Goal: Task Accomplishment & Management: Use online tool/utility

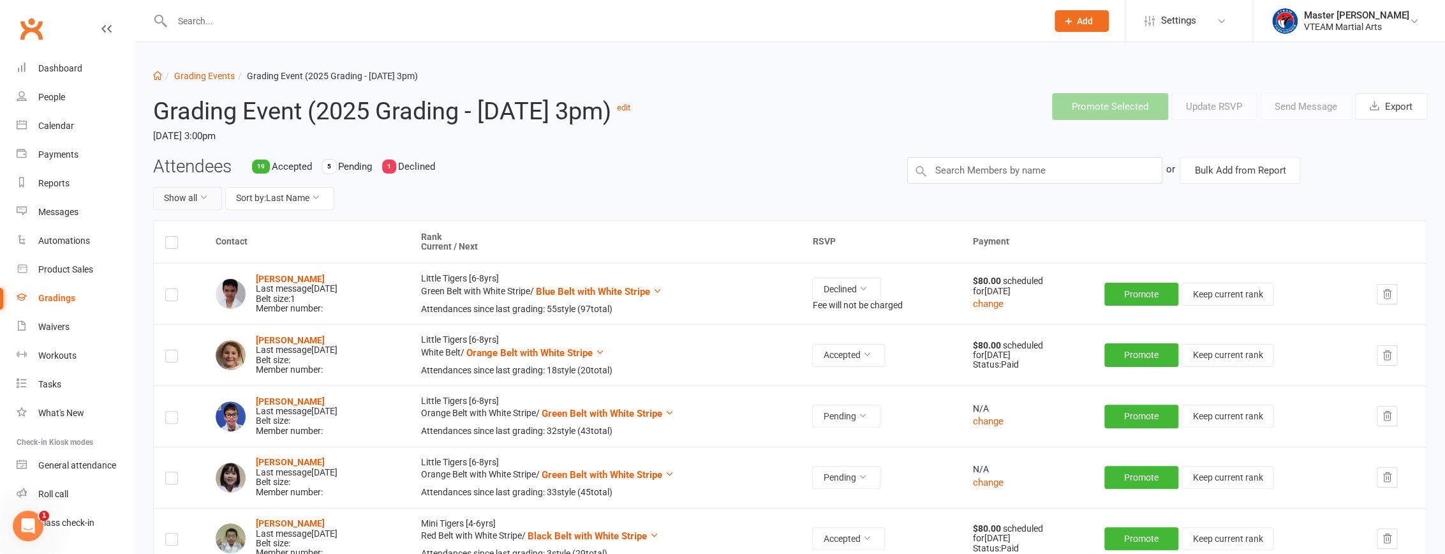
click at [191, 210] on button "Show all" at bounding box center [187, 198] width 69 height 23
click at [216, 285] on link "Accepted only" at bounding box center [217, 280] width 126 height 26
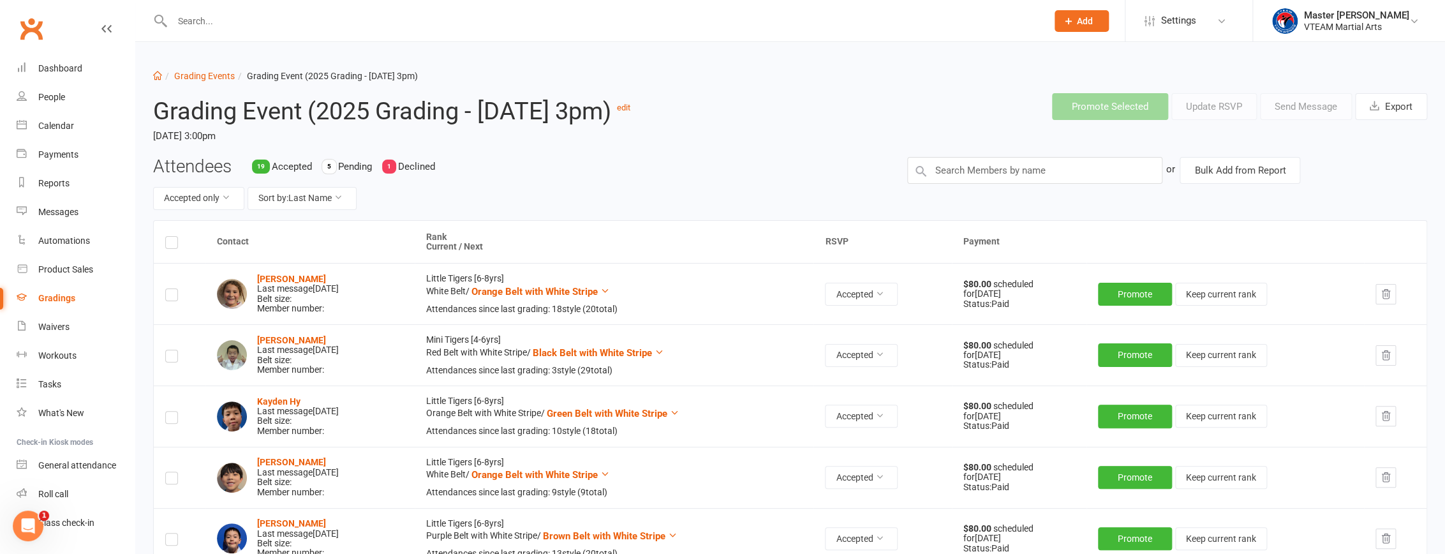
click at [697, 156] on header "Grading Event (2025 Grading - Sat, 16/8 @ 3pm) edit Saturday, 16 Aug 2025, 3:00…" at bounding box center [790, 119] width 1293 height 73
click at [697, 108] on button "Export" at bounding box center [1391, 106] width 72 height 27
click at [188, 71] on link "Grading Events" at bounding box center [204, 76] width 61 height 10
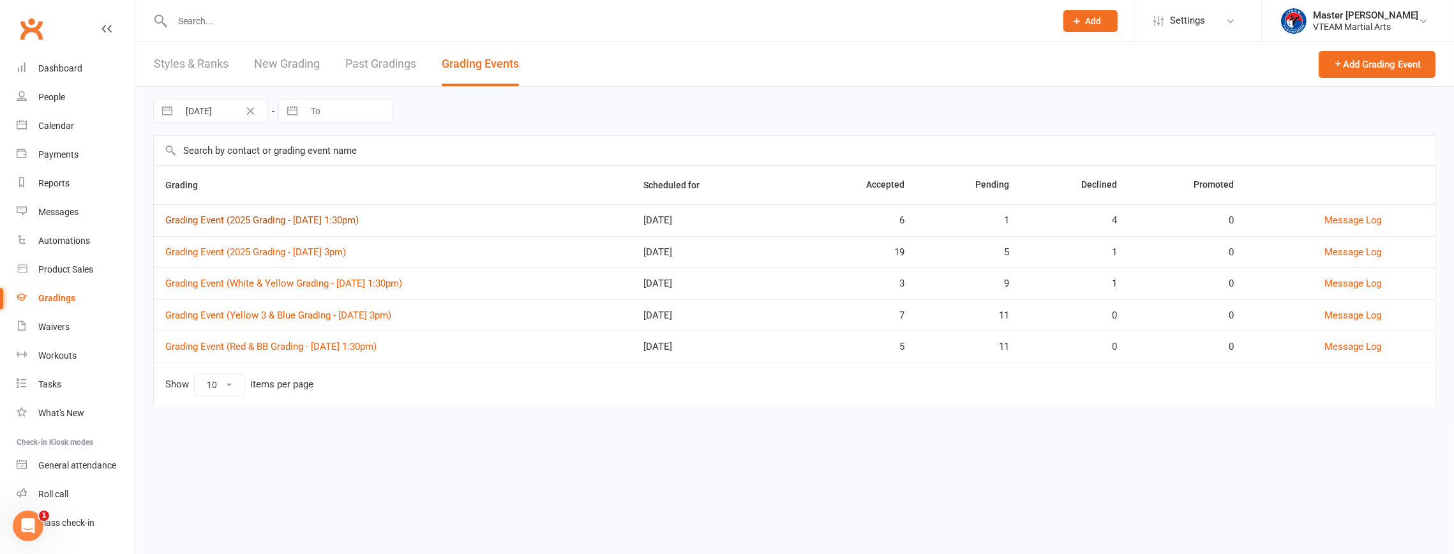
click at [272, 214] on link "Grading Event (2025 Grading - Sat, 16/8 @ 1:30pm)" at bounding box center [261, 219] width 193 height 11
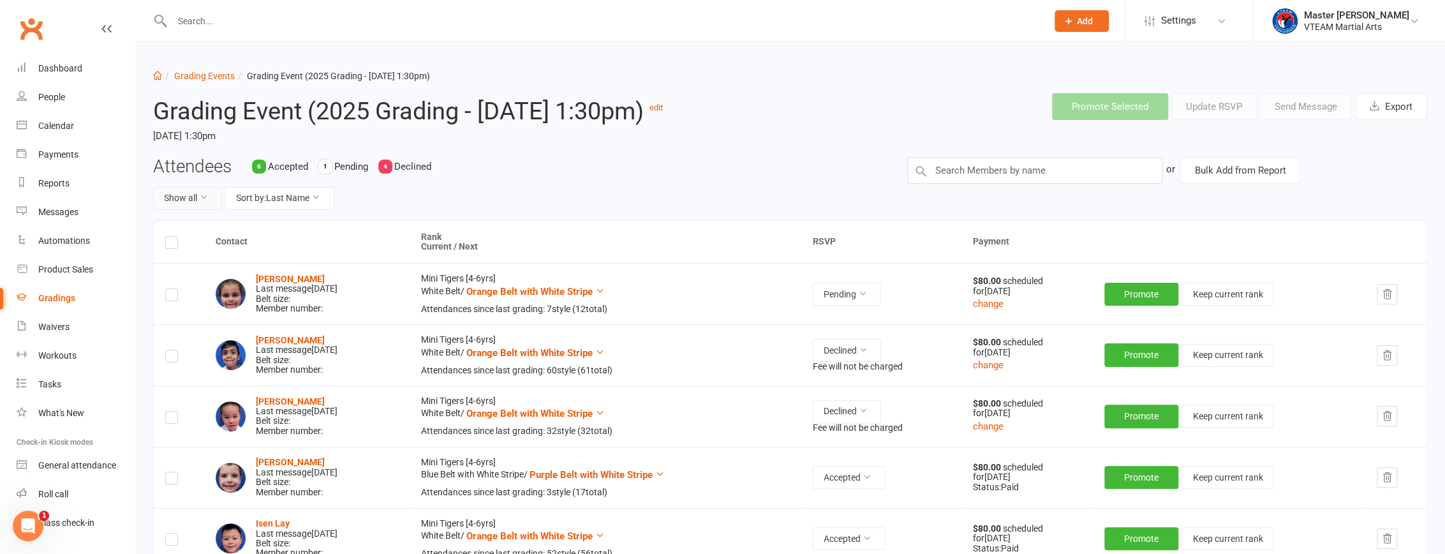
click at [190, 210] on button "Show all" at bounding box center [187, 198] width 69 height 23
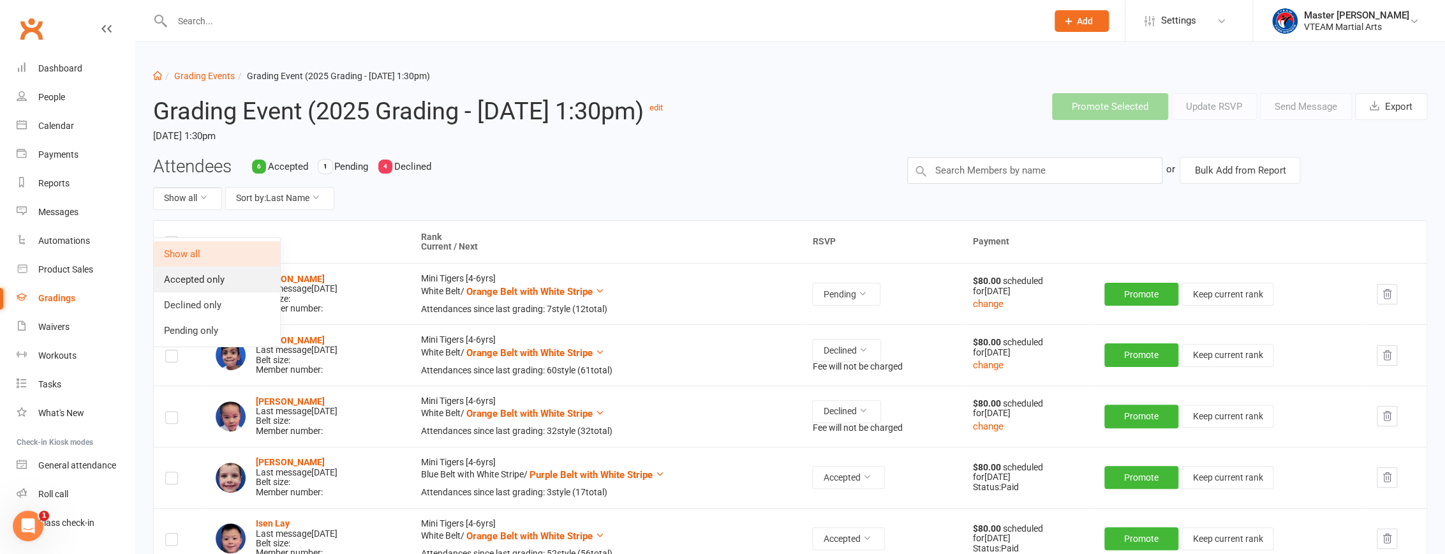
click at [200, 285] on link "Accepted only" at bounding box center [217, 280] width 126 height 26
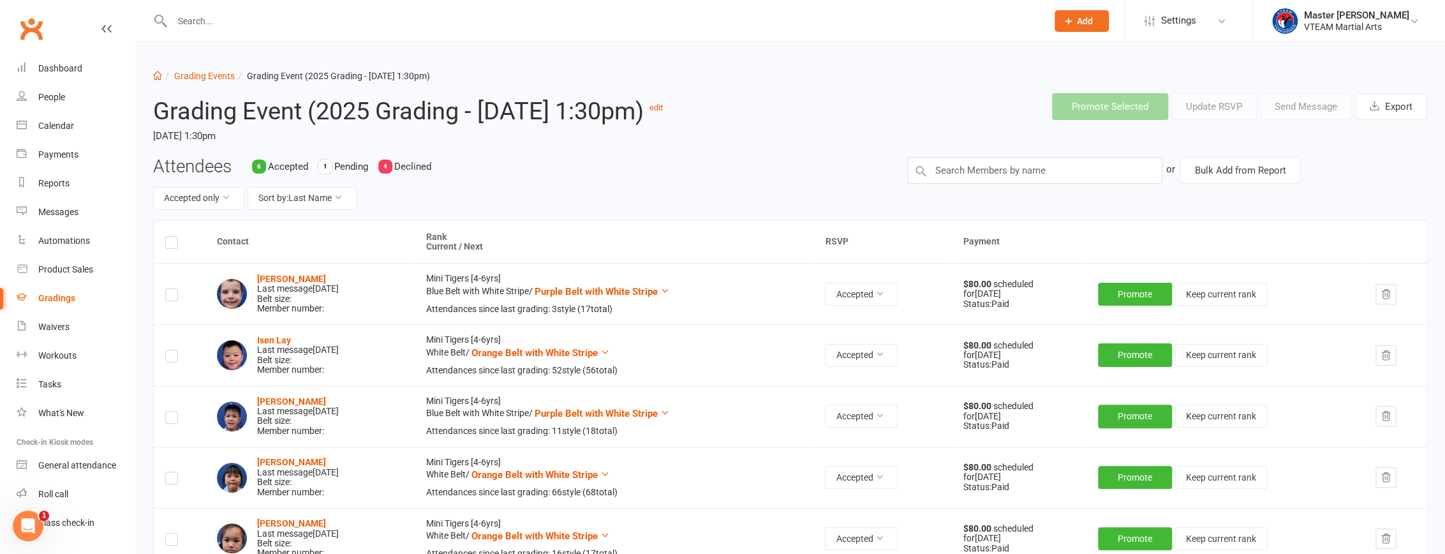
click at [697, 156] on header "Grading Event (2025 Grading - Sat, 16/8 @ 1:30pm) edit Saturday, 16 Aug 2025, 1…" at bounding box center [790, 119] width 1293 height 73
click at [697, 105] on button "Export" at bounding box center [1391, 106] width 72 height 27
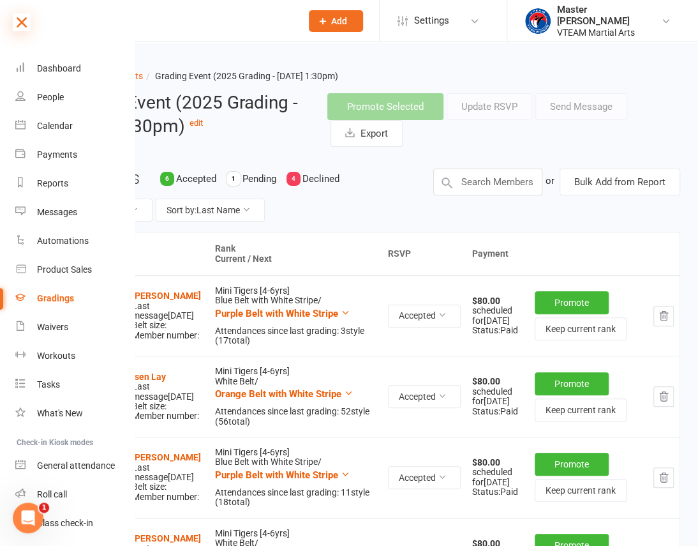
click at [19, 24] on icon at bounding box center [22, 22] width 18 height 18
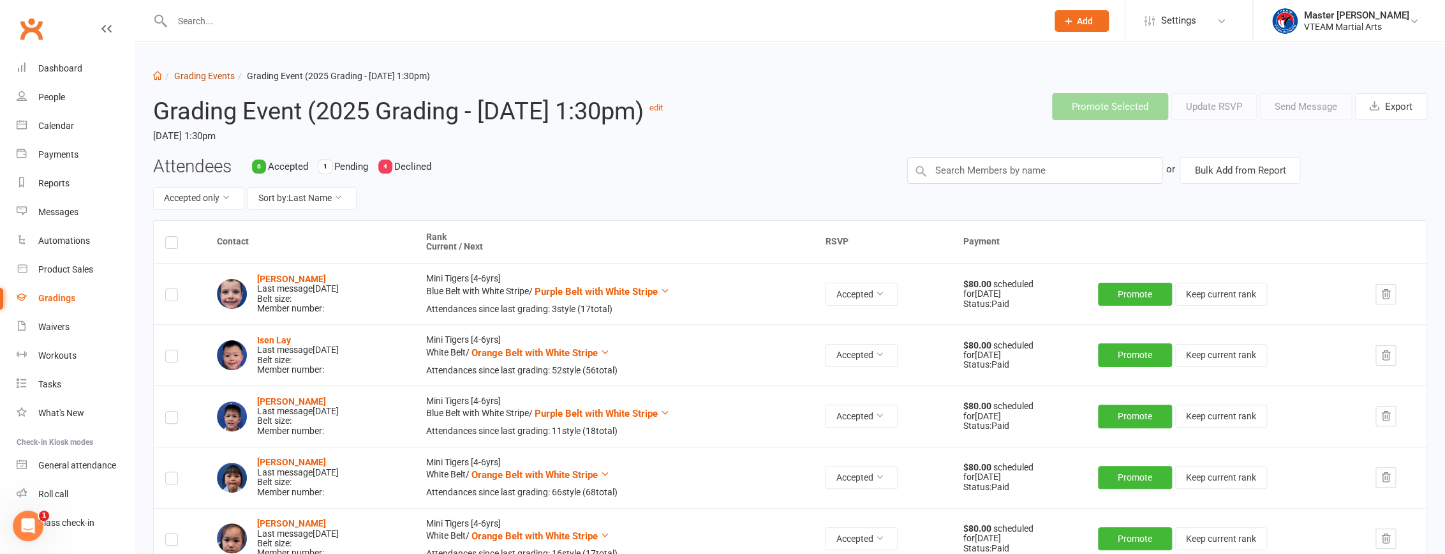
click at [202, 75] on link "Grading Events" at bounding box center [204, 76] width 61 height 10
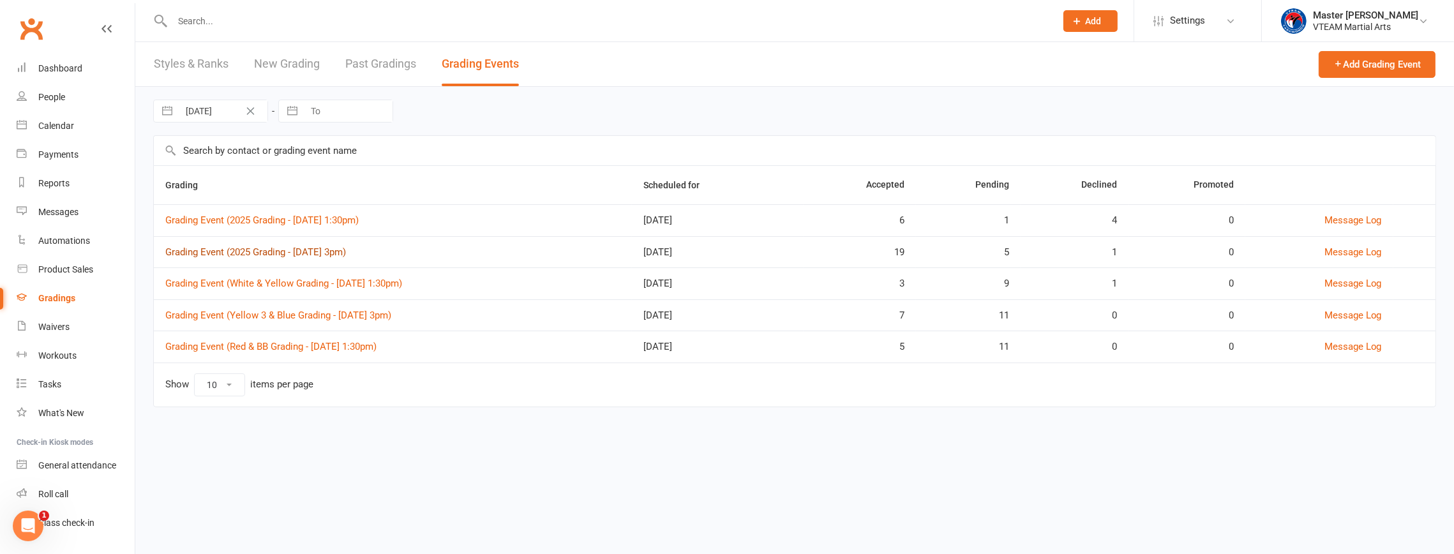
click at [234, 252] on link "Grading Event (2025 Grading - Sat, 16/8 @ 3pm)" at bounding box center [255, 251] width 181 height 11
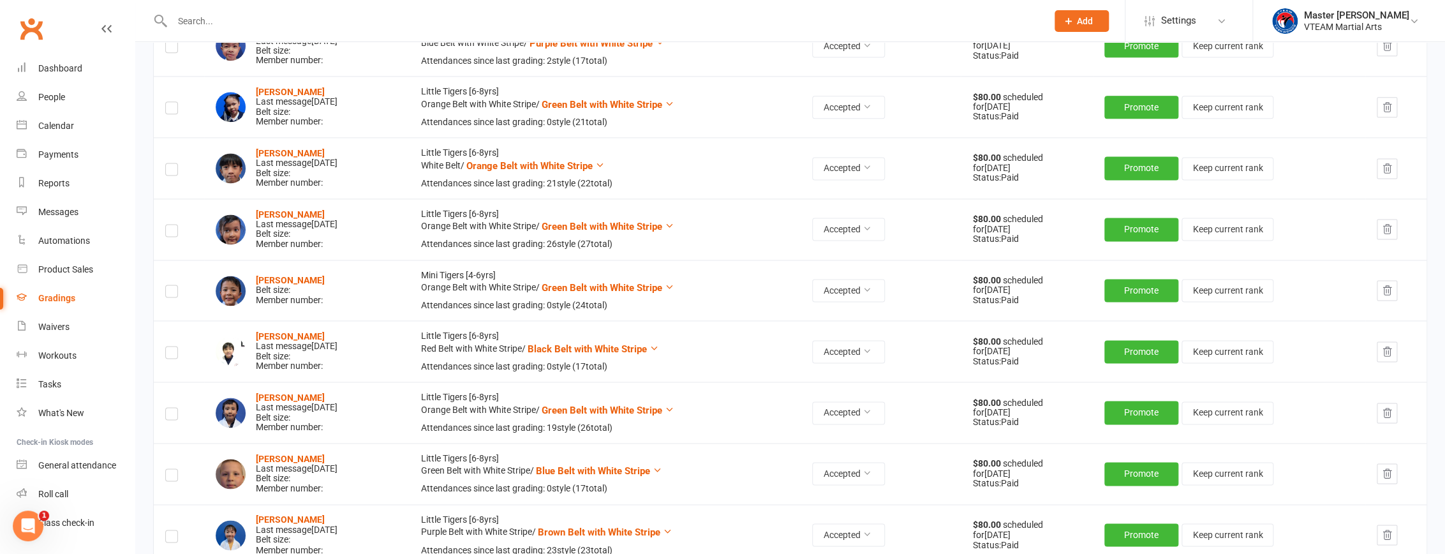
scroll to position [1044, 0]
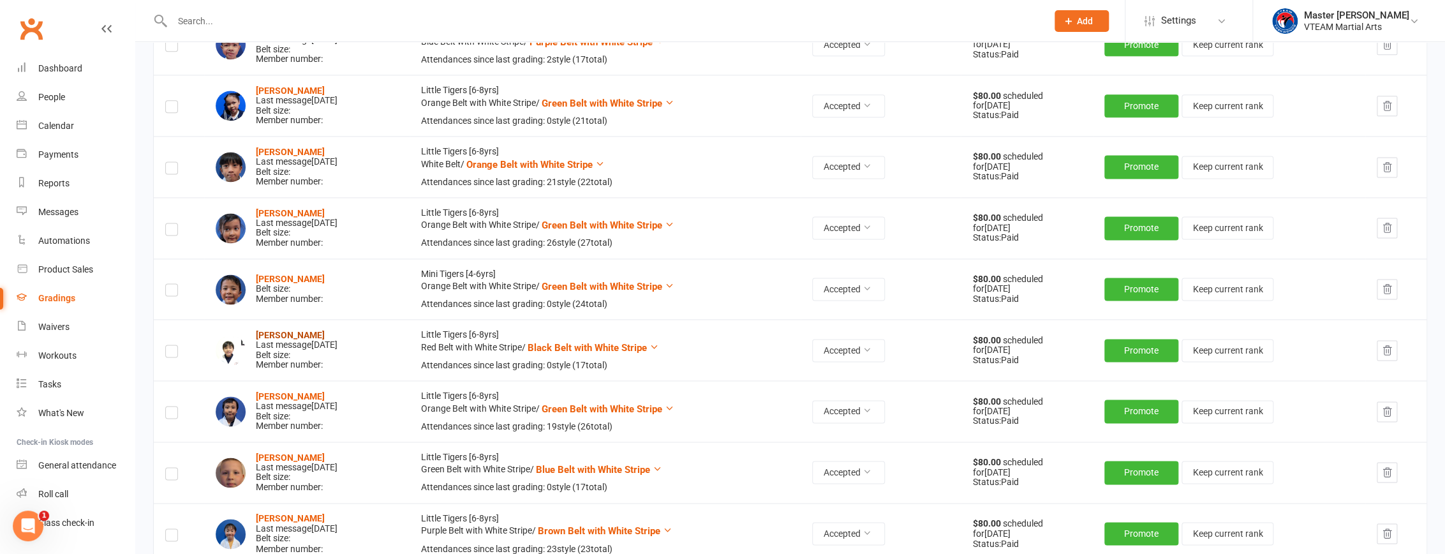
click at [288, 340] on strong "Evan Peacock" at bounding box center [290, 335] width 69 height 10
click at [697, 361] on button "button" at bounding box center [1387, 350] width 20 height 20
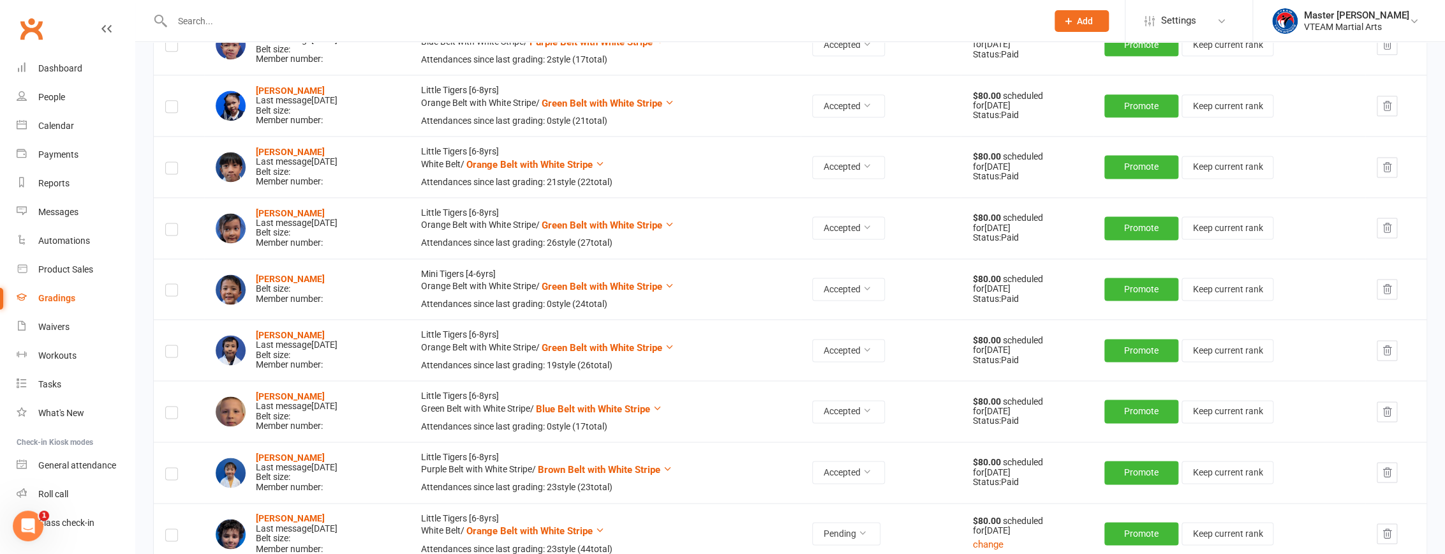
scroll to position [0, 0]
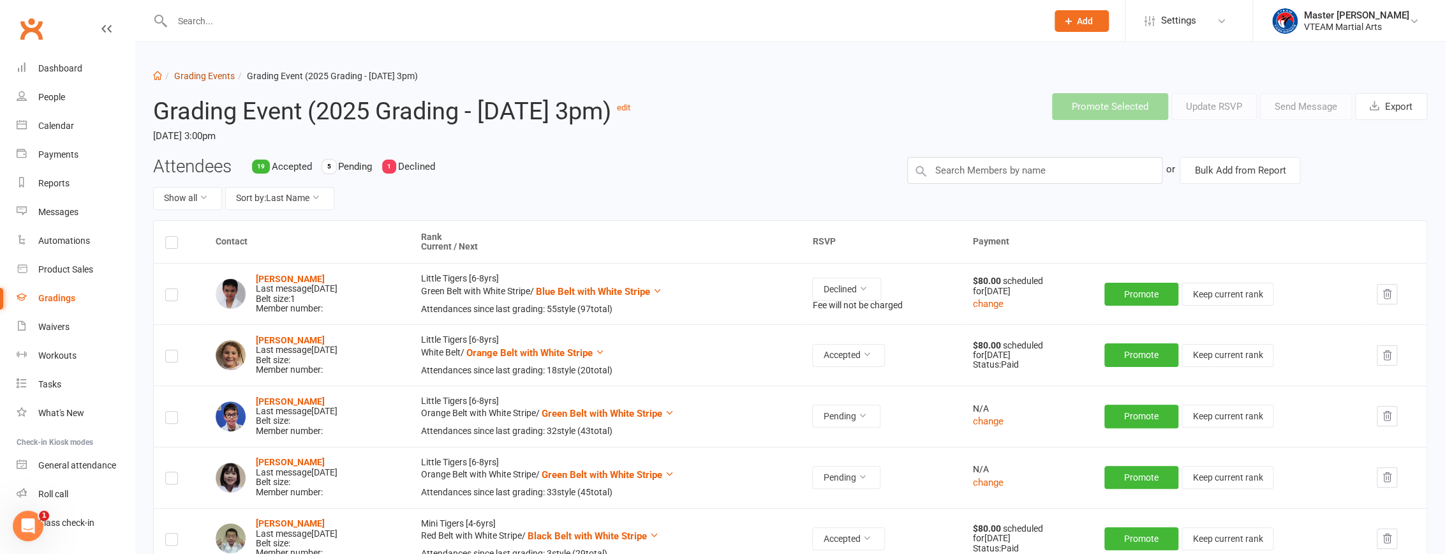
click at [223, 76] on link "Grading Events" at bounding box center [204, 76] width 61 height 10
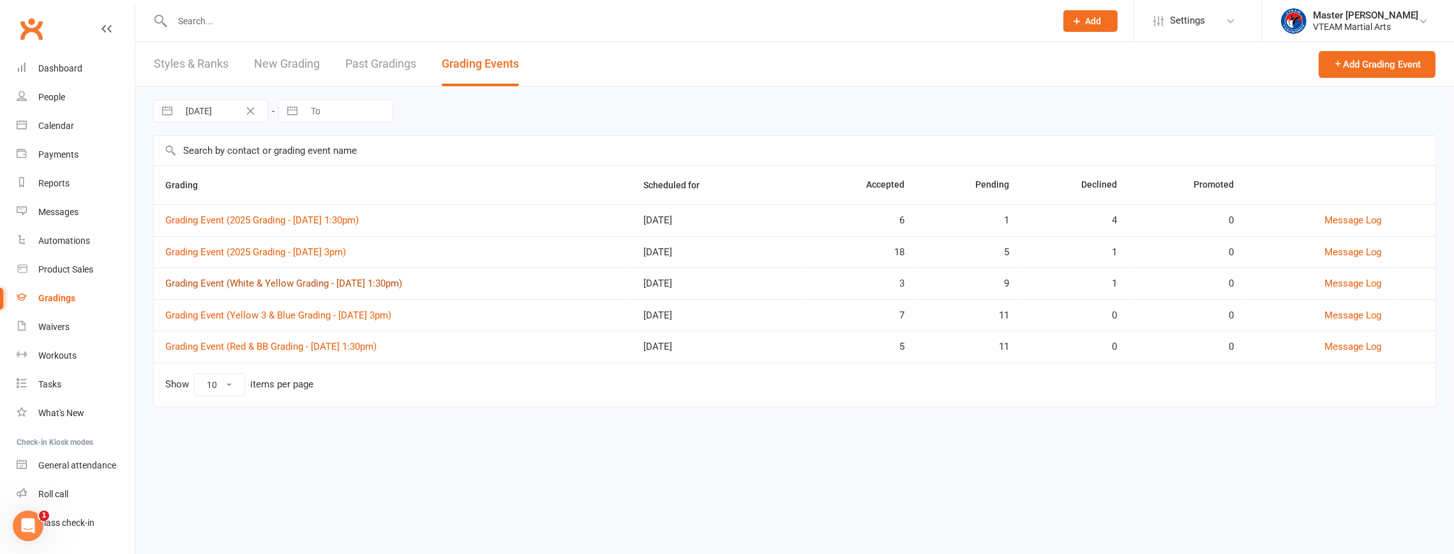
click at [364, 283] on link "Grading Event (White & Yellow Grading - Sat, 30/8 @ 1:30pm)" at bounding box center [283, 283] width 237 height 11
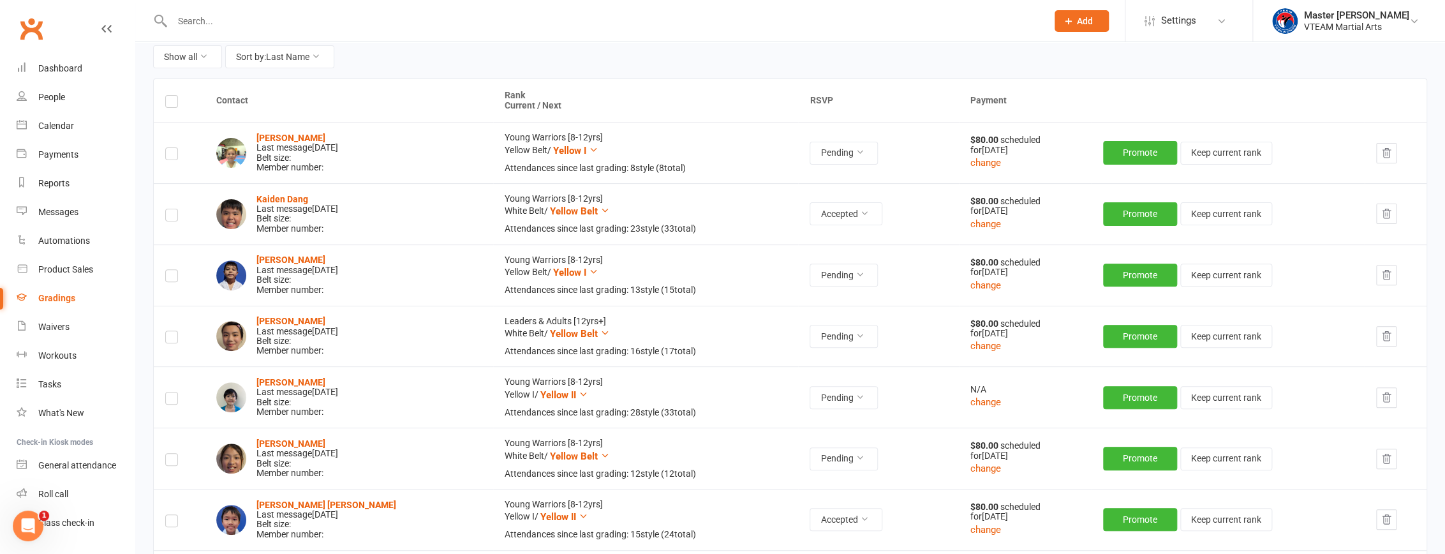
scroll to position [57, 0]
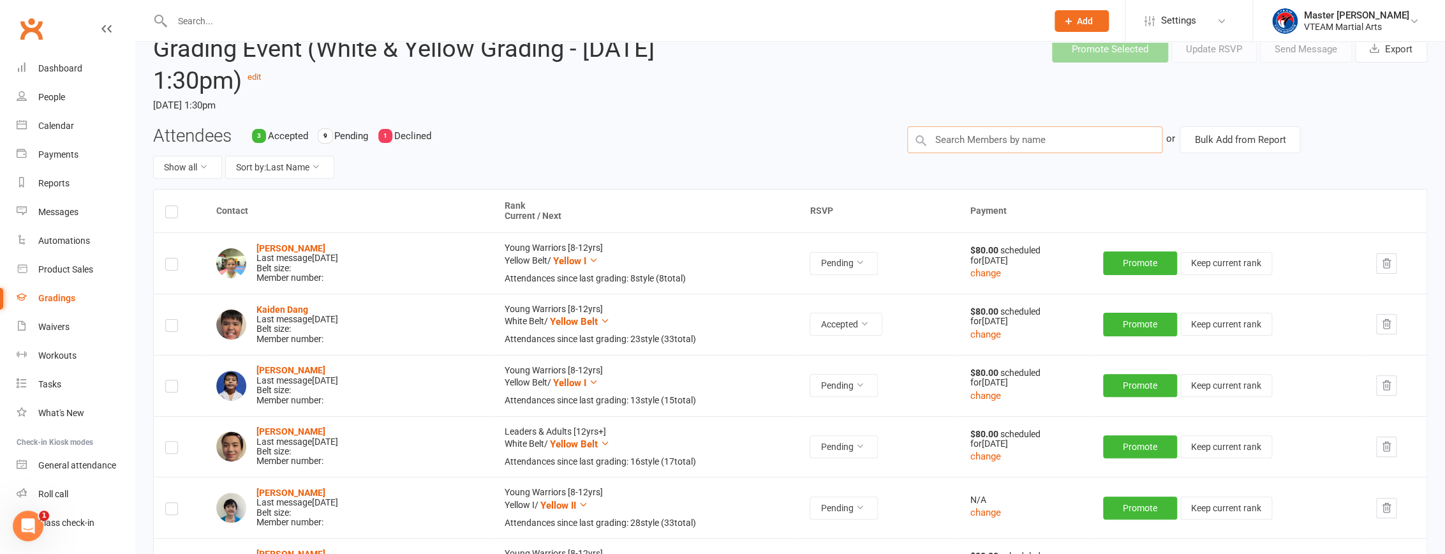
click at [697, 138] on input "text" at bounding box center [1034, 139] width 255 height 27
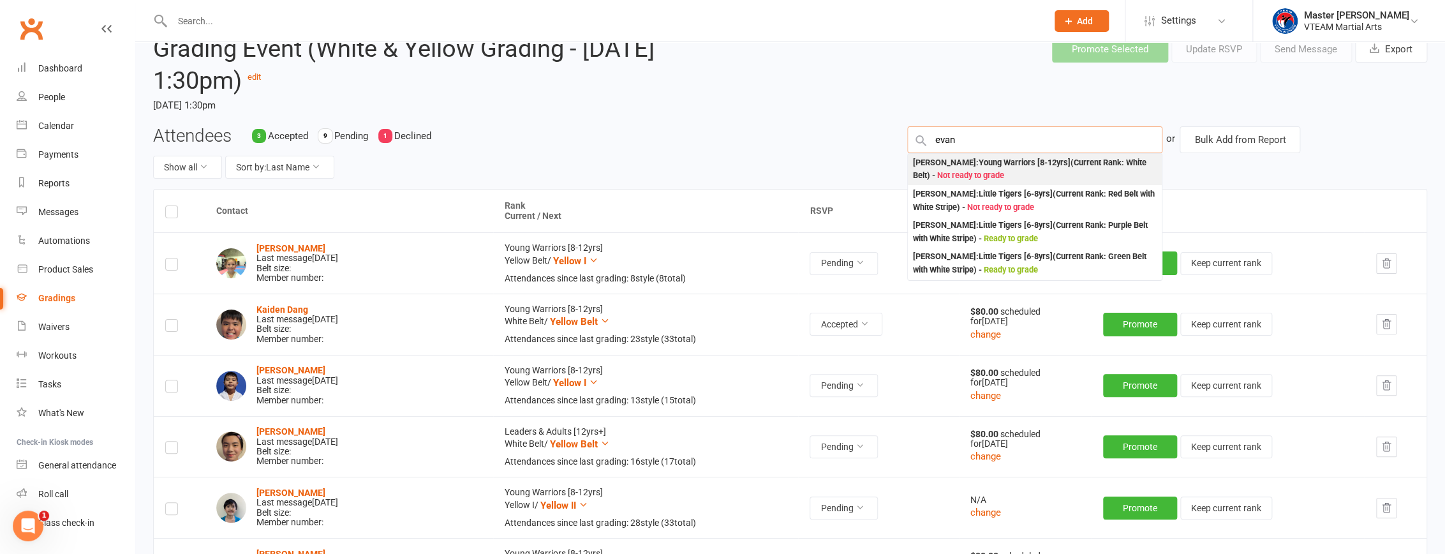
type input "evan"
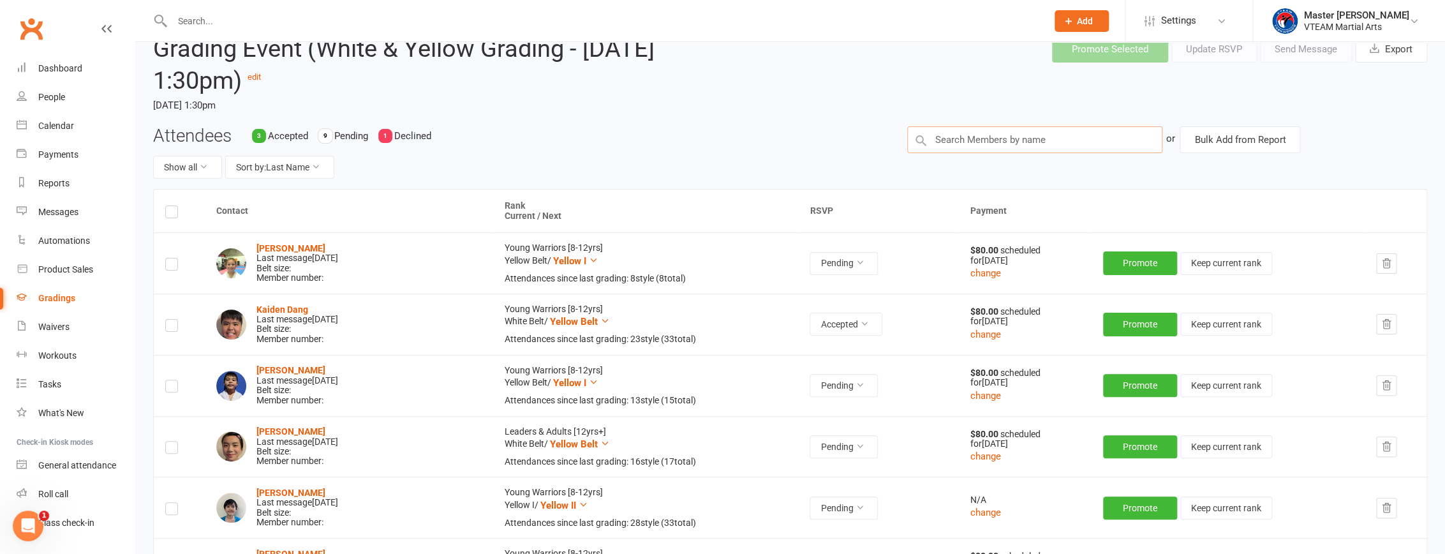
click at [697, 140] on input "text" at bounding box center [1034, 139] width 255 height 27
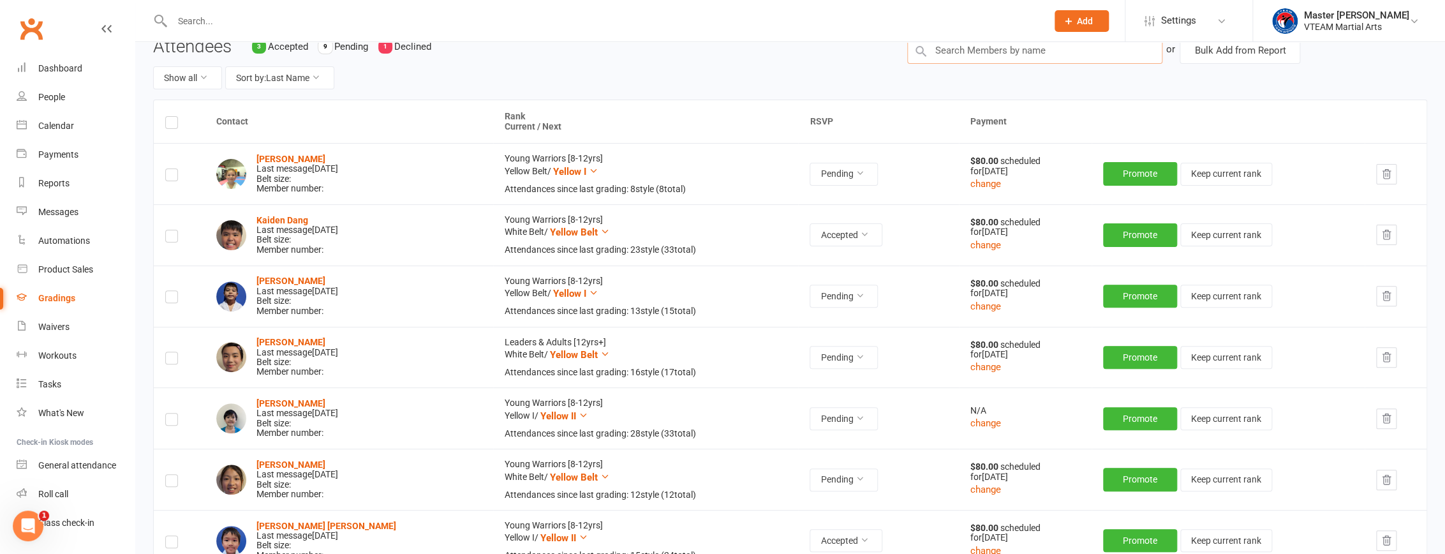
scroll to position [0, 0]
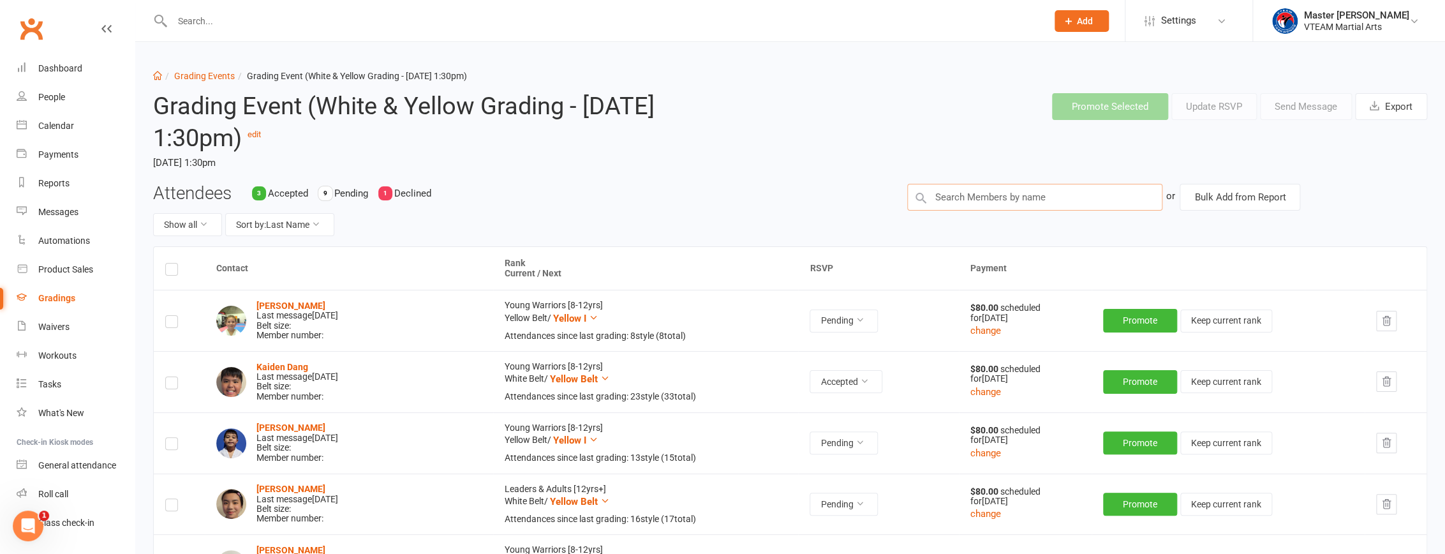
click at [697, 198] on input "text" at bounding box center [1034, 197] width 255 height 27
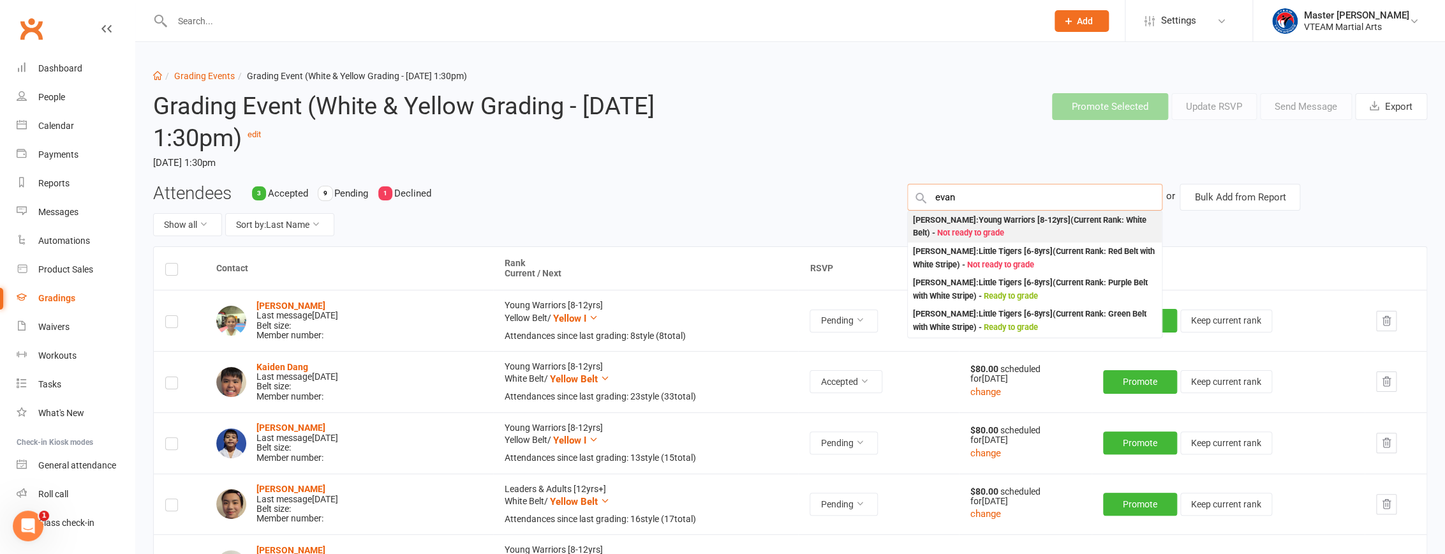
type input "evan"
click at [697, 227] on div "Evan Peacock : Young Warriors [8-12yrs] (Current Rank: White Belt ) - Not ready…" at bounding box center [1035, 227] width 244 height 26
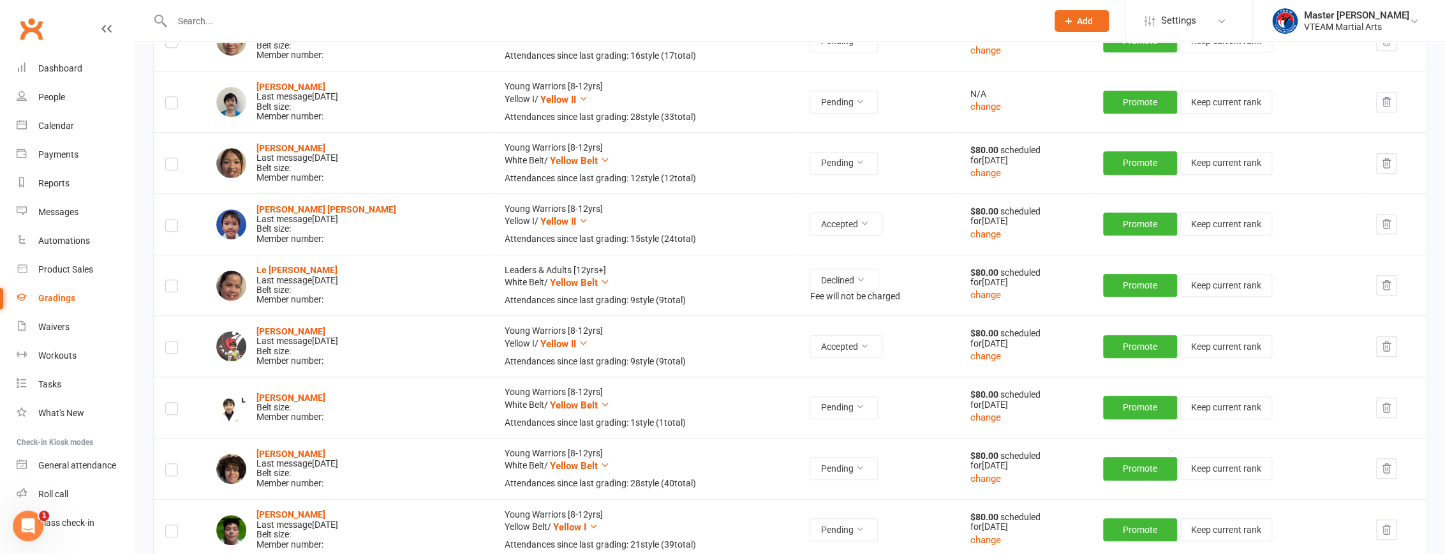
scroll to position [464, 0]
click at [697, 415] on button "change" at bounding box center [986, 416] width 31 height 15
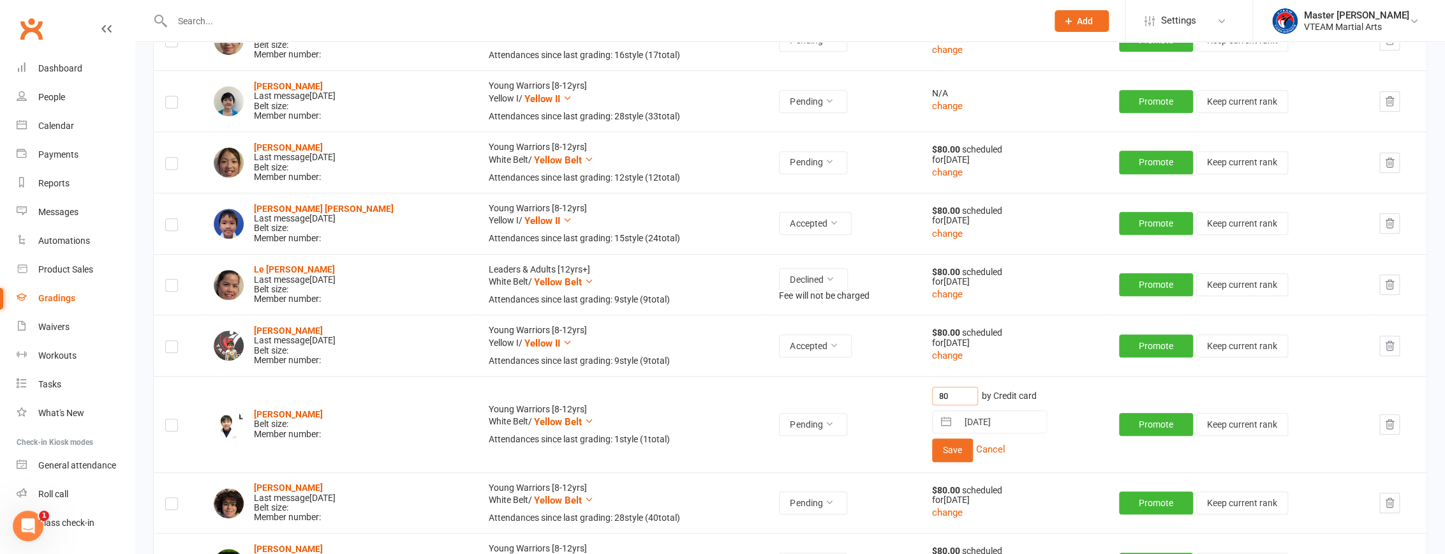
click at [697, 393] on input "80" at bounding box center [955, 396] width 46 height 19
type input "0"
click at [697, 449] on button "Save" at bounding box center [952, 449] width 41 height 23
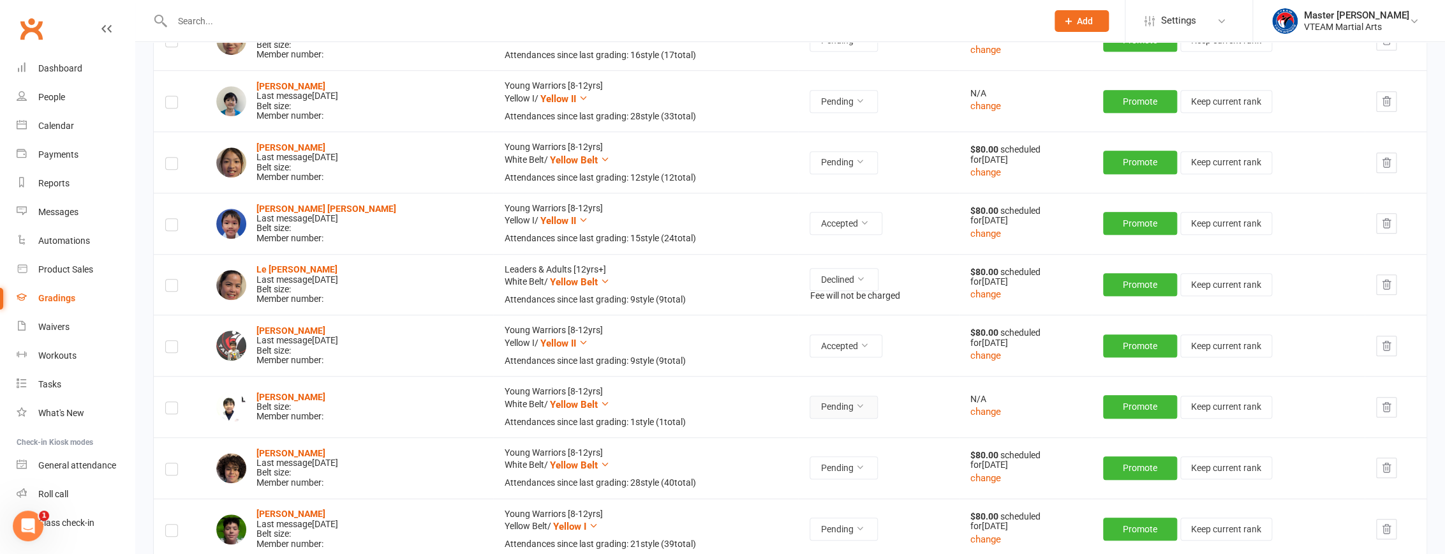
click at [697, 407] on button "Pending" at bounding box center [844, 407] width 68 height 23
click at [697, 438] on link "Accepted" at bounding box center [787, 435] width 126 height 26
click at [290, 393] on strong "Evan Peacock" at bounding box center [291, 397] width 69 height 10
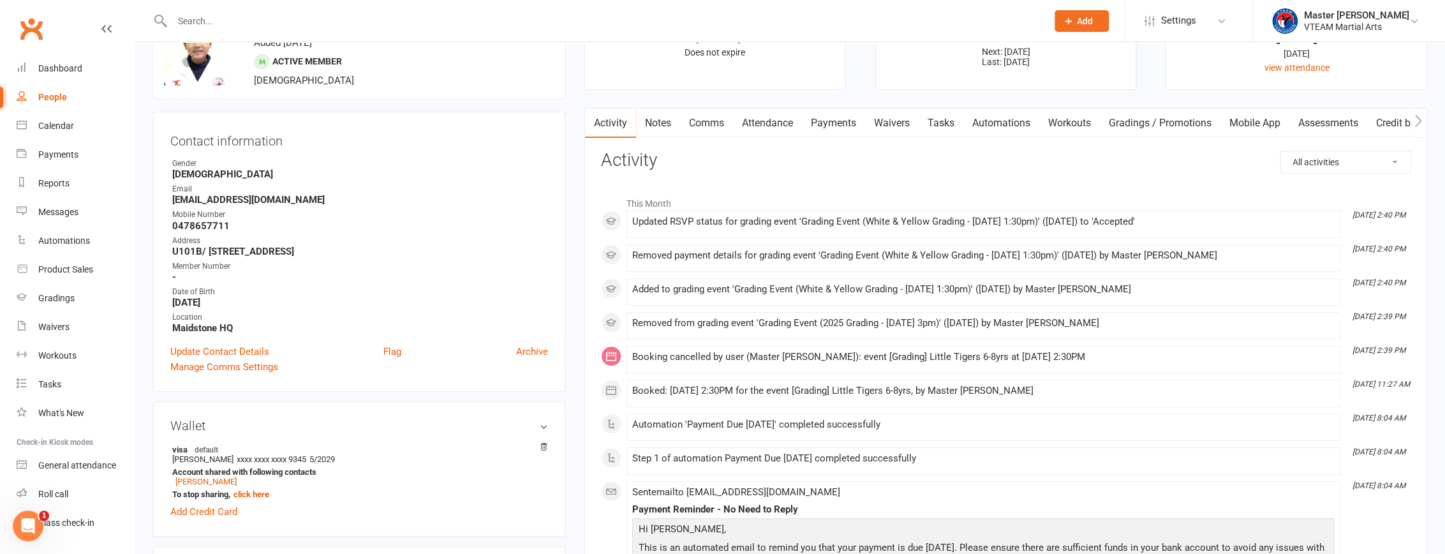
scroll to position [174, 0]
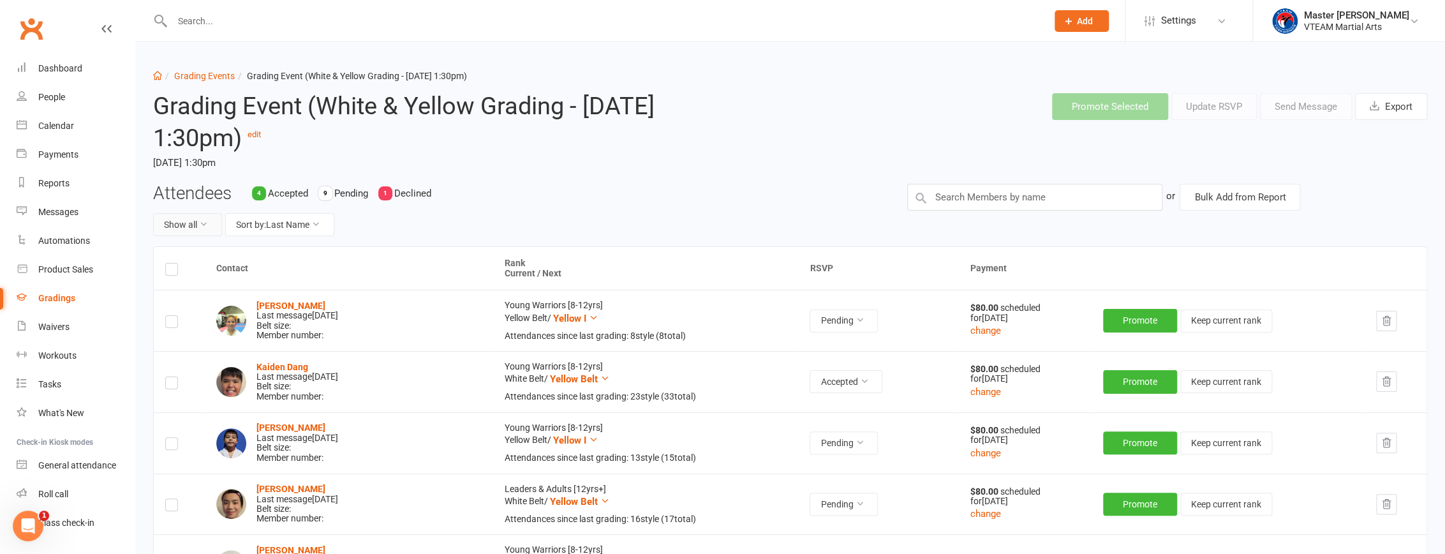
click at [193, 219] on button "Show all" at bounding box center [187, 224] width 69 height 23
click at [186, 283] on link "Accepted only" at bounding box center [217, 280] width 126 height 26
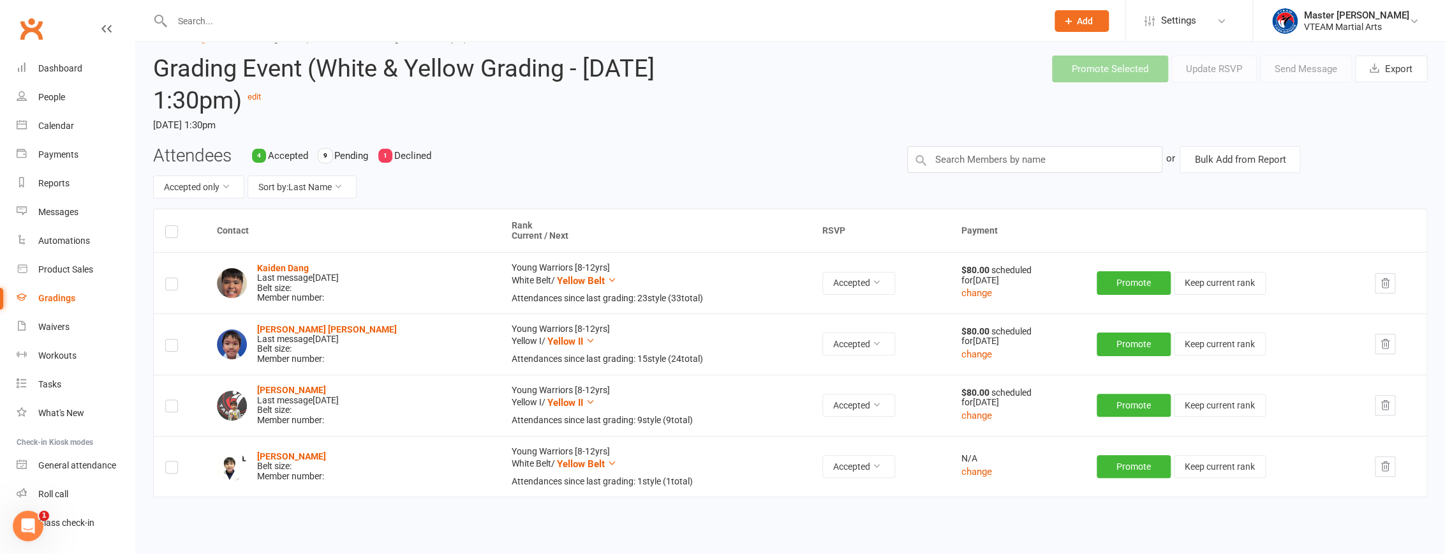
scroll to position [57, 0]
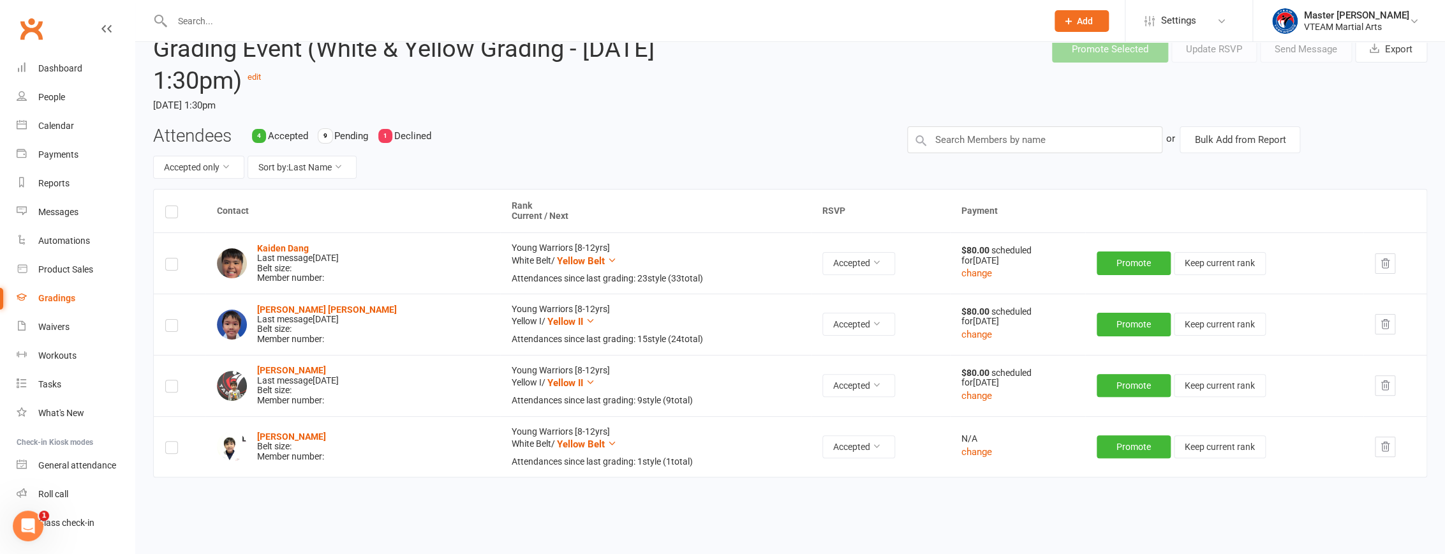
click at [172, 449] on label at bounding box center [171, 449] width 13 height 0
click at [172, 442] on input "checkbox" at bounding box center [171, 442] width 13 height 0
click at [697, 50] on button "Send Message" at bounding box center [1306, 49] width 92 height 27
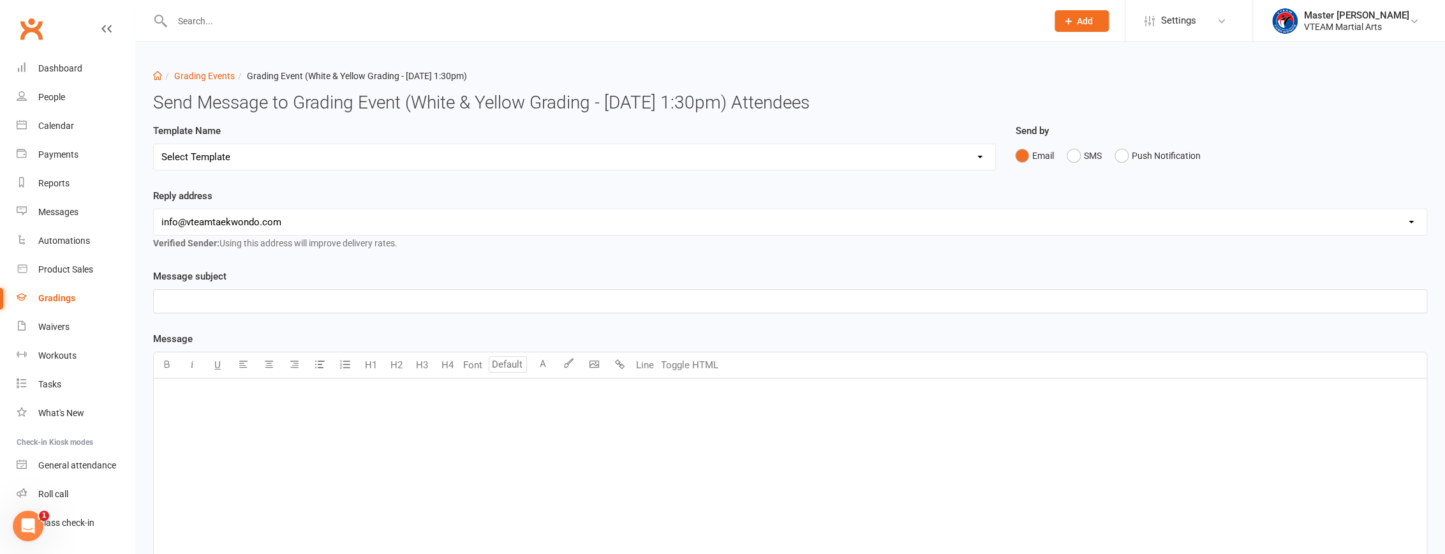
click at [487, 157] on select "Select Template [Email] Gradings Announcement [Email] Confirmation of Successfu…" at bounding box center [575, 157] width 842 height 26
select select "8"
click at [154, 144] on select "Select Template [Email] Gradings Announcement [Email] Confirmation of Successfu…" at bounding box center [575, 157] width 842 height 26
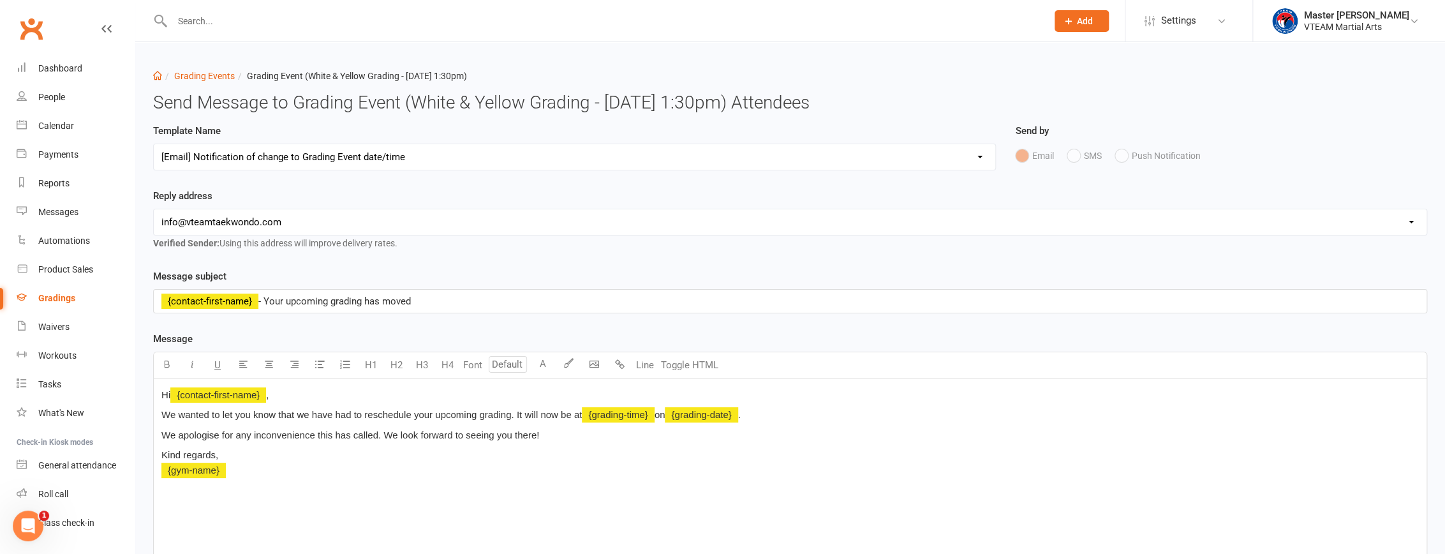
click at [584, 262] on div "Reply address hello@clubworx.com info@vteamtaekwondo.com Verified Sender: Using…" at bounding box center [790, 228] width 1293 height 80
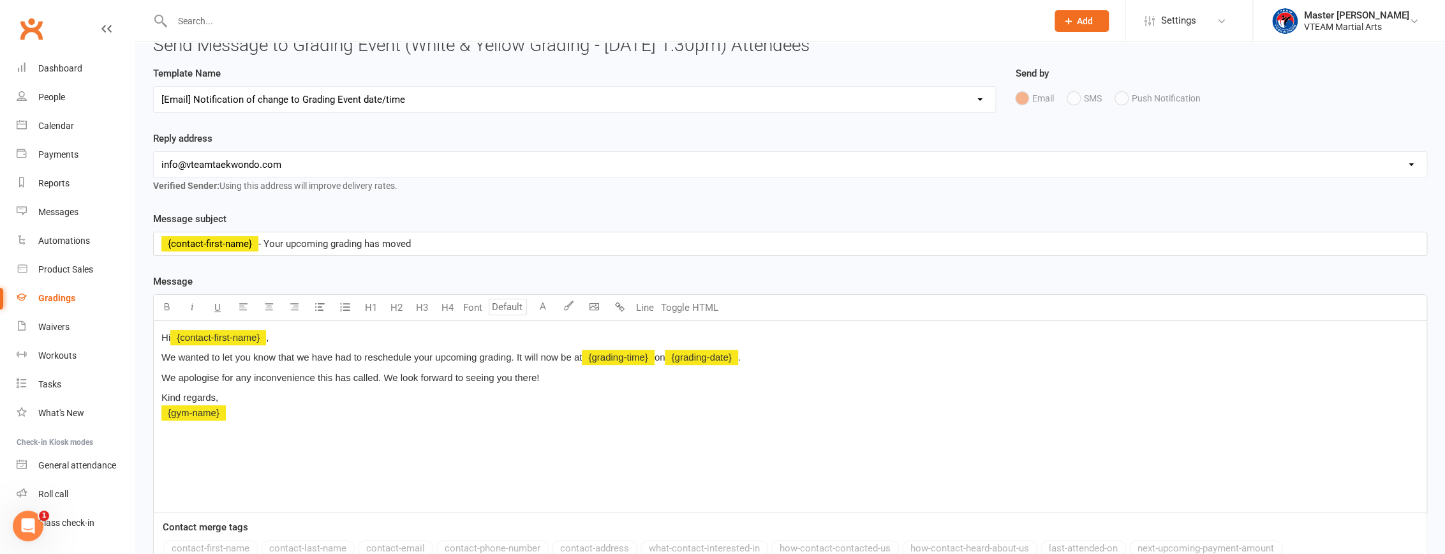
click at [294, 335] on p "Hi ﻿ {contact-first-name} ," at bounding box center [790, 337] width 1258 height 15
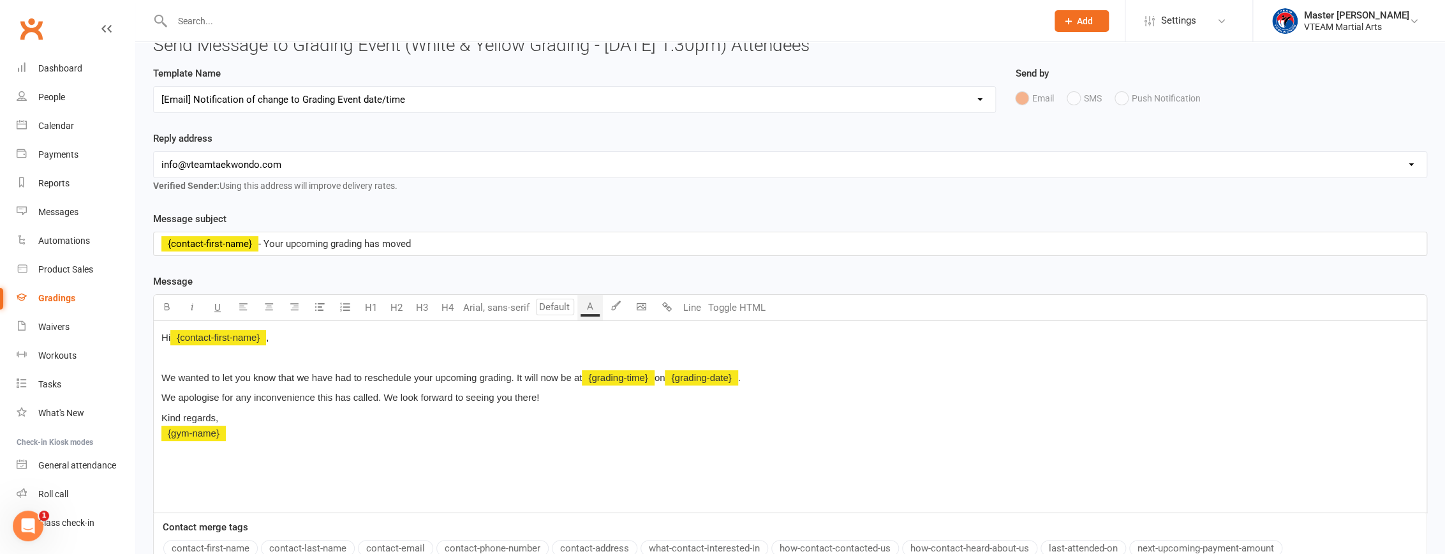
click at [560, 398] on p "We apologise for any inconvenience this has called. We look forward to seeing y…" at bounding box center [790, 397] width 1258 height 15
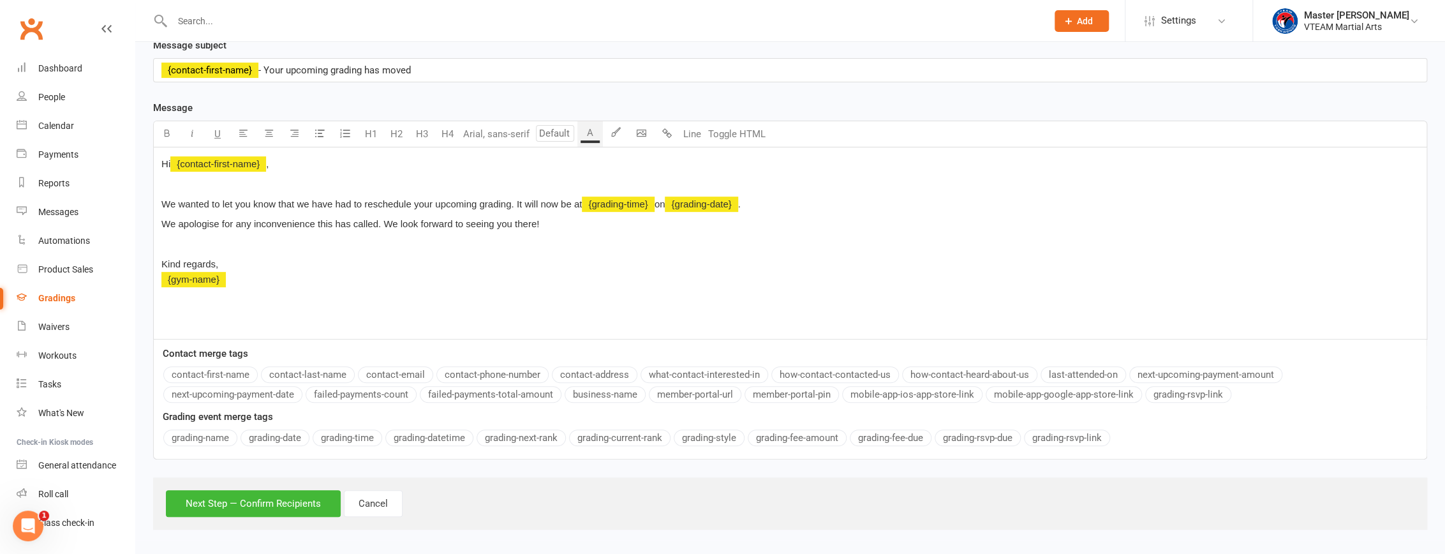
scroll to position [234, 0]
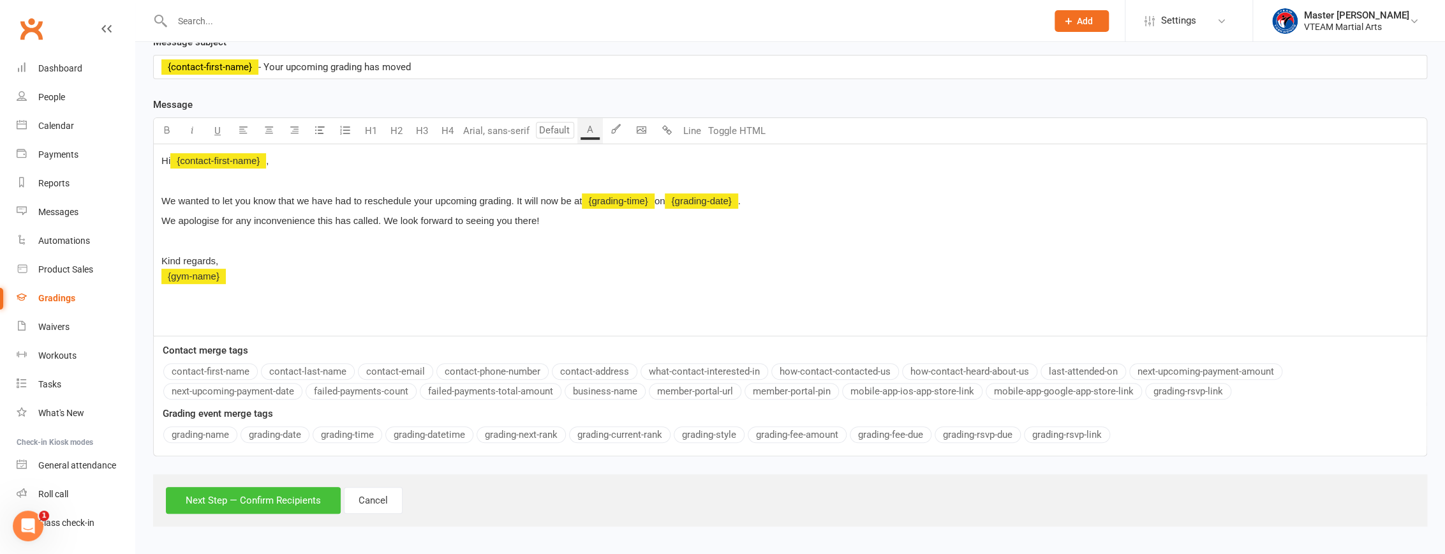
click at [306, 496] on button "Next Step — Confirm Recipients" at bounding box center [253, 500] width 175 height 27
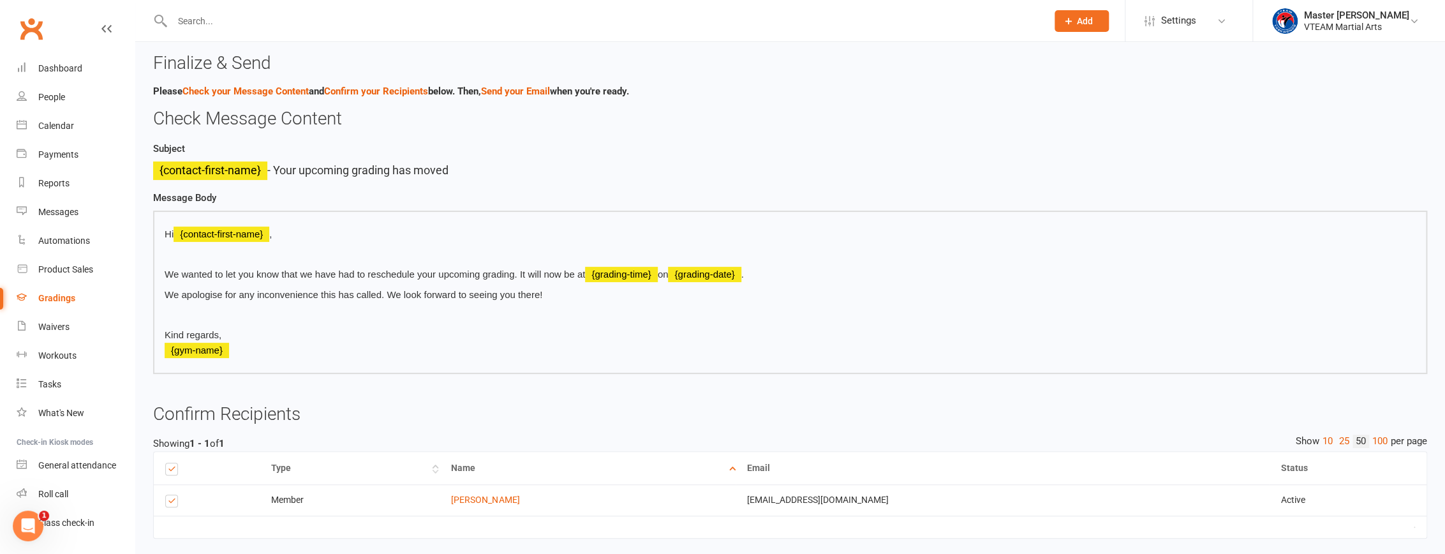
scroll to position [134, 0]
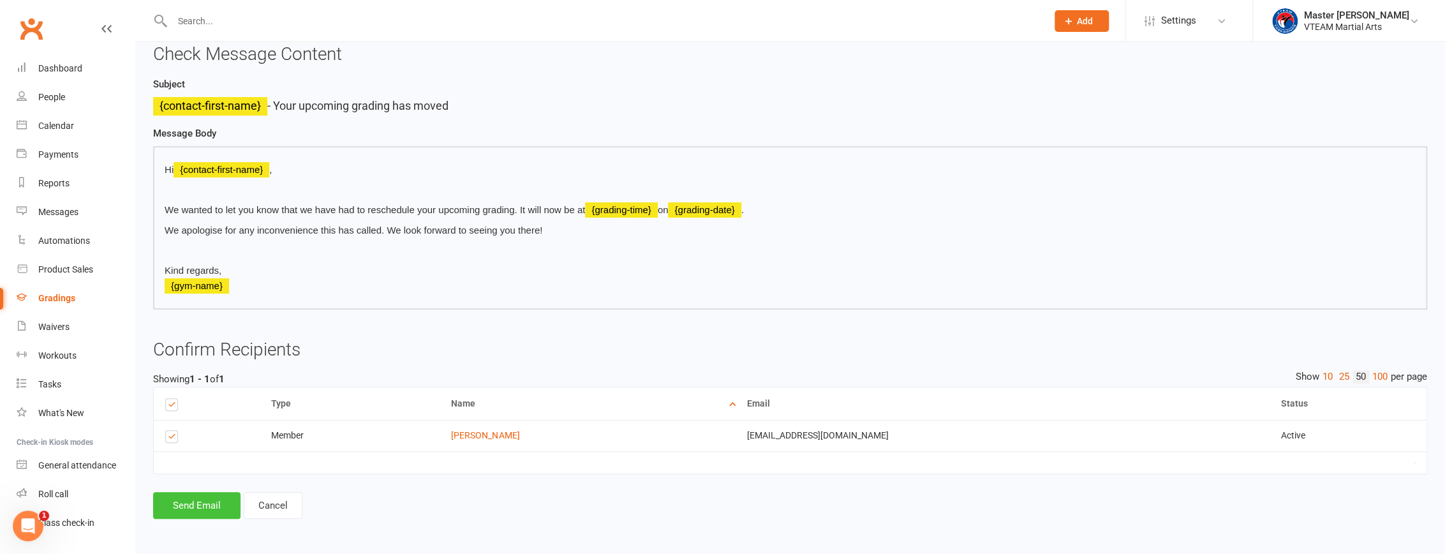
click at [188, 503] on button "Send Email" at bounding box center [196, 505] width 87 height 27
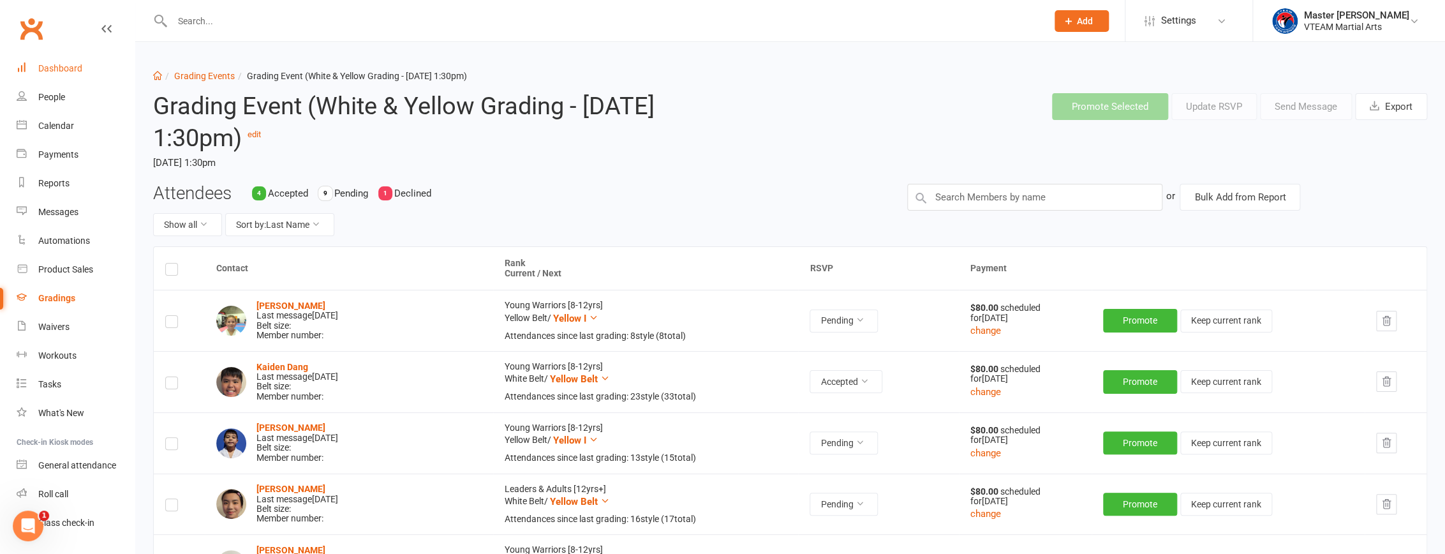
click at [77, 68] on div "Dashboard" at bounding box center [60, 68] width 44 height 10
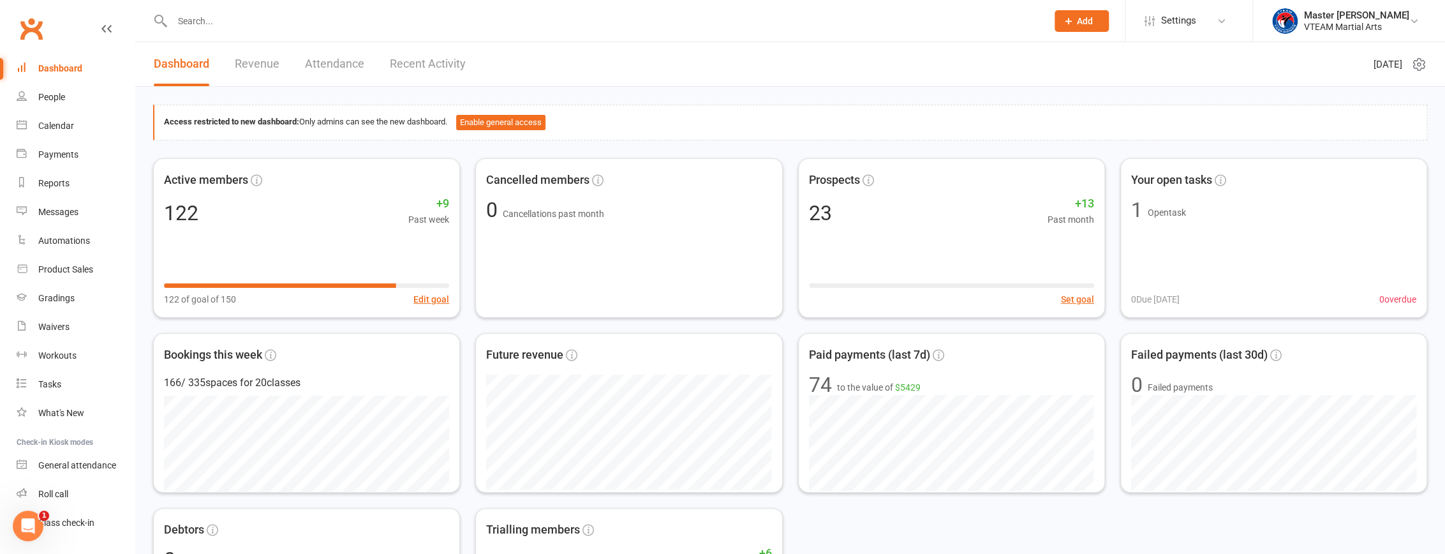
click at [435, 66] on link "Recent Activity" at bounding box center [428, 64] width 76 height 44
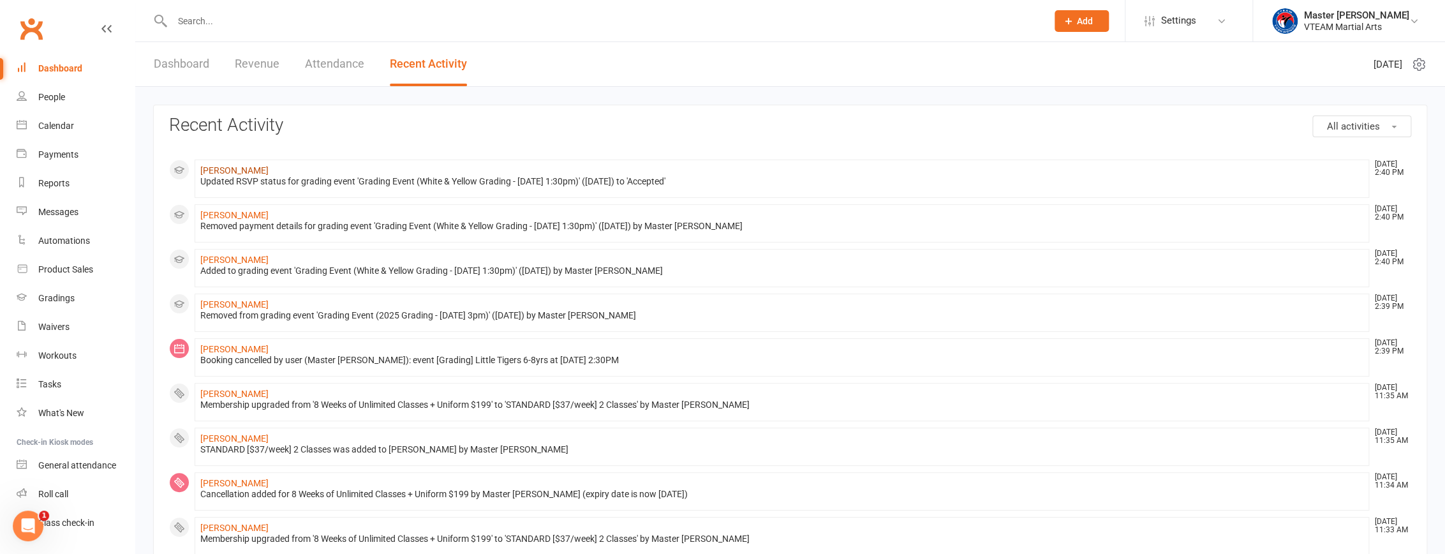
click at [246, 170] on link "Evan Peacock" at bounding box center [234, 170] width 68 height 10
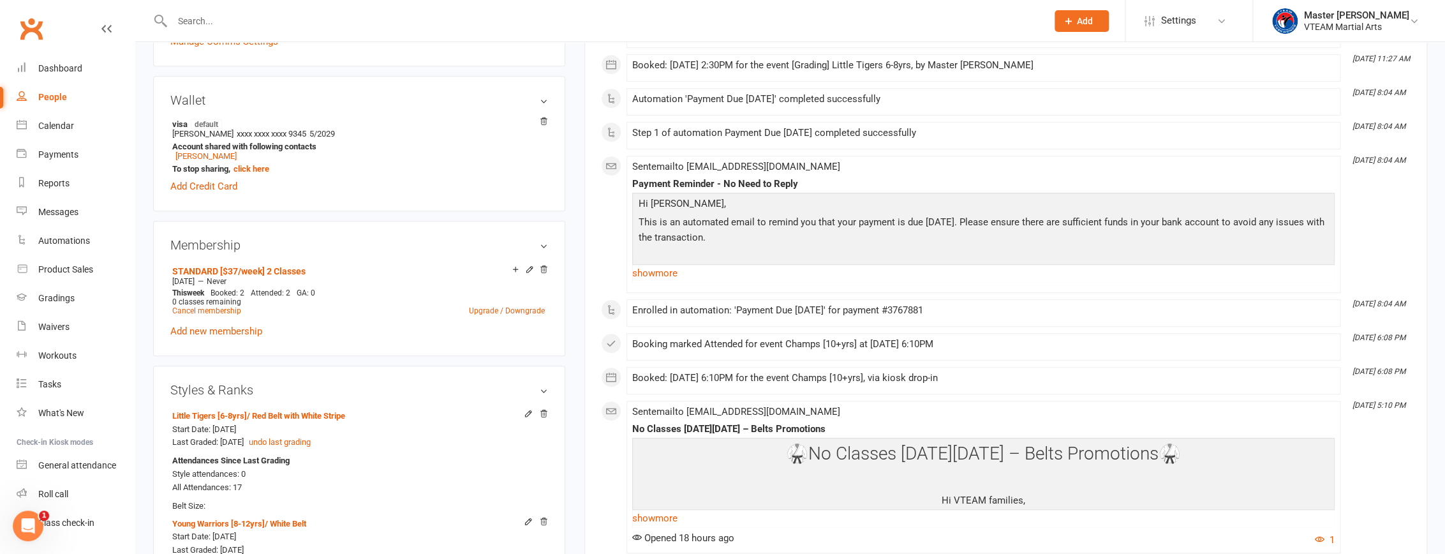
scroll to position [406, 0]
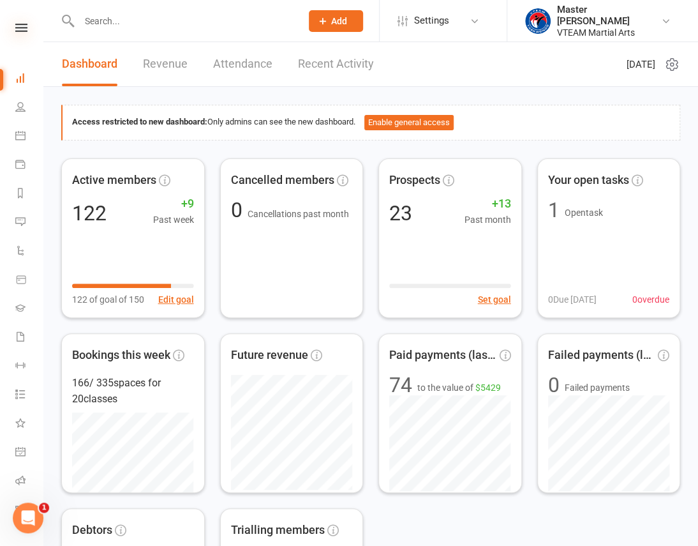
click at [15, 26] on icon at bounding box center [21, 28] width 12 height 8
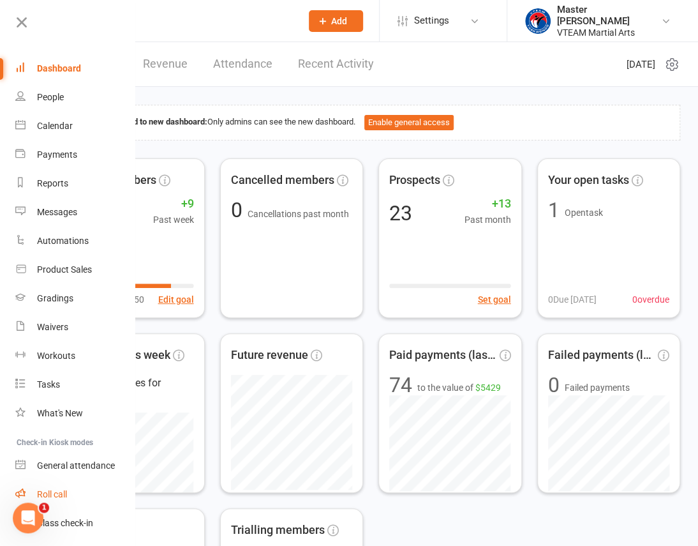
click at [56, 489] on div "Roll call" at bounding box center [52, 494] width 30 height 10
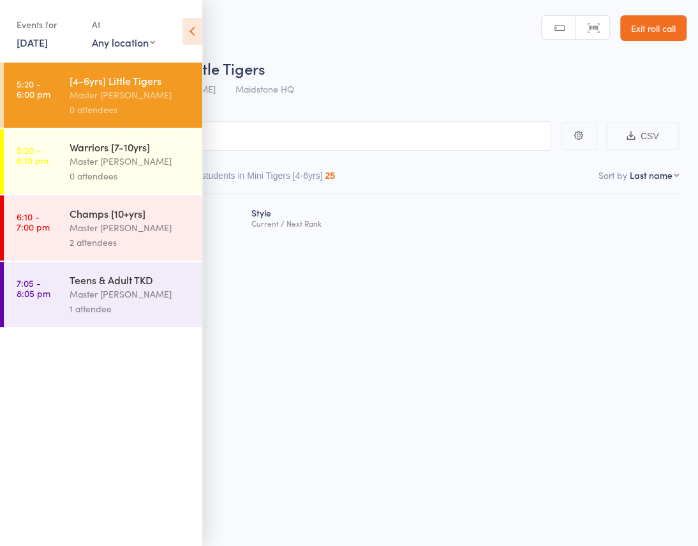
click at [47, 43] on link "15 Aug, 2025" at bounding box center [32, 42] width 31 height 14
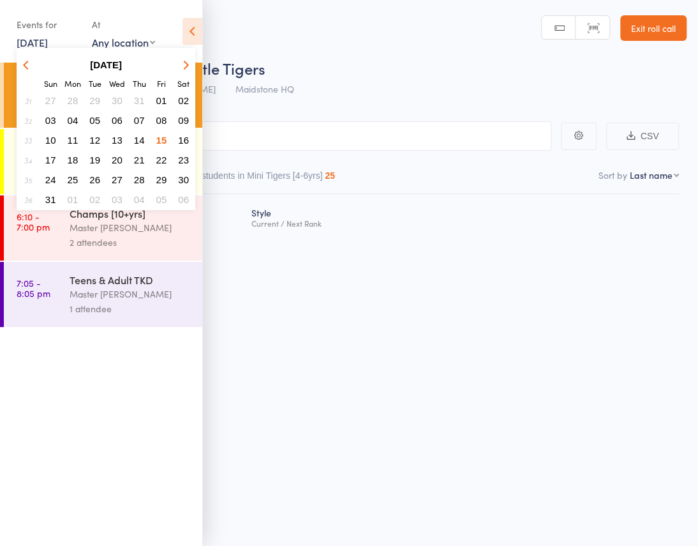
click at [182, 137] on span "16" at bounding box center [183, 140] width 11 height 11
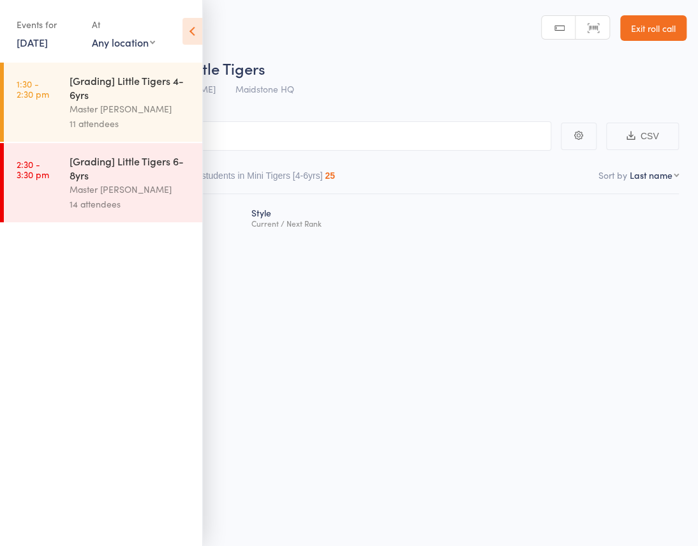
click at [141, 99] on div "[Grading] Little Tigers 4-6yrs" at bounding box center [131, 87] width 122 height 28
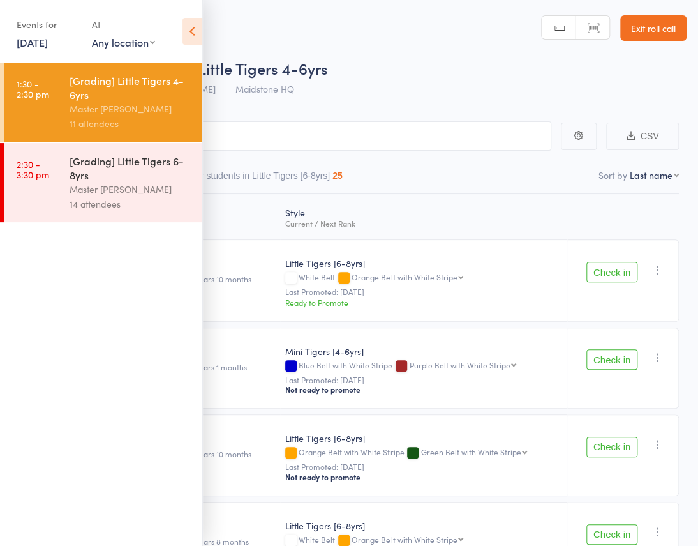
click at [204, 78] on div "16 Aug 13:30 Master Eric Phan Maidstone HQ" at bounding box center [169, 88] width 249 height 21
click at [196, 20] on icon at bounding box center [192, 31] width 20 height 27
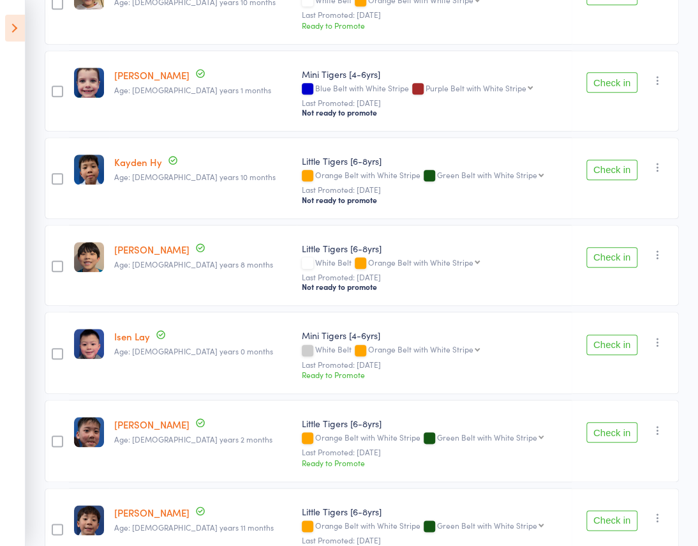
scroll to position [262, 0]
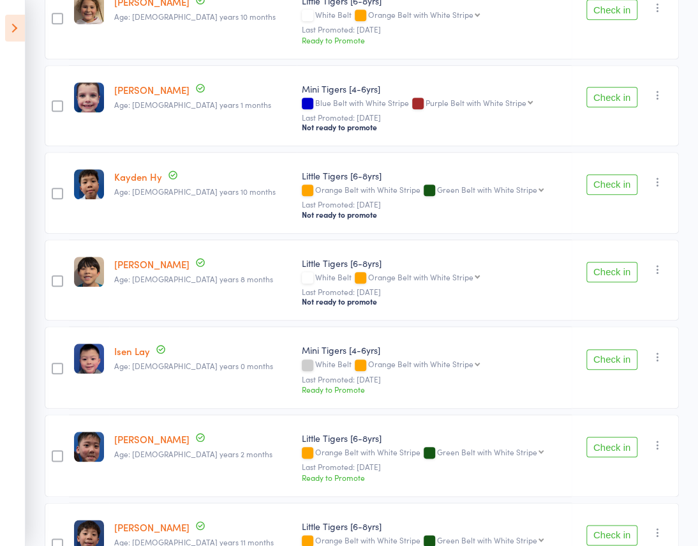
click at [13, 20] on icon at bounding box center [15, 28] width 20 height 27
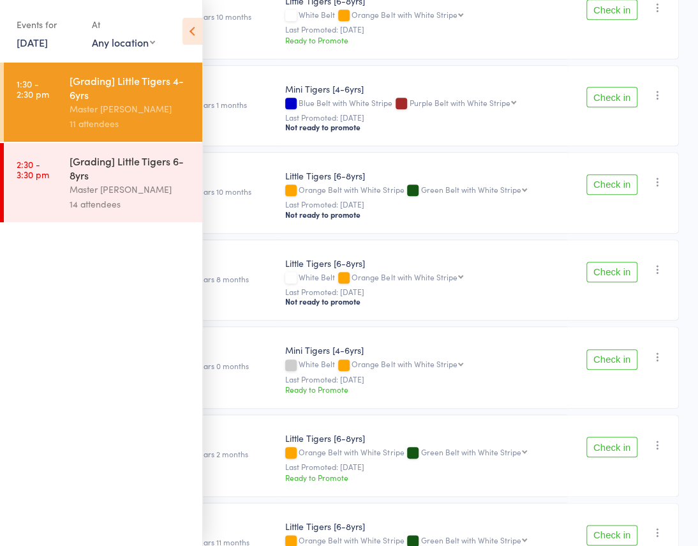
click at [89, 179] on div "[Grading] Little Tigers 6-8yrs" at bounding box center [131, 168] width 122 height 28
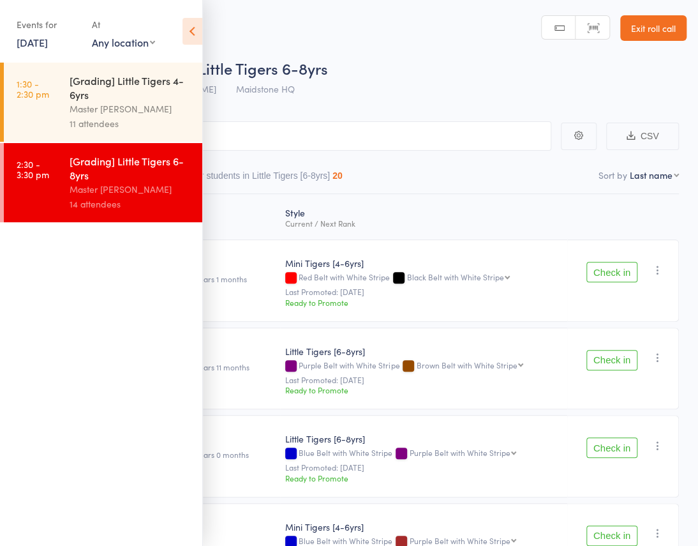
click at [186, 26] on icon at bounding box center [192, 31] width 20 height 27
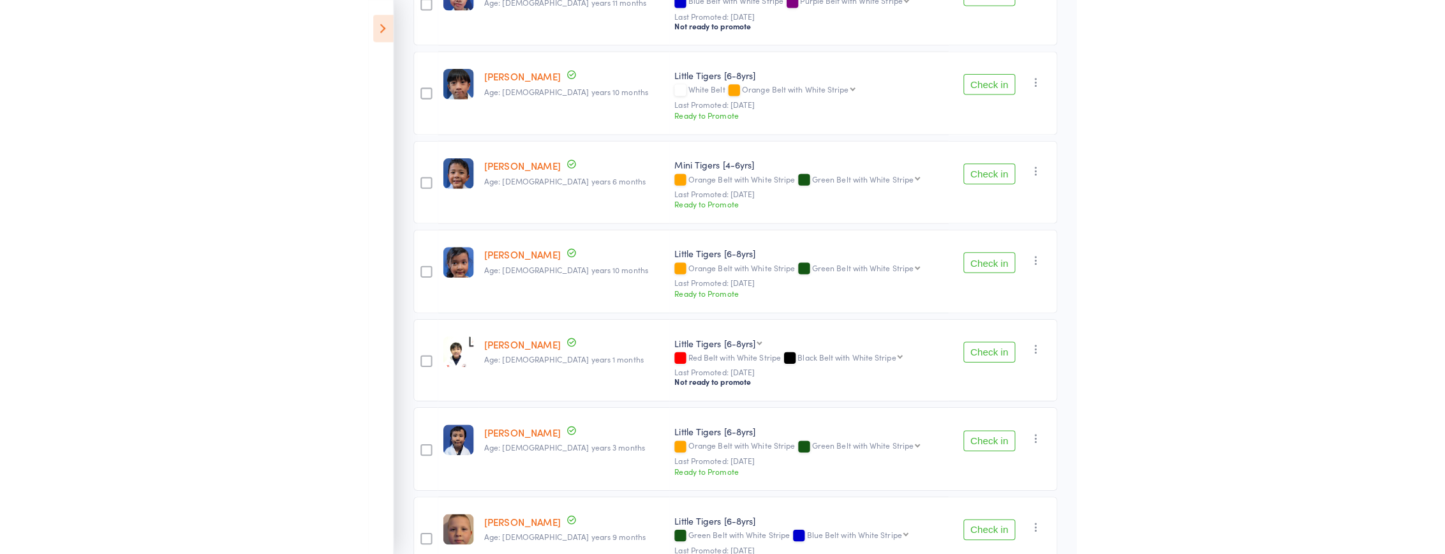
scroll to position [638, 0]
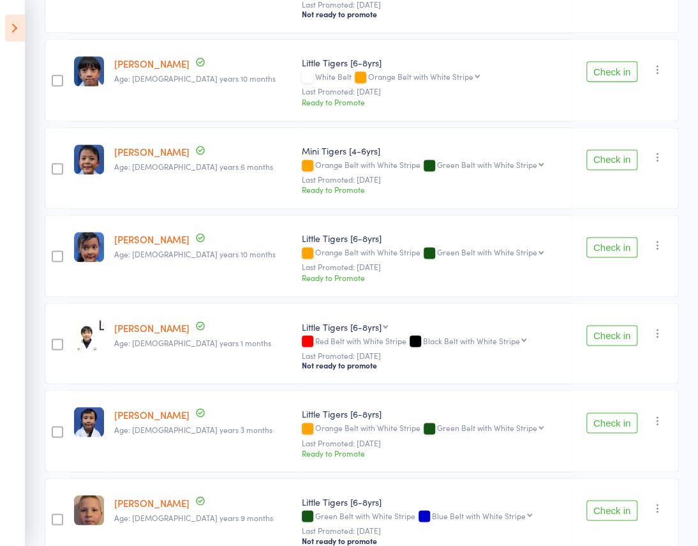
click at [657, 326] on icon "button" at bounding box center [657, 332] width 13 height 13
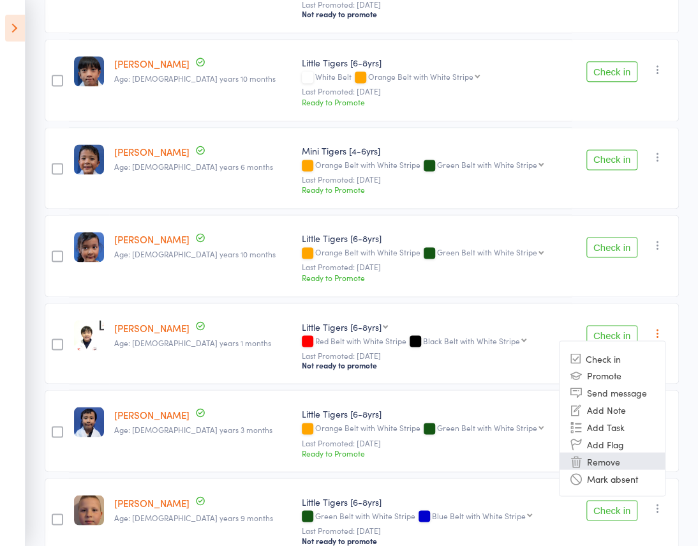
click at [618, 452] on li "Remove" at bounding box center [612, 460] width 105 height 17
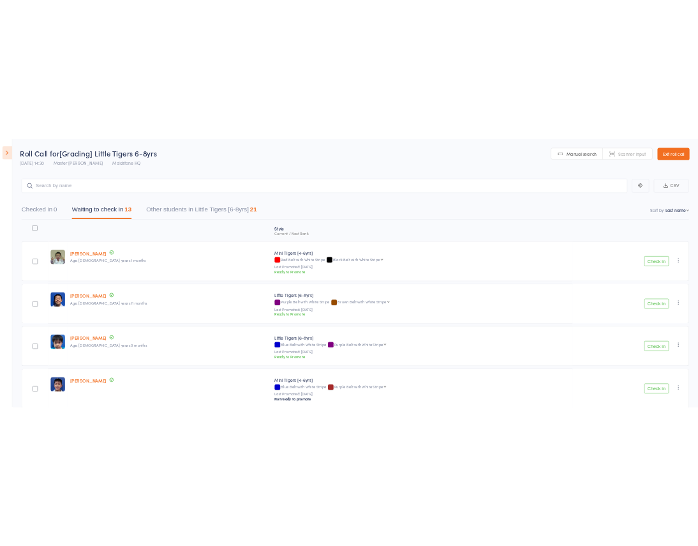
scroll to position [0, 0]
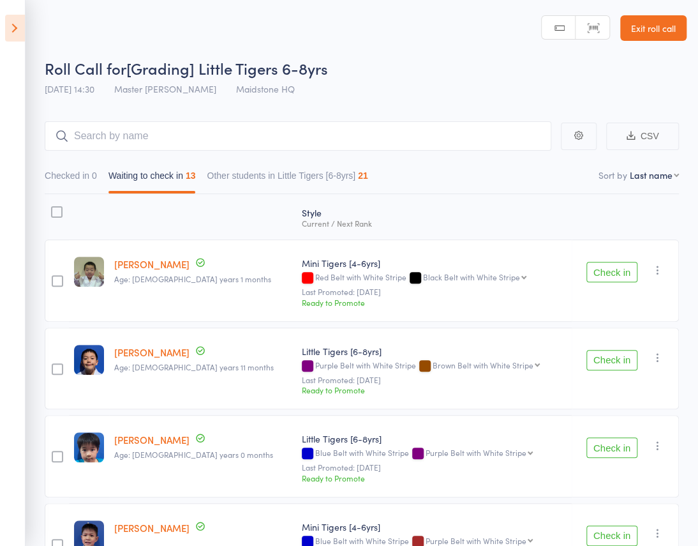
click at [10, 20] on icon at bounding box center [15, 28] width 20 height 27
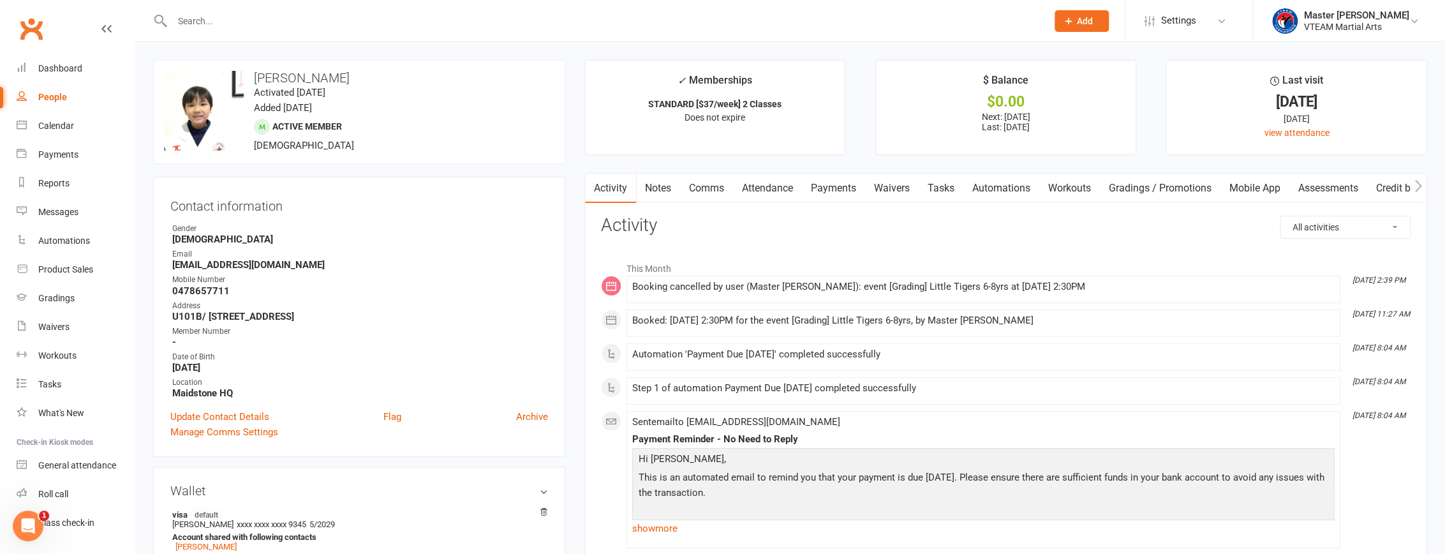
click at [829, 187] on link "Payments" at bounding box center [833, 188] width 63 height 29
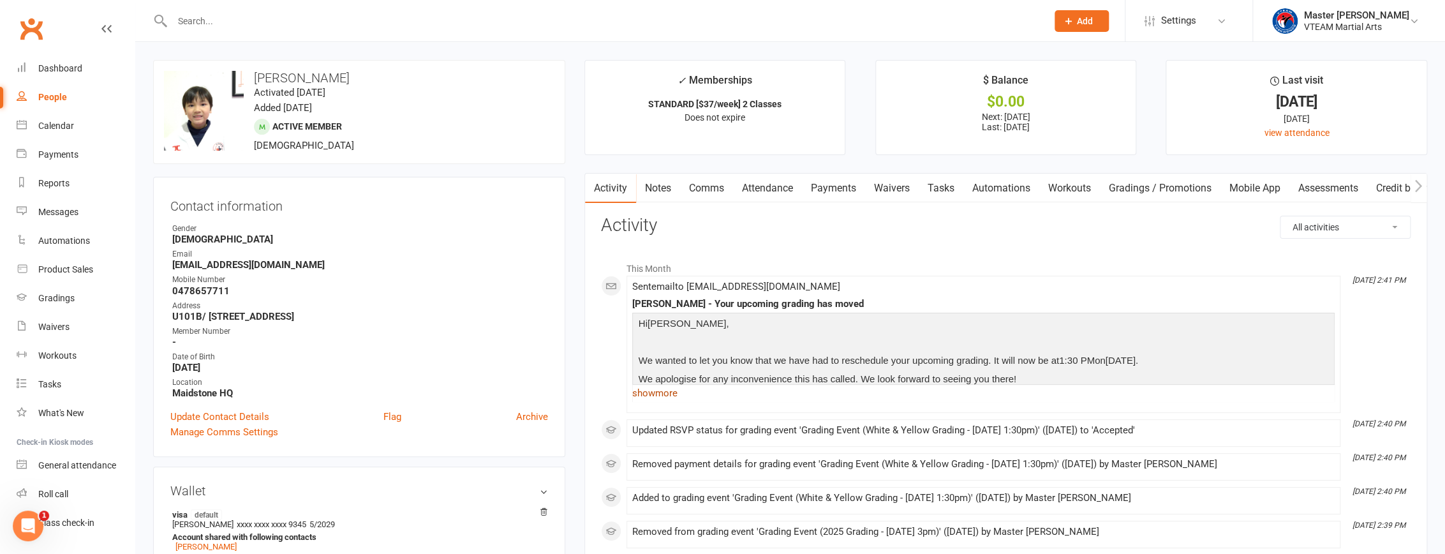
click at [650, 395] on link "show more" at bounding box center [983, 393] width 703 height 18
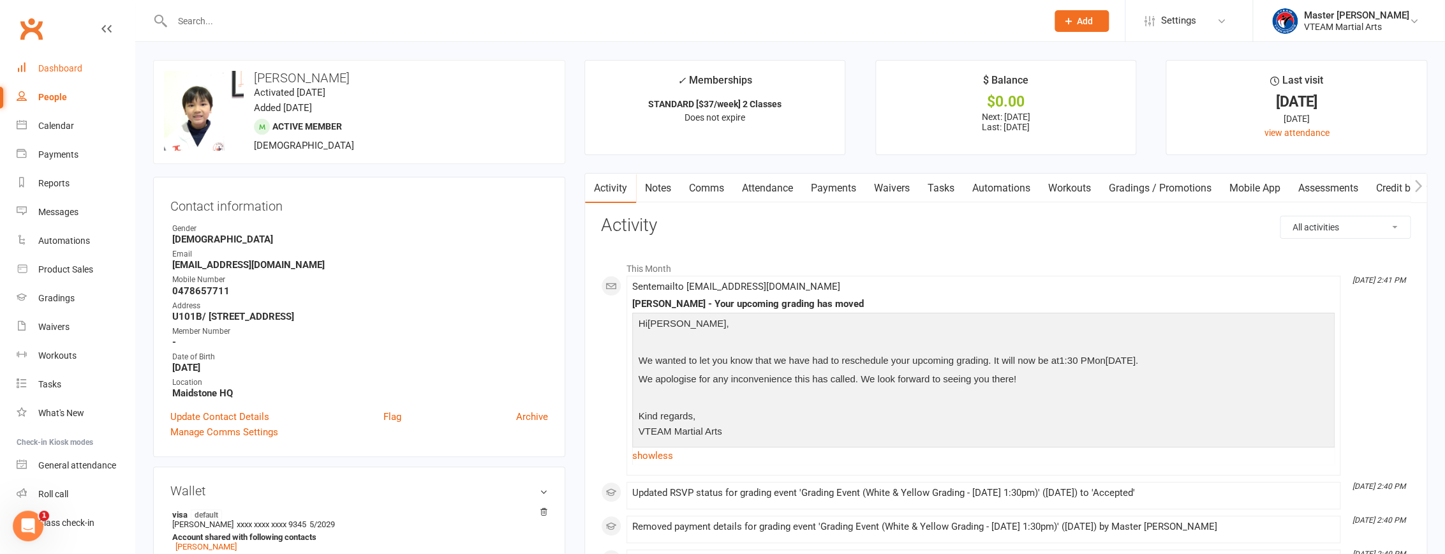
click at [75, 69] on div "Dashboard" at bounding box center [60, 68] width 44 height 10
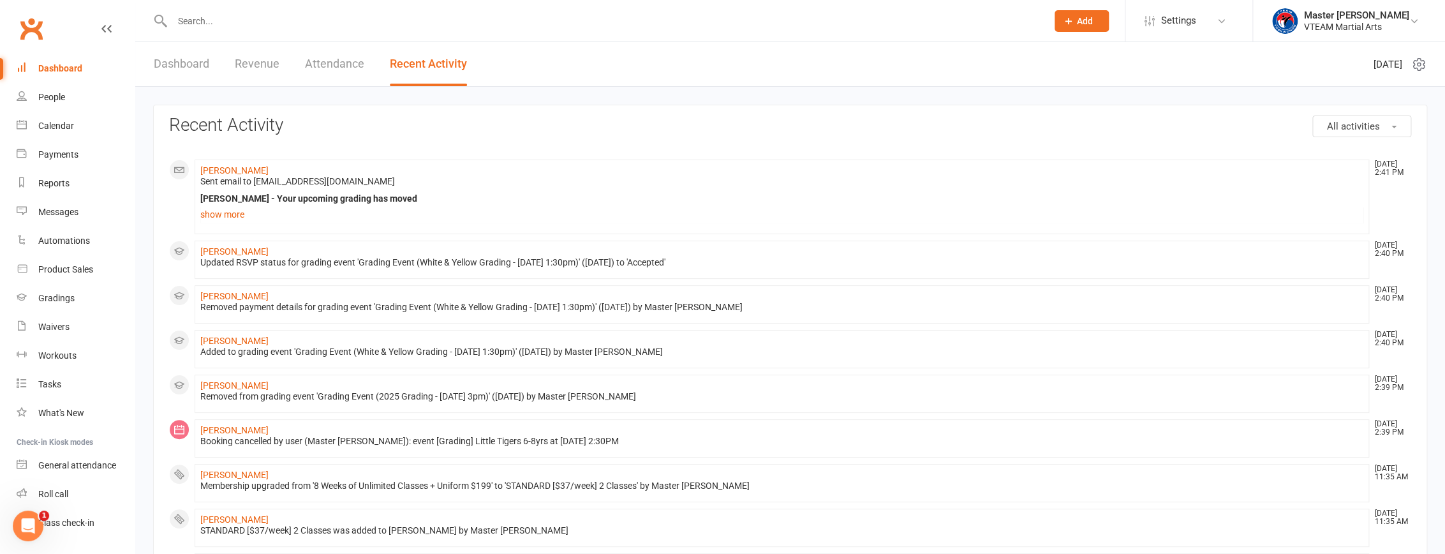
click at [186, 68] on link "Dashboard" at bounding box center [182, 64] width 56 height 44
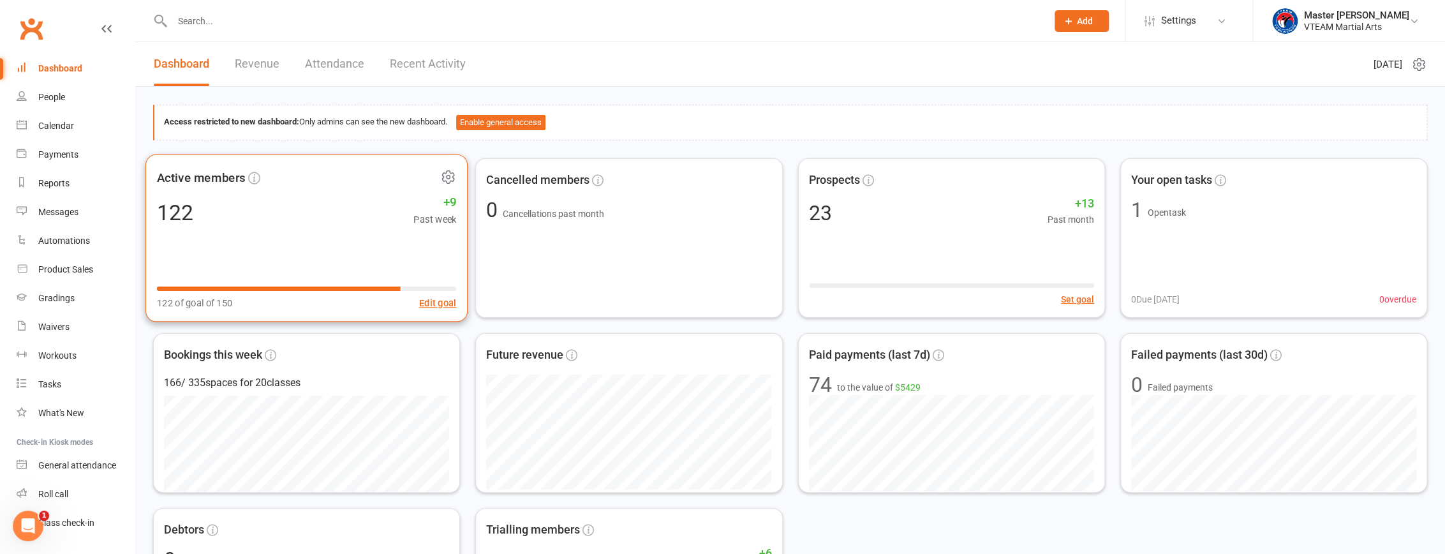
click at [447, 175] on icon at bounding box center [448, 176] width 3 height 3
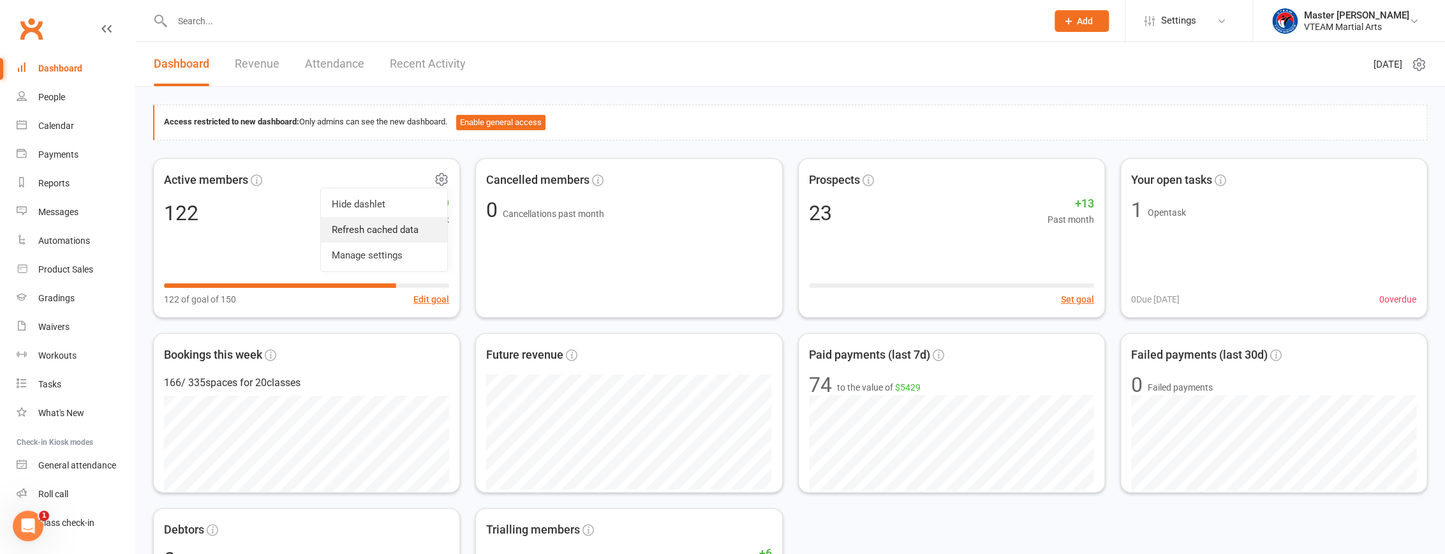
click at [418, 230] on link "Refresh cached data" at bounding box center [384, 230] width 126 height 26
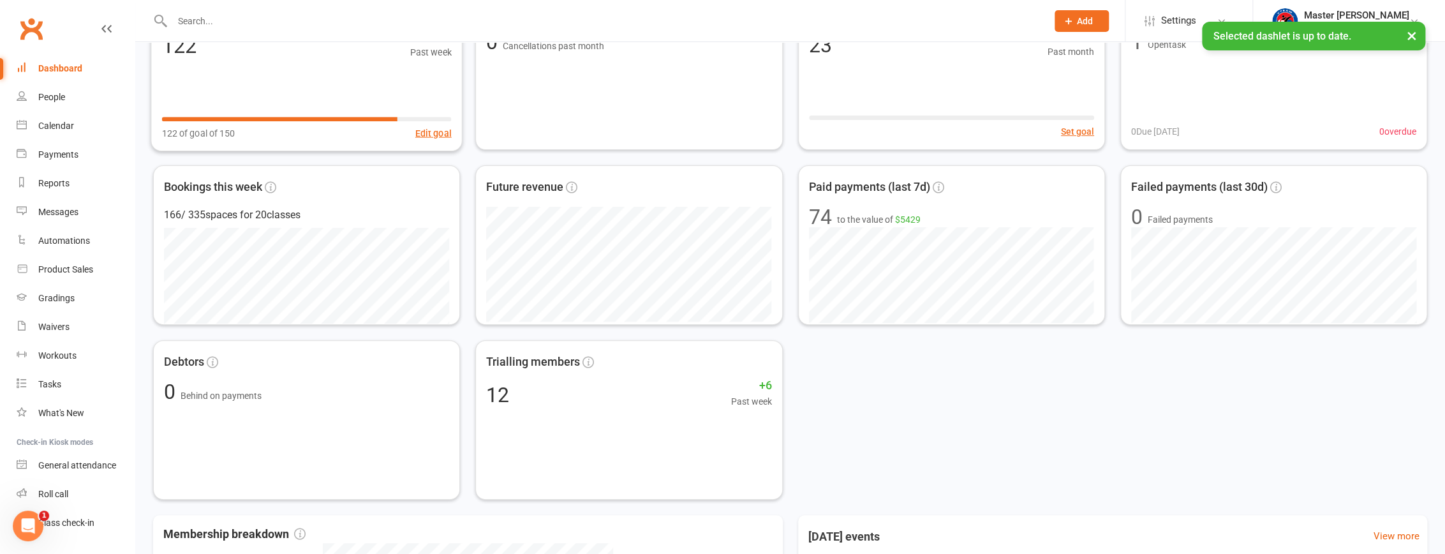
scroll to position [542, 0]
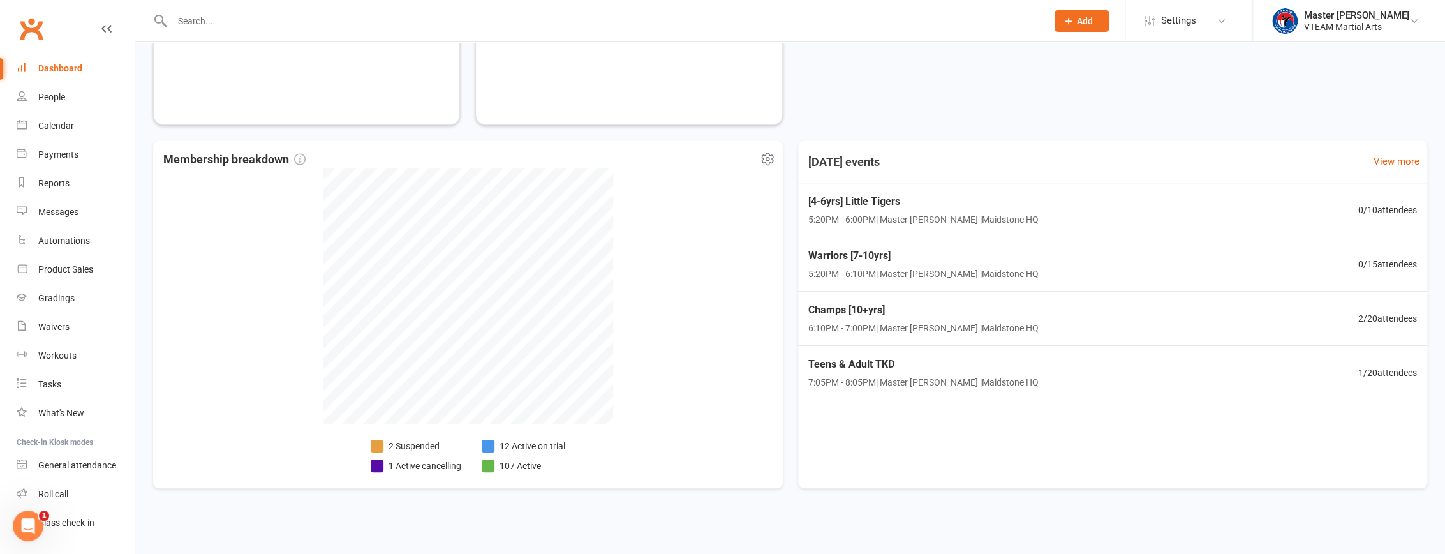
click at [526, 442] on li "12 Active on trial" at bounding box center [524, 446] width 84 height 14
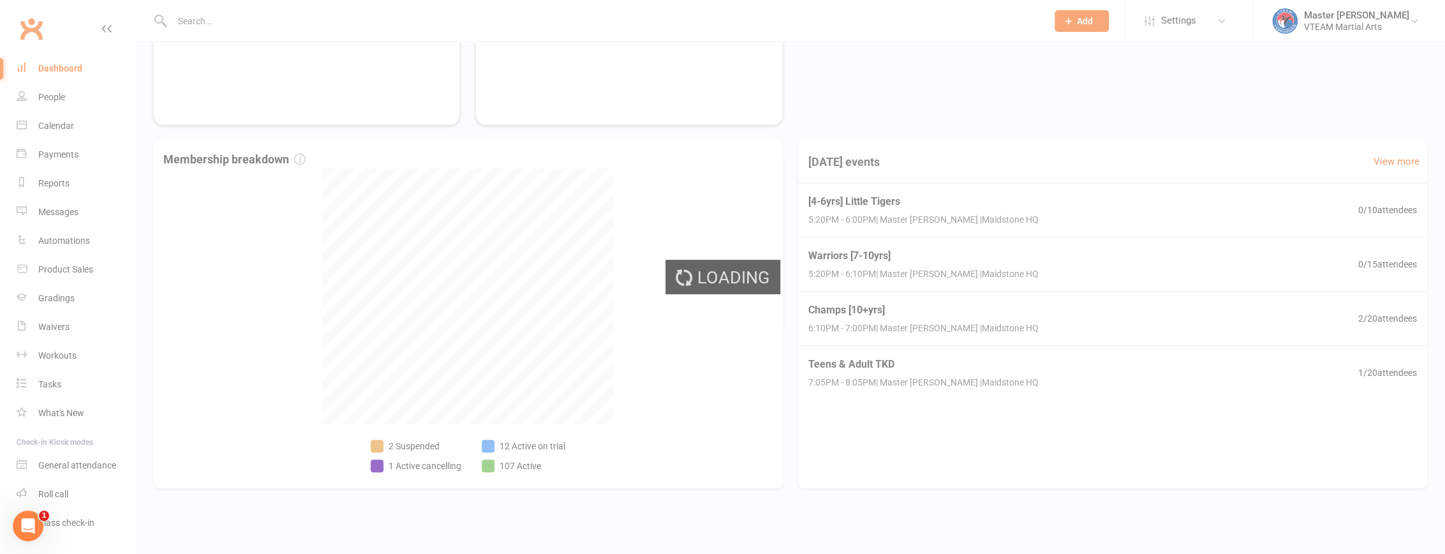
select select "active_trial"
select select "100"
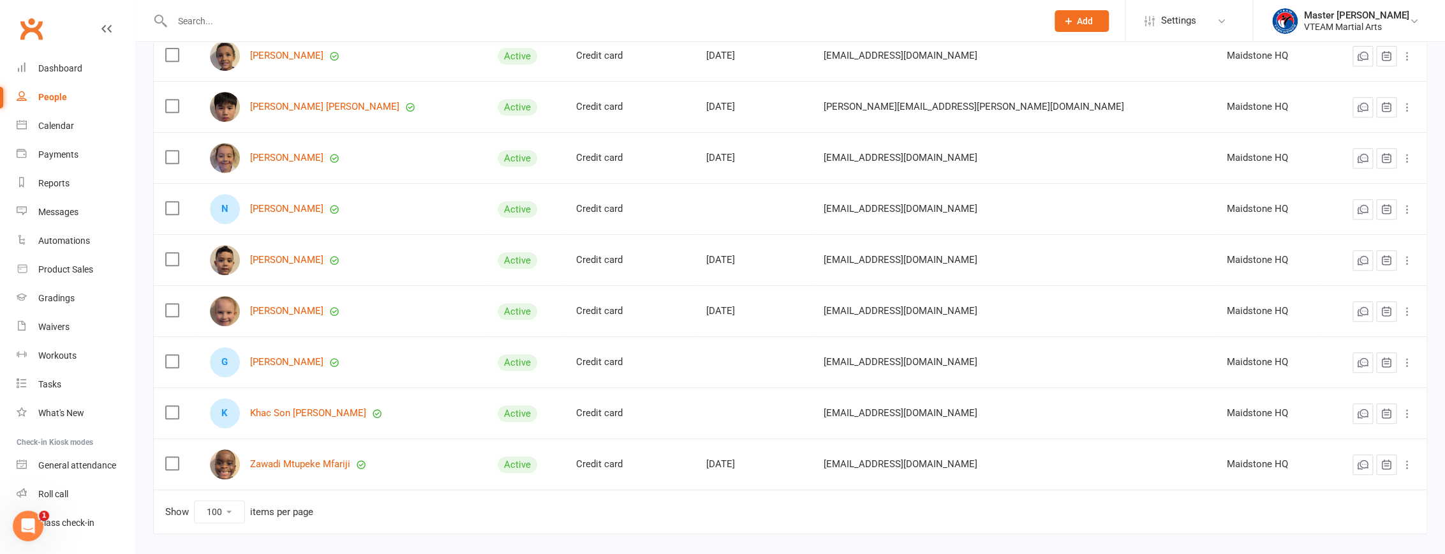
scroll to position [348, 0]
click at [301, 409] on link "Khac Son [PERSON_NAME]" at bounding box center [308, 411] width 116 height 11
click at [294, 360] on link "Gia Han Huynh" at bounding box center [286, 360] width 73 height 11
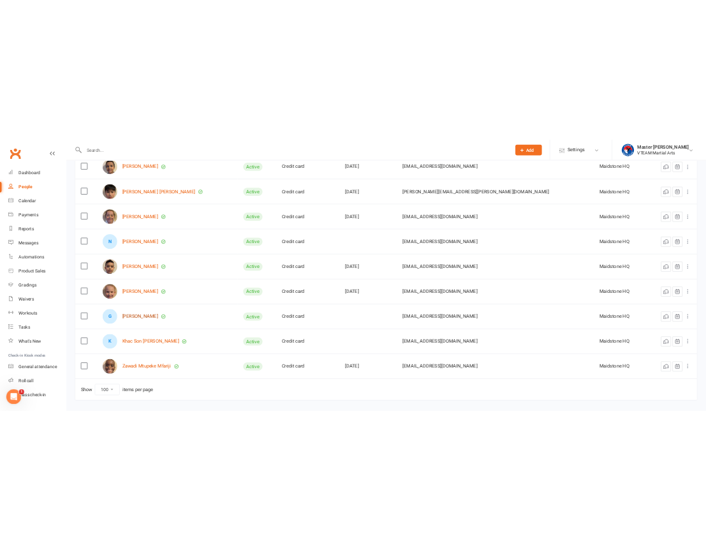
scroll to position [0, 0]
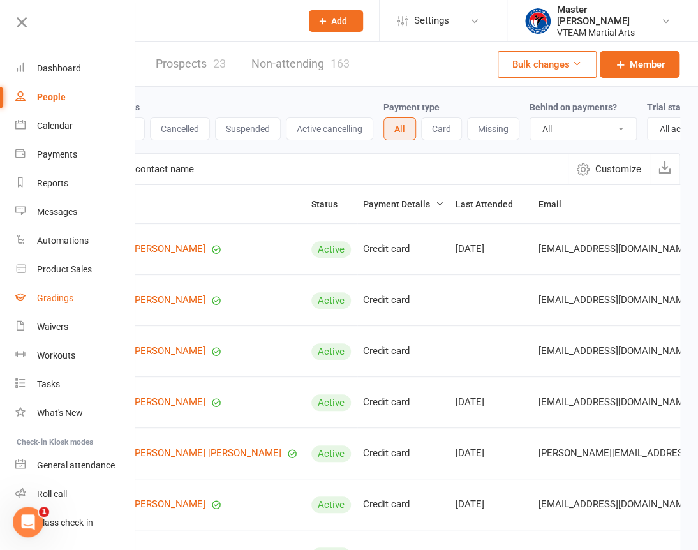
click at [76, 299] on link "Gradings" at bounding box center [75, 298] width 121 height 29
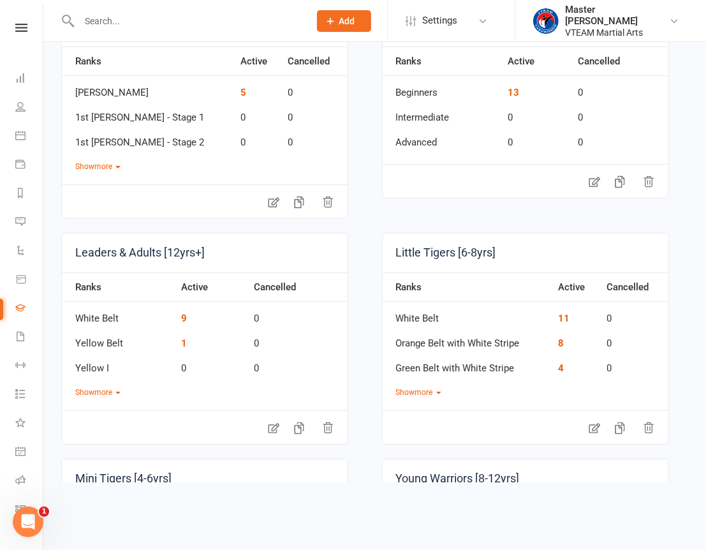
scroll to position [174, 0]
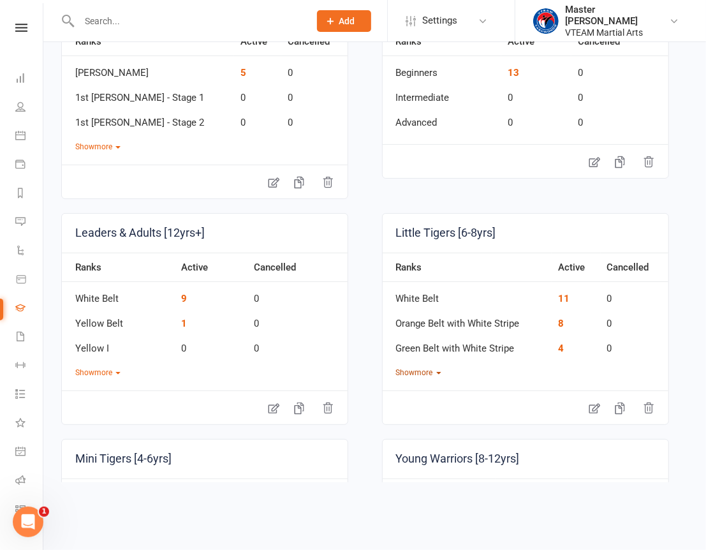
click at [428, 373] on button "Show more" at bounding box center [418, 373] width 45 height 12
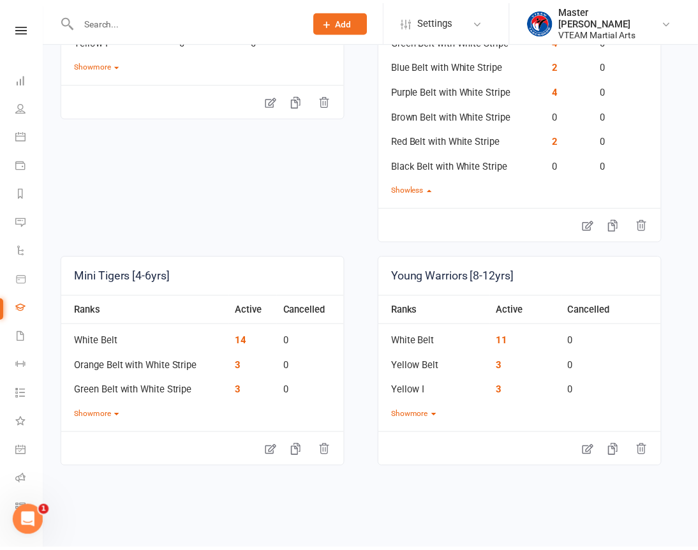
scroll to position [483, 0]
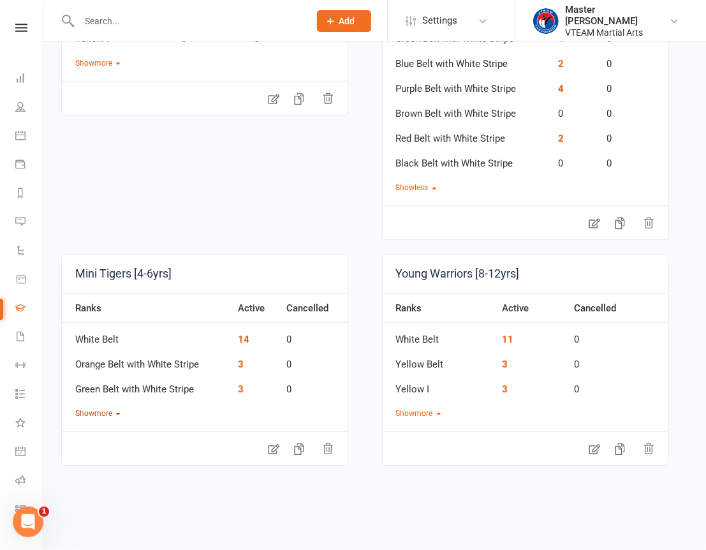
click at [112, 410] on button "Show more" at bounding box center [97, 414] width 45 height 12
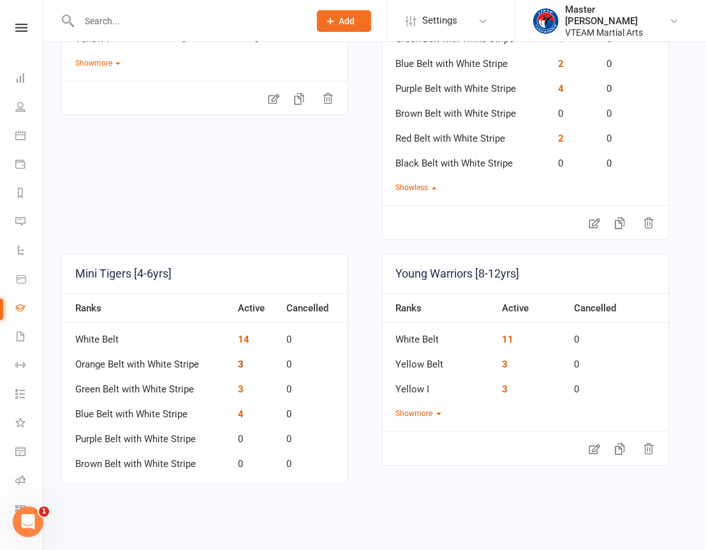
click at [239, 361] on link "3" at bounding box center [241, 364] width 6 height 11
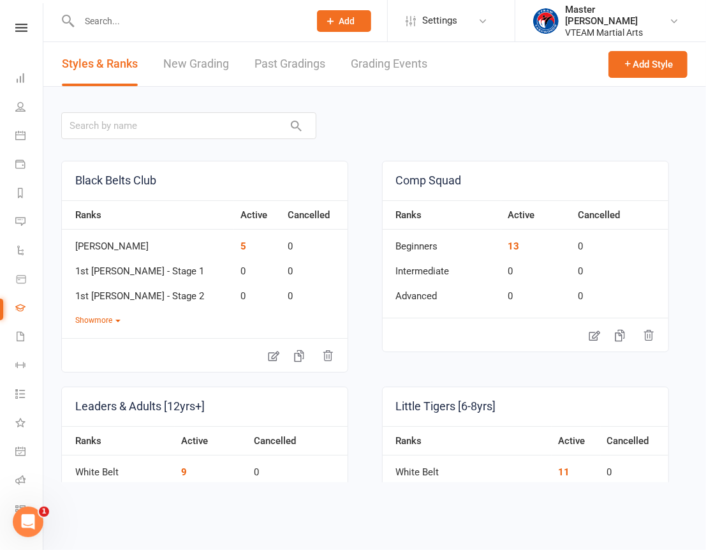
click at [372, 56] on link "Grading Events" at bounding box center [389, 64] width 77 height 44
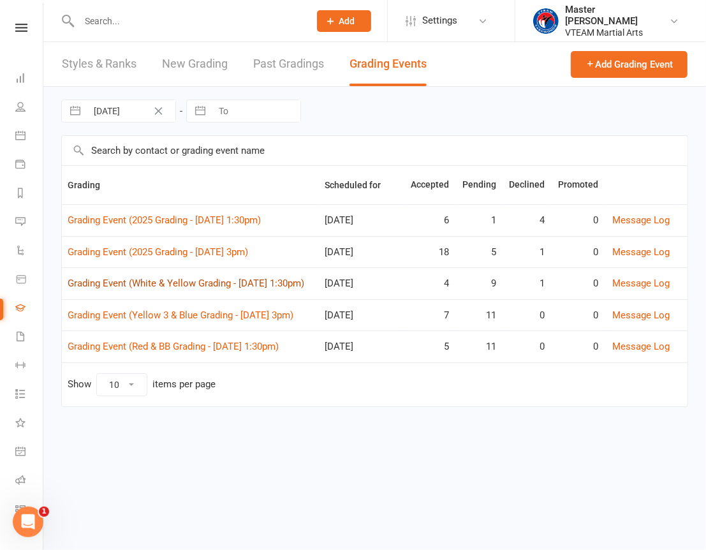
click at [228, 282] on link "Grading Event (White & Yellow Grading - Sat, 30/8 @ 1:30pm)" at bounding box center [186, 283] width 237 height 11
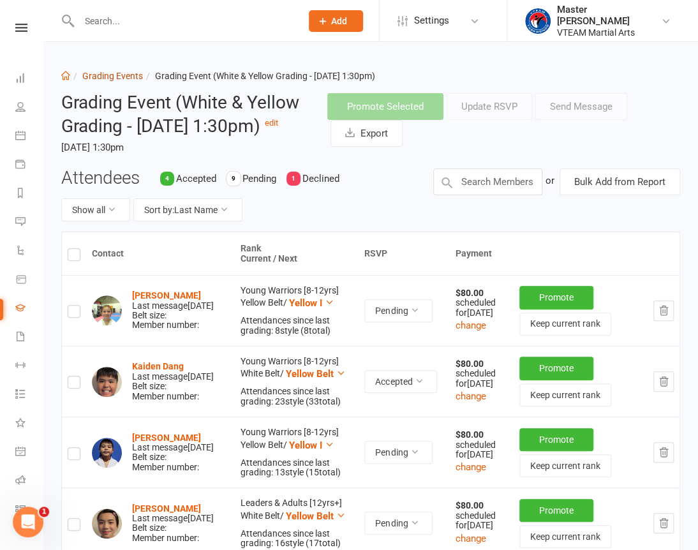
click at [107, 78] on link "Grading Events" at bounding box center [112, 76] width 61 height 10
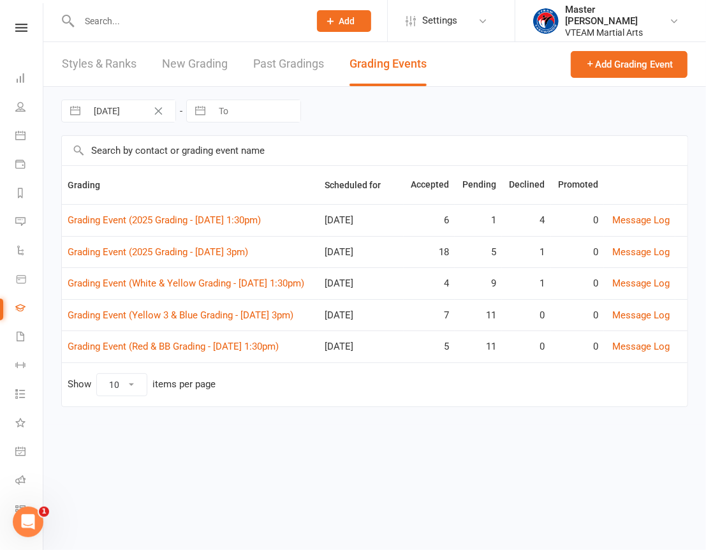
click at [24, 24] on link at bounding box center [21, 28] width 45 height 8
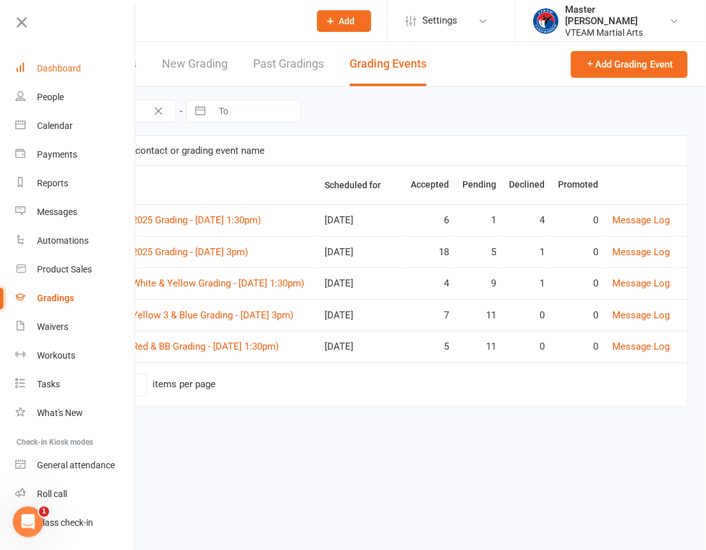
click at [61, 68] on div "Dashboard" at bounding box center [59, 68] width 44 height 10
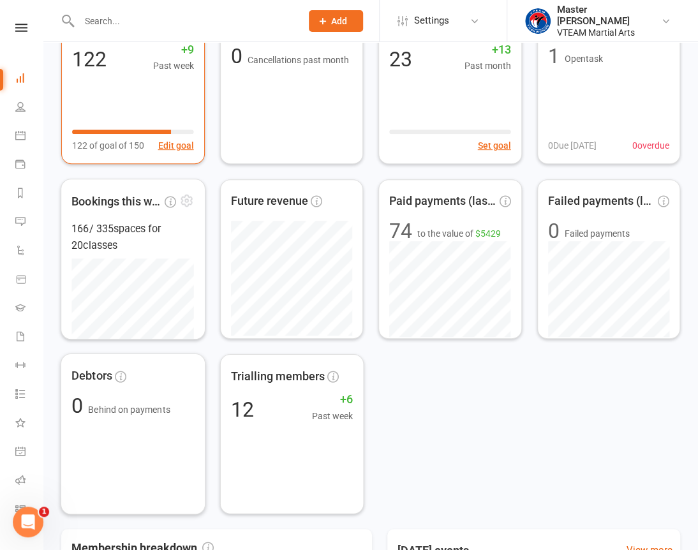
scroll to position [57, 0]
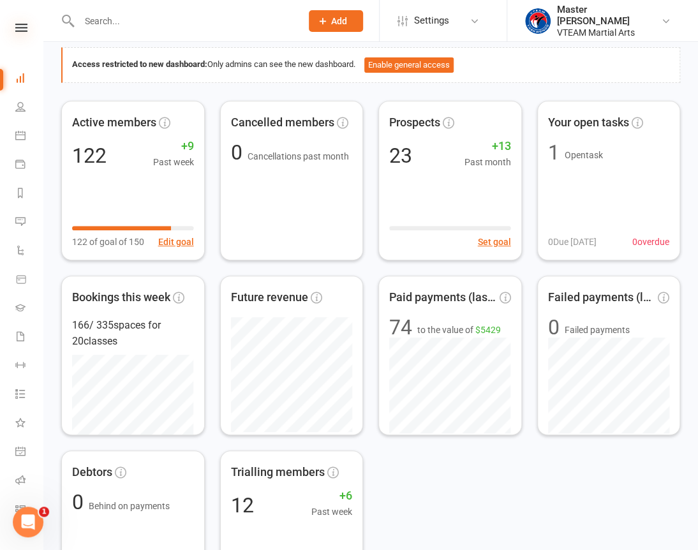
click at [22, 24] on icon at bounding box center [21, 28] width 12 height 8
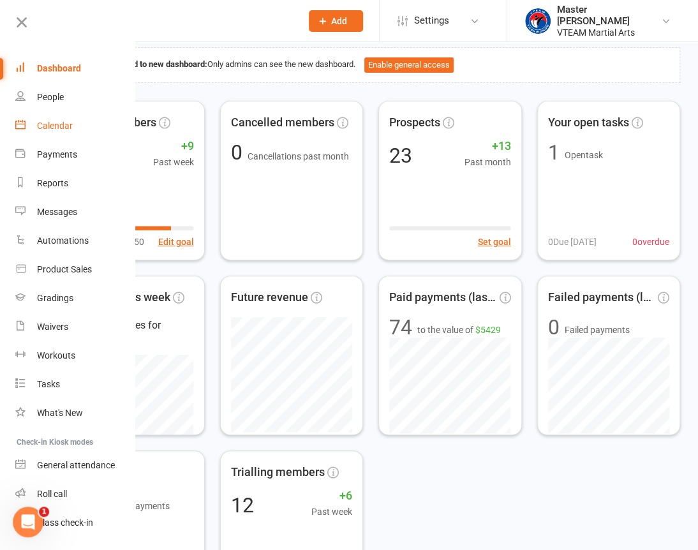
click at [62, 126] on div "Calendar" at bounding box center [55, 126] width 36 height 10
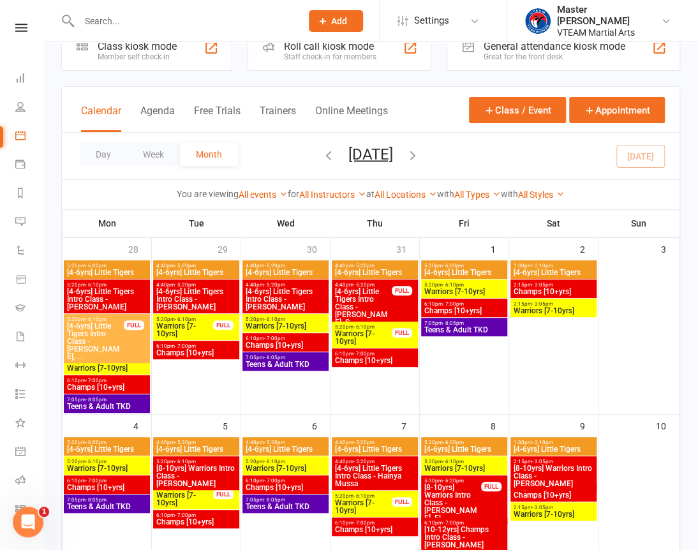
scroll to position [191, 0]
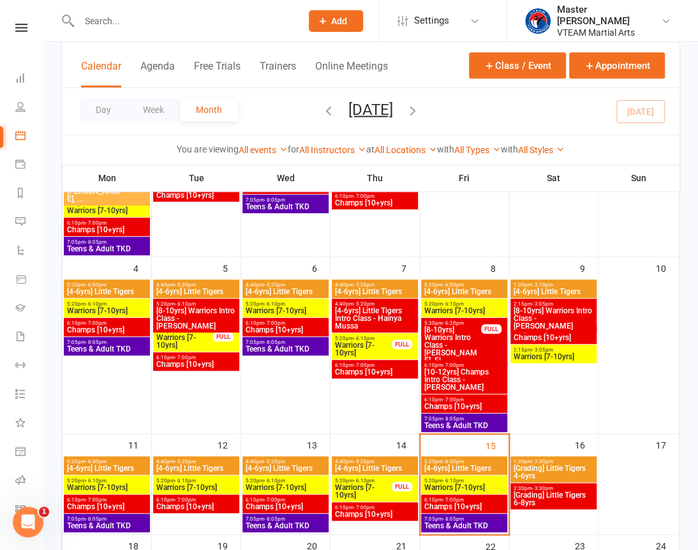
click at [563, 469] on span "[Grading] Little Tigers 4-6yrs" at bounding box center [553, 472] width 81 height 15
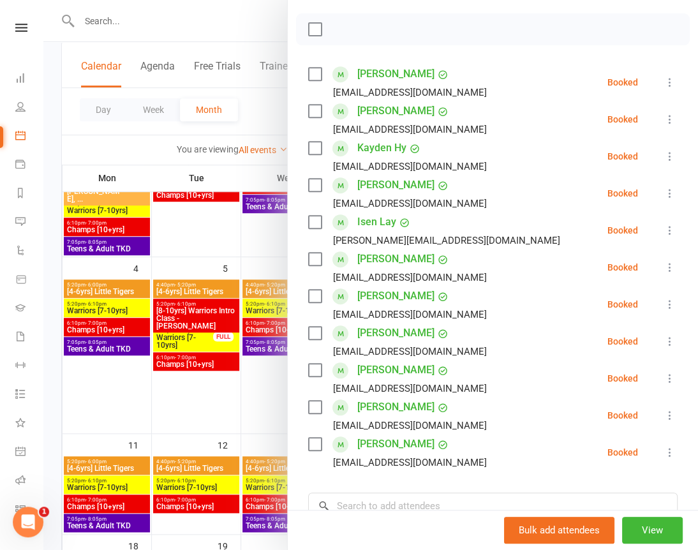
scroll to position [232, 0]
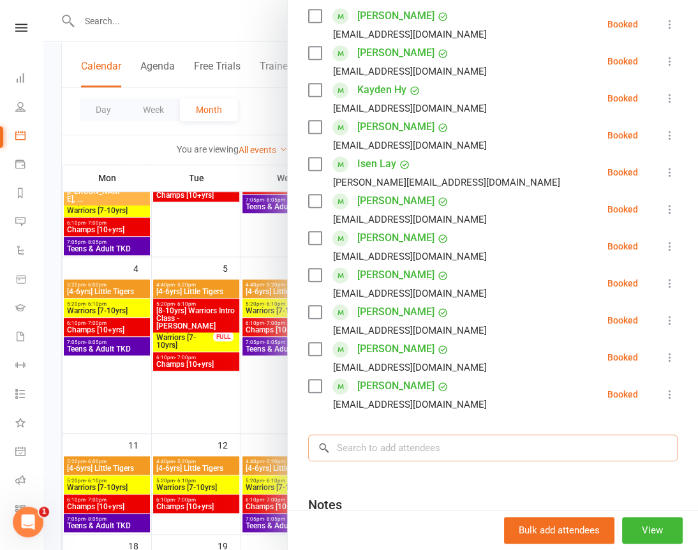
click at [446, 447] on input "search" at bounding box center [492, 448] width 369 height 27
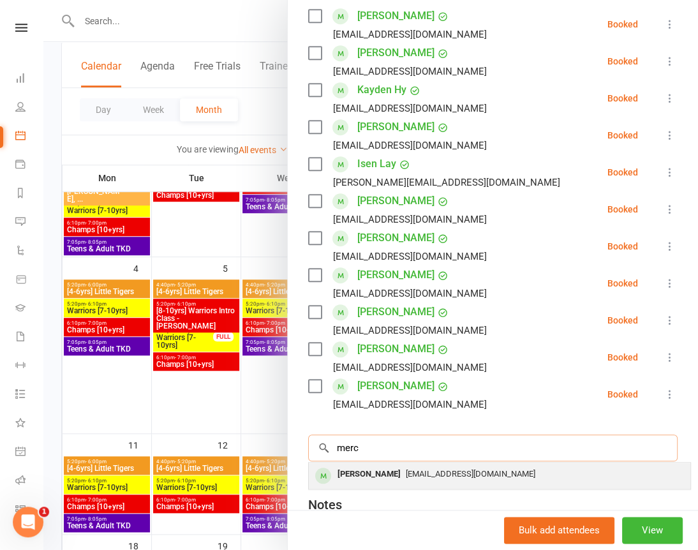
type input "merc"
click at [406, 472] on span "Alanactho94@gmail.com" at bounding box center [471, 474] width 130 height 10
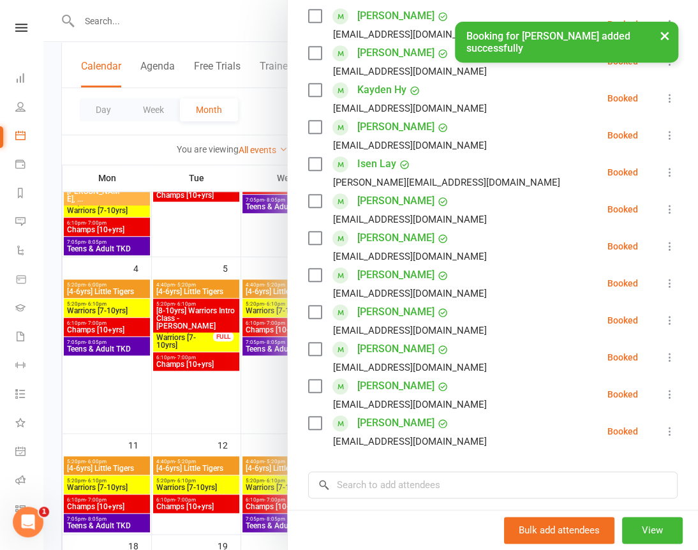
scroll to position [115, 0]
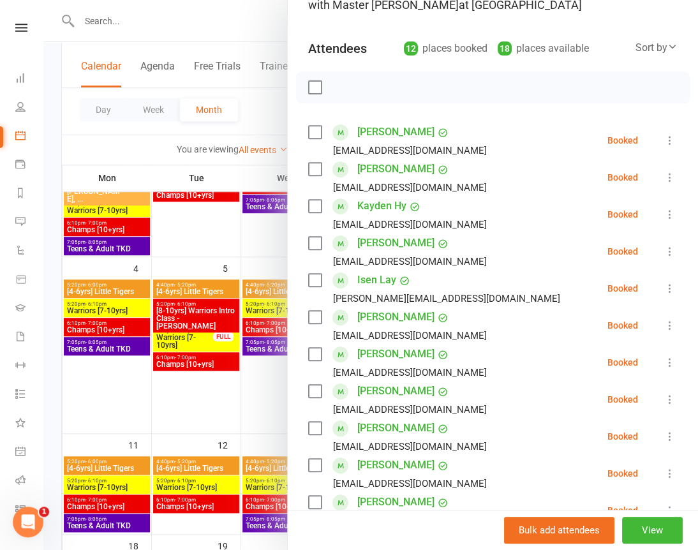
click at [664, 179] on icon at bounding box center [670, 177] width 13 height 13
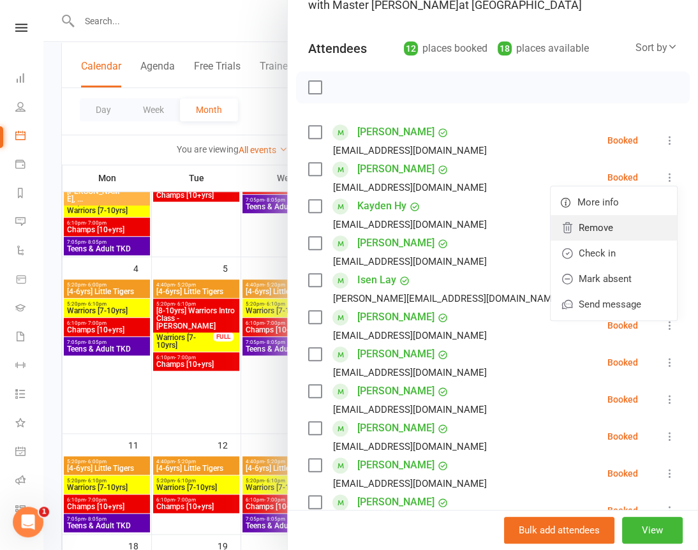
click at [603, 230] on link "Remove" at bounding box center [614, 228] width 126 height 26
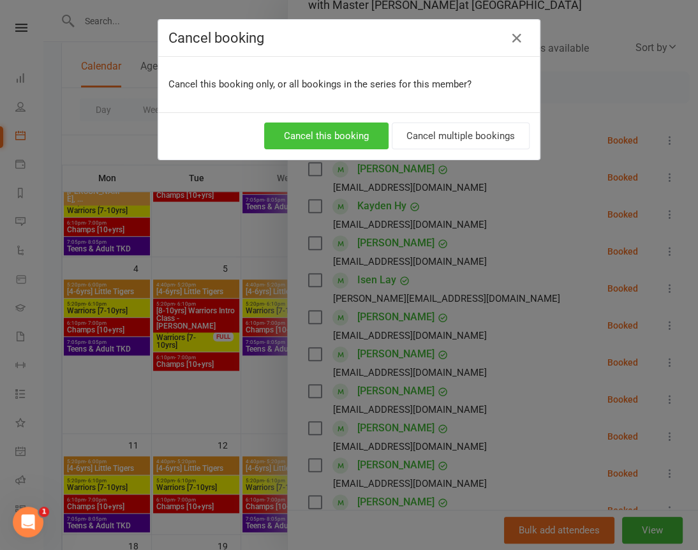
click at [324, 138] on button "Cancel this booking" at bounding box center [326, 136] width 124 height 27
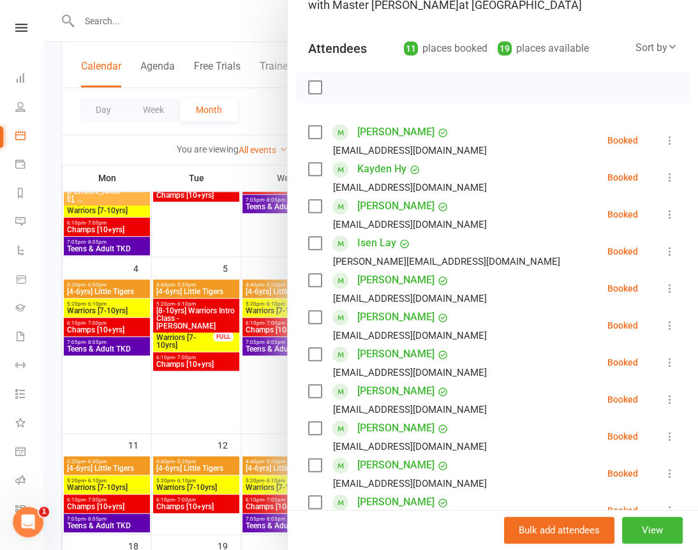
click at [308, 133] on label at bounding box center [314, 132] width 13 height 13
click at [309, 167] on label at bounding box center [314, 169] width 13 height 13
click at [308, 202] on label at bounding box center [314, 206] width 13 height 13
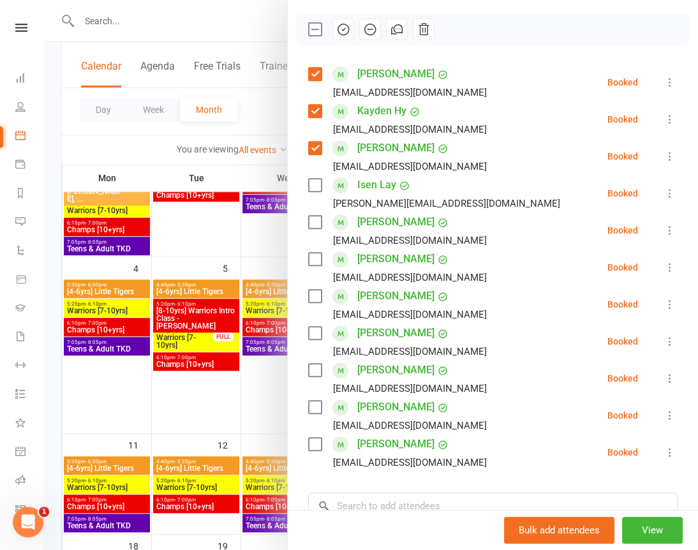
scroll to position [363, 0]
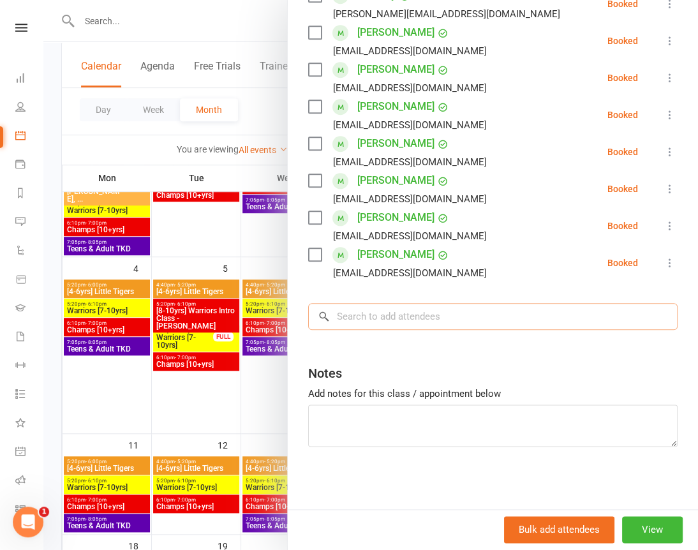
click at [397, 322] on input "search" at bounding box center [492, 316] width 369 height 27
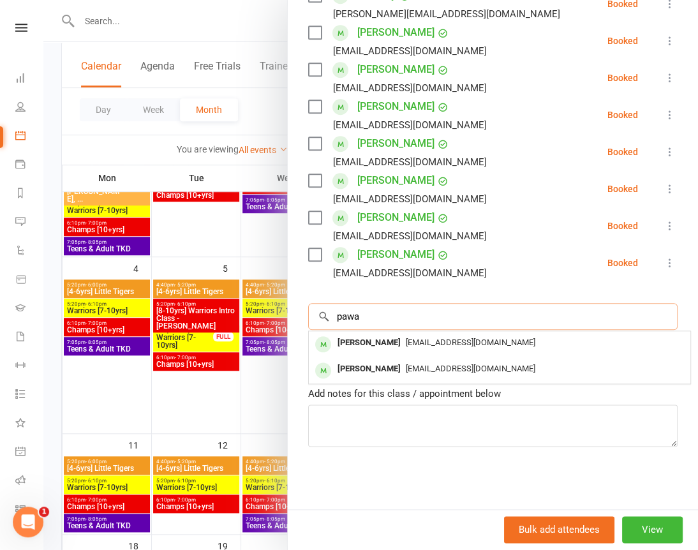
type input "pawa"
click at [406, 341] on span "Shanti_limbu@outlook.com" at bounding box center [471, 343] width 130 height 10
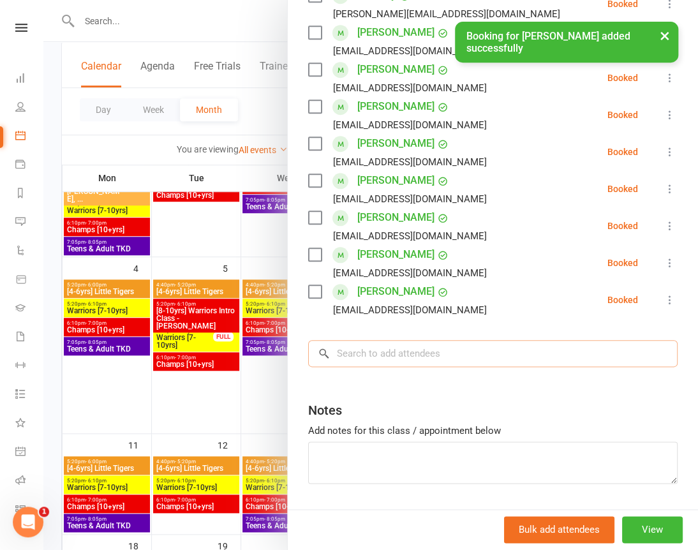
click at [389, 361] on input "search" at bounding box center [492, 353] width 369 height 27
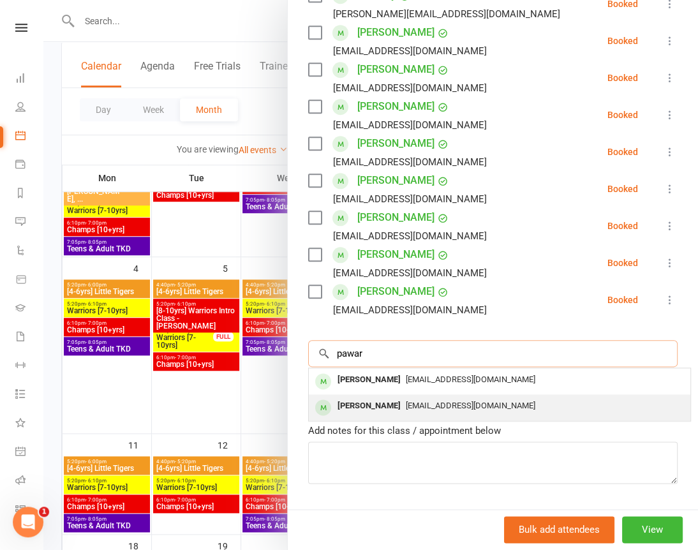
type input "pawar"
click at [406, 408] on span "Shanti_limbu@outlook.com" at bounding box center [471, 406] width 130 height 10
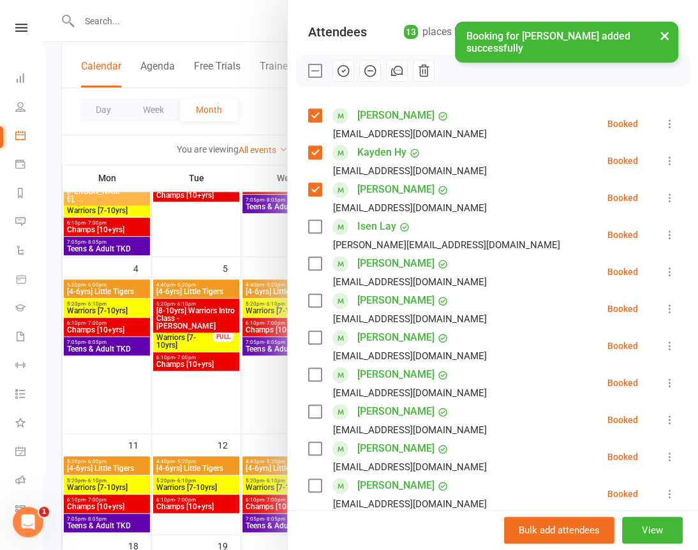
scroll to position [131, 0]
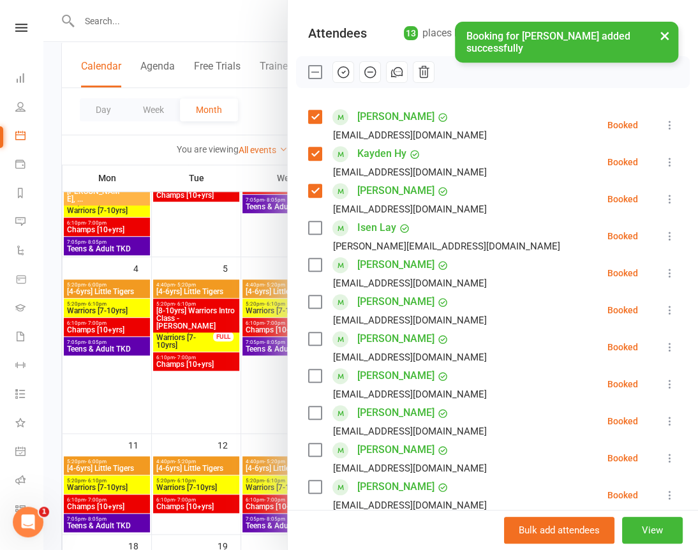
click at [308, 226] on label at bounding box center [314, 227] width 13 height 13
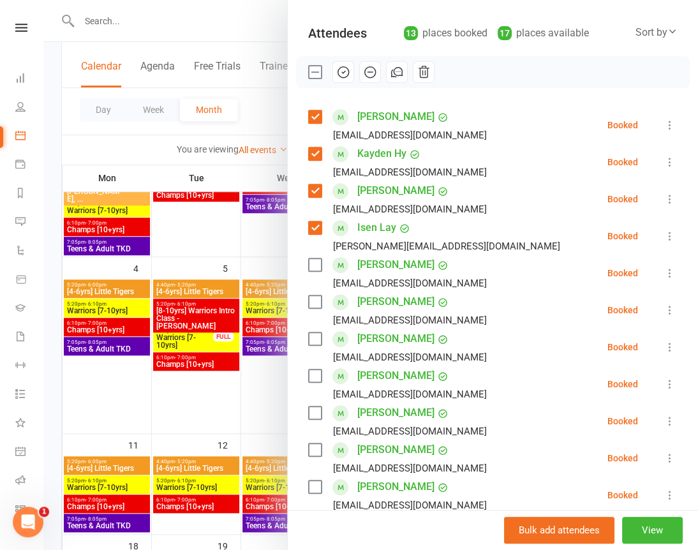
click at [308, 264] on label at bounding box center [314, 264] width 13 height 13
click at [308, 306] on label at bounding box center [314, 301] width 13 height 13
click at [308, 343] on label at bounding box center [314, 338] width 13 height 13
click at [308, 373] on label at bounding box center [314, 375] width 13 height 13
click at [308, 416] on label at bounding box center [314, 412] width 13 height 13
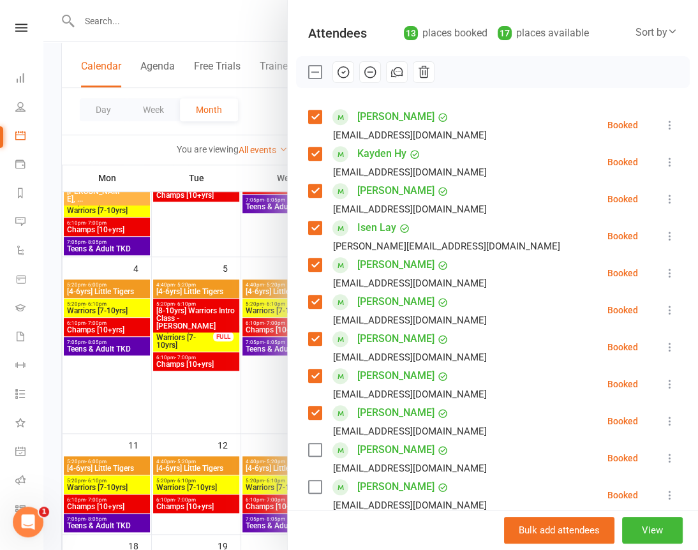
click at [308, 71] on label at bounding box center [314, 72] width 13 height 13
click at [308, 415] on label at bounding box center [314, 412] width 13 height 13
click at [311, 190] on label at bounding box center [314, 190] width 13 height 13
click at [308, 230] on label at bounding box center [314, 227] width 13 height 13
click at [310, 113] on label at bounding box center [314, 116] width 13 height 13
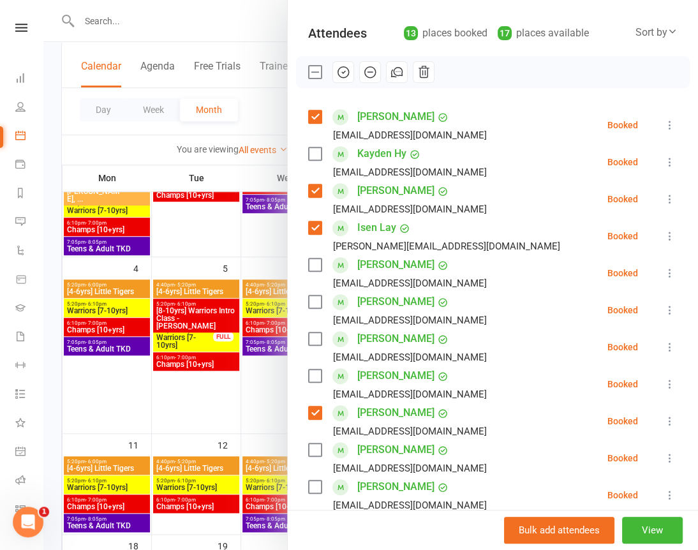
click at [308, 334] on label at bounding box center [314, 338] width 13 height 13
click at [308, 375] on label at bounding box center [314, 375] width 13 height 13
click at [312, 490] on label at bounding box center [314, 486] width 13 height 13
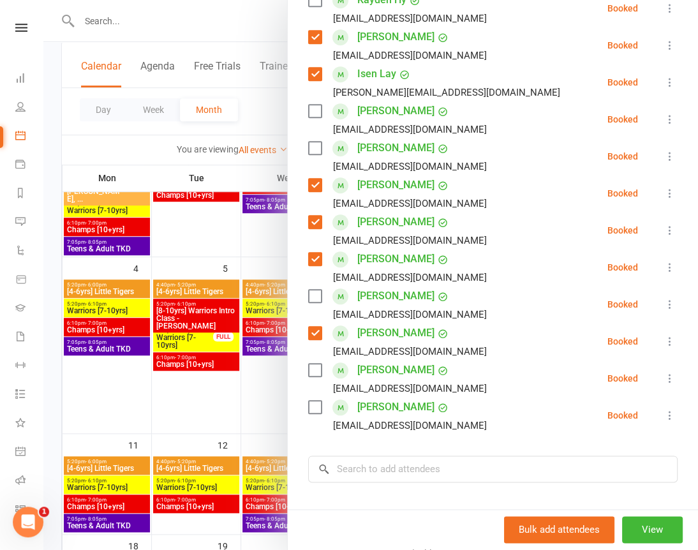
scroll to position [305, 0]
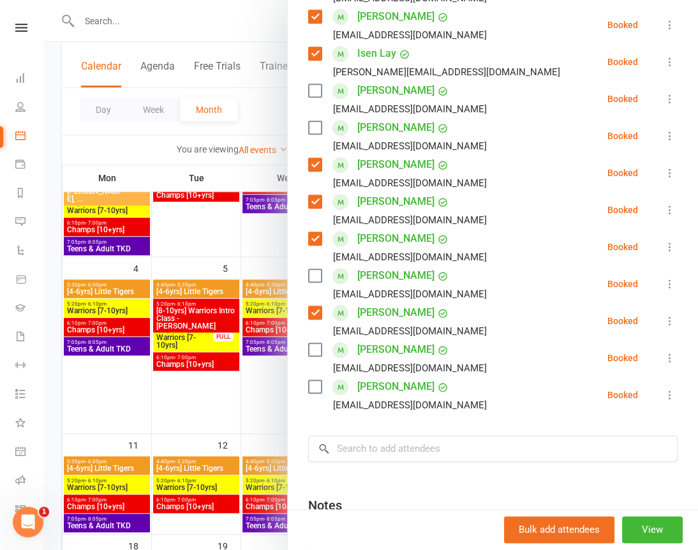
click at [312, 272] on label at bounding box center [314, 275] width 13 height 13
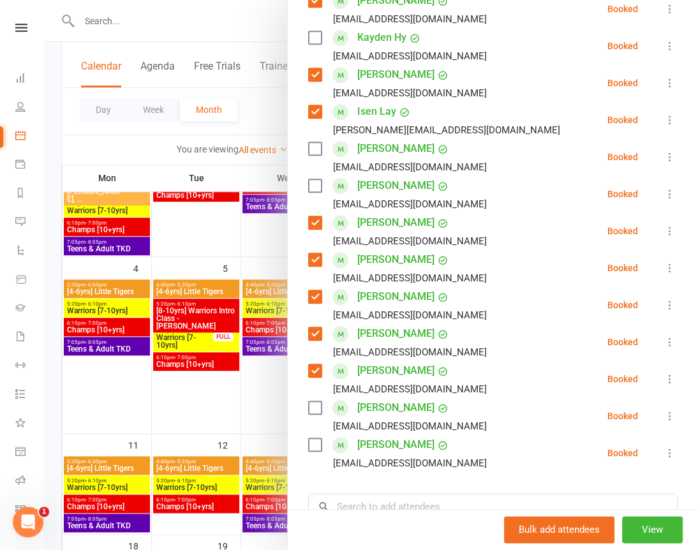
click at [308, 36] on label at bounding box center [314, 37] width 13 height 13
click at [309, 187] on label at bounding box center [314, 185] width 13 height 13
click at [308, 143] on label at bounding box center [314, 148] width 13 height 13
click at [308, 410] on label at bounding box center [314, 407] width 13 height 13
click at [308, 445] on label at bounding box center [314, 444] width 13 height 13
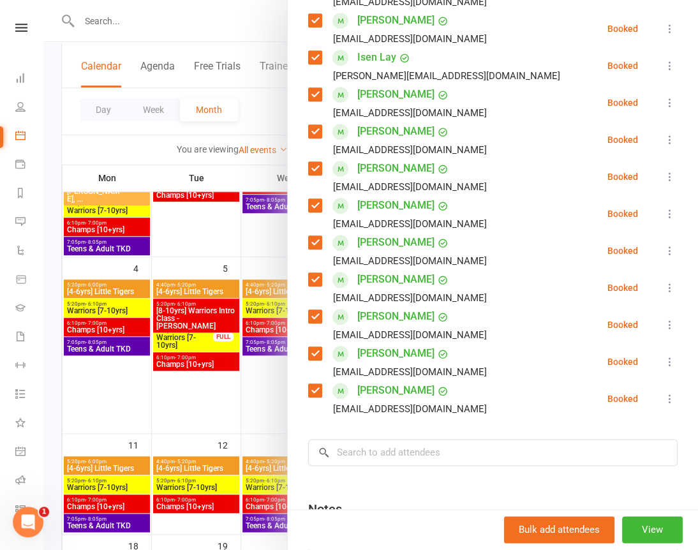
scroll to position [437, 0]
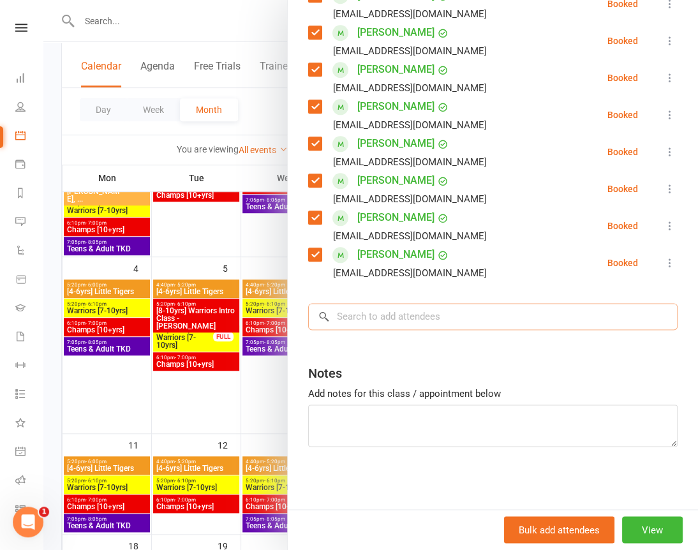
click at [339, 318] on input "search" at bounding box center [492, 316] width 369 height 27
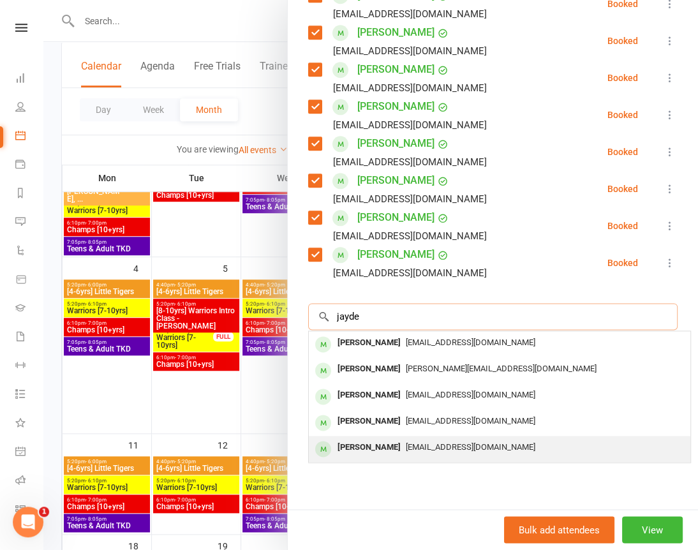
type input "jayde"
click at [406, 451] on span "Thuankieu1106@gmail.com" at bounding box center [471, 447] width 130 height 10
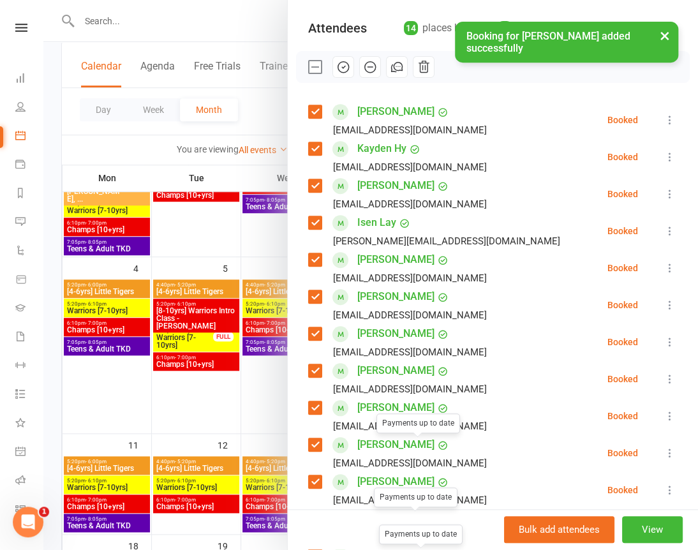
scroll to position [89, 0]
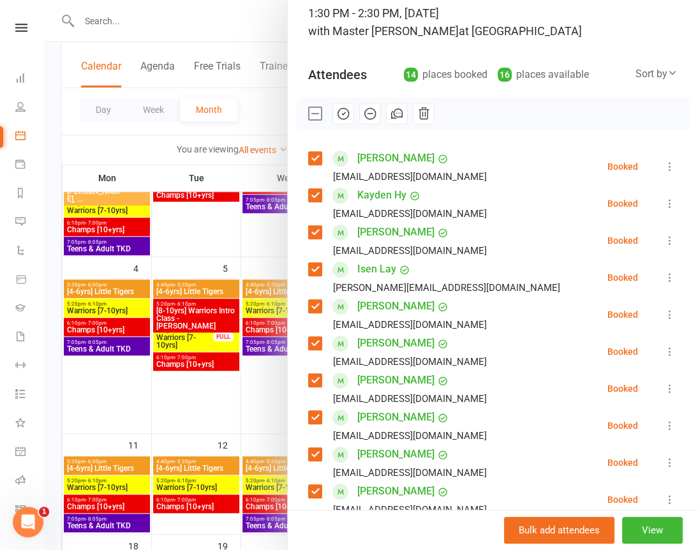
click at [220, 41] on div at bounding box center [370, 275] width 655 height 550
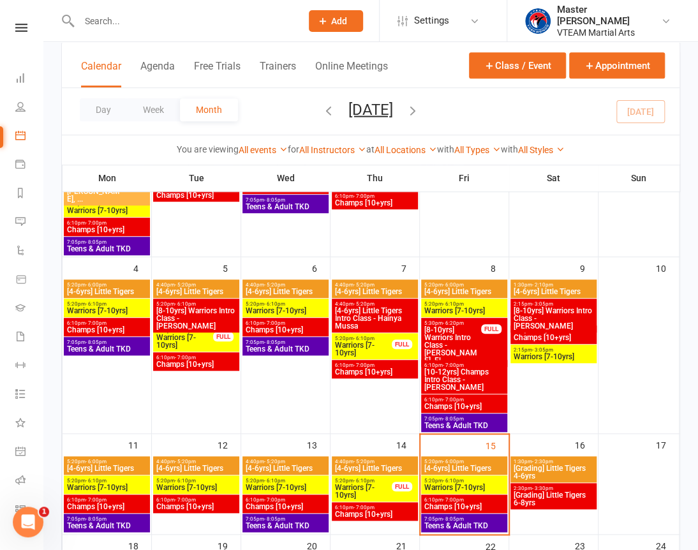
click at [563, 500] on span "[Grading] Little Tigers 6-8yrs" at bounding box center [553, 498] width 81 height 15
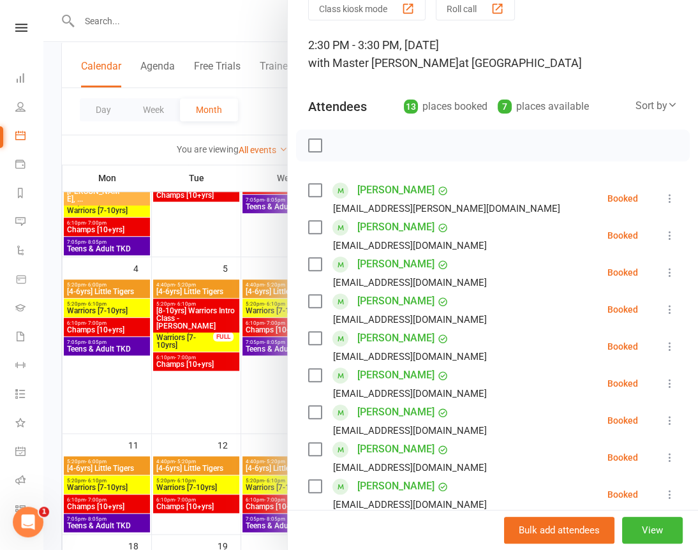
scroll to position [115, 0]
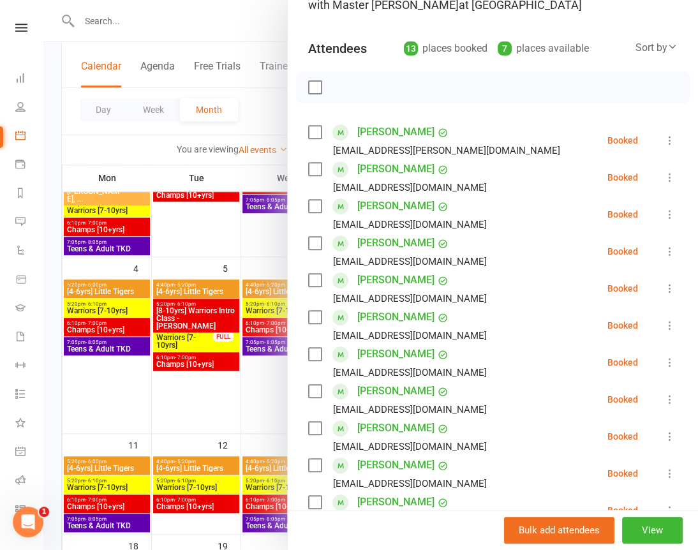
click at [664, 322] on icon at bounding box center [670, 325] width 13 height 13
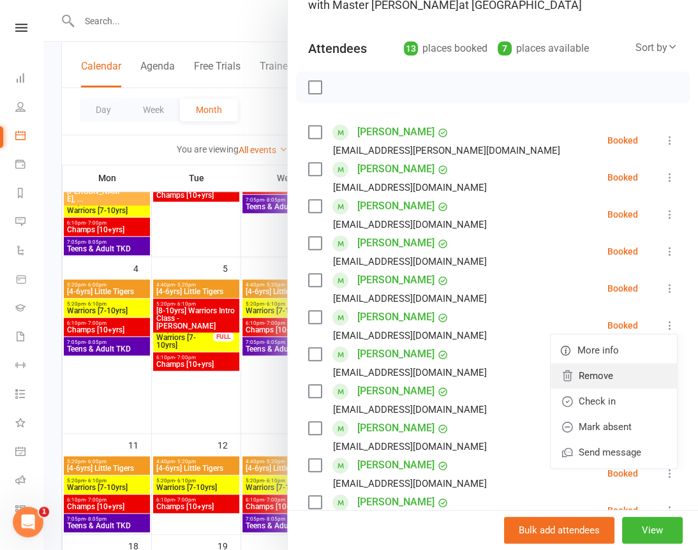
click at [615, 377] on link "Remove" at bounding box center [614, 376] width 126 height 26
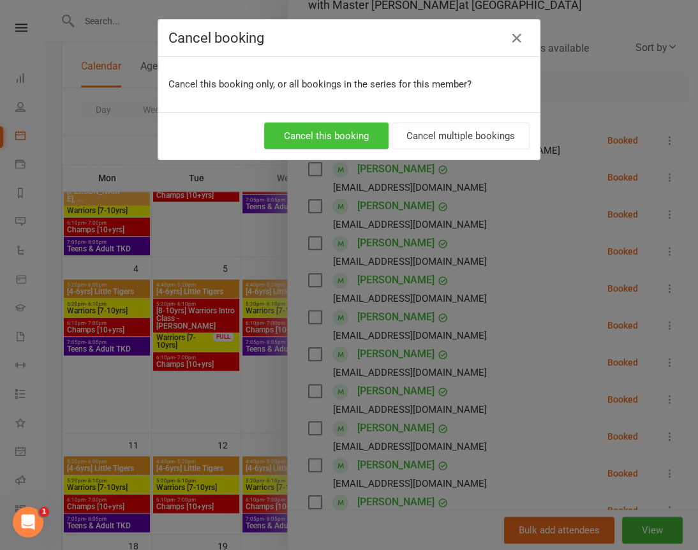
click at [357, 141] on button "Cancel this booking" at bounding box center [326, 136] width 124 height 27
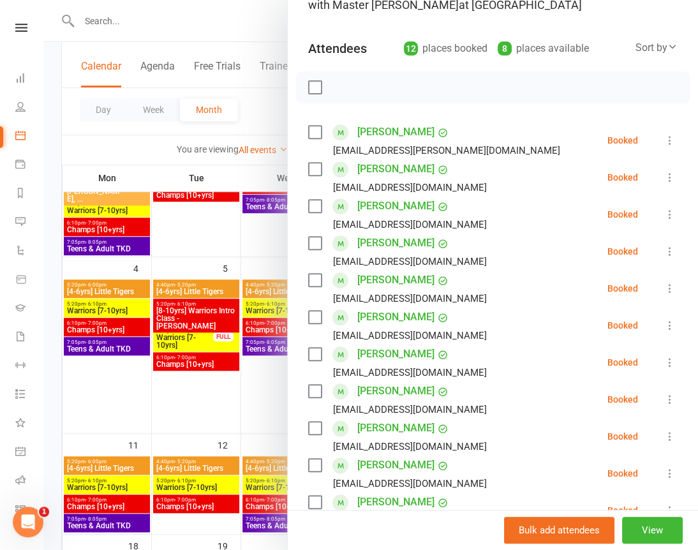
click at [664, 323] on icon at bounding box center [670, 325] width 13 height 13
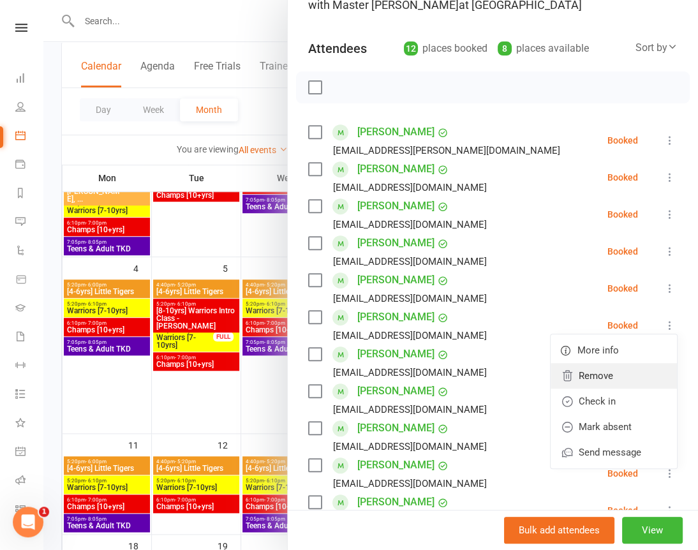
click at [584, 374] on link "Remove" at bounding box center [614, 376] width 126 height 26
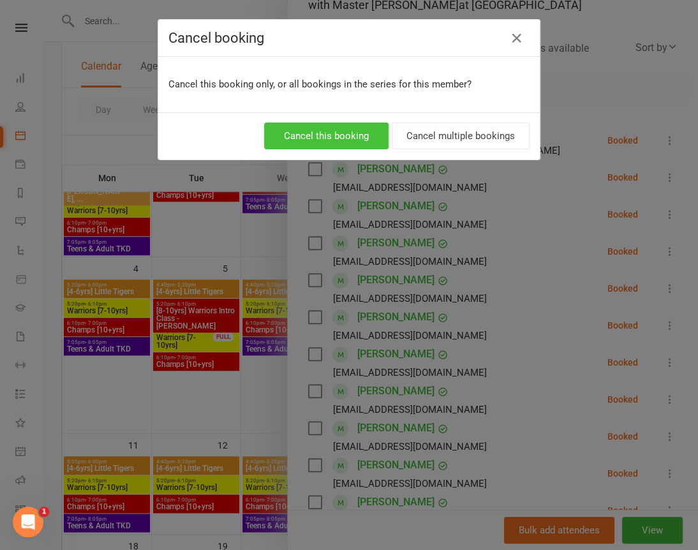
click at [352, 129] on button "Cancel this booking" at bounding box center [326, 136] width 124 height 27
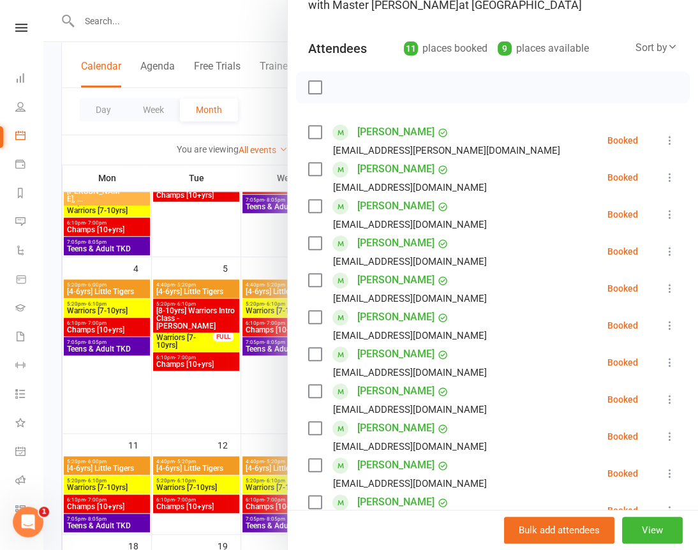
click at [664, 324] on icon at bounding box center [670, 325] width 13 height 13
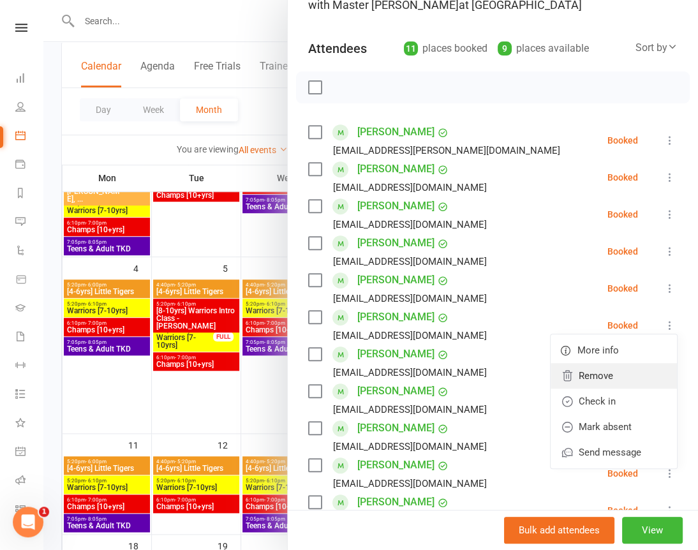
click at [577, 379] on link "Remove" at bounding box center [614, 376] width 126 height 26
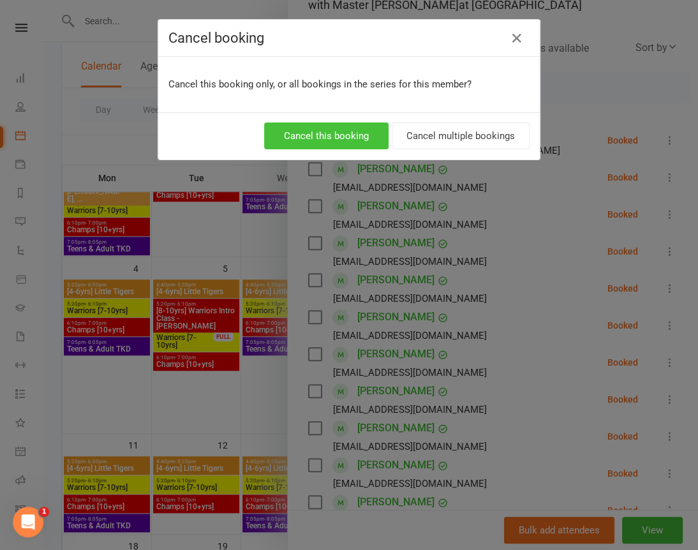
click at [356, 134] on button "Cancel this booking" at bounding box center [326, 136] width 124 height 27
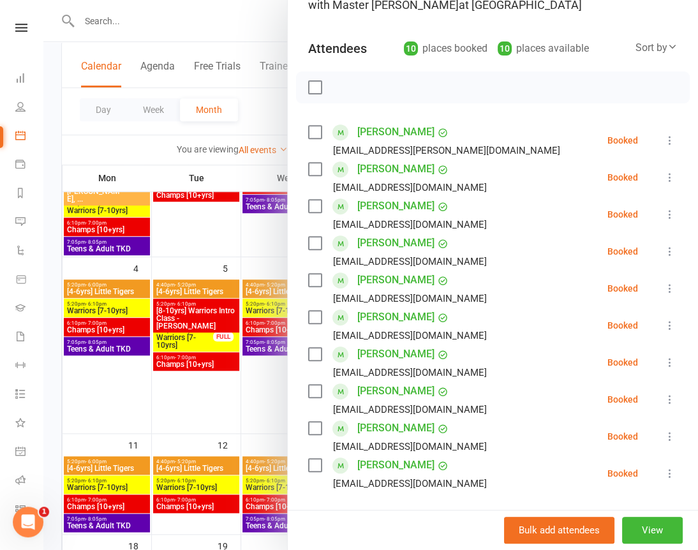
click at [664, 324] on icon at bounding box center [670, 325] width 13 height 13
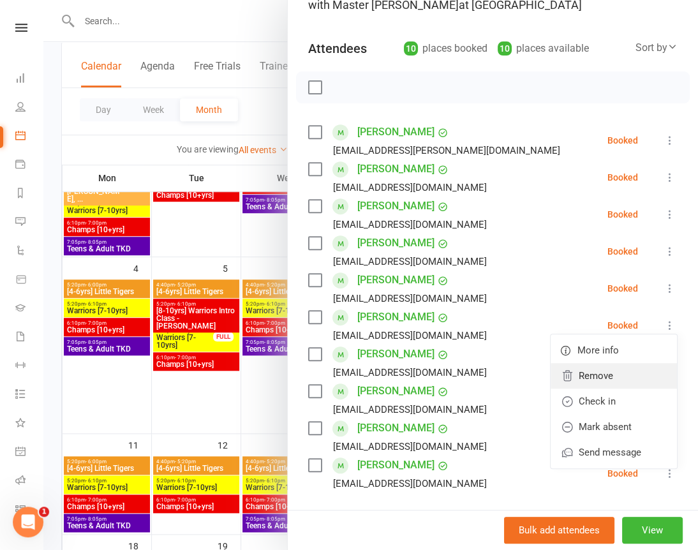
click at [591, 378] on link "Remove" at bounding box center [614, 376] width 126 height 26
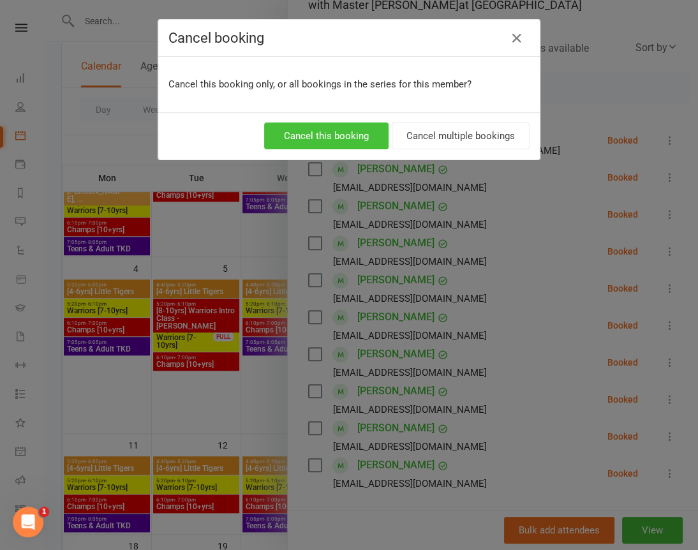
click at [345, 136] on button "Cancel this booking" at bounding box center [326, 136] width 124 height 27
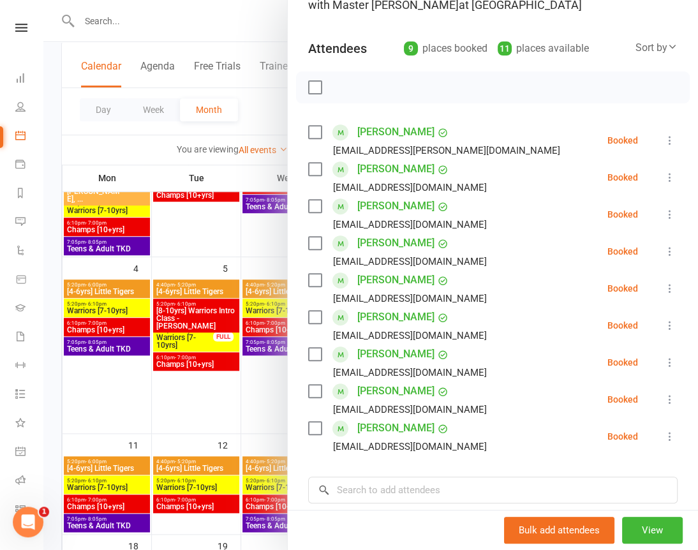
click at [309, 318] on label at bounding box center [314, 317] width 13 height 13
click at [308, 390] on label at bounding box center [314, 391] width 13 height 13
click at [308, 431] on label at bounding box center [314, 428] width 13 height 13
click at [308, 275] on label at bounding box center [314, 280] width 13 height 13
click at [309, 240] on label at bounding box center [314, 243] width 13 height 13
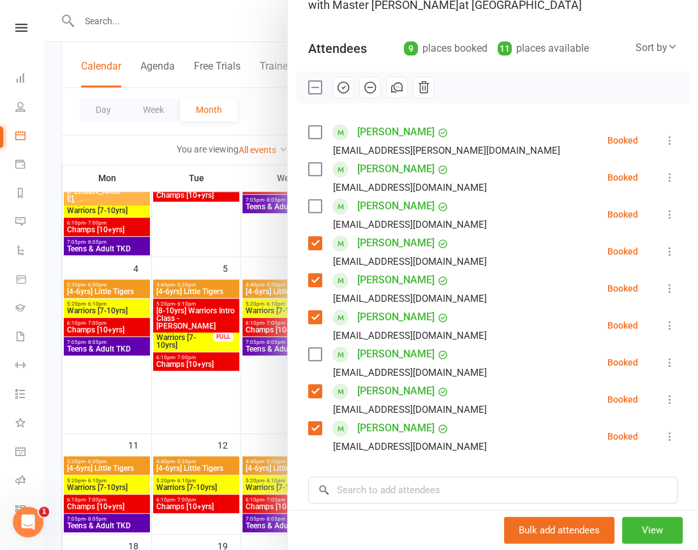
click at [308, 209] on label at bounding box center [314, 206] width 13 height 13
click at [308, 355] on label at bounding box center [314, 354] width 13 height 13
click at [308, 168] on label at bounding box center [314, 169] width 13 height 13
click at [308, 136] on label at bounding box center [314, 132] width 13 height 13
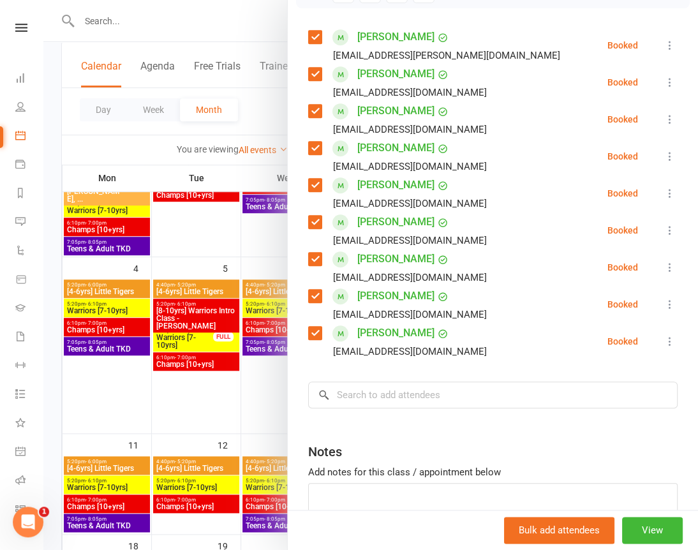
scroll to position [232, 0]
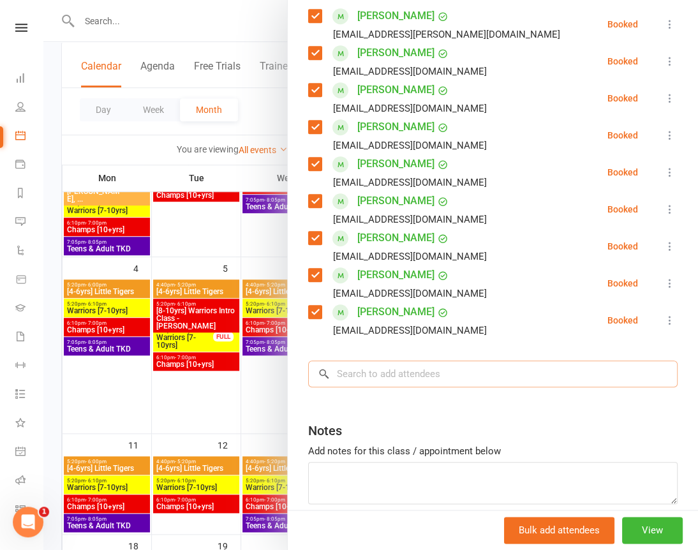
click at [380, 376] on input "search" at bounding box center [492, 374] width 369 height 27
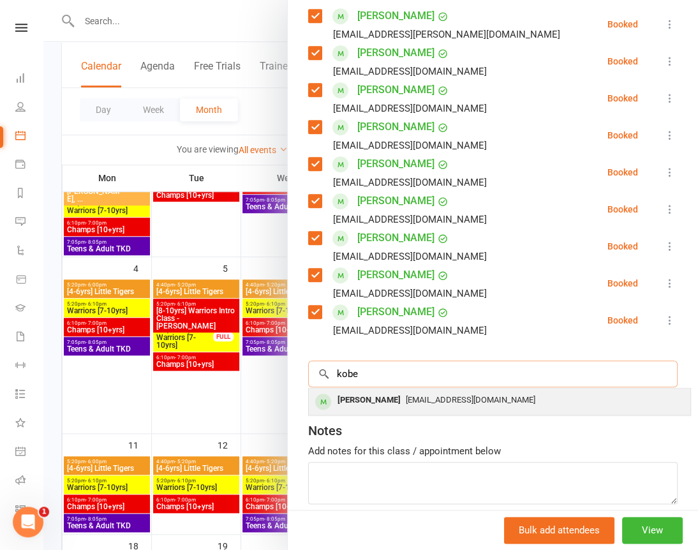
type input "kobe"
click at [389, 406] on div "Kobe Cornford-Vallance" at bounding box center [368, 400] width 73 height 19
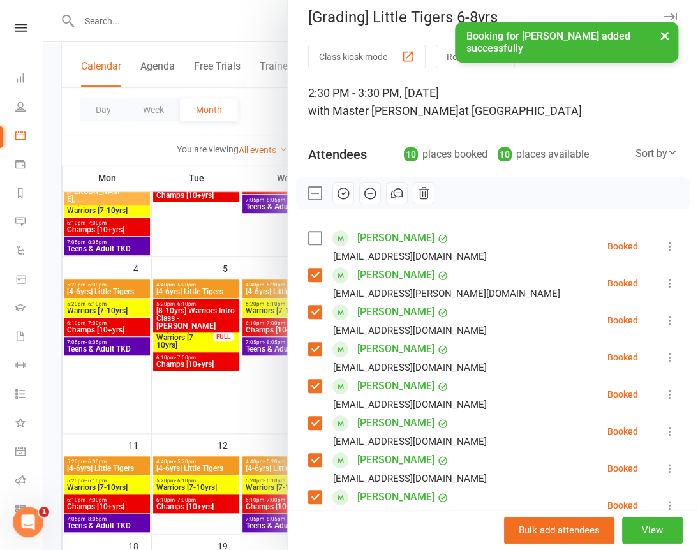
scroll to position [0, 0]
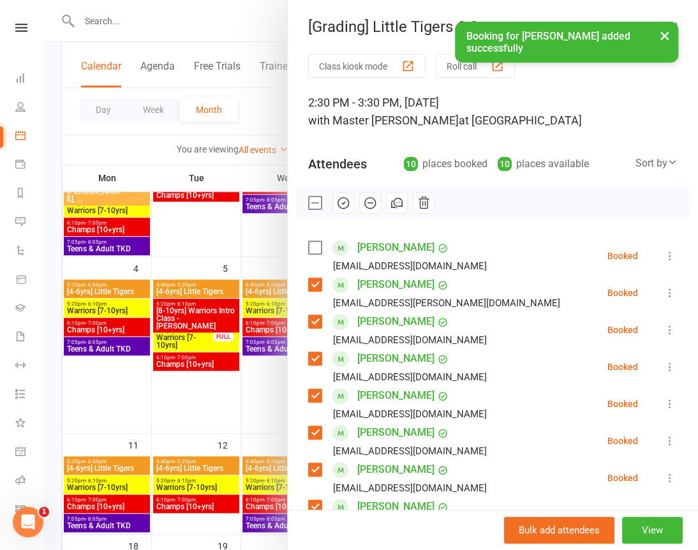
click at [308, 241] on label at bounding box center [314, 247] width 13 height 13
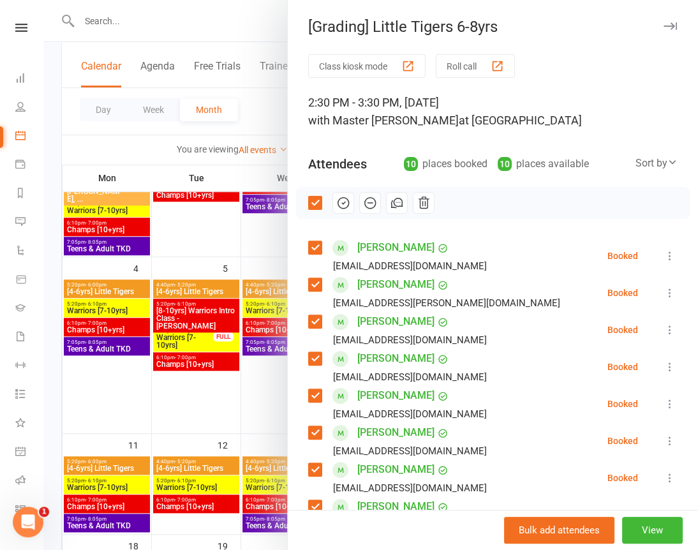
click at [308, 201] on label at bounding box center [314, 203] width 13 height 13
click at [257, 101] on div at bounding box center [370, 275] width 655 height 550
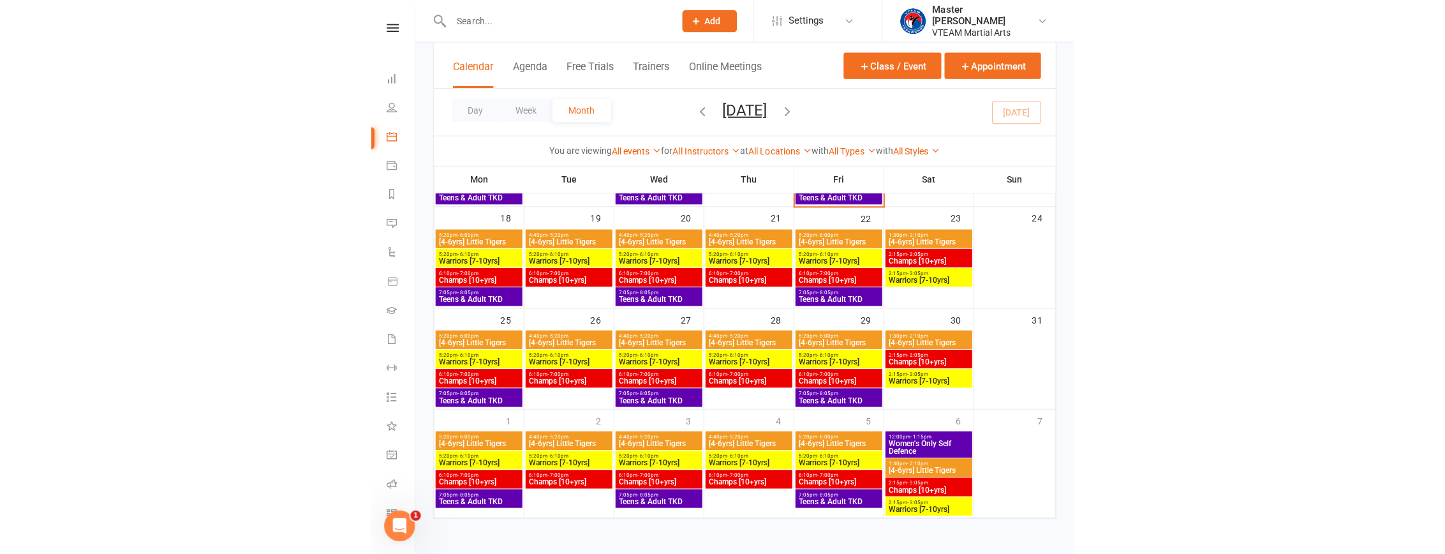
scroll to position [516, 0]
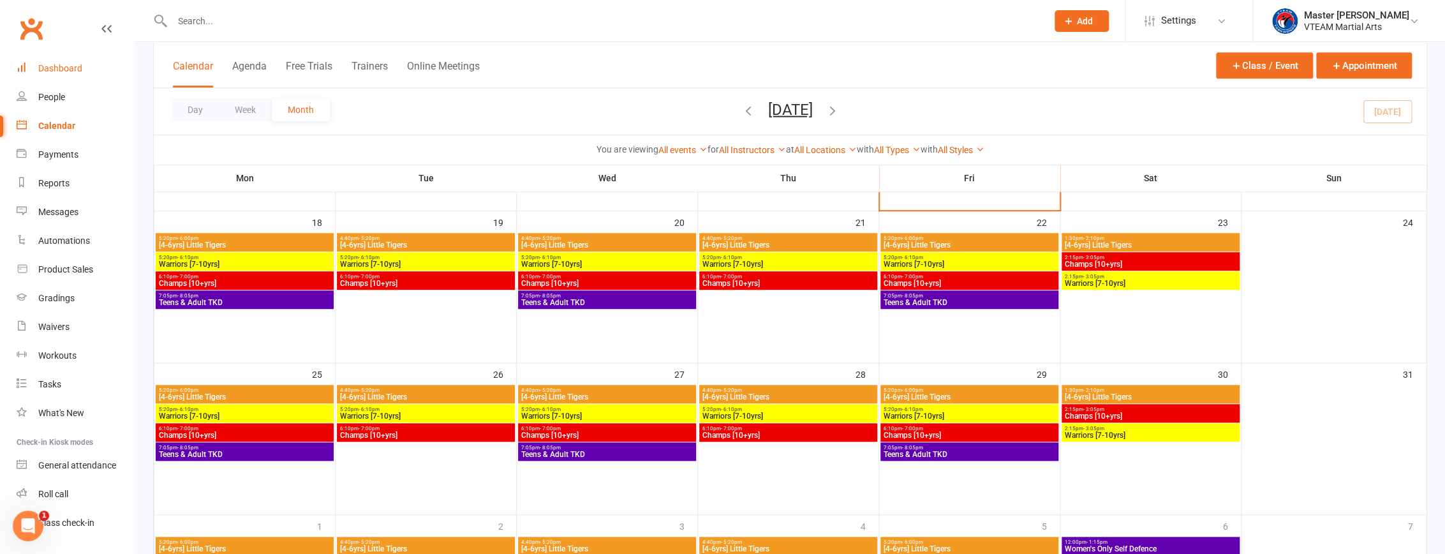
click at [78, 73] on div "Dashboard" at bounding box center [60, 68] width 44 height 10
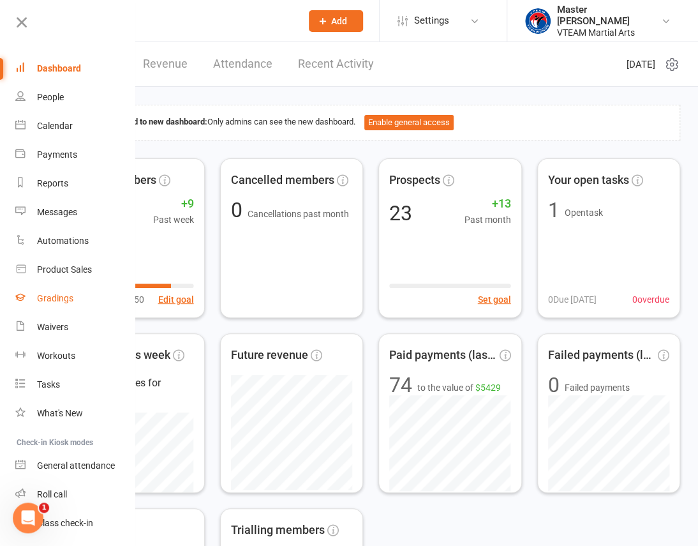
click at [67, 304] on link "Gradings" at bounding box center [75, 298] width 121 height 29
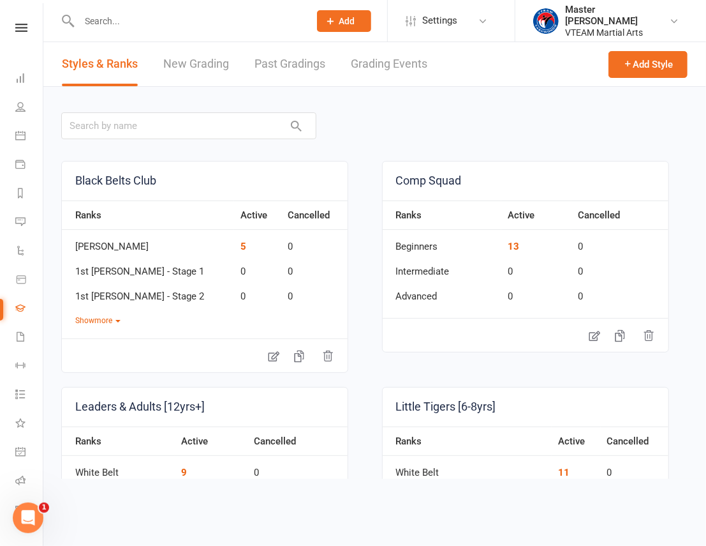
click at [400, 65] on link "Grading Events" at bounding box center [389, 64] width 77 height 44
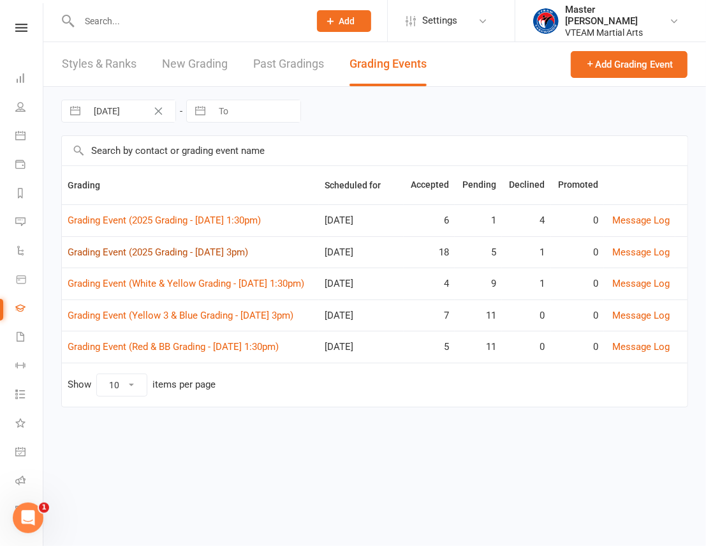
click at [223, 252] on link "Grading Event (2025 Grading - Sat, 16/8 @ 3pm)" at bounding box center [158, 251] width 181 height 11
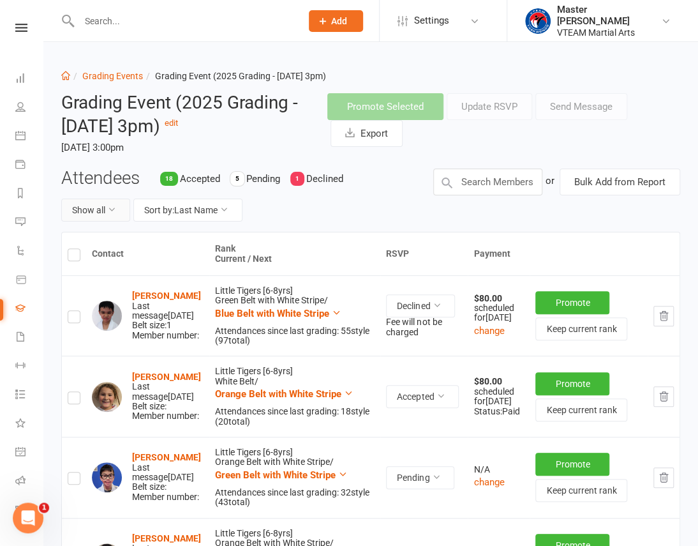
click at [100, 209] on button "Show all" at bounding box center [95, 209] width 69 height 23
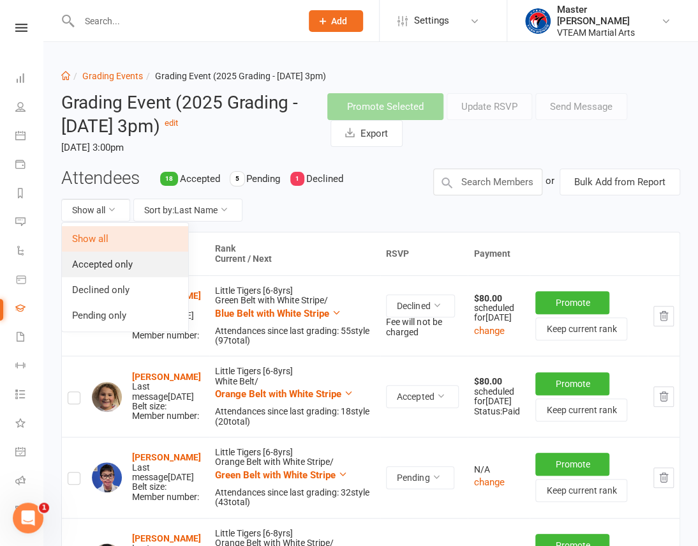
click at [114, 260] on link "Accepted only" at bounding box center [125, 264] width 126 height 26
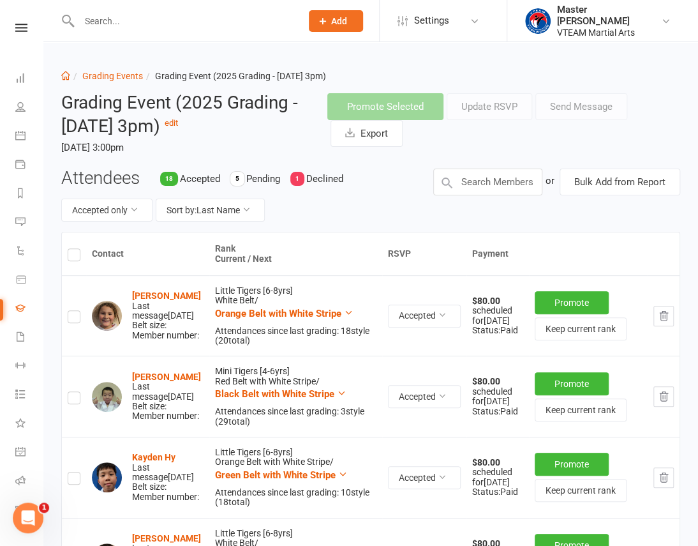
click at [362, 206] on div "Accepted only Sort by: Last Name" at bounding box center [237, 209] width 353 height 23
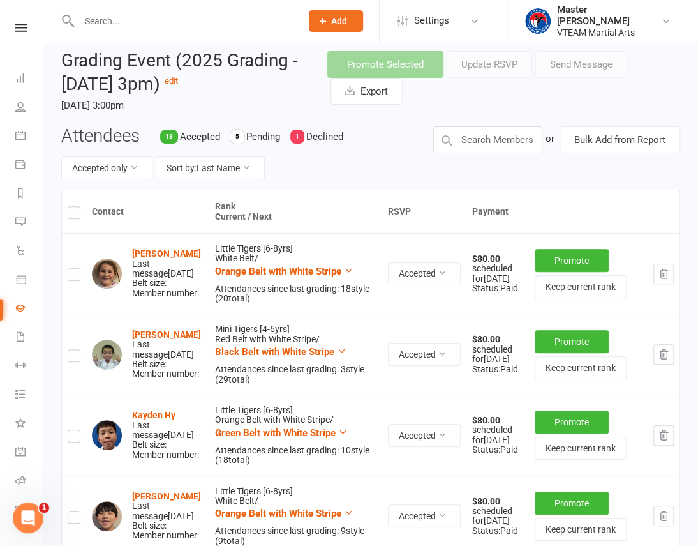
scroll to position [2, 0]
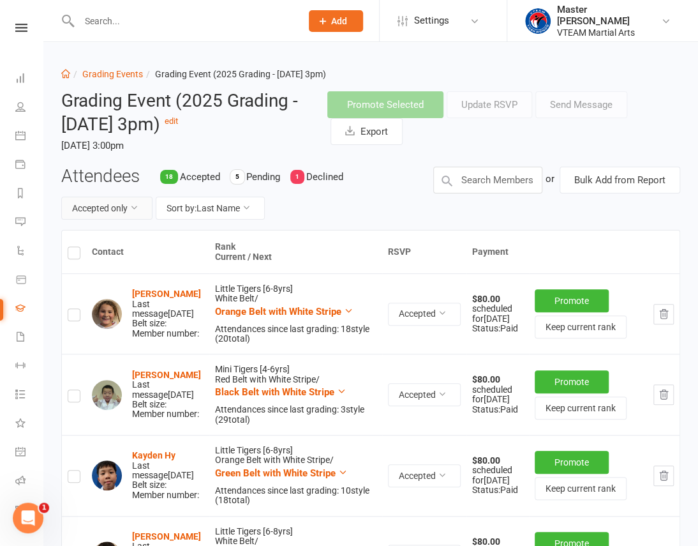
click at [115, 204] on button "Accepted only" at bounding box center [106, 208] width 91 height 23
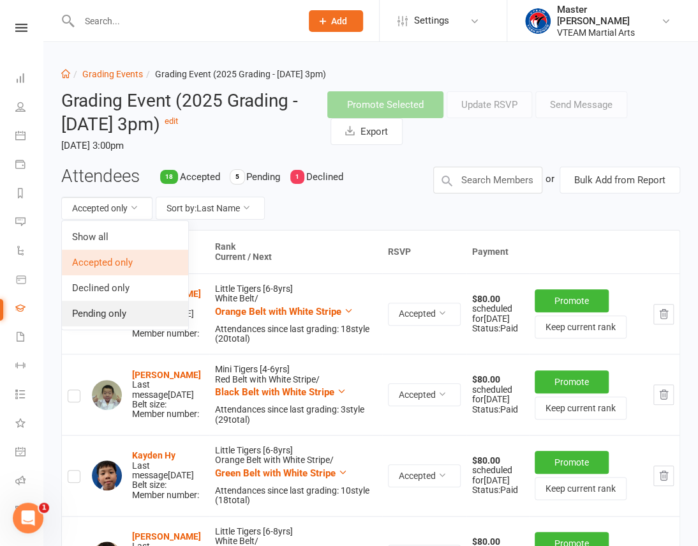
click at [128, 308] on link "Pending only" at bounding box center [125, 314] width 126 height 26
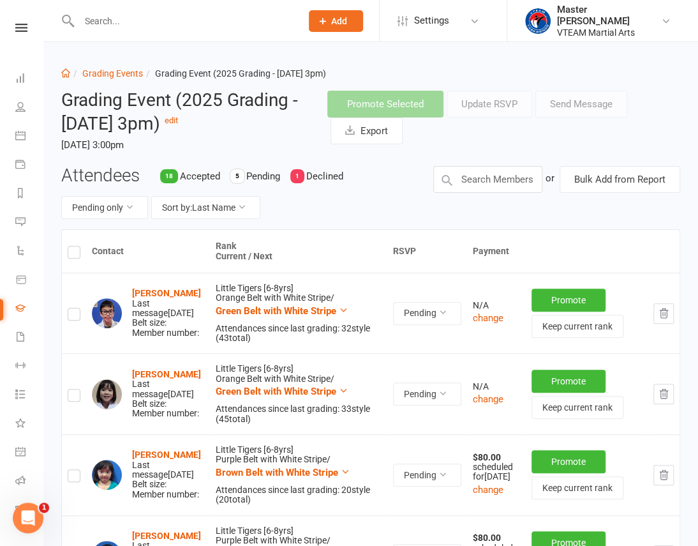
scroll to position [0, 0]
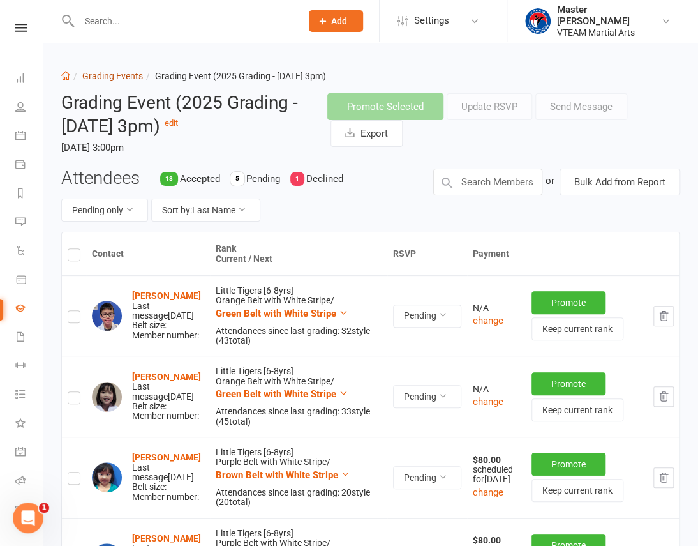
click at [97, 71] on link "Grading Events" at bounding box center [112, 76] width 61 height 10
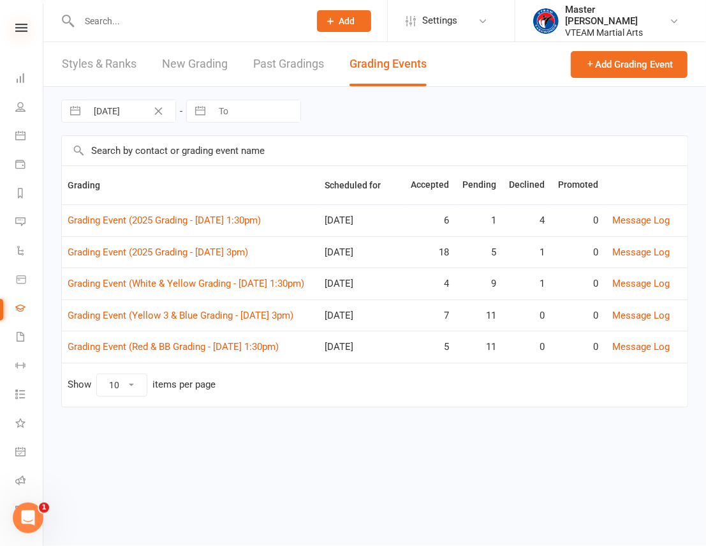
click at [19, 29] on icon at bounding box center [21, 28] width 12 height 8
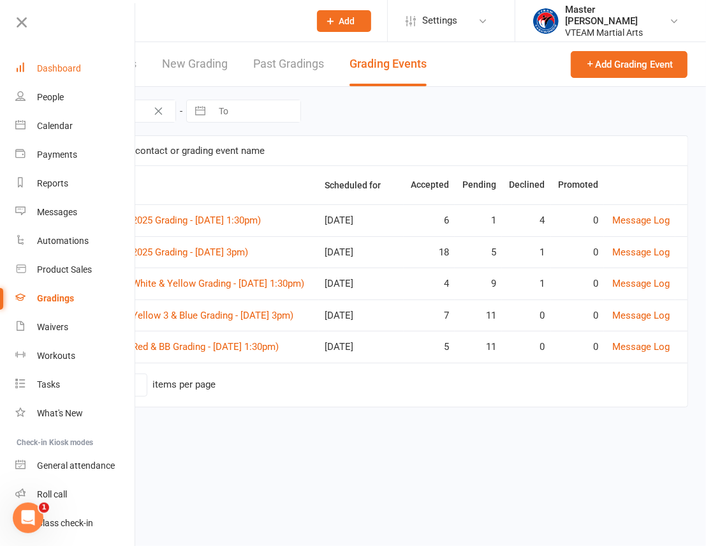
click at [65, 63] on div "Dashboard" at bounding box center [59, 68] width 44 height 10
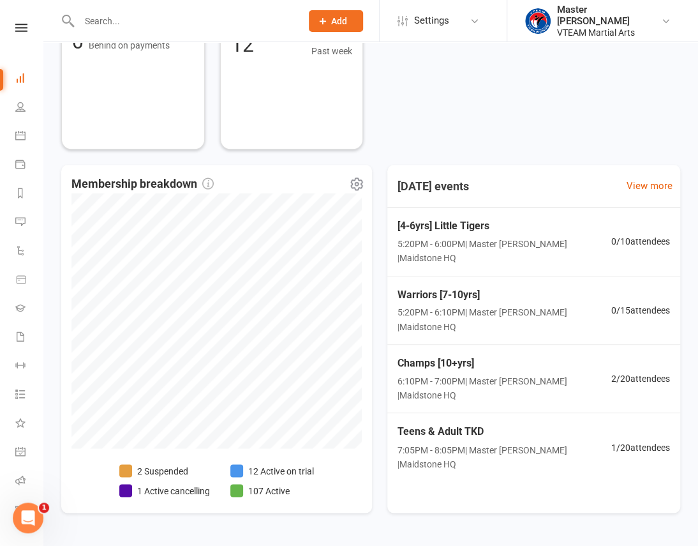
scroll to position [551, 0]
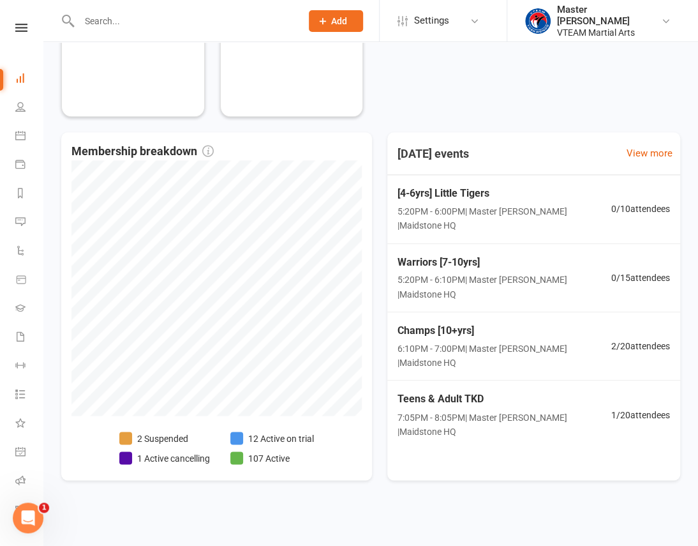
click at [19, 22] on nav "Clubworx Dashboard People Calendar Payments Reports Messages Automations Produc…" at bounding box center [21, 276] width 43 height 546
click at [15, 25] on icon at bounding box center [21, 28] width 12 height 8
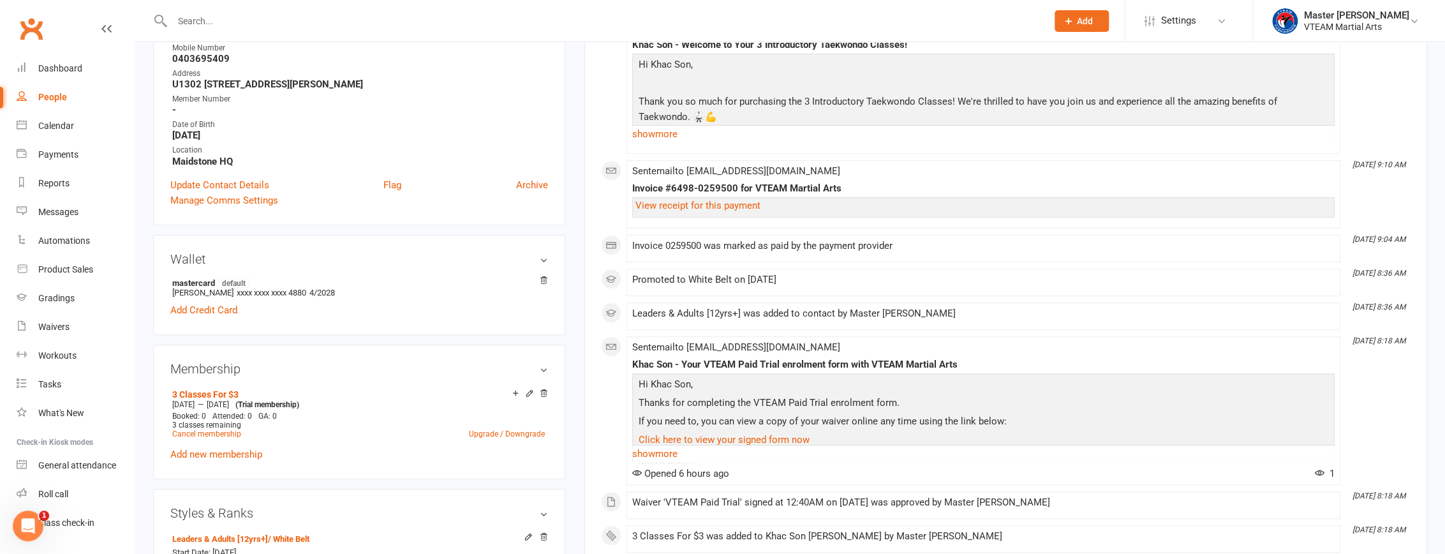
scroll to position [348, 0]
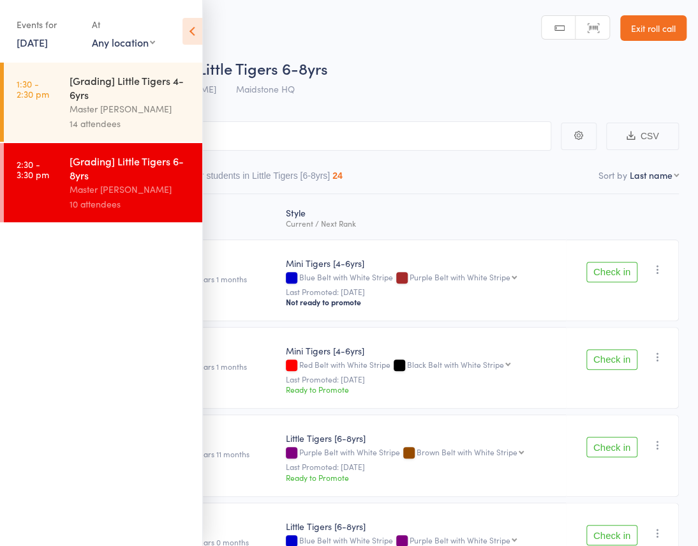
click at [191, 27] on icon at bounding box center [192, 31] width 20 height 27
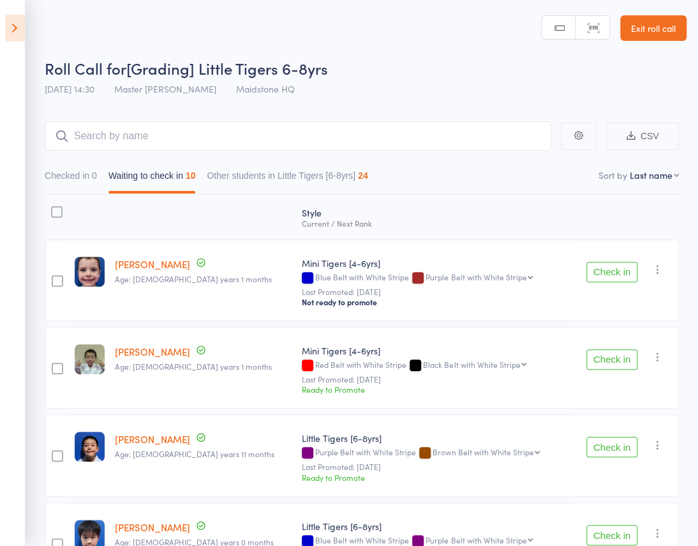
click at [13, 23] on icon at bounding box center [15, 28] width 20 height 27
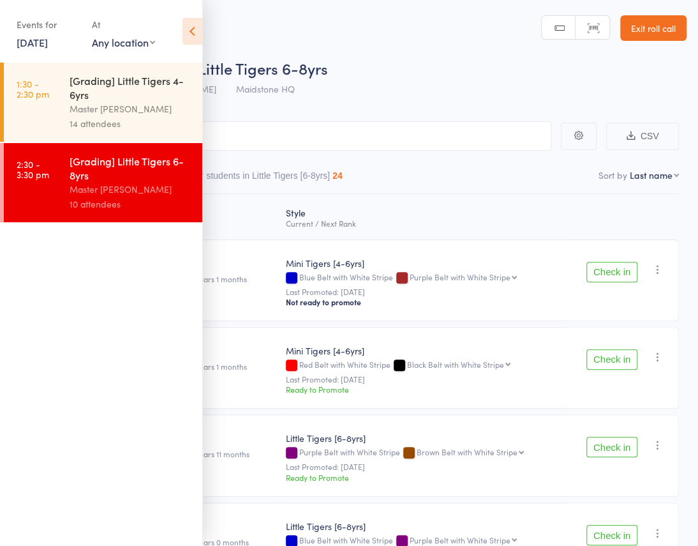
click at [192, 34] on icon at bounding box center [192, 31] width 20 height 27
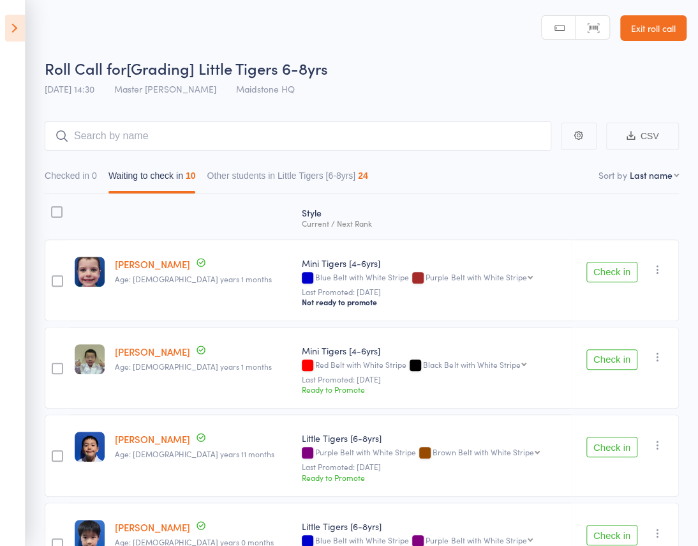
click at [63, 206] on div at bounding box center [56, 211] width 11 height 11
click at [54, 208] on input "checkbox" at bounding box center [54, 208] width 0 height 0
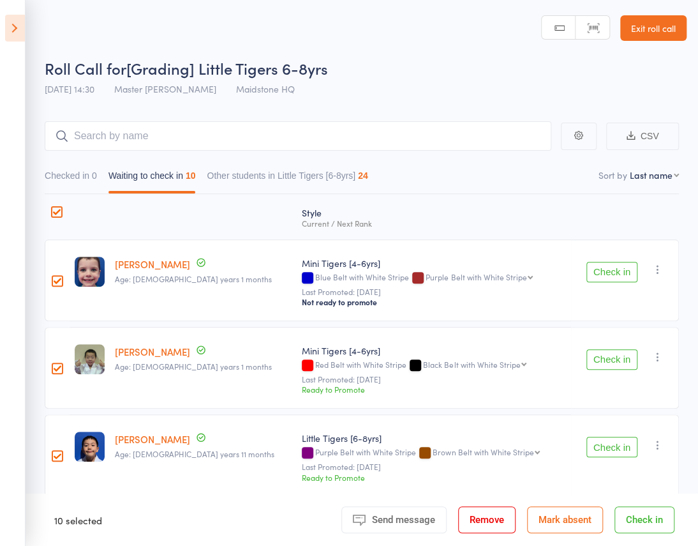
click at [421, 521] on span "Send message" at bounding box center [403, 519] width 63 height 11
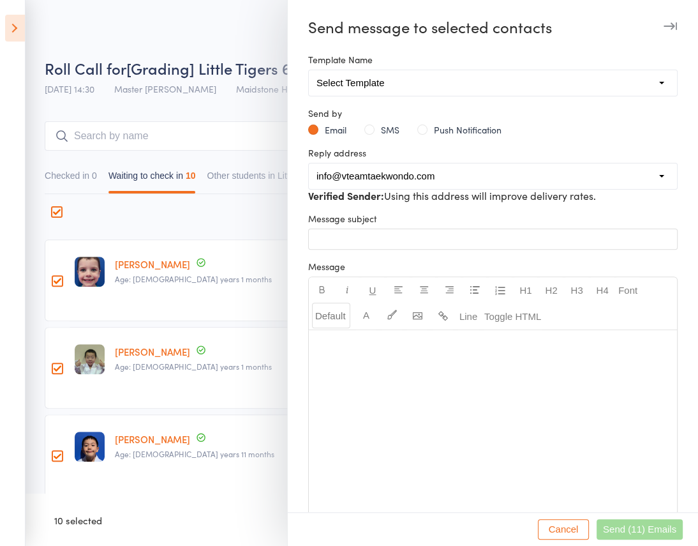
click at [502, 82] on select "Select Template [Email] 2 days after trial [Email] 3-4 days after trial [Email]…" at bounding box center [493, 83] width 368 height 26
drag, startPoint x: 122, startPoint y: 0, endPoint x: 185, endPoint y: 73, distance: 96.8
click at [185, 73] on div at bounding box center [349, 273] width 698 height 546
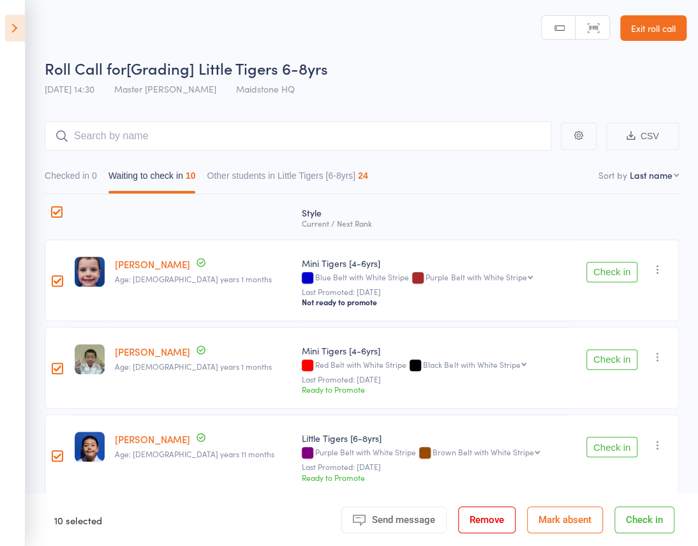
click at [408, 520] on span "Send message" at bounding box center [403, 519] width 63 height 11
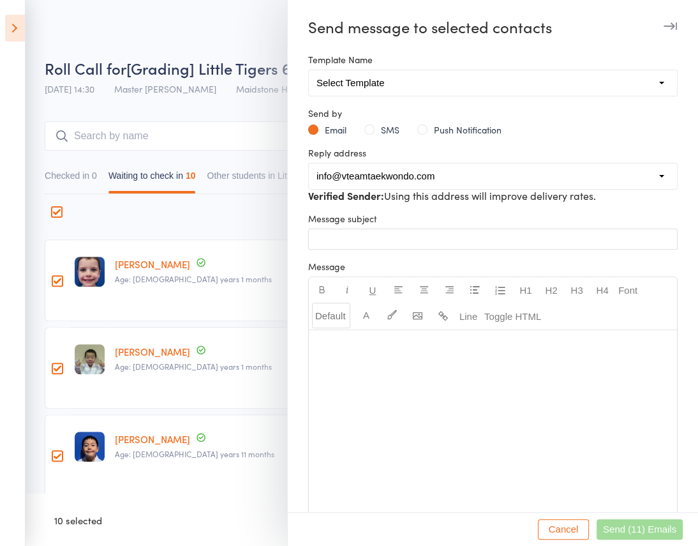
click at [432, 361] on div "﻿" at bounding box center [493, 425] width 368 height 191
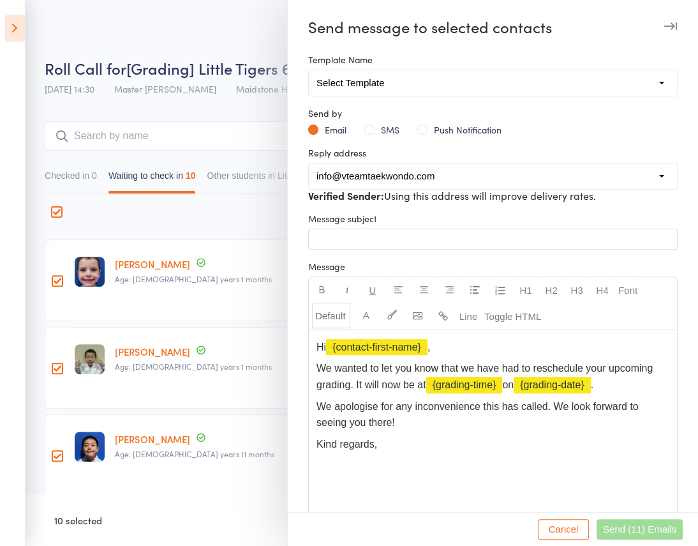
click at [373, 244] on p "﻿" at bounding box center [492, 239] width 353 height 12
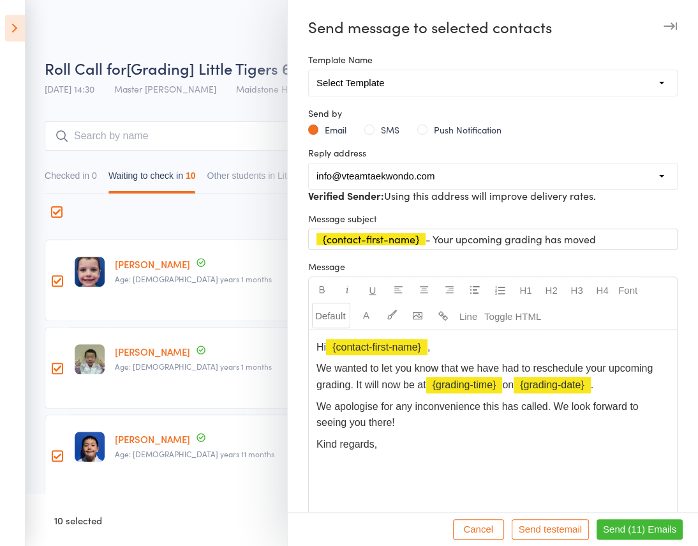
click at [310, 236] on div "﻿ ﻿ {contact-first-name} - Your upcoming grading has moved" at bounding box center [493, 239] width 368 height 20
click at [605, 235] on p "﻿ ﻿ {contact-first-name} - Your upcoming grading has moved" at bounding box center [492, 239] width 353 height 12
click at [444, 346] on p "Hi ﻿ {contact-first-name} ," at bounding box center [492, 347] width 353 height 17
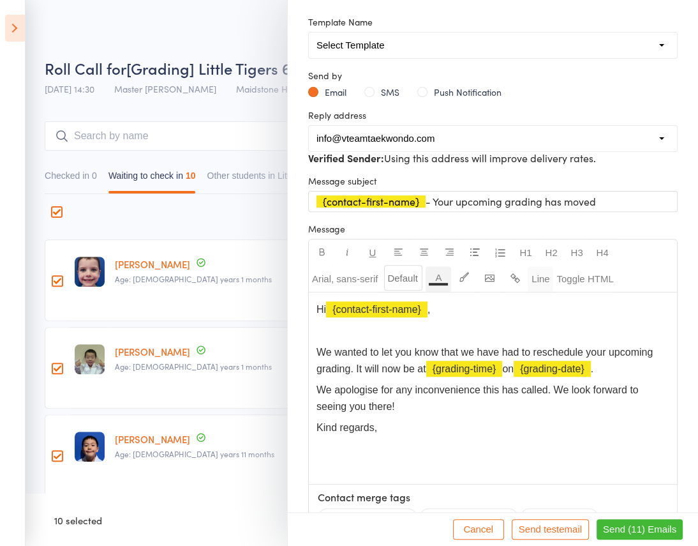
scroll to position [57, 0]
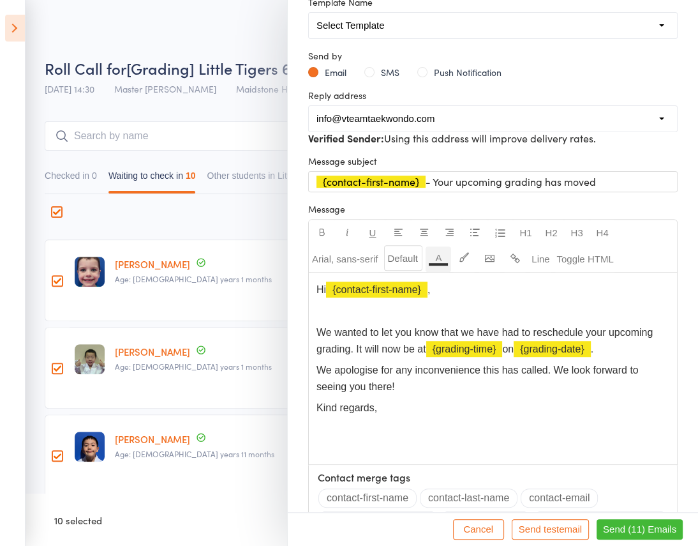
click at [574, 350] on span "﻿ {grading-date}" at bounding box center [552, 348] width 77 height 11
click at [619, 345] on p "We wanted to let you know that we have had to reschedule your upcoming grading.…" at bounding box center [492, 340] width 353 height 33
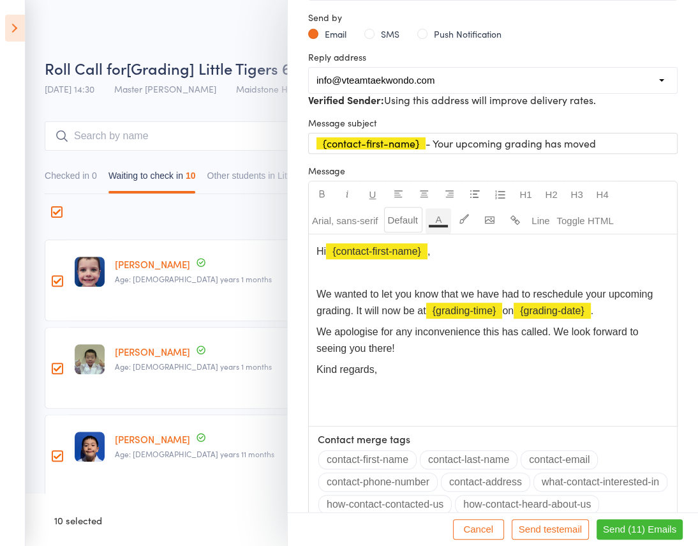
scroll to position [115, 0]
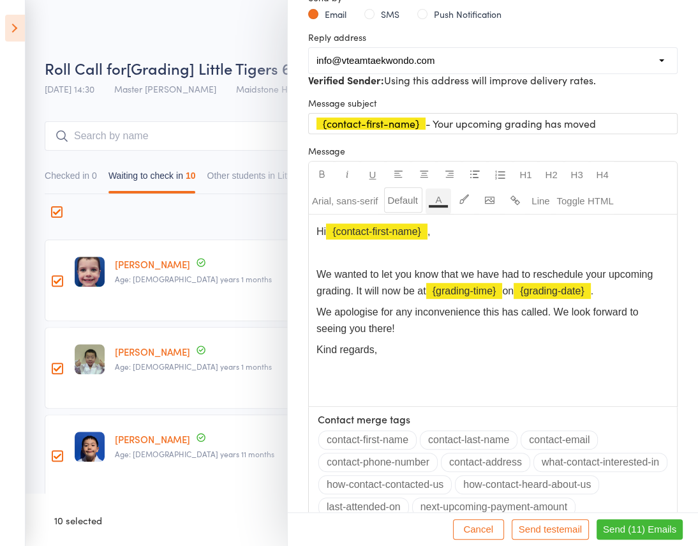
click at [318, 348] on span "Kind regards," at bounding box center [346, 349] width 61 height 11
click at [461, 288] on span "﻿ {grading-time}" at bounding box center [464, 290] width 77 height 11
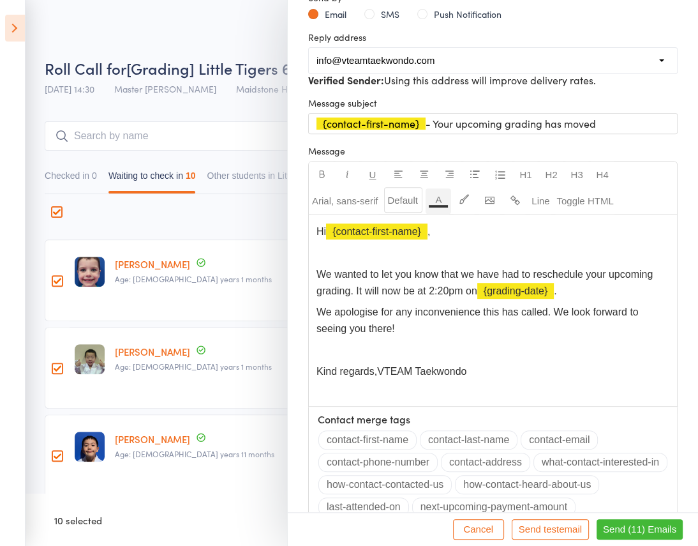
click at [498, 292] on span "﻿ {grading-date}" at bounding box center [515, 290] width 77 height 11
click at [517, 289] on span "We wanted to let you know that we have had to reschedule your upcoming grading.…" at bounding box center [485, 282] width 339 height 27
drag, startPoint x: 579, startPoint y: 285, endPoint x: 482, endPoint y: 292, distance: 97.3
click at [482, 292] on span "We wanted to let you know that we have had to reschedule your upcoming grading.…" at bounding box center [485, 282] width 339 height 27
drag, startPoint x: 463, startPoint y: 288, endPoint x: 431, endPoint y: 283, distance: 32.3
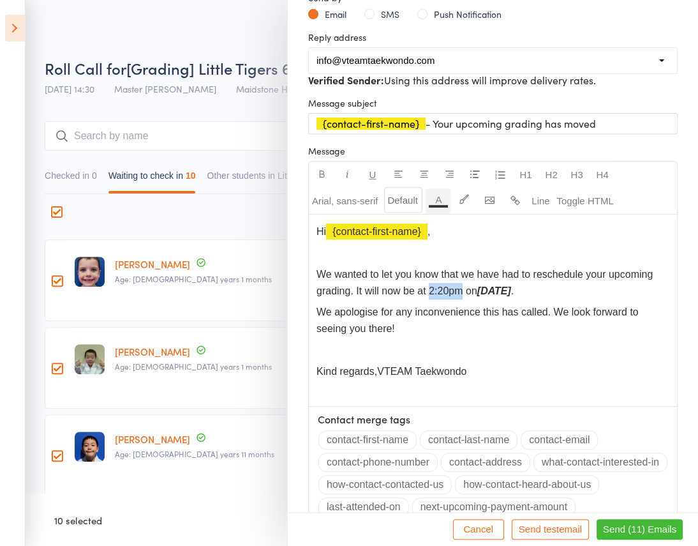
click at [431, 283] on span "We wanted to let you know that we have had to reschedule your upcoming grading.…" at bounding box center [485, 282] width 339 height 27
click at [498, 276] on span "We wanted to let you know that we have had to reschedule your upcoming grading.…" at bounding box center [485, 282] width 339 height 27
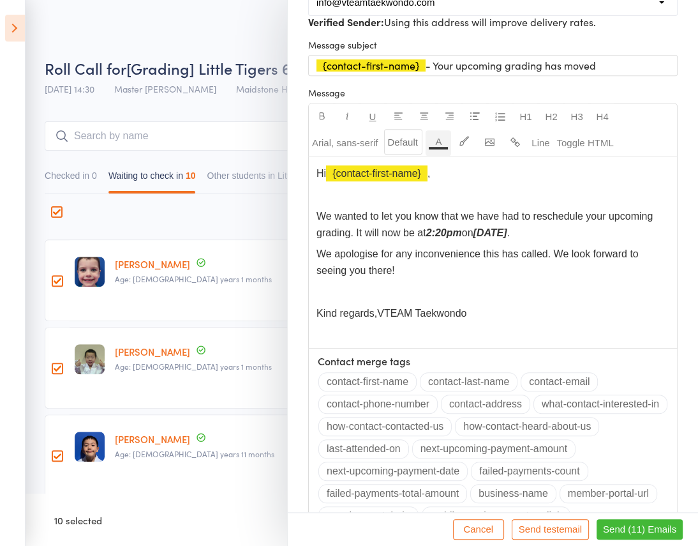
click at [559, 533] on span "email" at bounding box center [570, 529] width 23 height 11
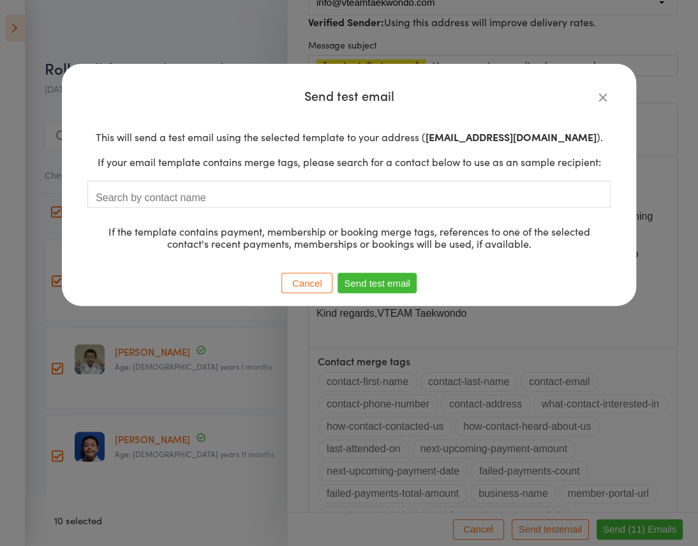
click at [265, 203] on div "Search by contact name" at bounding box center [348, 194] width 523 height 27
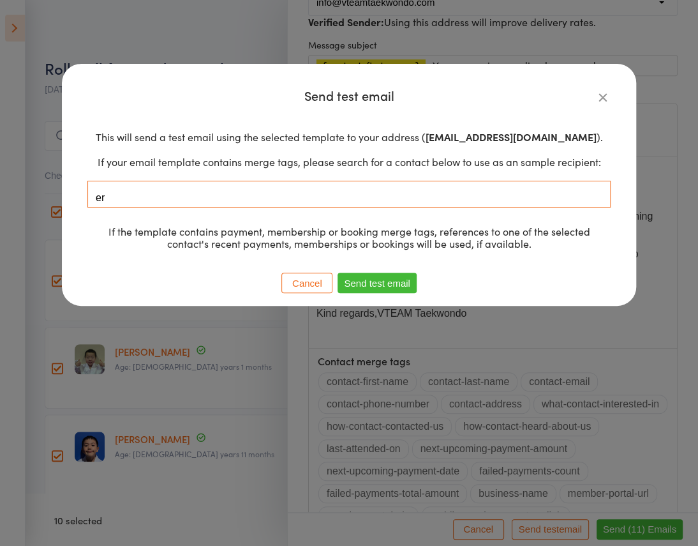
type input "e"
type input "erichphan@gmail.com"
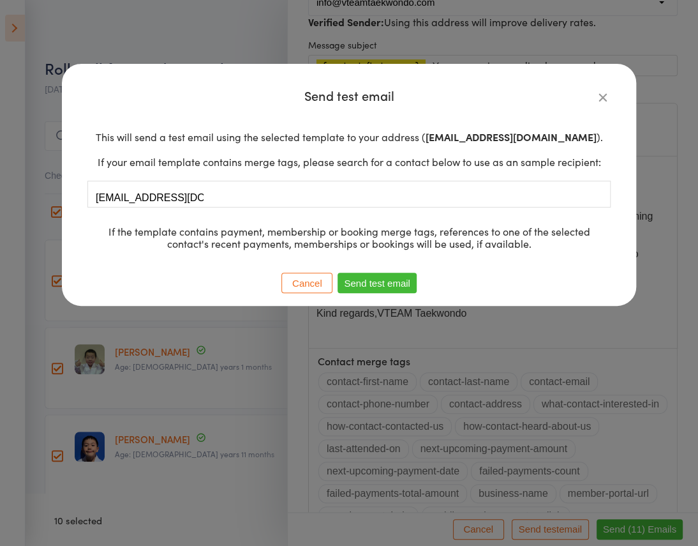
click at [387, 276] on button "Send test email" at bounding box center [377, 282] width 78 height 20
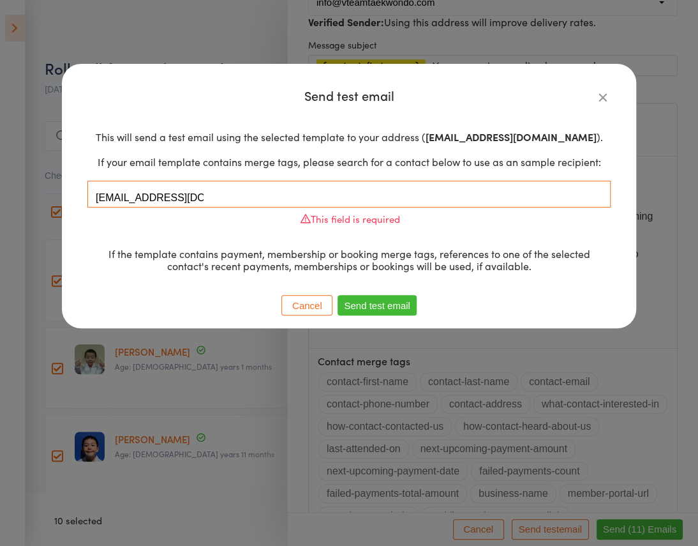
click at [190, 191] on input "erichphan@gmail.com" at bounding box center [150, 198] width 108 height 17
click at [208, 197] on div "erichphan@gmail.com erichphan@gmail.com" at bounding box center [348, 194] width 523 height 27
drag, startPoint x: 206, startPoint y: 191, endPoint x: 93, endPoint y: 200, distance: 113.2
click at [93, 200] on div "erichphan@gmail.com erichphan@gmail.com" at bounding box center [348, 194] width 523 height 27
click at [129, 199] on input "erichphan@gmail.com" at bounding box center [150, 198] width 108 height 17
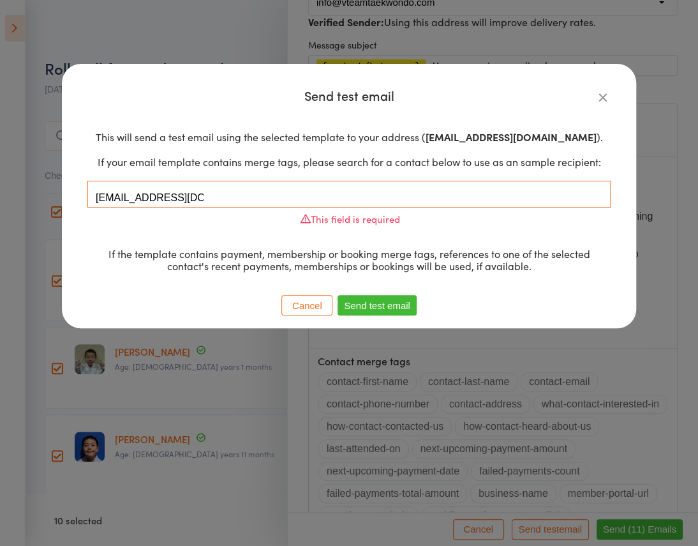
click at [129, 199] on input "erichphan@gmail.com" at bounding box center [150, 198] width 108 height 17
type input "E"
type input "Eric"
click at [302, 303] on button "Cancel" at bounding box center [306, 305] width 51 height 20
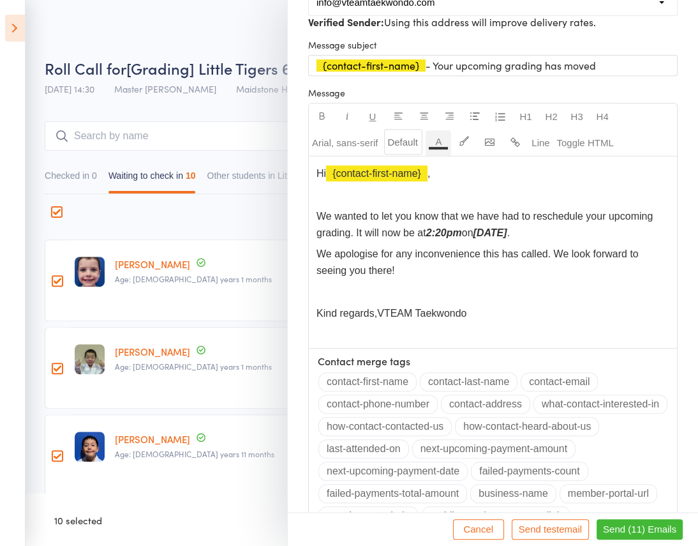
click at [642, 527] on span "Send (11) Emails" at bounding box center [639, 529] width 73 height 11
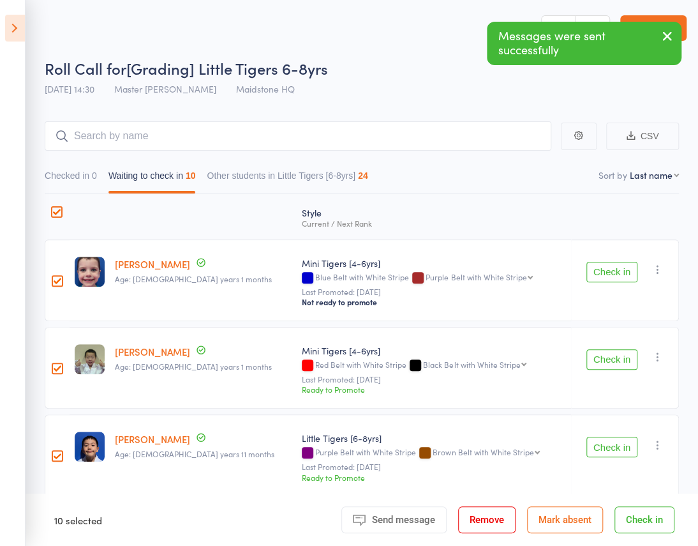
click at [163, 257] on link "[PERSON_NAME]" at bounding box center [152, 263] width 75 height 13
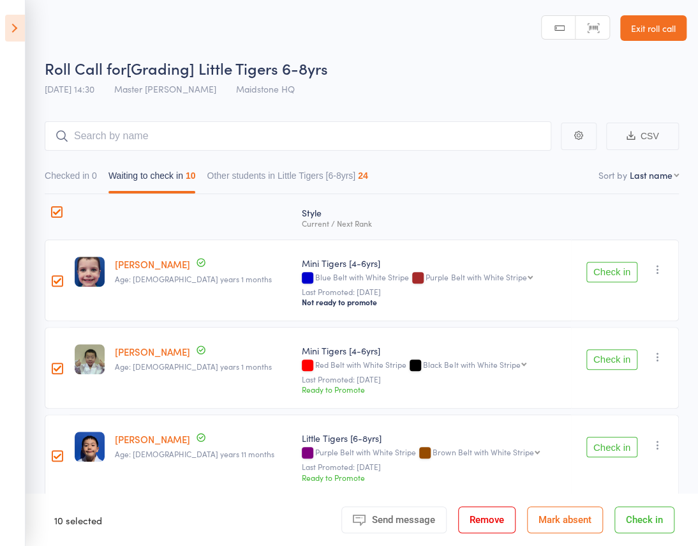
click at [406, 516] on span "Send message" at bounding box center [403, 519] width 63 height 11
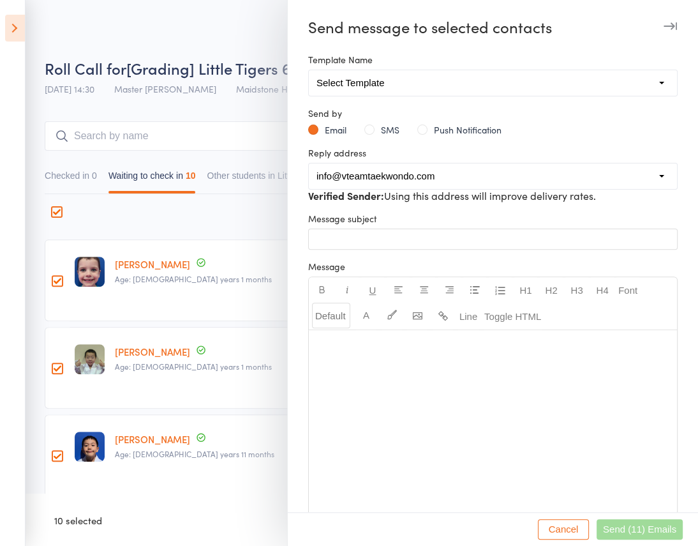
click at [209, 79] on div at bounding box center [349, 273] width 698 height 546
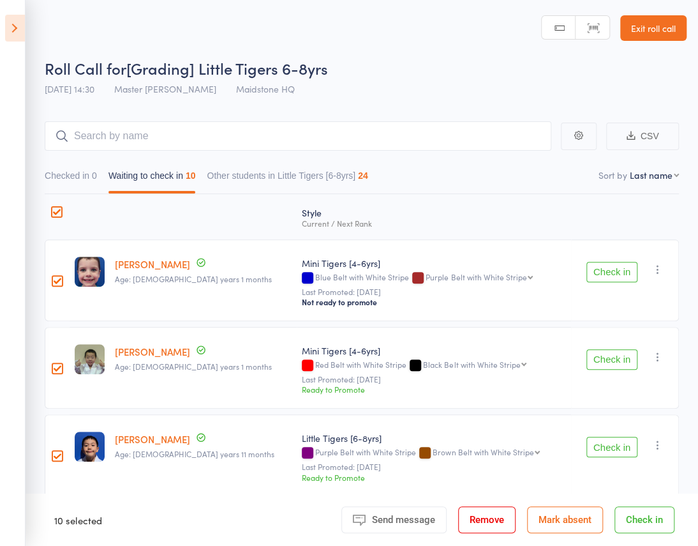
click at [20, 29] on icon at bounding box center [15, 28] width 20 height 27
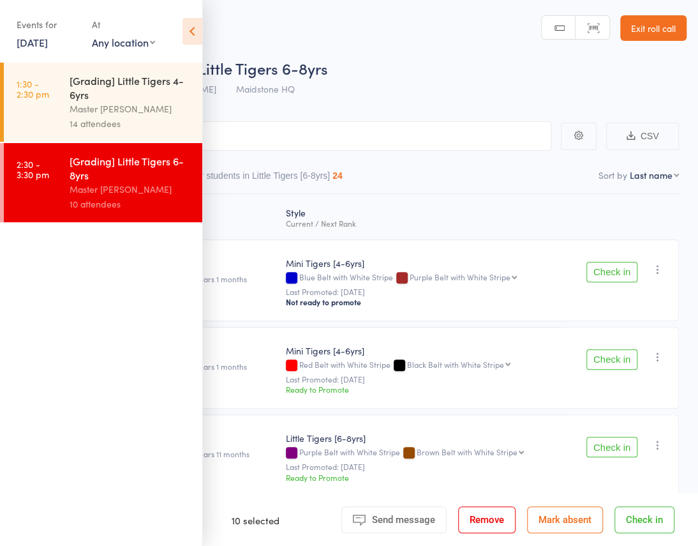
click at [86, 90] on div "[Grading] Little Tigers 4-6yrs" at bounding box center [131, 87] width 122 height 28
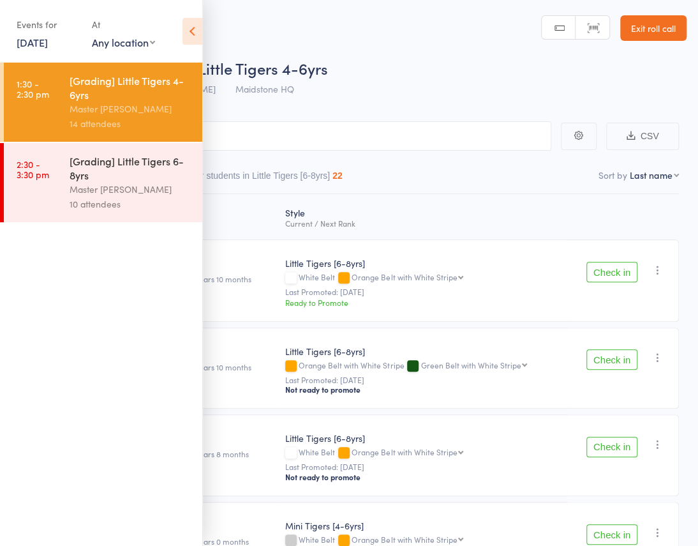
click at [197, 34] on icon at bounding box center [192, 31] width 20 height 27
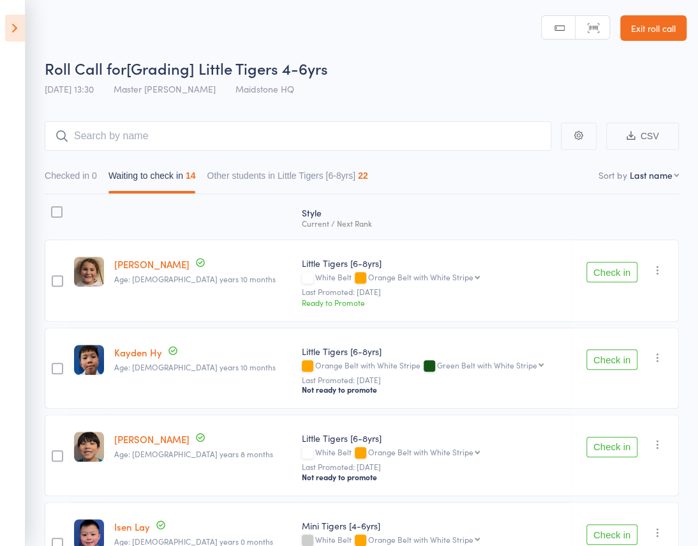
click at [57, 206] on div at bounding box center [56, 211] width 11 height 11
click at [54, 208] on input "checkbox" at bounding box center [54, 208] width 0 height 0
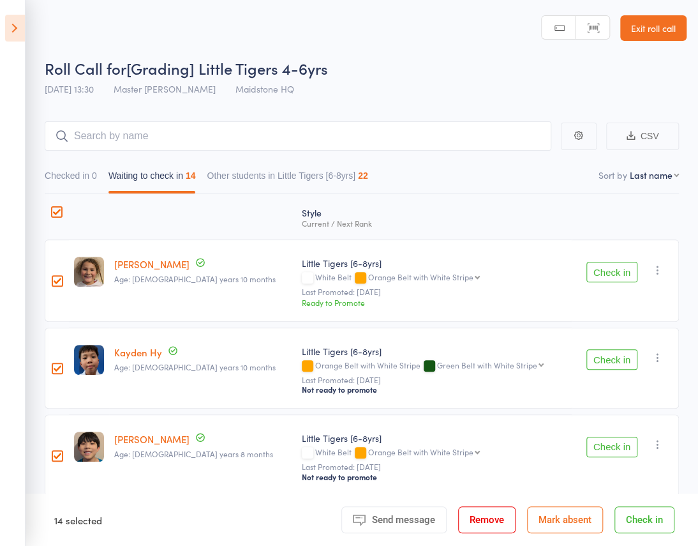
scroll to position [232, 0]
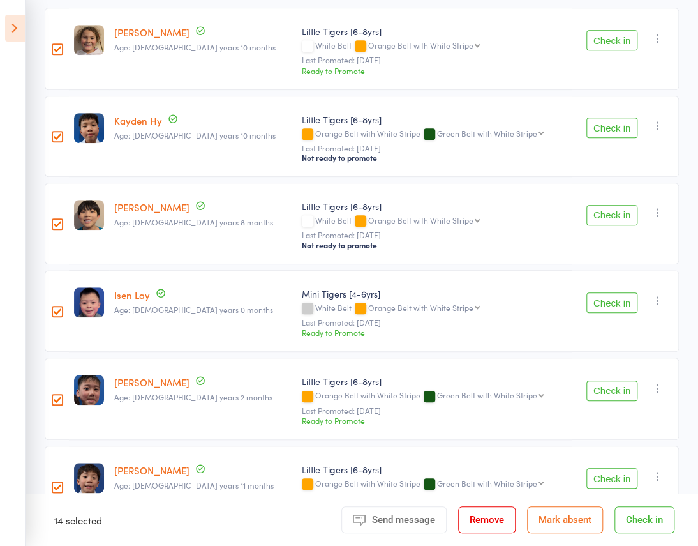
click at [384, 524] on span "Send message" at bounding box center [403, 519] width 63 height 11
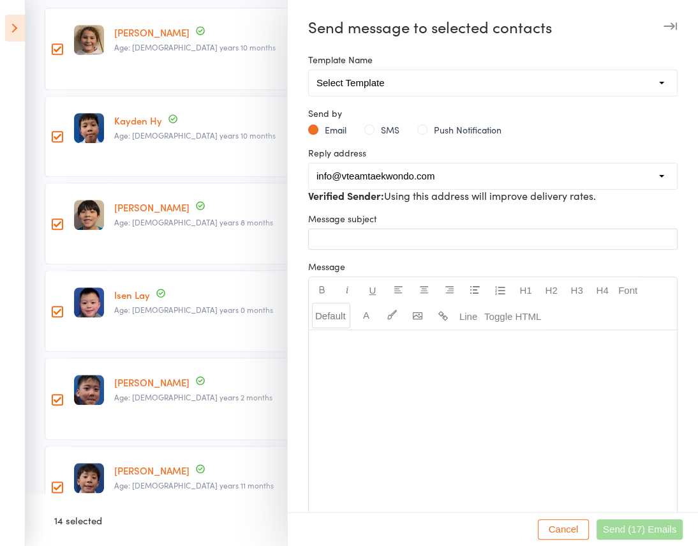
click at [352, 240] on p "﻿" at bounding box center [492, 239] width 353 height 12
click at [398, 241] on span "[PERSON_NAME] - Your upcoming grading has moved" at bounding box center [443, 239] width 255 height 14
click at [357, 359] on div "﻿" at bounding box center [493, 425] width 368 height 191
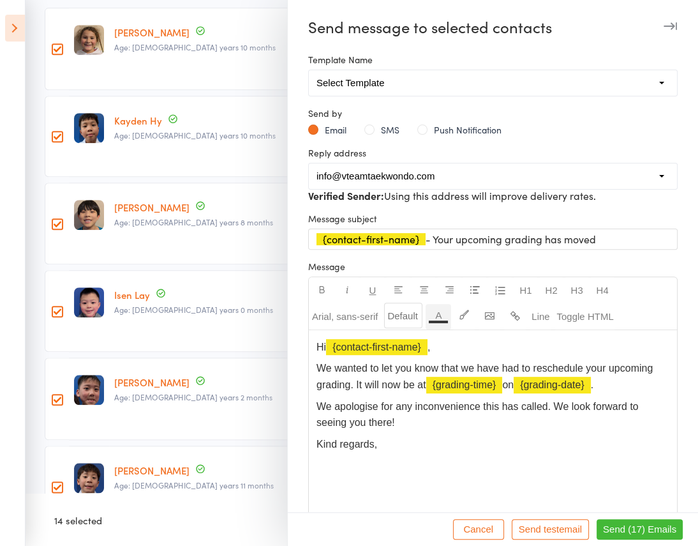
click at [316, 440] on span "Kind regards," at bounding box center [346, 443] width 61 height 11
click at [338, 475] on p "Kind regards," at bounding box center [492, 473] width 353 height 33
click at [443, 345] on p "Hi ﻿ {contact-first-name} ," at bounding box center [492, 347] width 353 height 17
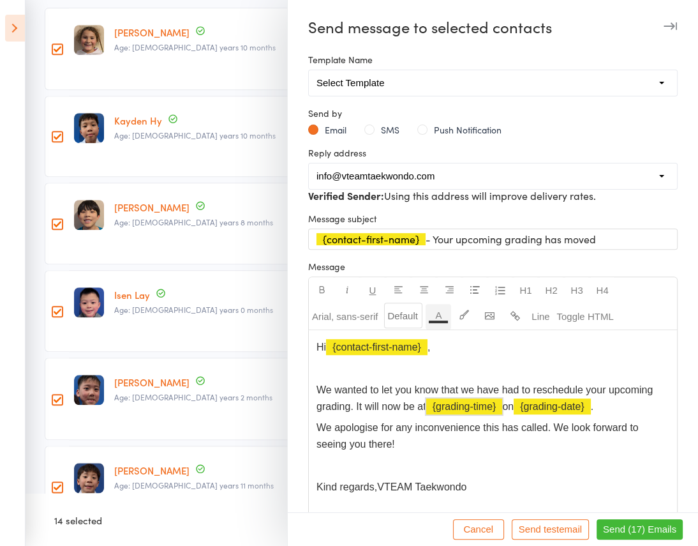
click at [458, 398] on p "We wanted to let you know that we have had to reschedule your upcoming grading.…" at bounding box center [492, 398] width 353 height 33
click at [458, 402] on span "﻿ {grading-time}" at bounding box center [464, 406] width 77 height 11
click at [492, 402] on span "﻿ {grading-date}" at bounding box center [515, 406] width 77 height 11
drag, startPoint x: 429, startPoint y: 405, endPoint x: 460, endPoint y: 408, distance: 30.9
click at [460, 408] on span "We wanted to let you know that we have had to reschedule your upcoming grading.…" at bounding box center [485, 397] width 339 height 27
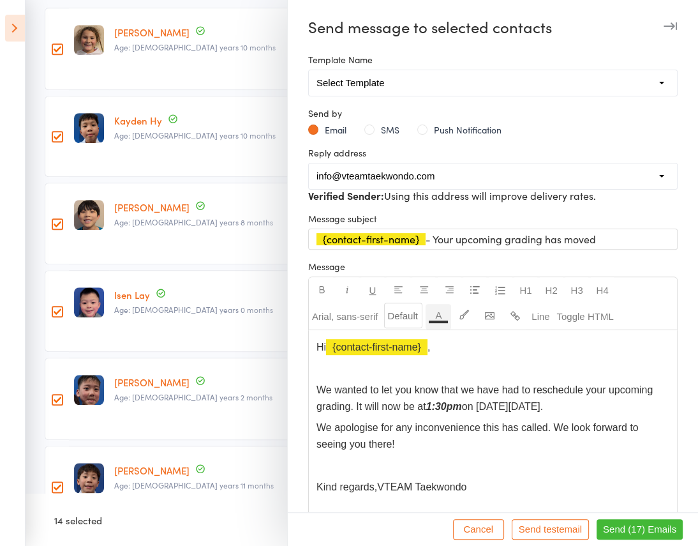
drag, startPoint x: 495, startPoint y: 405, endPoint x: 595, endPoint y: 409, distance: 99.6
click at [543, 409] on span "on on Saturday, 16th August." at bounding box center [502, 406] width 81 height 11
click at [317, 425] on span "We apologise for any inconvenience this has called. We look forward to seeing y…" at bounding box center [478, 435] width 325 height 27
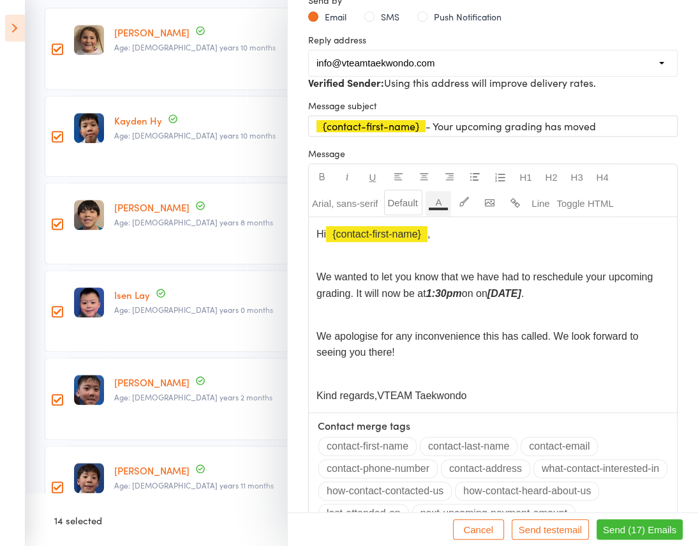
scroll to position [115, 0]
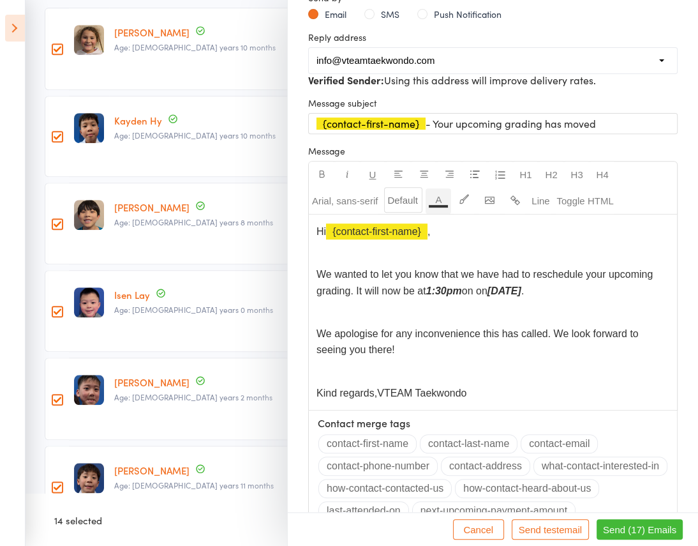
click at [647, 530] on span "Send (17) Emails" at bounding box center [639, 529] width 73 height 11
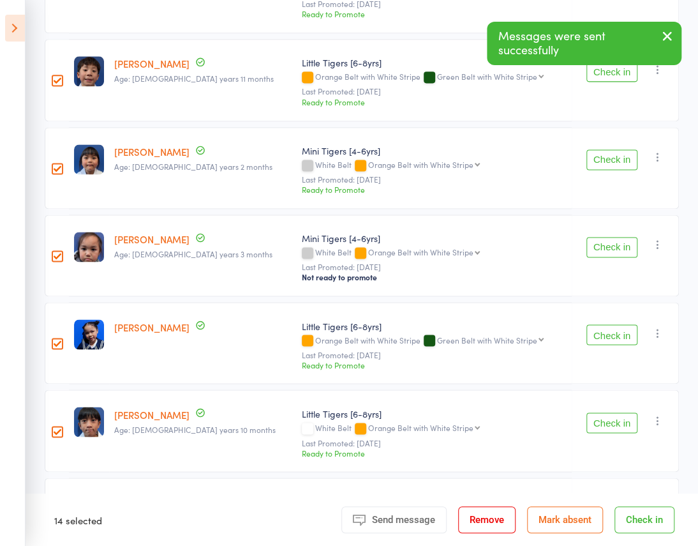
scroll to position [0, 0]
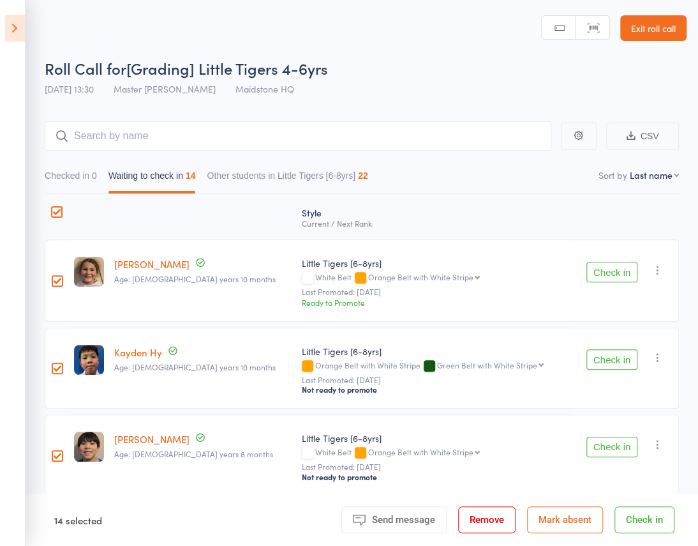
click at [138, 257] on link "[PERSON_NAME]" at bounding box center [151, 263] width 75 height 13
click at [29, 26] on header "Roll Call for [Grading] Little Tigers 4-6yrs 16 Aug 13:30 Master Eric Phan Maid…" at bounding box center [349, 51] width 698 height 102
click at [15, 26] on icon at bounding box center [15, 28] width 20 height 27
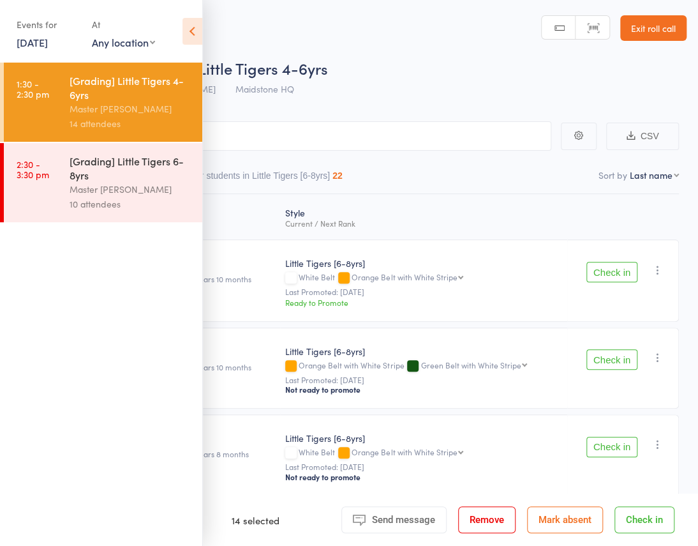
click at [40, 41] on link "16 Aug, 2025" at bounding box center [32, 42] width 31 height 14
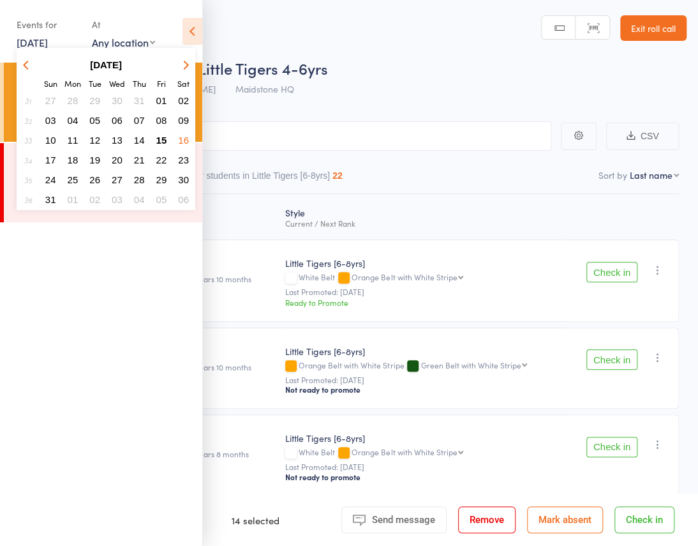
click at [162, 137] on span "15" at bounding box center [161, 140] width 11 height 11
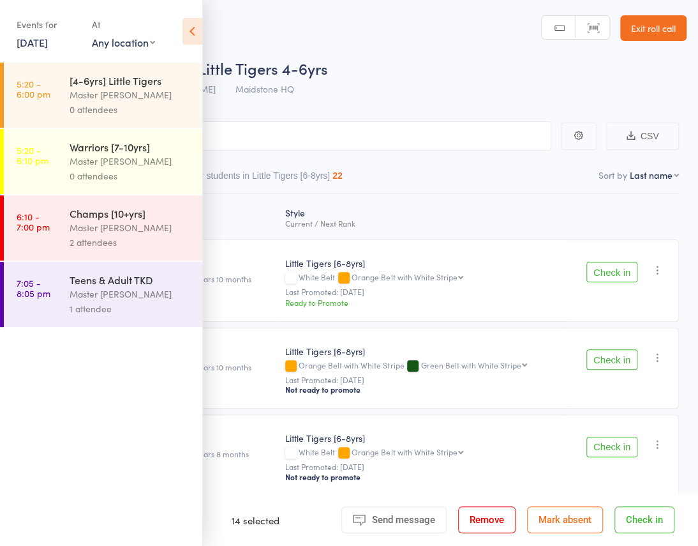
click at [188, 32] on icon at bounding box center [192, 31] width 20 height 27
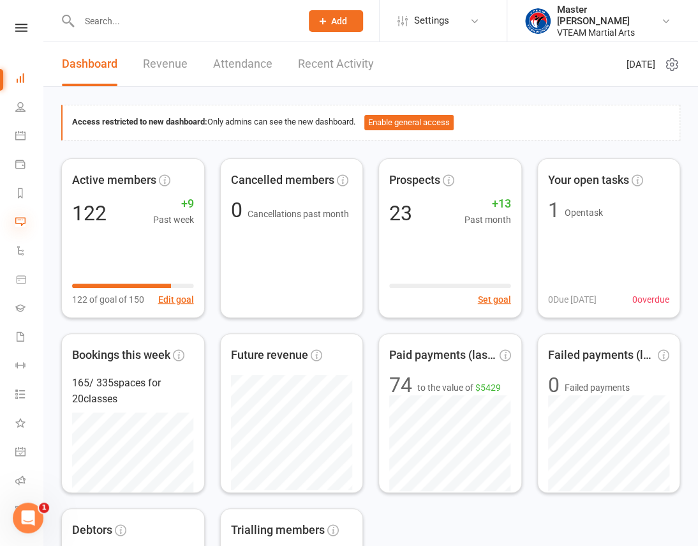
click at [16, 216] on icon at bounding box center [20, 221] width 10 height 10
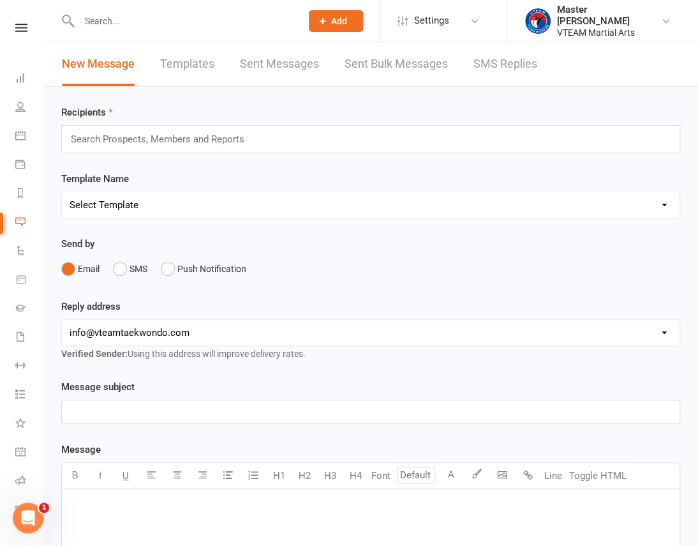
click at [195, 64] on link "Templates" at bounding box center [187, 64] width 54 height 44
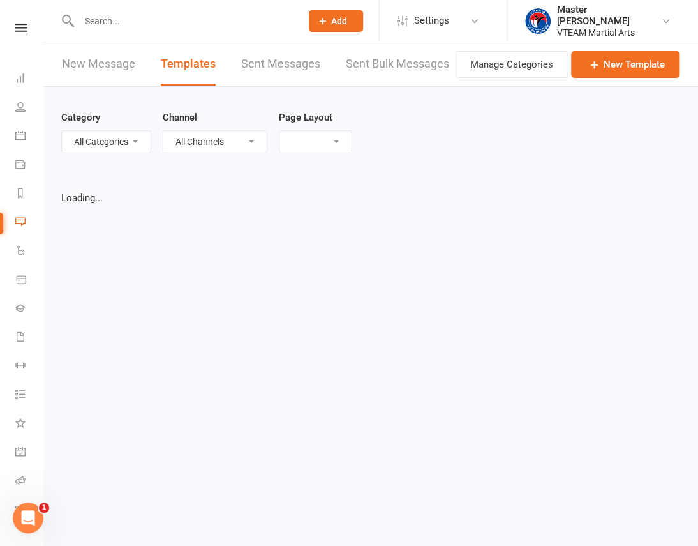
select select "list"
select select "100"
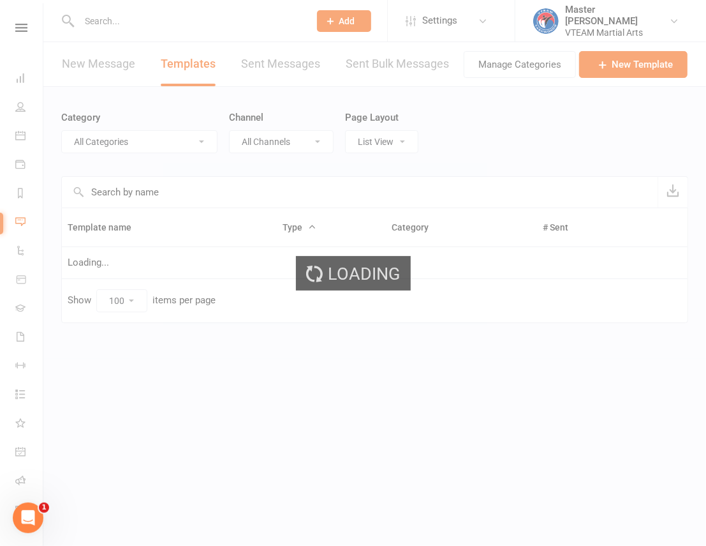
click at [133, 139] on ui-view "Prospect Member Non-attending contact Class / event Appointment Grading event T…" at bounding box center [353, 180] width 706 height 355
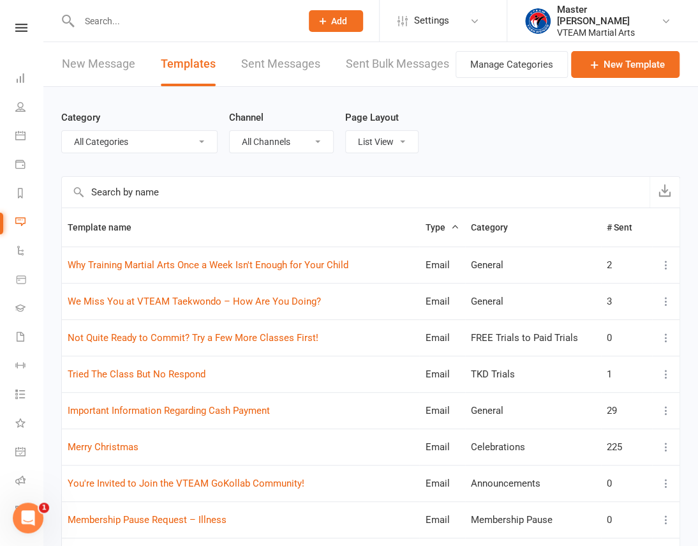
click at [133, 142] on select "All Categories (No category) 7 Days After Trial 8 Weeks Womens Only - Viet Adul…" at bounding box center [139, 142] width 155 height 22
select select "6665"
click at [62, 131] on select "All Categories (No category) 7 Days After Trial 8 Weeks Womens Only - Viet Adul…" at bounding box center [139, 142] width 155 height 22
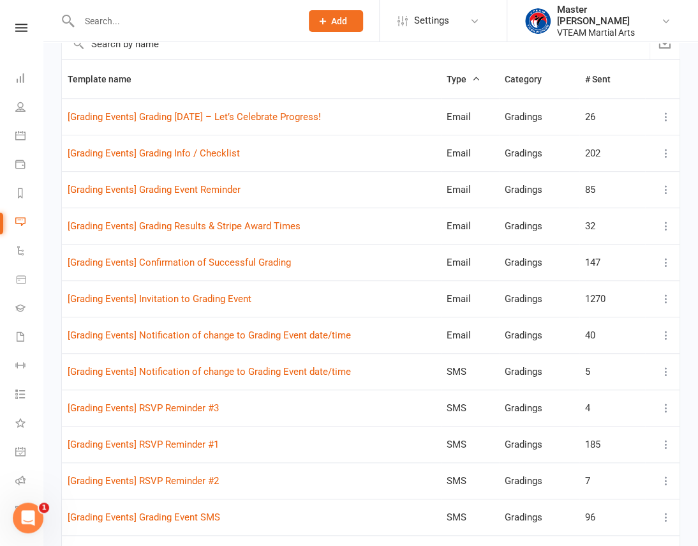
scroll to position [174, 0]
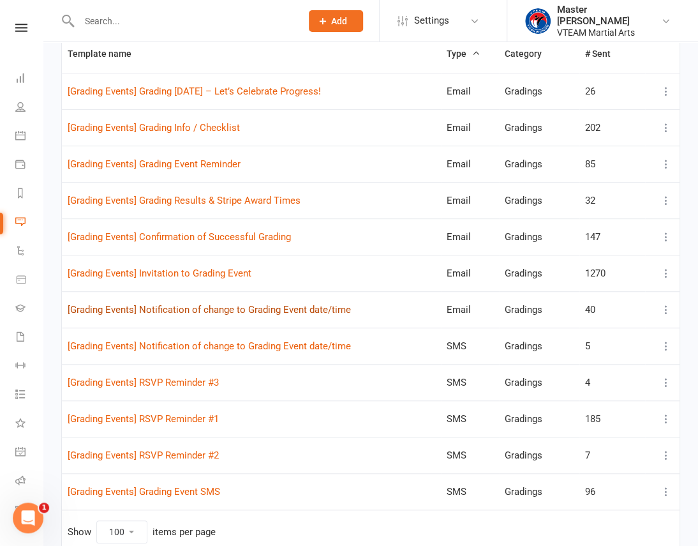
click at [275, 304] on link "[Grading Events] Notification of change to Grading Event date/time" at bounding box center [209, 309] width 283 height 11
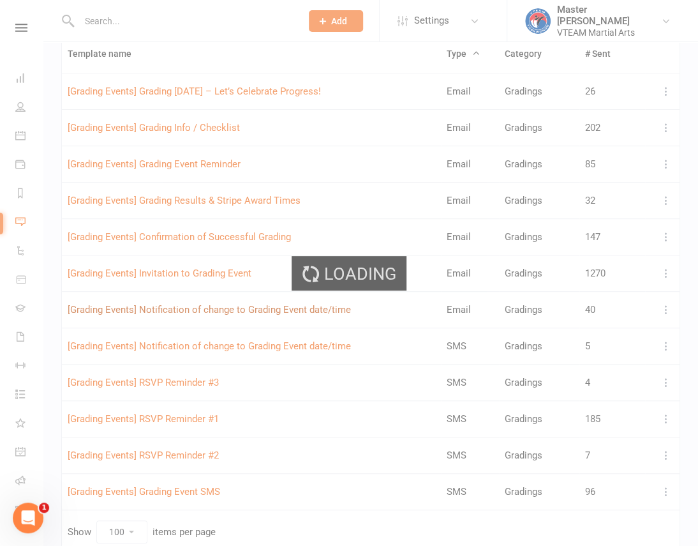
select select "grading_event_template"
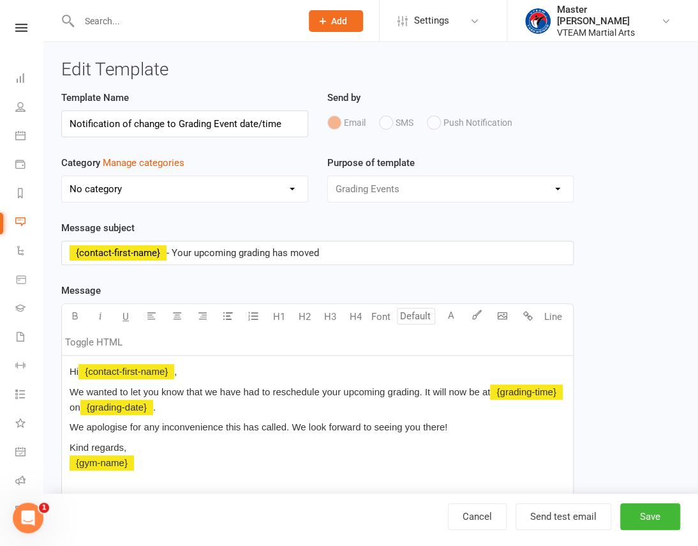
select select "6665"
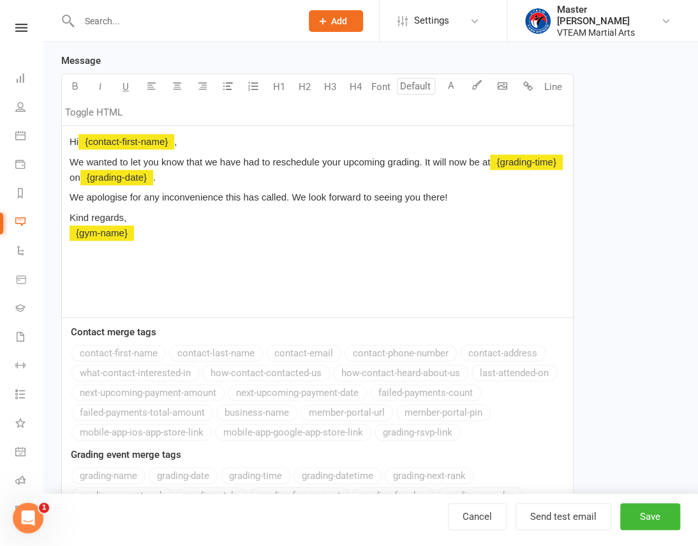
scroll to position [232, 0]
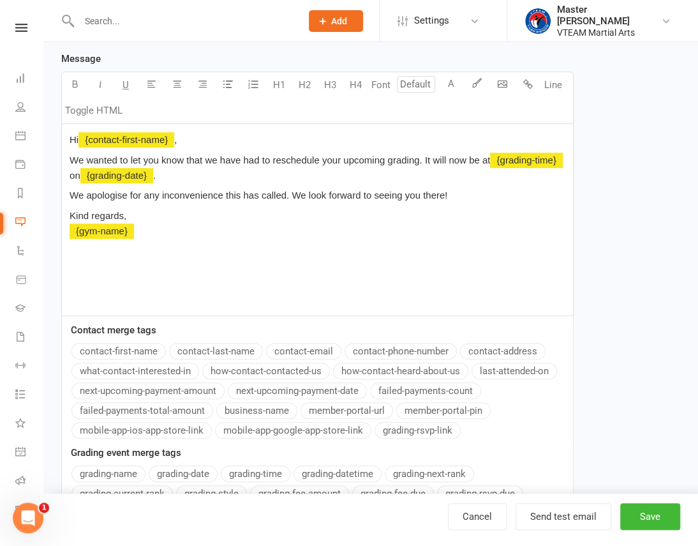
click at [274, 160] on span "We wanted to let you know that we have had to reschedule your upcoming grading.…" at bounding box center [280, 159] width 420 height 11
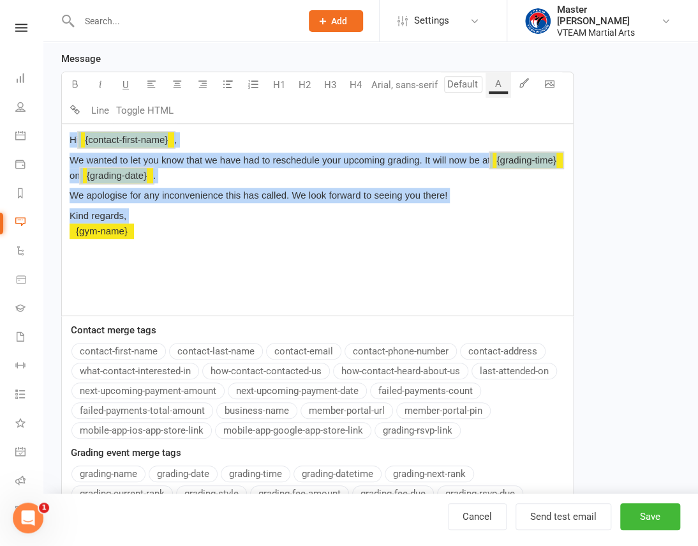
copy div "Hi ﻿ {contact-first-name} , We wanted to let you know that we have had to resch…"
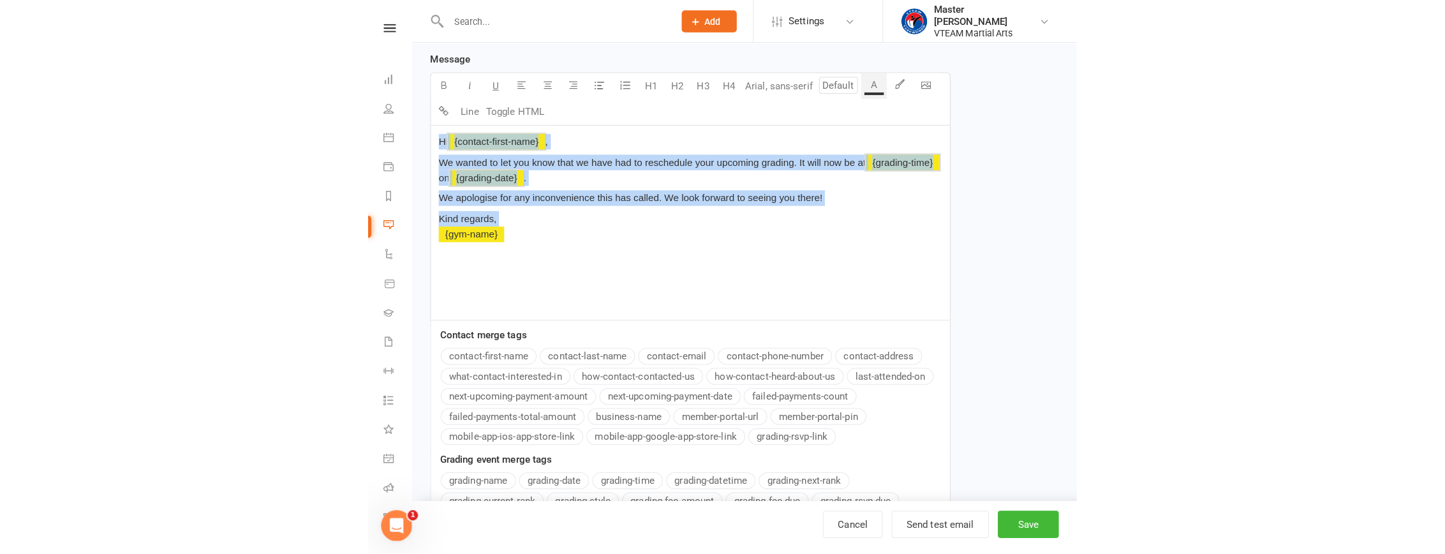
scroll to position [0, 0]
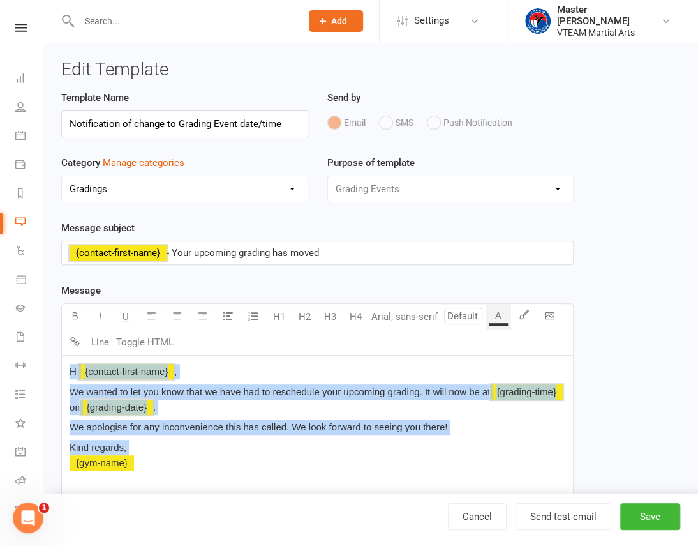
drag, startPoint x: 348, startPoint y: 254, endPoint x: 77, endPoint y: 258, distance: 270.6
click at [77, 258] on p "﻿ {contact-first-name} - Your upcoming grading has moved" at bounding box center [318, 252] width 496 height 15
copy p "﻿ {contact-first-name} - Your upcoming grading has moved"
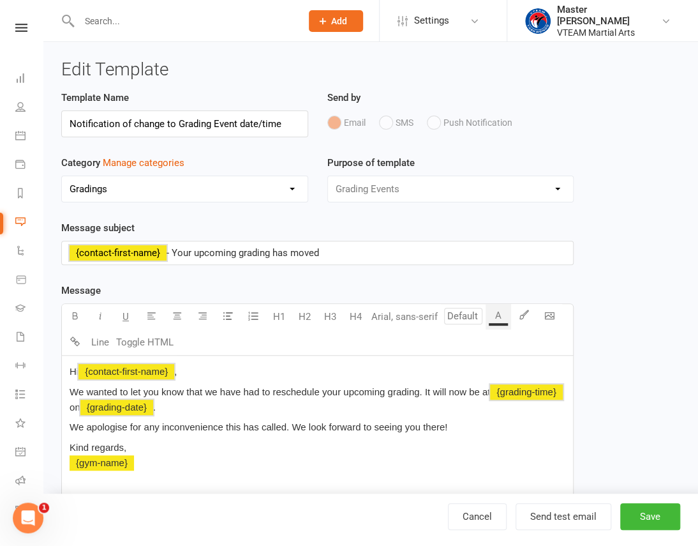
click at [98, 18] on input "text" at bounding box center [183, 21] width 217 height 18
click at [15, 24] on icon at bounding box center [21, 28] width 12 height 8
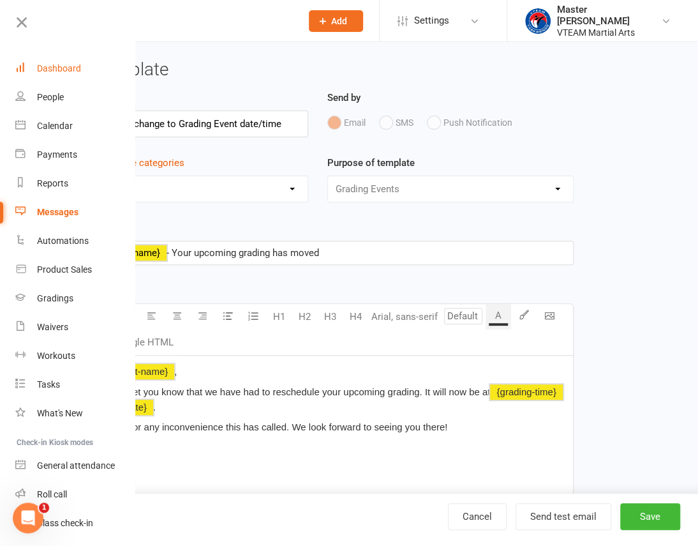
click at [70, 64] on div "Dashboard" at bounding box center [59, 68] width 44 height 10
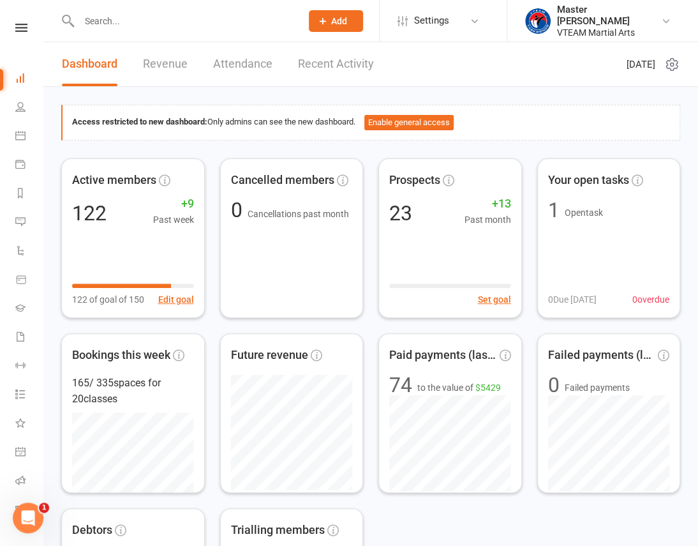
click at [320, 66] on link "Recent Activity" at bounding box center [336, 64] width 76 height 44
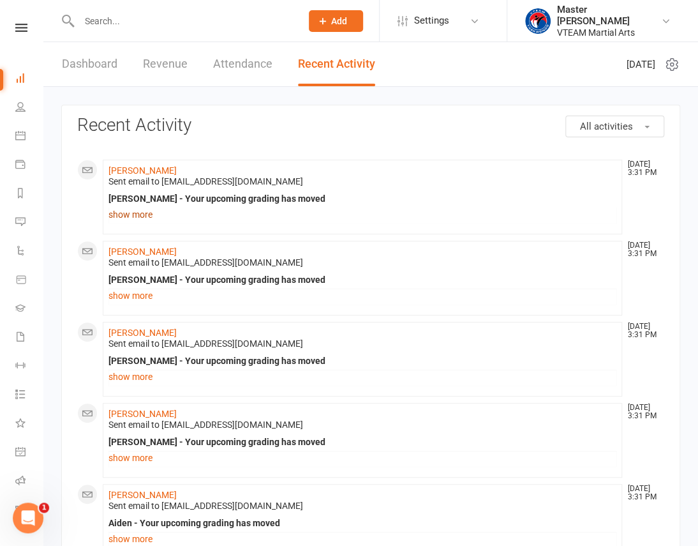
click at [126, 212] on link "show more" at bounding box center [362, 214] width 508 height 18
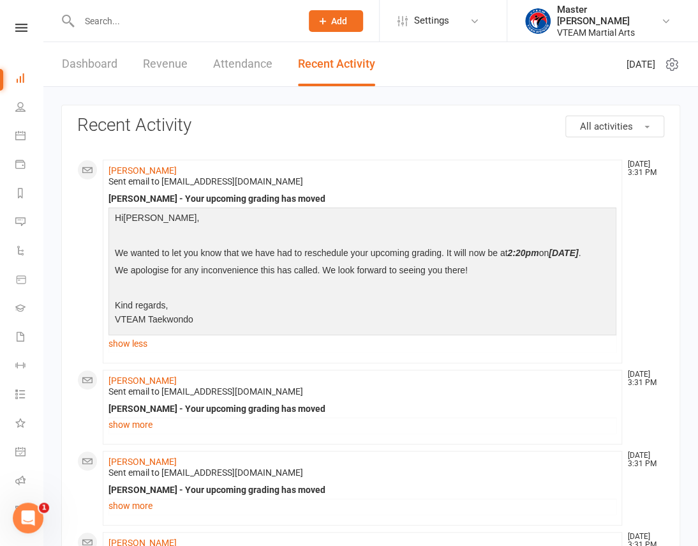
click at [166, 195] on div "Harvey - Your upcoming grading has moved" at bounding box center [362, 198] width 508 height 11
copy div "Harvey - Your upcoming grading has moved"
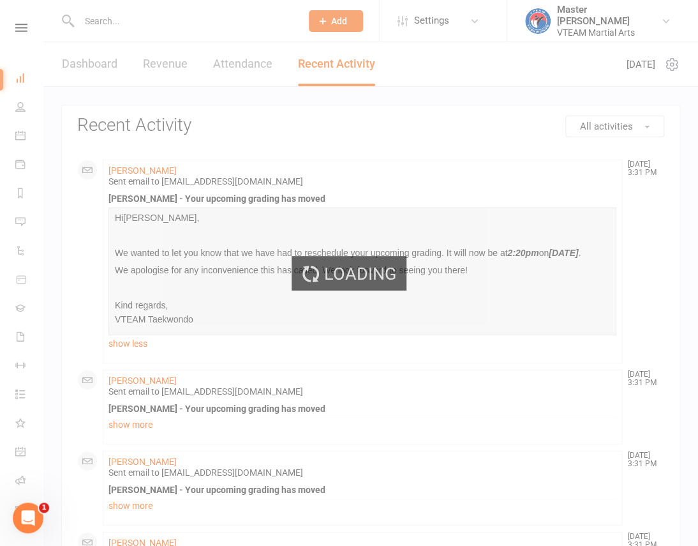
select select "grading_event_template"
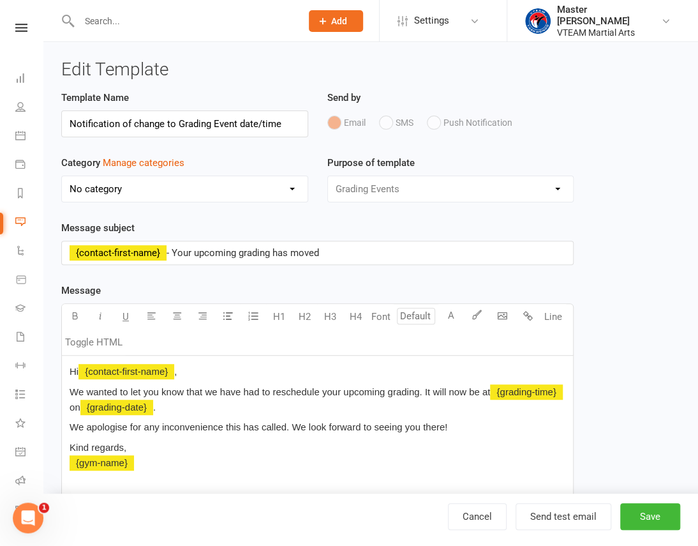
select select "6665"
click at [217, 255] on span "- Your upcoming grading has moved" at bounding box center [243, 252] width 153 height 11
copy p "﻿ {contact-first-name} - Your upcoming grading has moved"
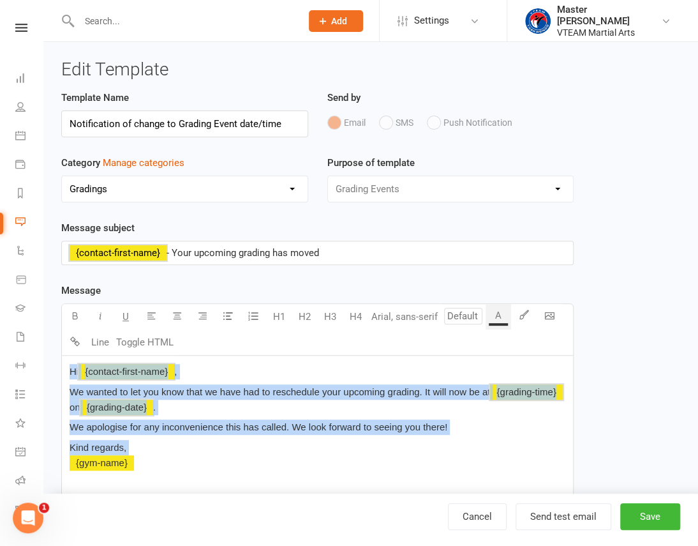
drag, startPoint x: 70, startPoint y: 368, endPoint x: 175, endPoint y: 468, distance: 145.8
click at [175, 468] on div "Hi ﻿ {contact-first-name} , We wanted to let you know that we have had to resch…" at bounding box center [317, 450] width 511 height 191
copy div "Hi ﻿ {contact-first-name} , We wanted to let you know that we have had to resch…"
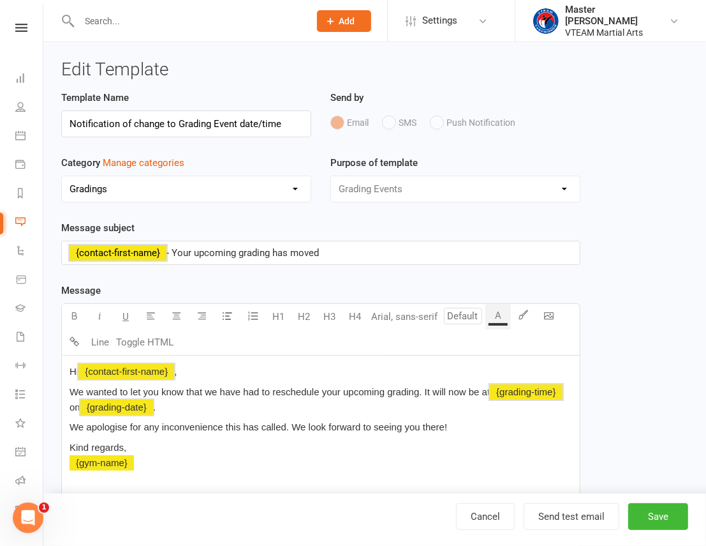
select select "100"
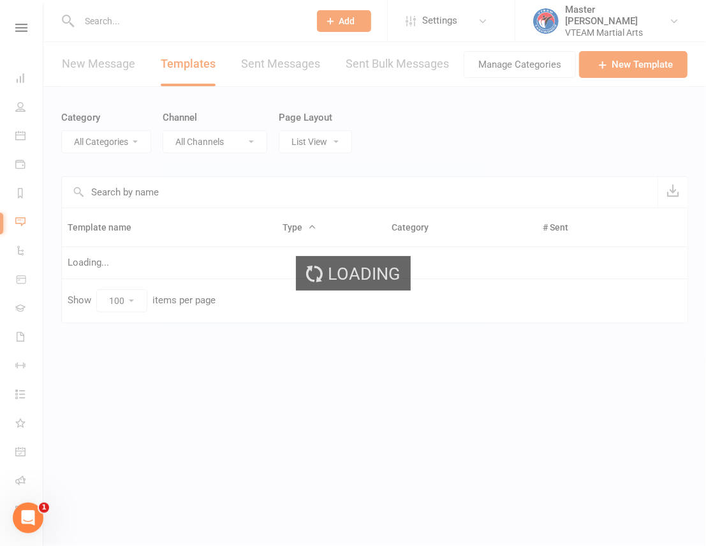
select select "6665"
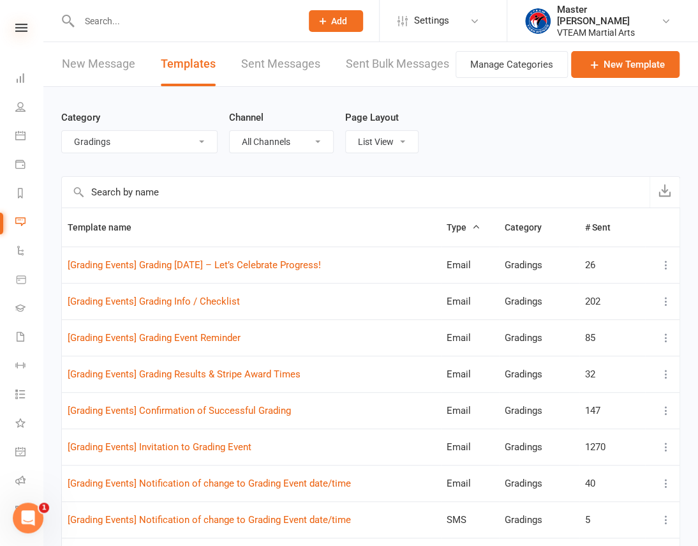
click at [20, 29] on icon at bounding box center [21, 28] width 12 height 8
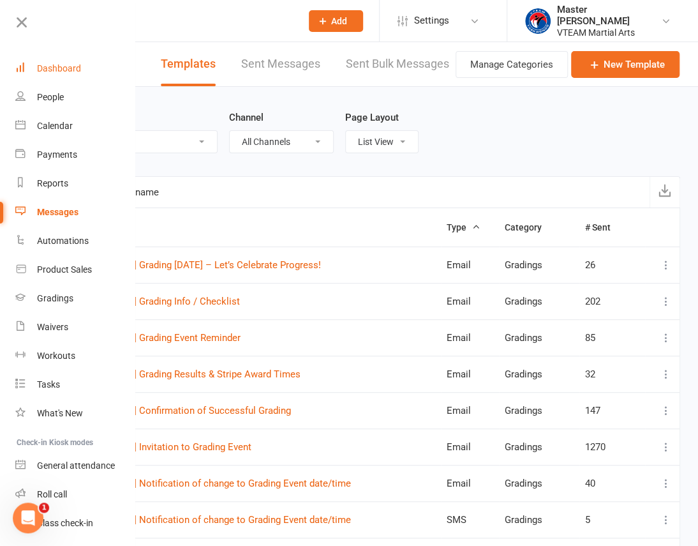
click at [57, 70] on div "Dashboard" at bounding box center [59, 68] width 44 height 10
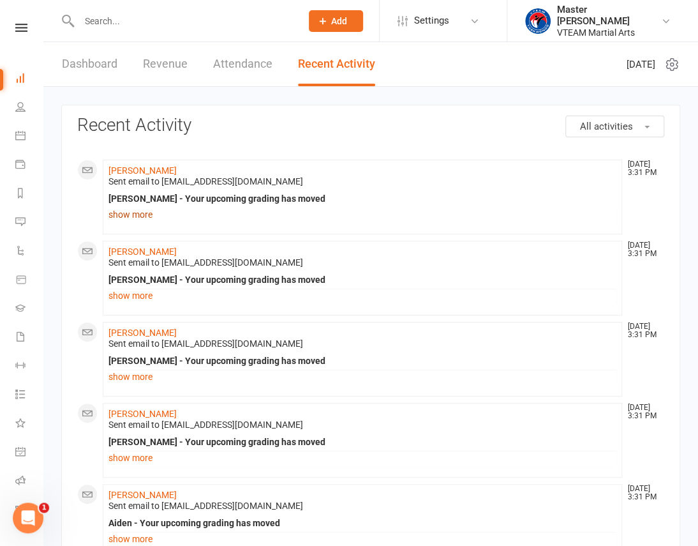
click at [143, 211] on link "show more" at bounding box center [362, 214] width 508 height 18
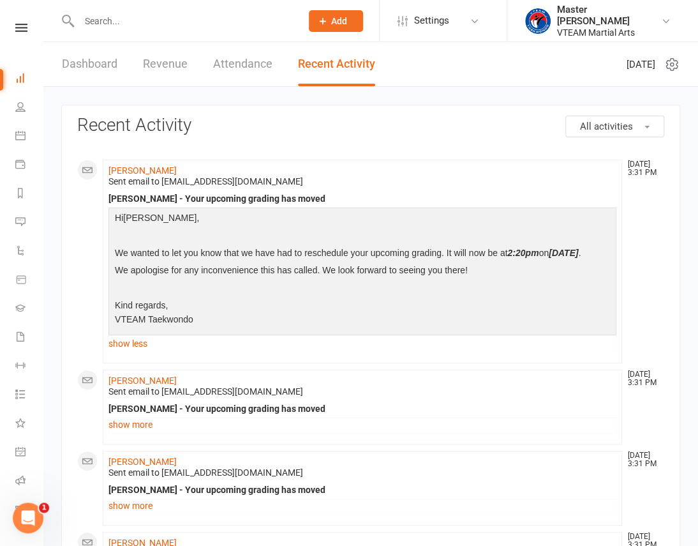
drag, startPoint x: 545, startPoint y: 250, endPoint x: 166, endPoint y: 267, distance: 379.4
click at [166, 263] on p "We wanted to let you know that we have had to reschedule your upcoming grading.…" at bounding box center [363, 254] width 502 height 17
copy p "on Saturday, 16th August"
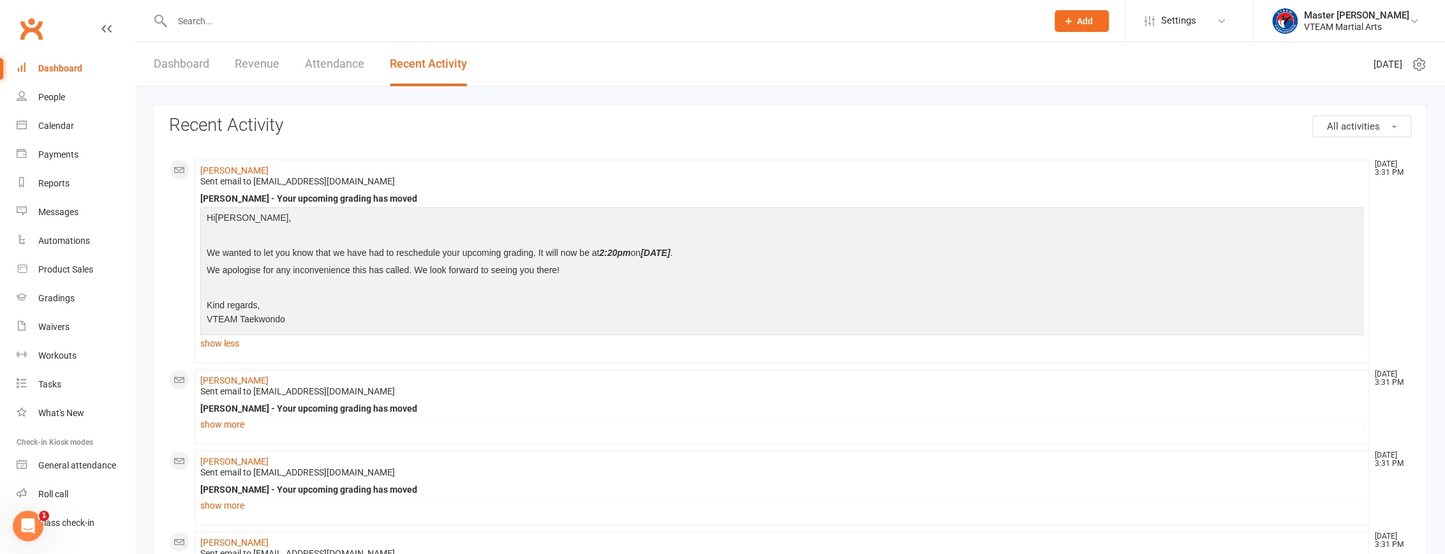
click at [172, 63] on link "Dashboard" at bounding box center [182, 64] width 56 height 44
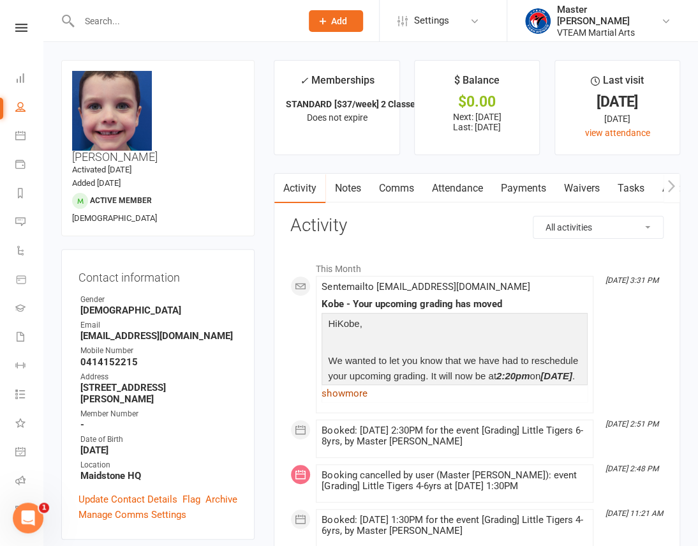
click at [336, 392] on link "show more" at bounding box center [455, 393] width 266 height 18
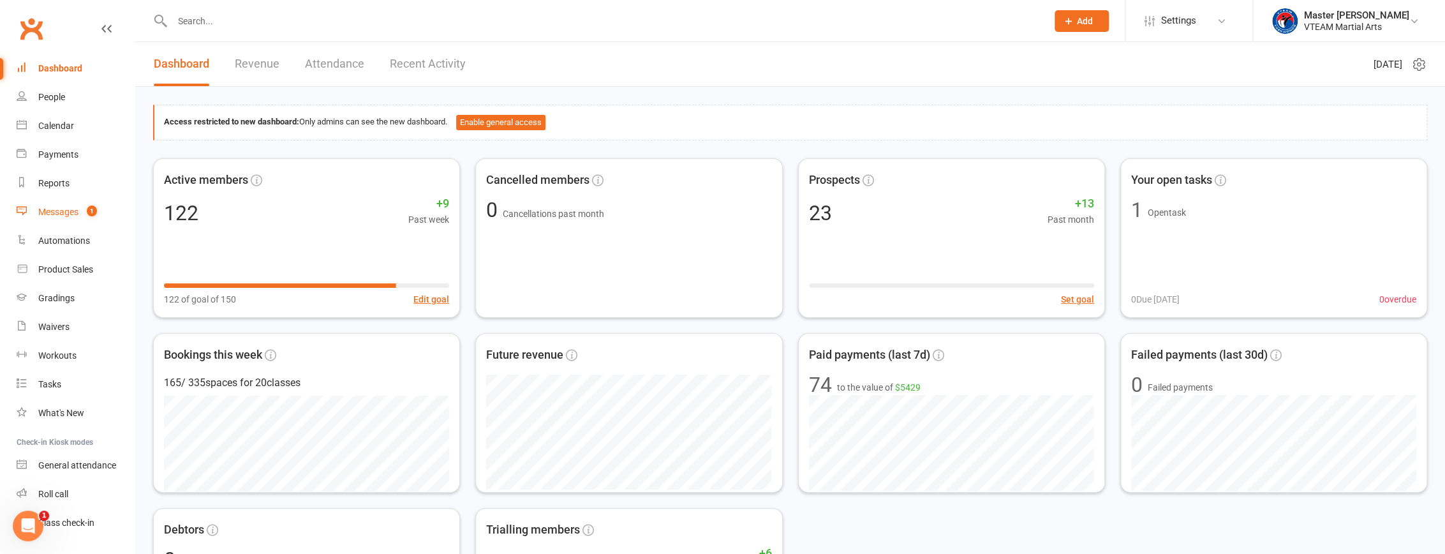
click at [47, 207] on div "Messages" at bounding box center [58, 212] width 40 height 10
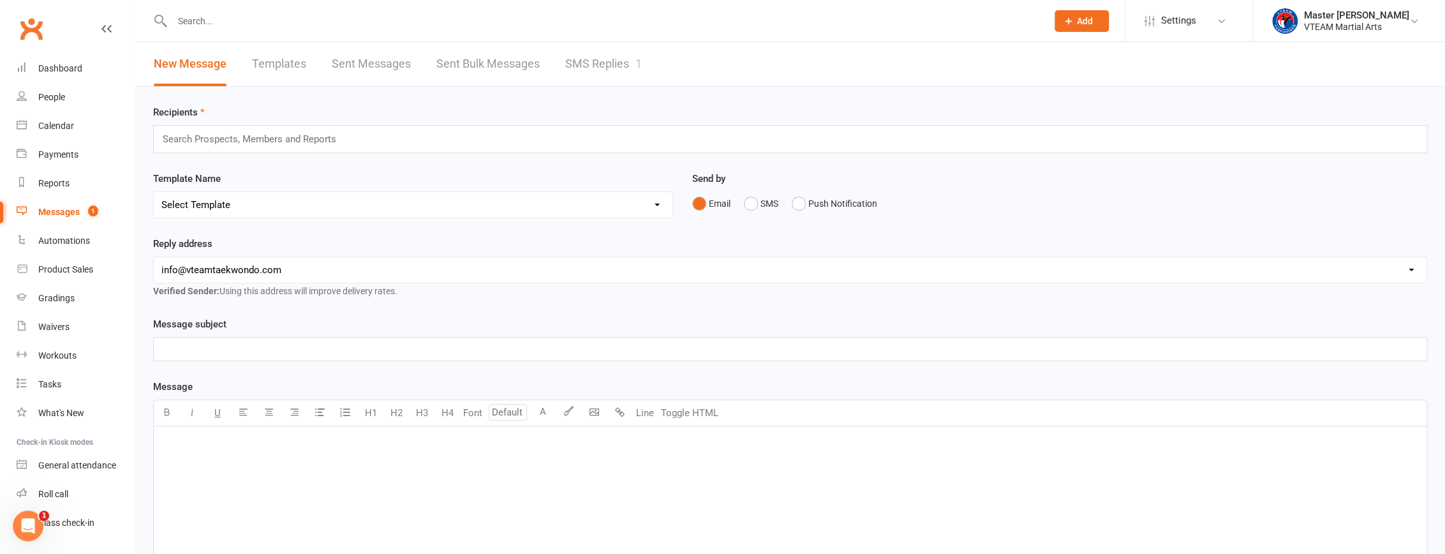
click at [623, 68] on link "SMS Replies 1" at bounding box center [603, 64] width 77 height 44
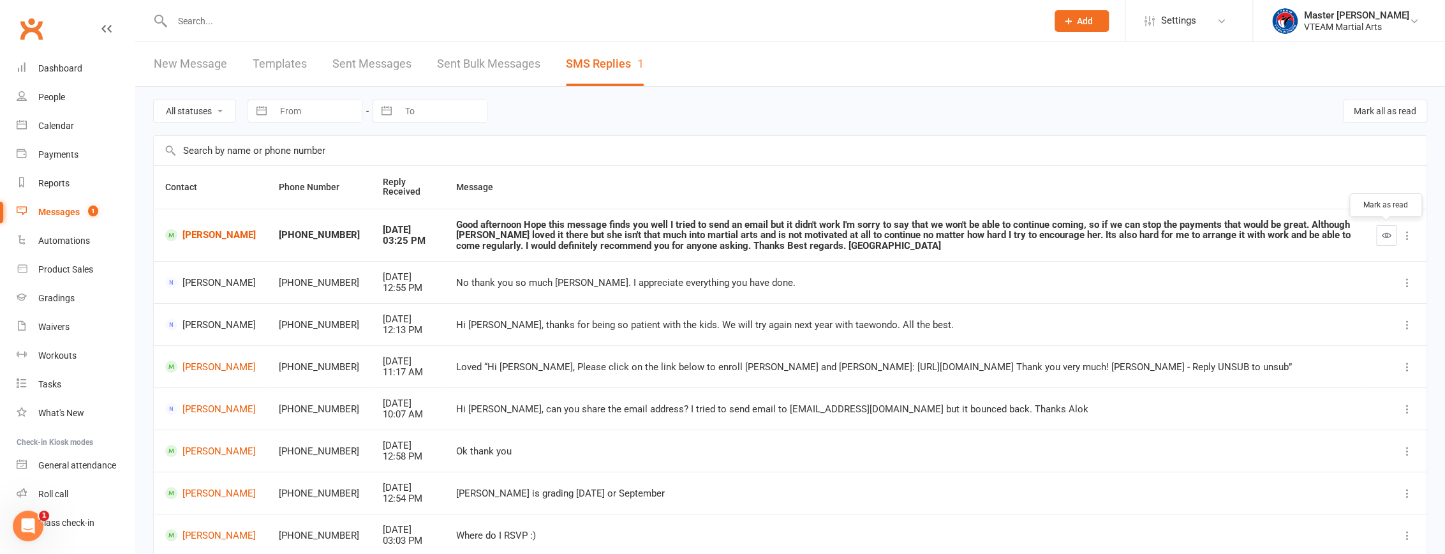
click at [1387, 235] on icon "button" at bounding box center [1387, 235] width 10 height 10
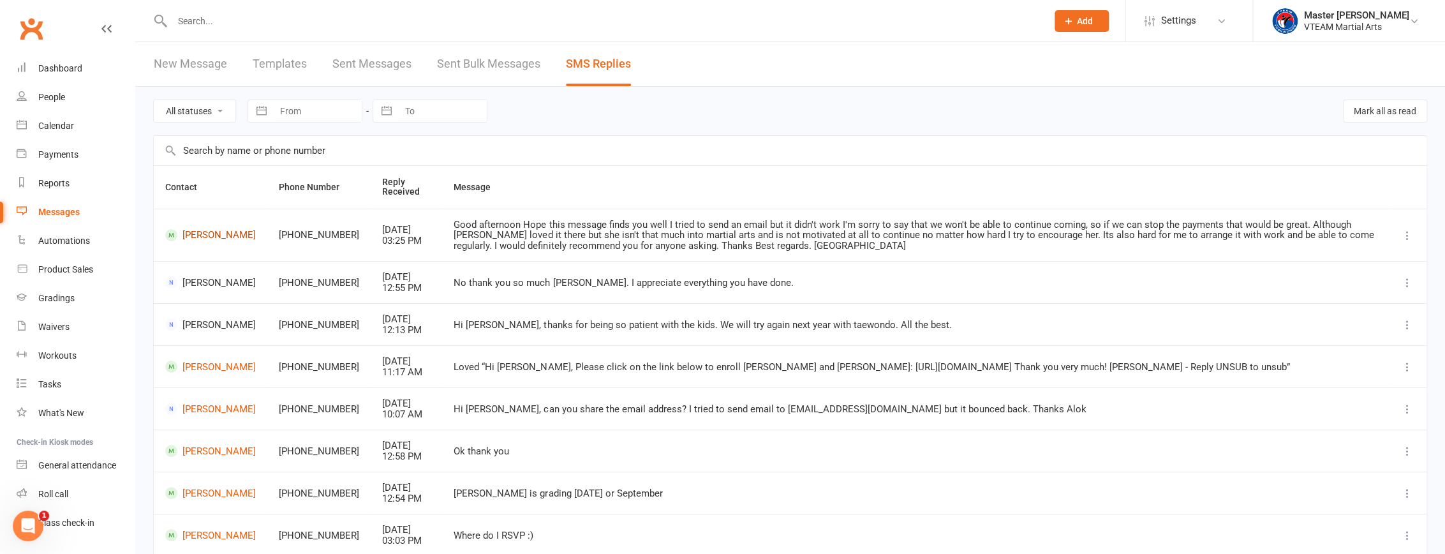
click at [214, 232] on link "[PERSON_NAME]" at bounding box center [210, 235] width 91 height 12
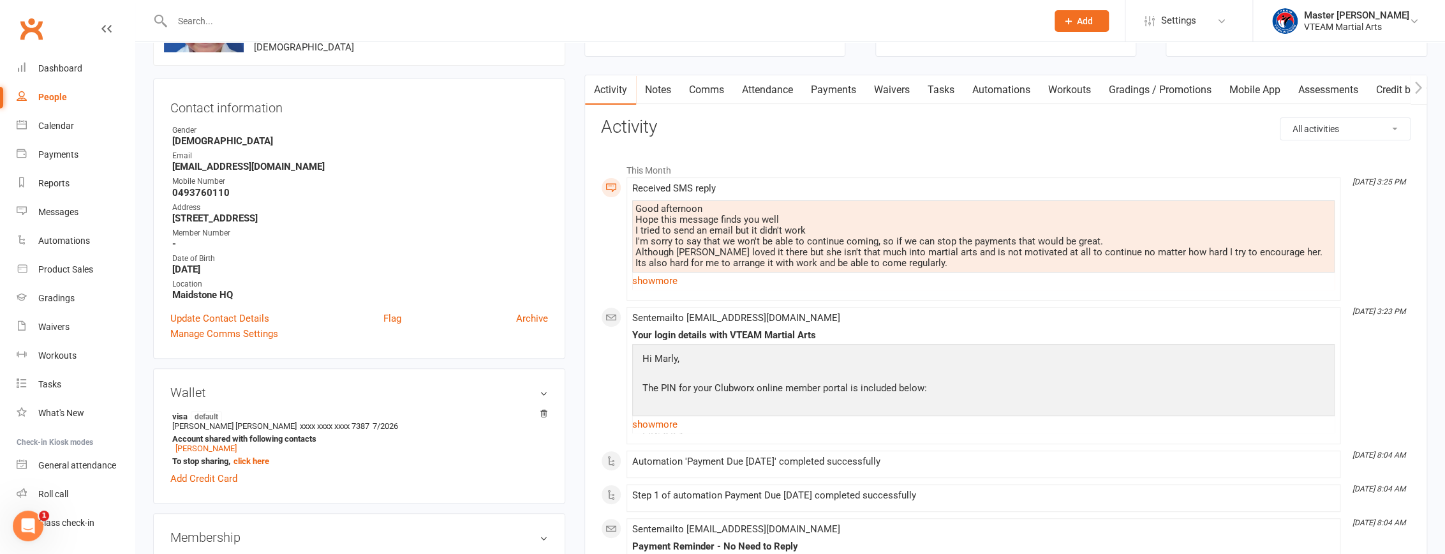
scroll to position [57, 0]
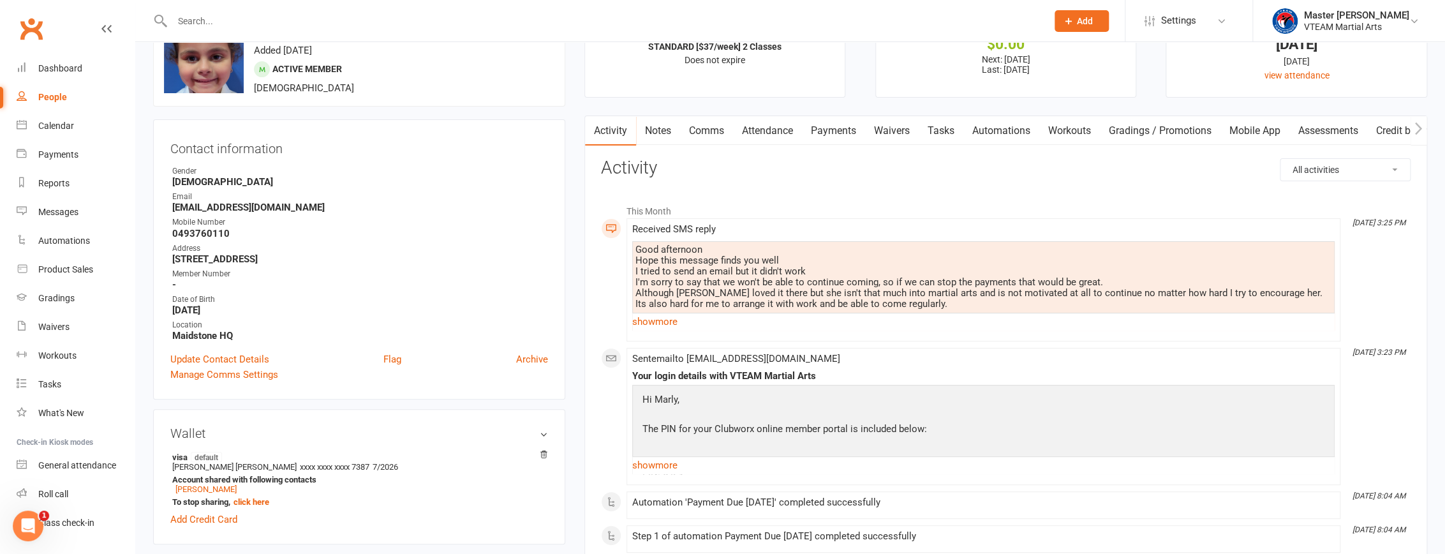
click at [834, 128] on link "Payments" at bounding box center [833, 130] width 63 height 29
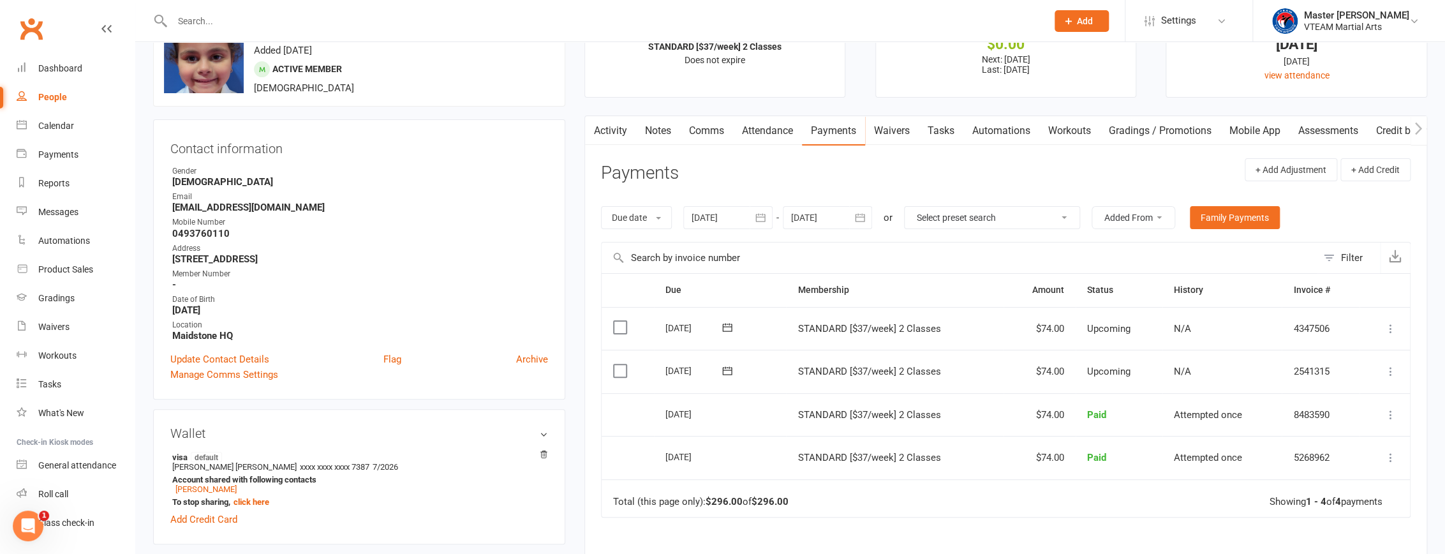
click at [766, 214] on icon "button" at bounding box center [761, 217] width 10 height 8
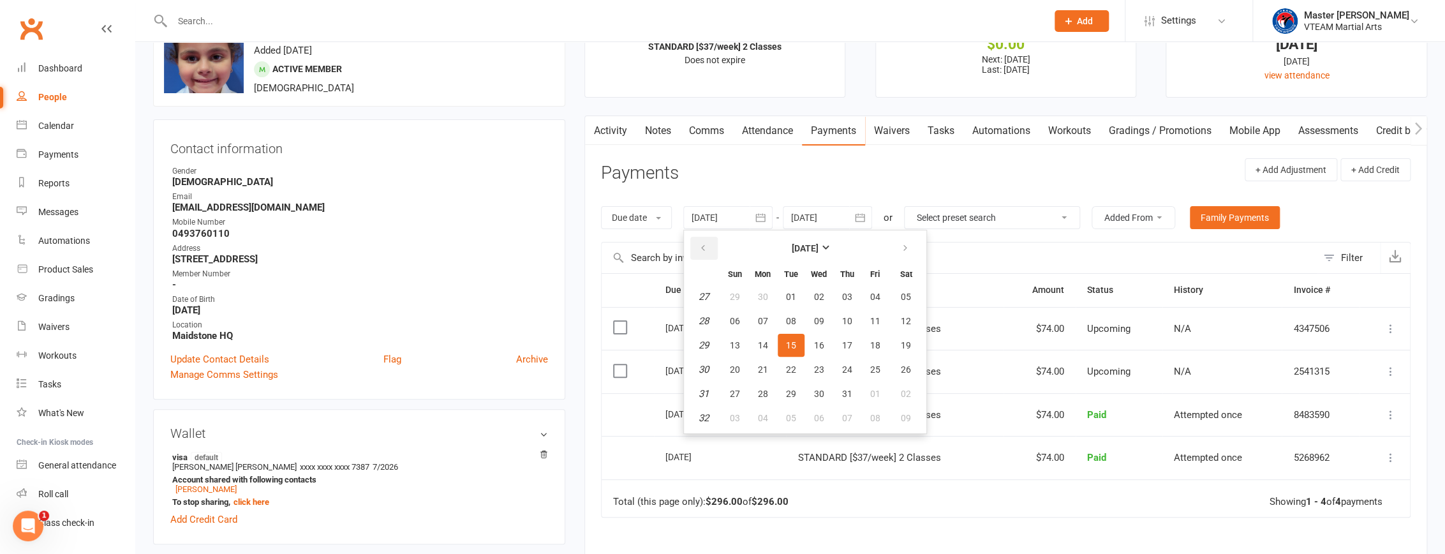
click at [706, 251] on icon "button" at bounding box center [703, 248] width 9 height 10
click at [789, 341] on span "11" at bounding box center [791, 345] width 10 height 10
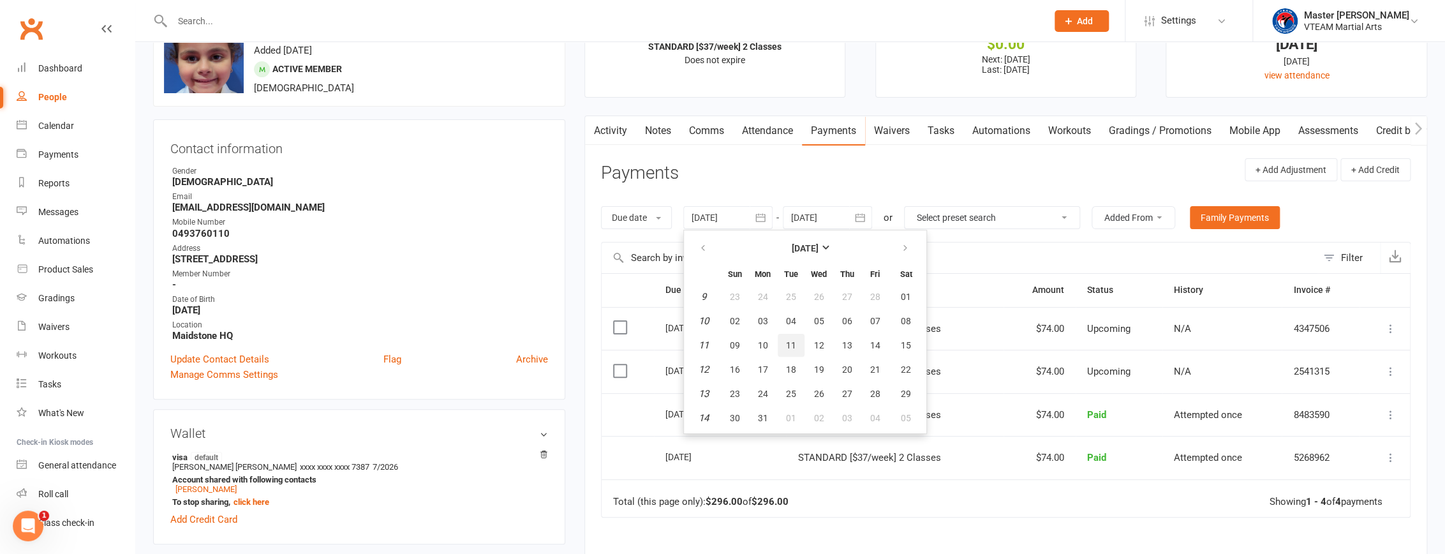
type input "11 Mar 2025"
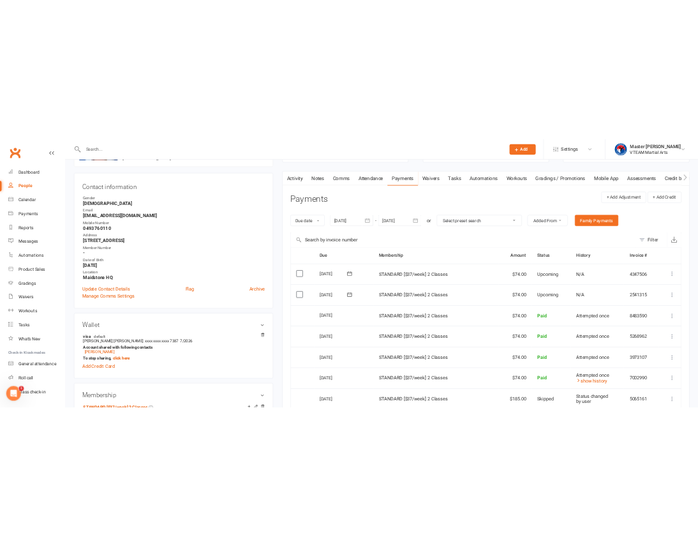
scroll to position [57, 0]
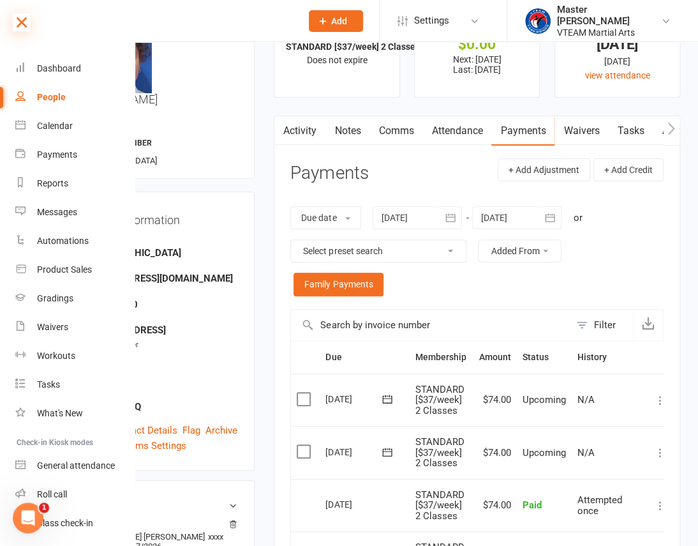
click at [24, 20] on icon at bounding box center [22, 22] width 18 height 18
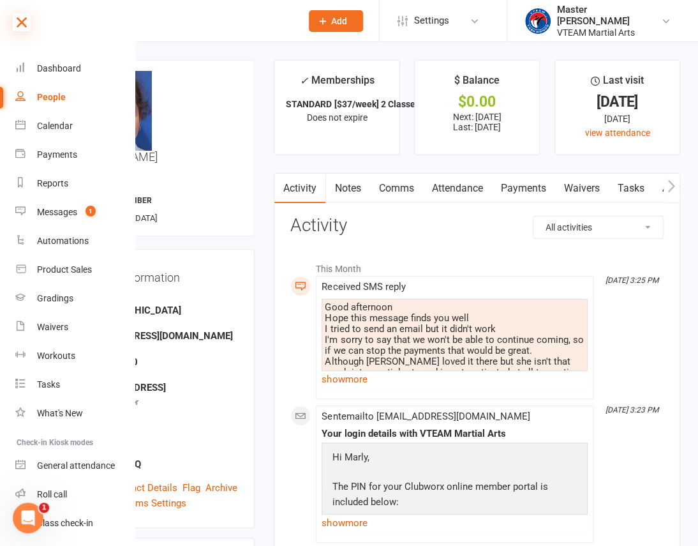
click at [16, 21] on icon at bounding box center [22, 22] width 18 height 18
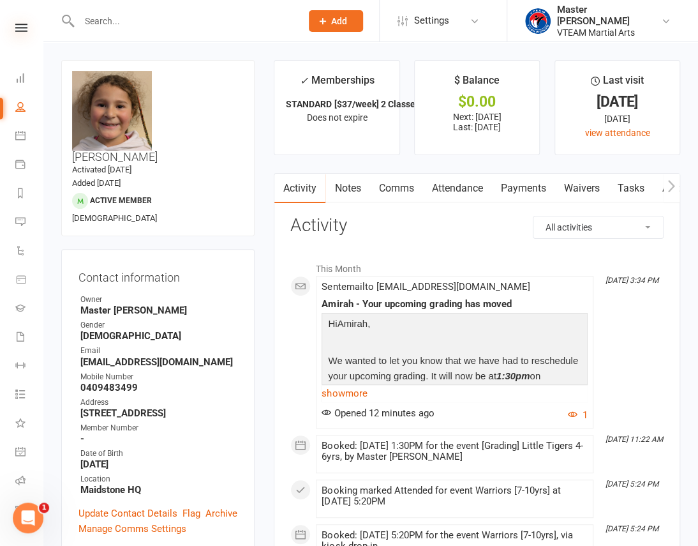
click at [20, 27] on icon at bounding box center [21, 28] width 12 height 8
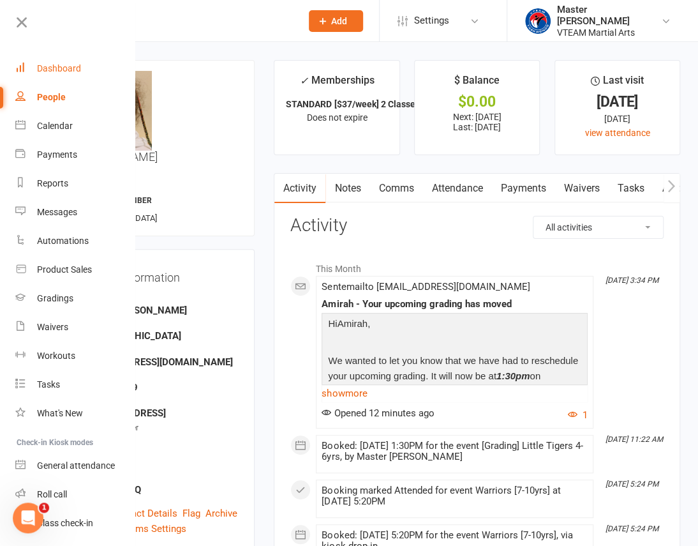
click at [89, 67] on link "Dashboard" at bounding box center [75, 68] width 121 height 29
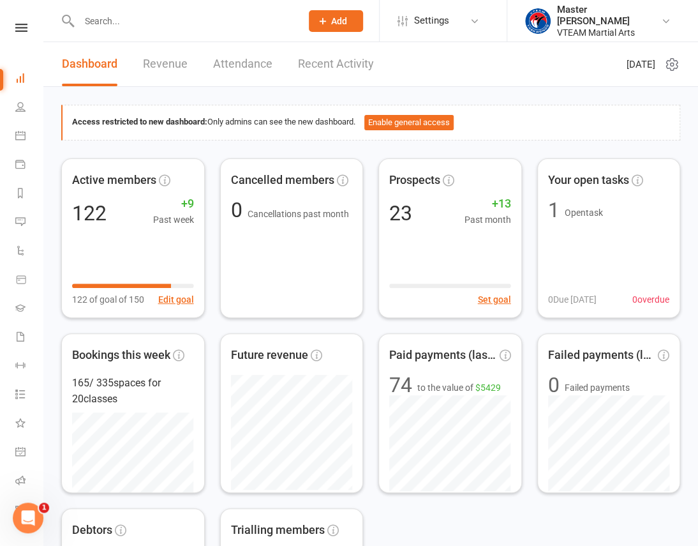
click at [338, 67] on link "Recent Activity" at bounding box center [336, 64] width 76 height 44
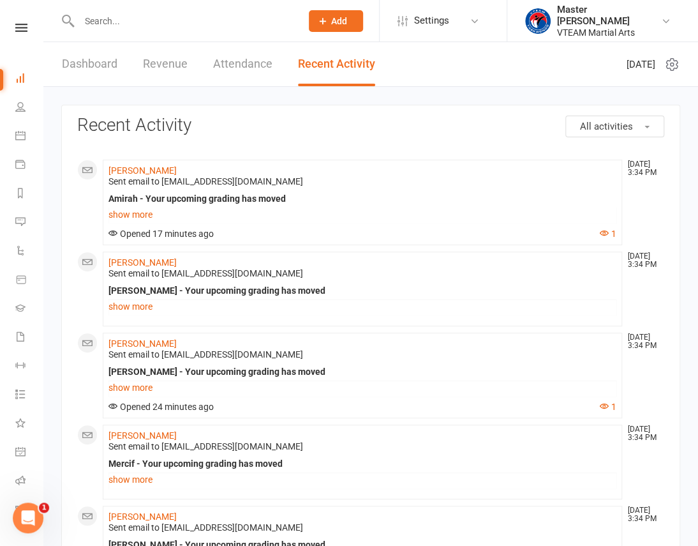
click at [75, 63] on link "Dashboard" at bounding box center [90, 64] width 56 height 44
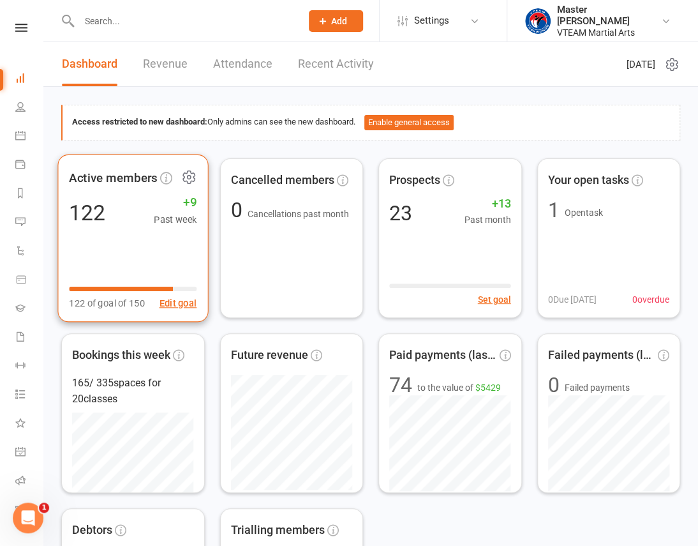
click at [189, 178] on icon at bounding box center [188, 176] width 3 height 3
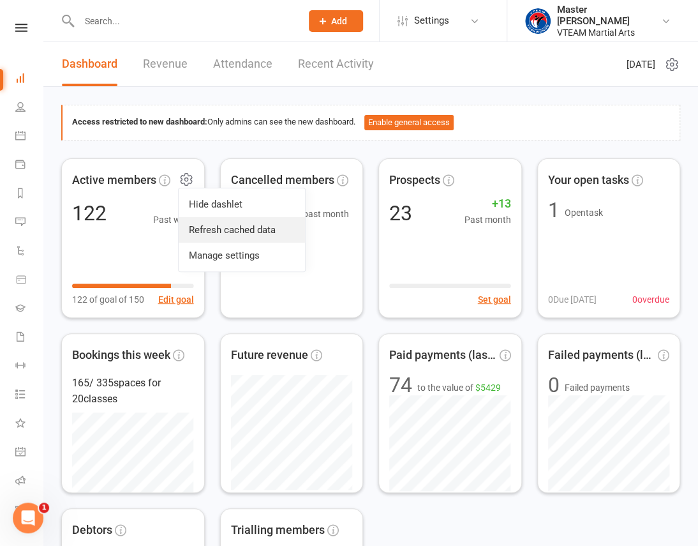
click at [225, 231] on link "Refresh cached data" at bounding box center [242, 230] width 126 height 26
click at [124, 22] on input "text" at bounding box center [183, 21] width 217 height 18
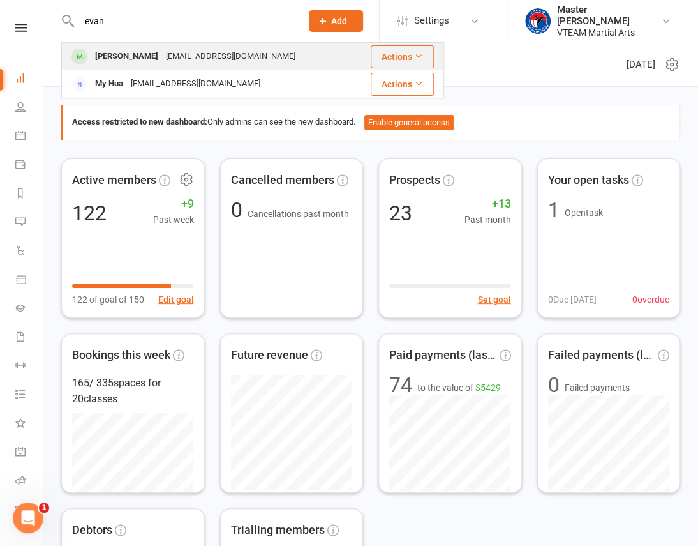
type input "evan"
click at [262, 49] on div "Evan Peacock velenepeacock@gmail.com" at bounding box center [209, 56] width 292 height 26
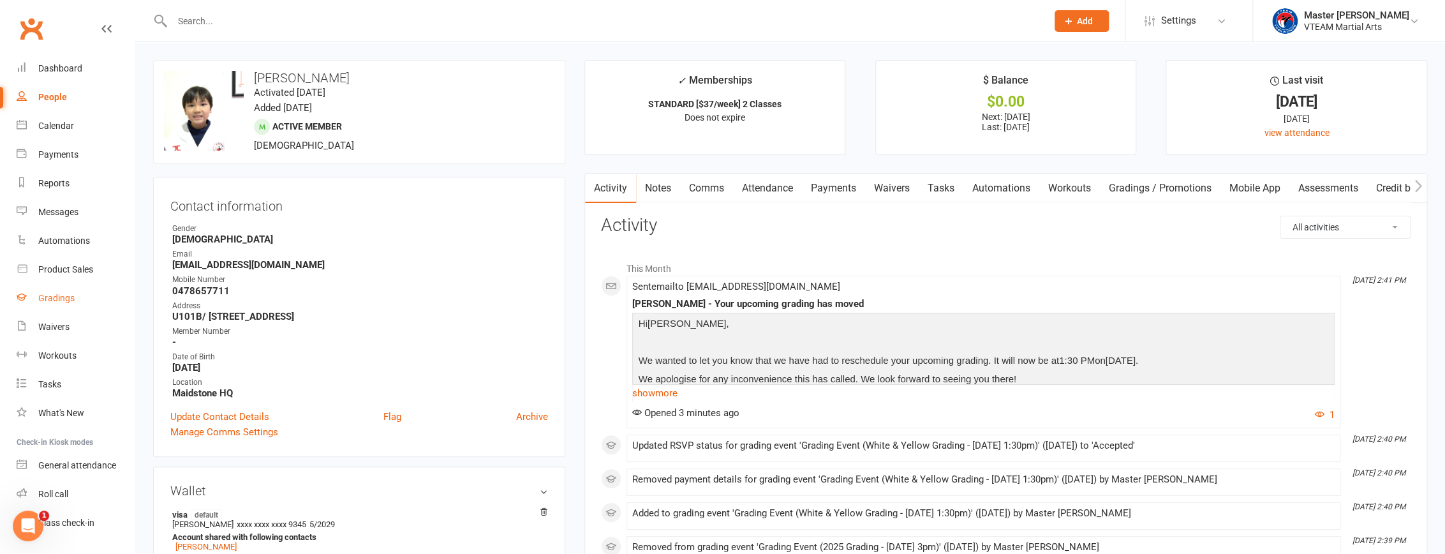
click at [72, 295] on div "Gradings" at bounding box center [56, 298] width 36 height 10
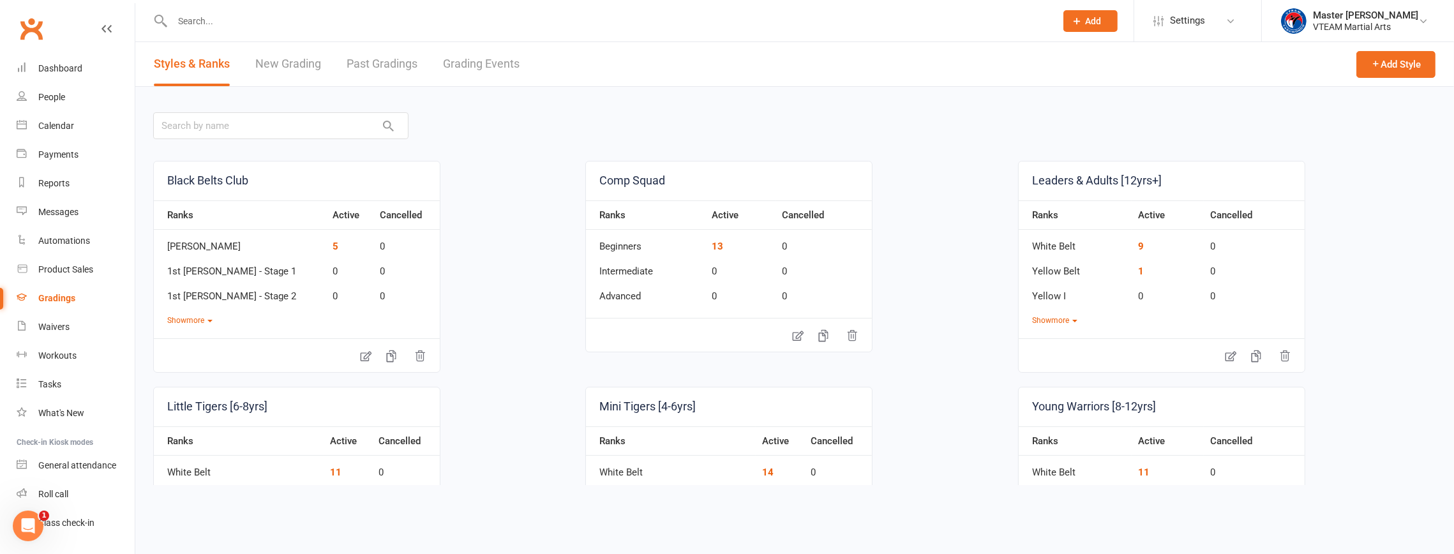
click at [470, 64] on link "Grading Events" at bounding box center [481, 64] width 77 height 44
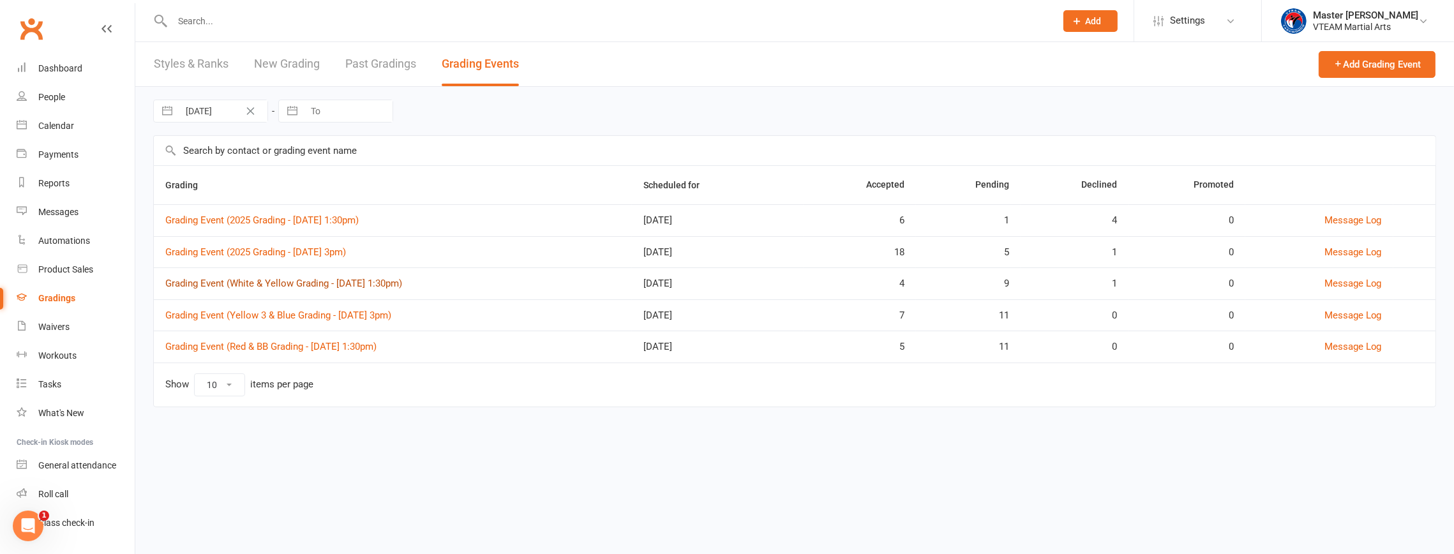
click at [252, 280] on link "Grading Event (White & Yellow Grading - Sat, 30/8 @ 1:30pm)" at bounding box center [283, 283] width 237 height 11
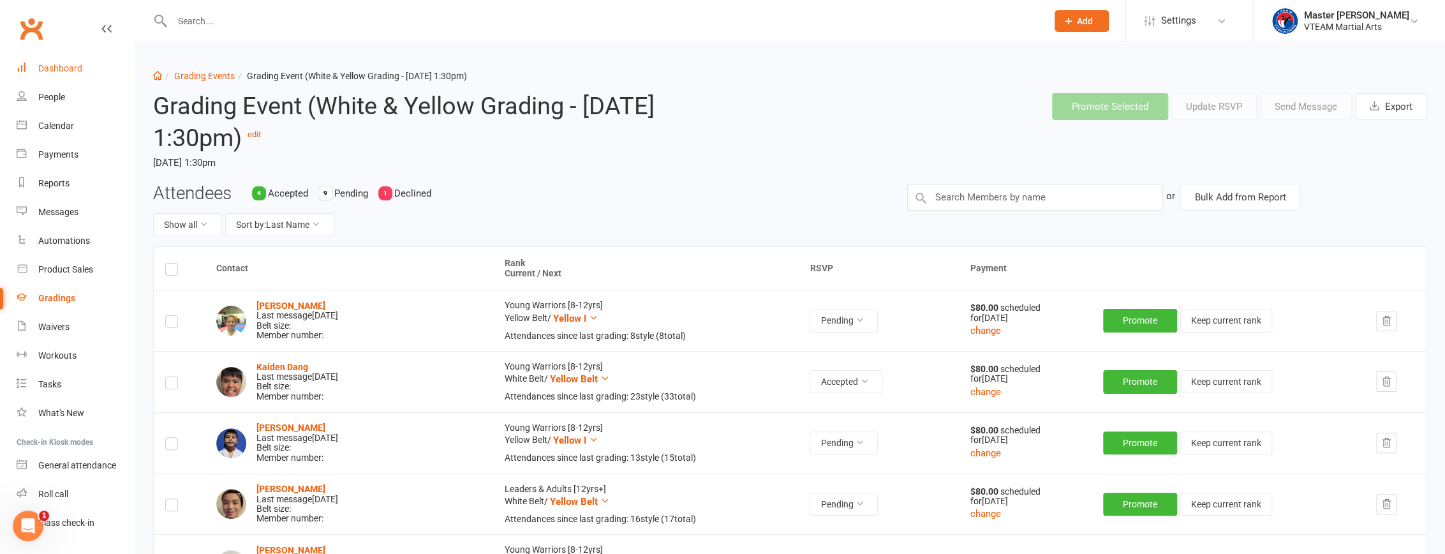
click at [47, 68] on div "Dashboard" at bounding box center [60, 68] width 44 height 10
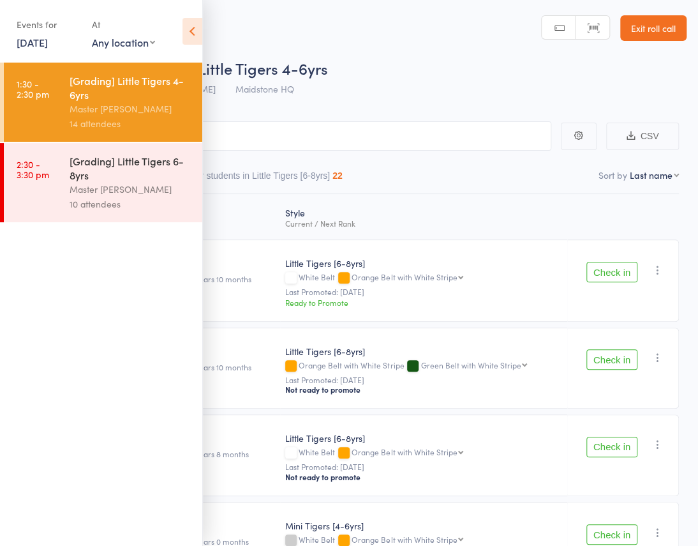
click at [190, 29] on icon at bounding box center [192, 31] width 20 height 27
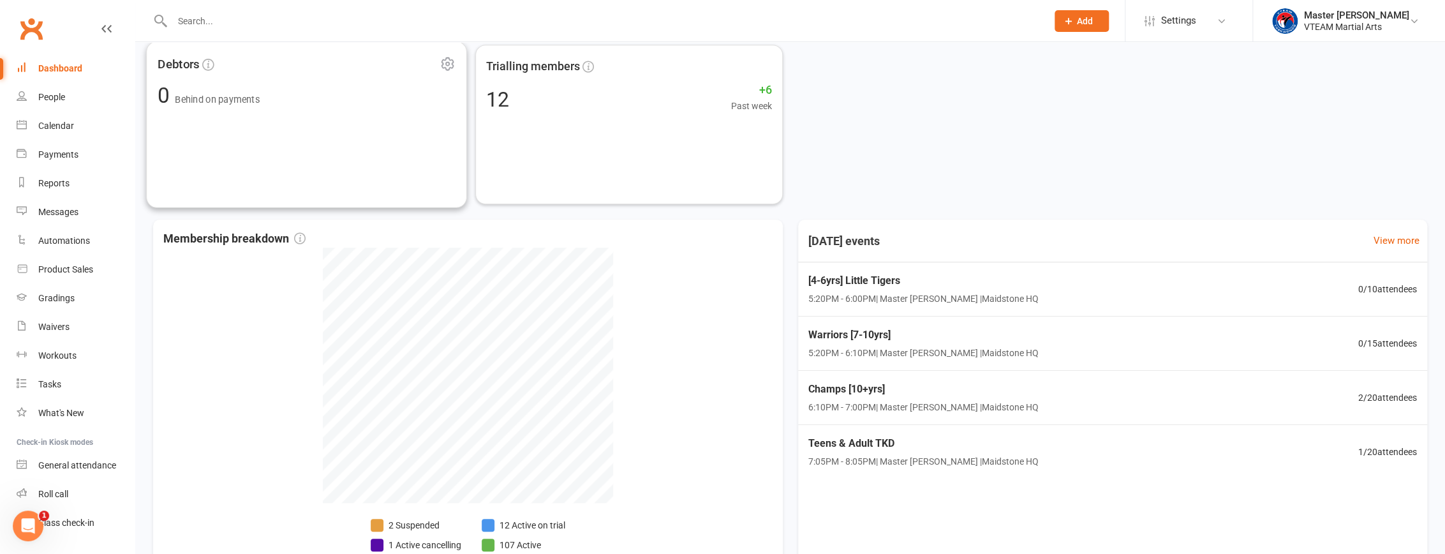
scroll to position [542, 0]
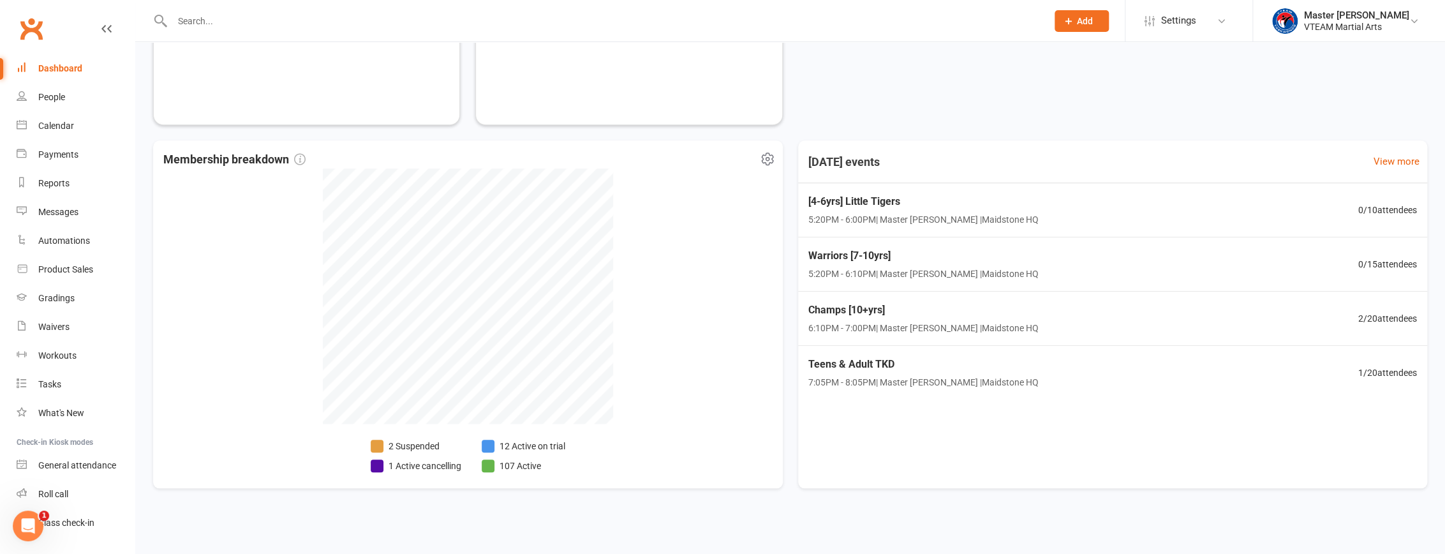
click at [523, 444] on li "12 Active on trial" at bounding box center [524, 446] width 84 height 14
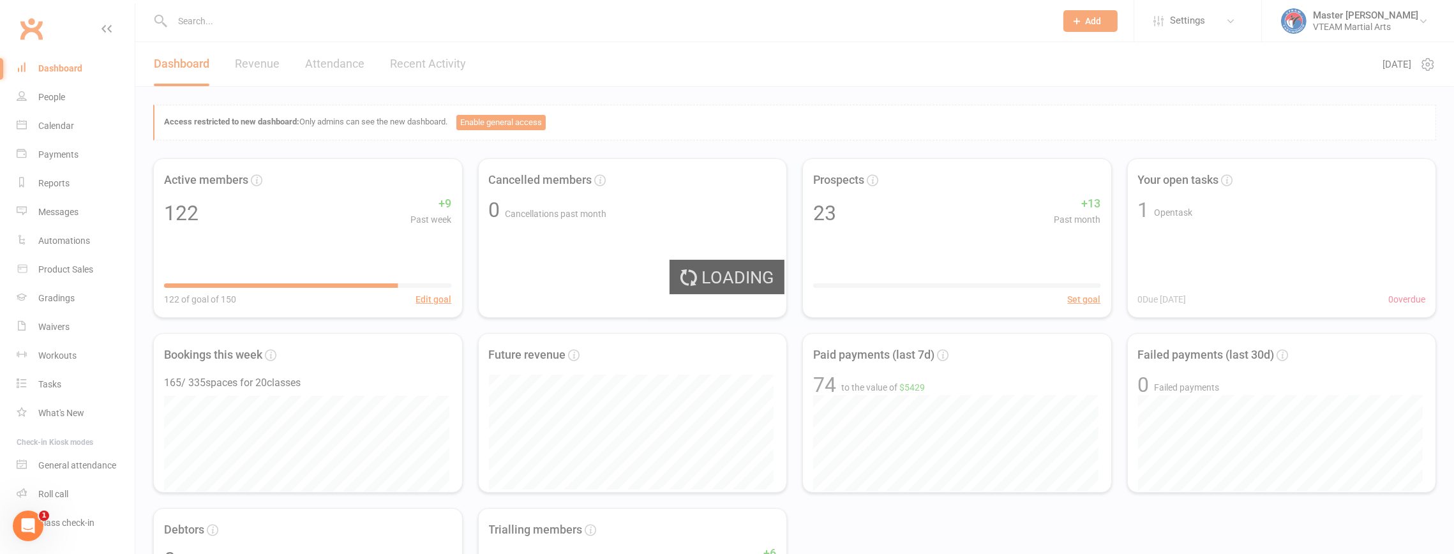
select select "active_trial"
select select "100"
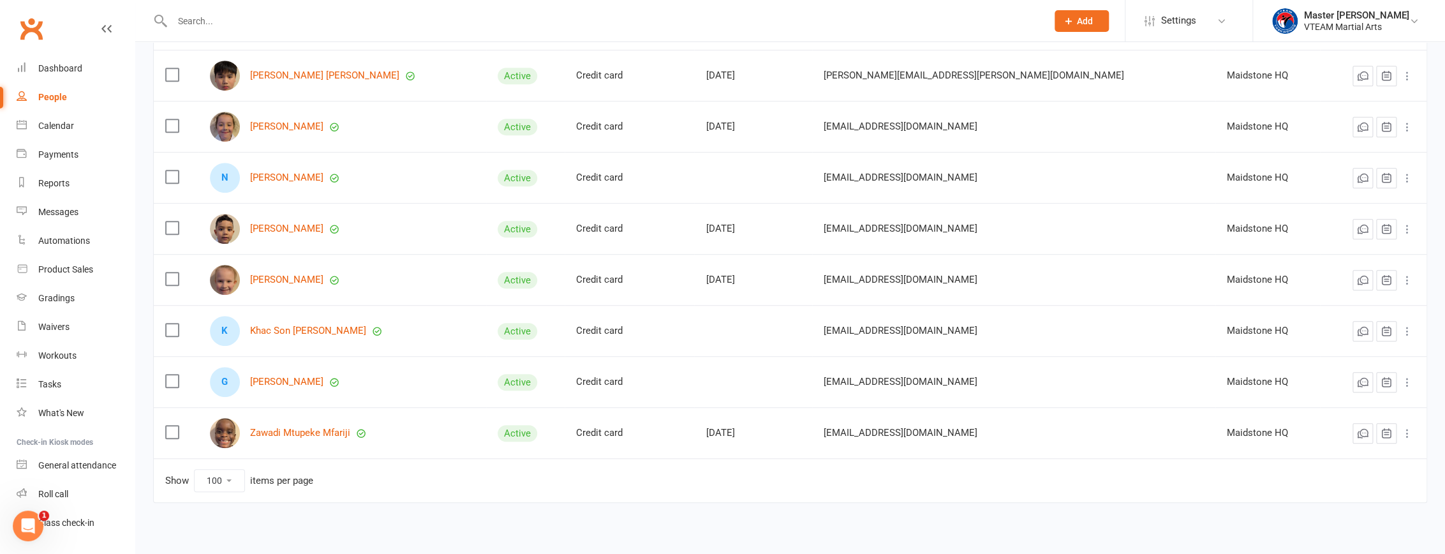
scroll to position [394, 0]
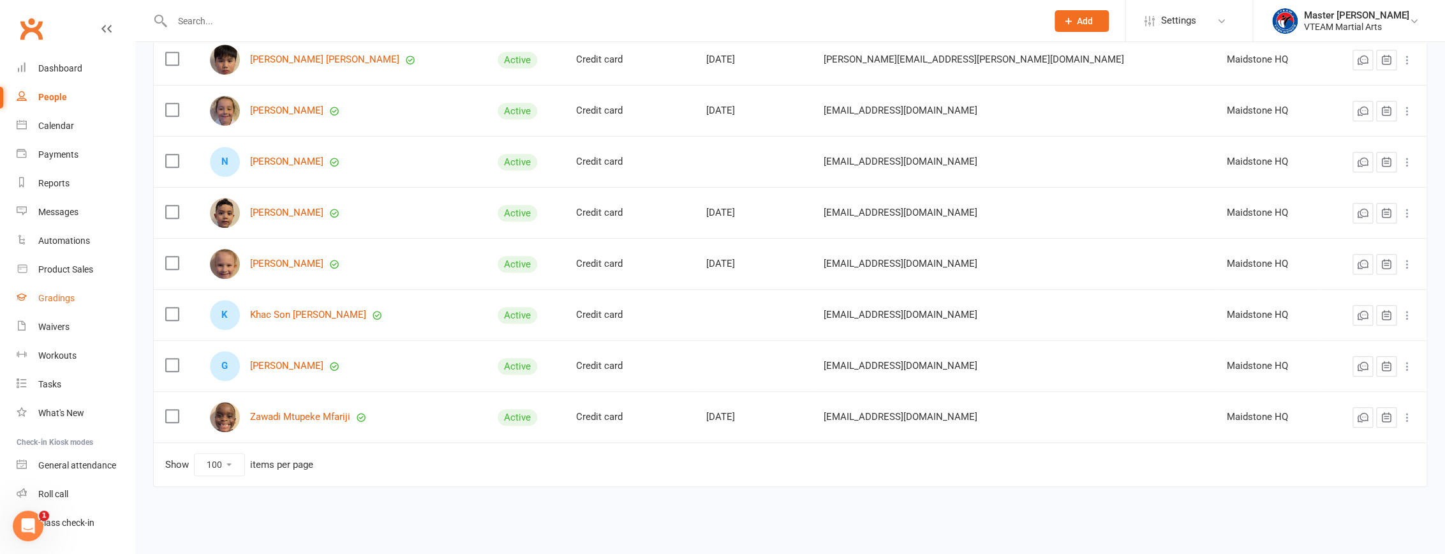
click at [54, 296] on div "Gradings" at bounding box center [56, 298] width 36 height 10
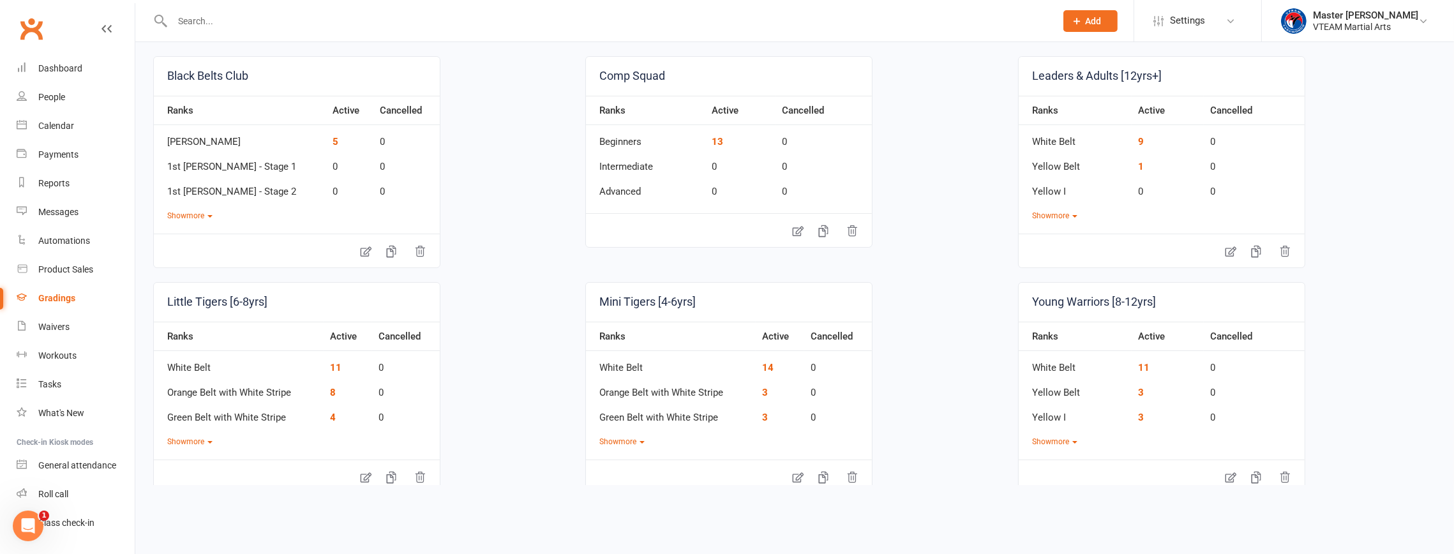
scroll to position [130, 0]
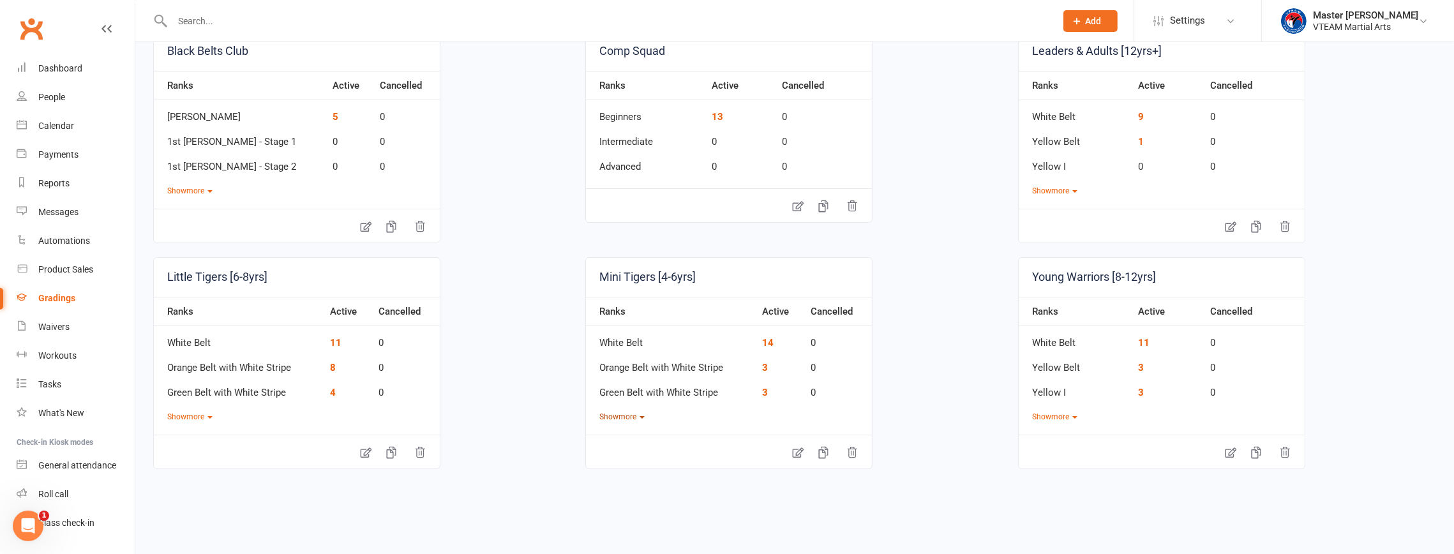
click at [621, 412] on button "Show more" at bounding box center [621, 417] width 45 height 12
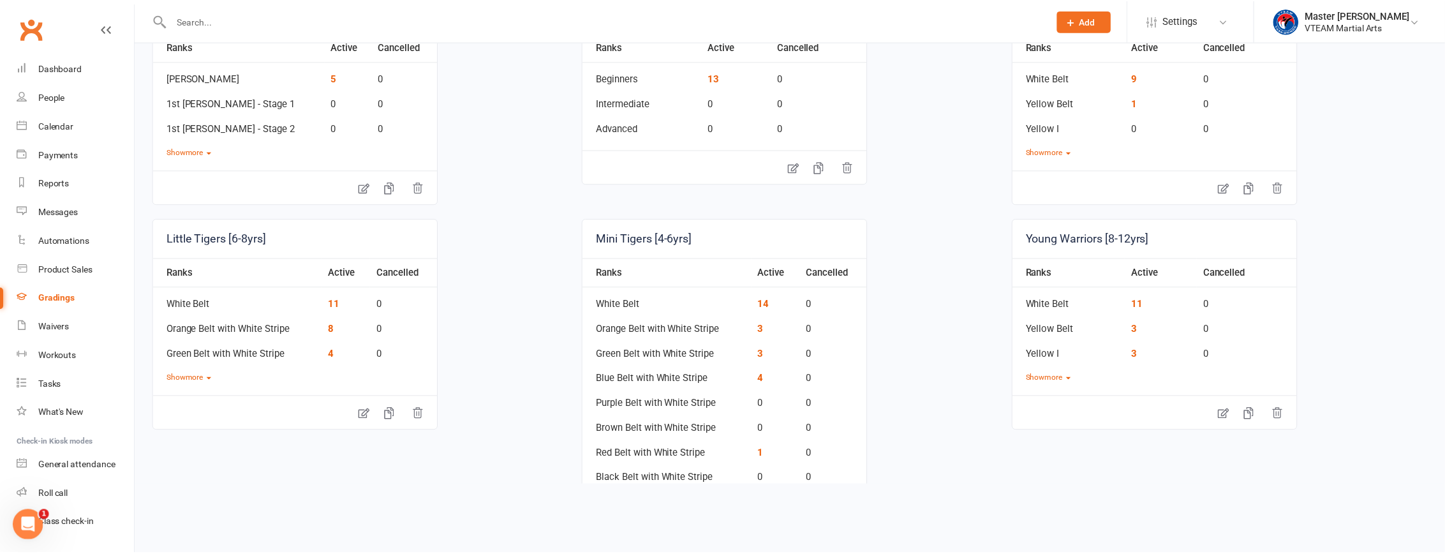
scroll to position [188, 0]
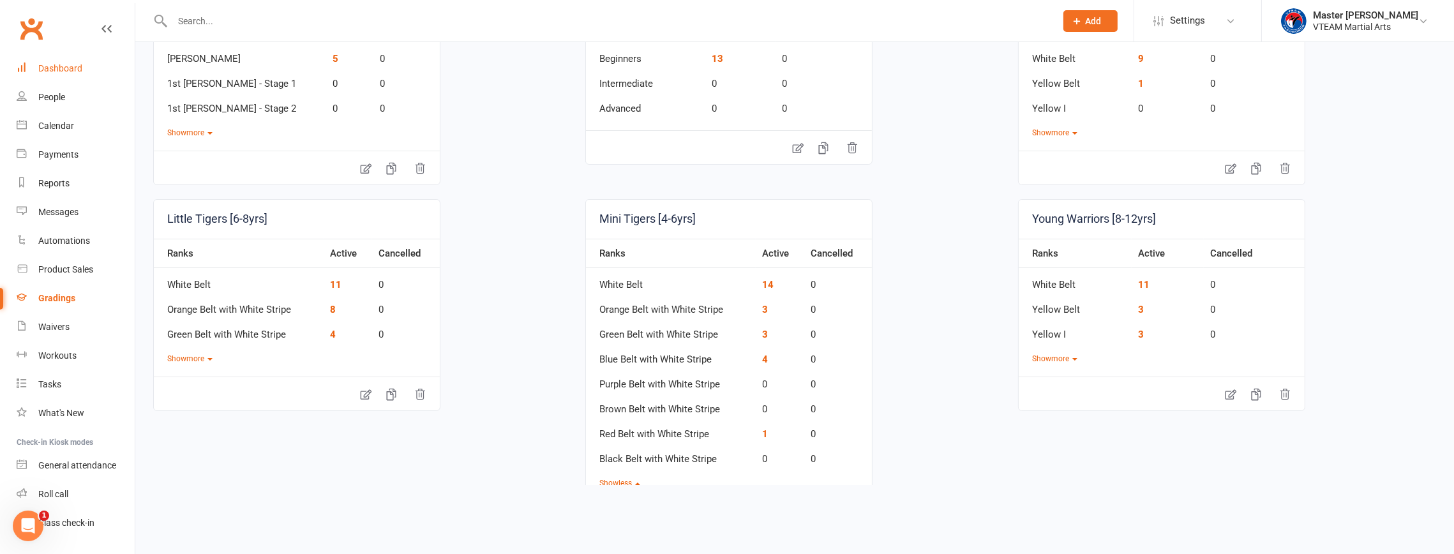
click at [56, 71] on div "Dashboard" at bounding box center [60, 68] width 44 height 10
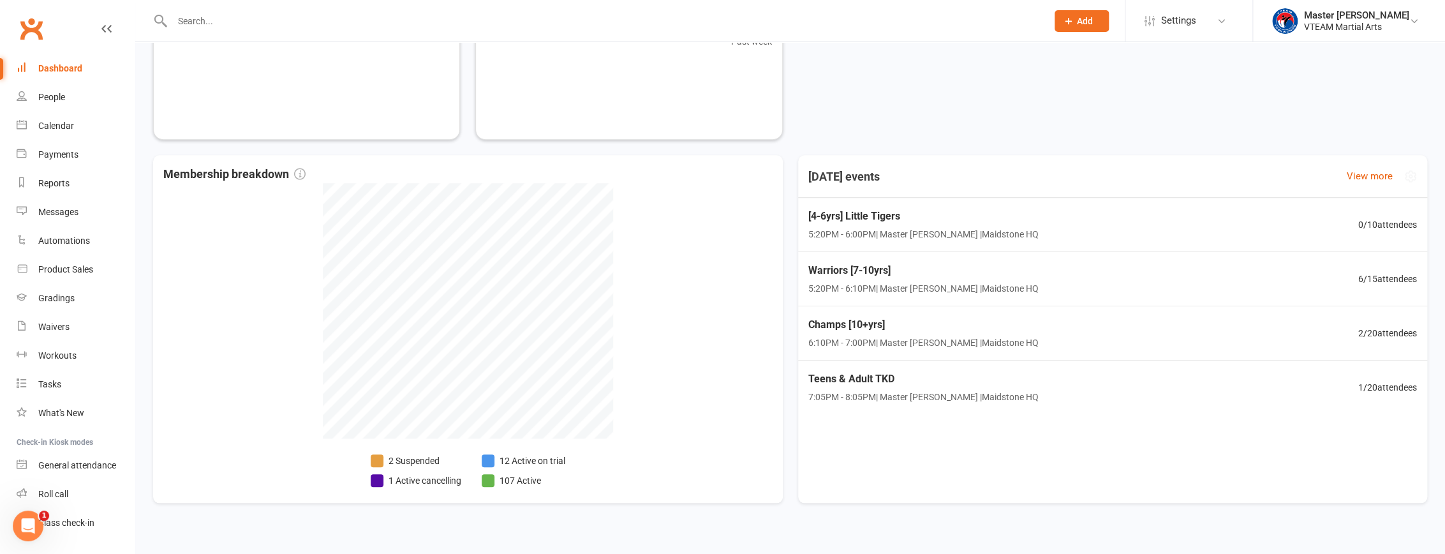
scroll to position [542, 0]
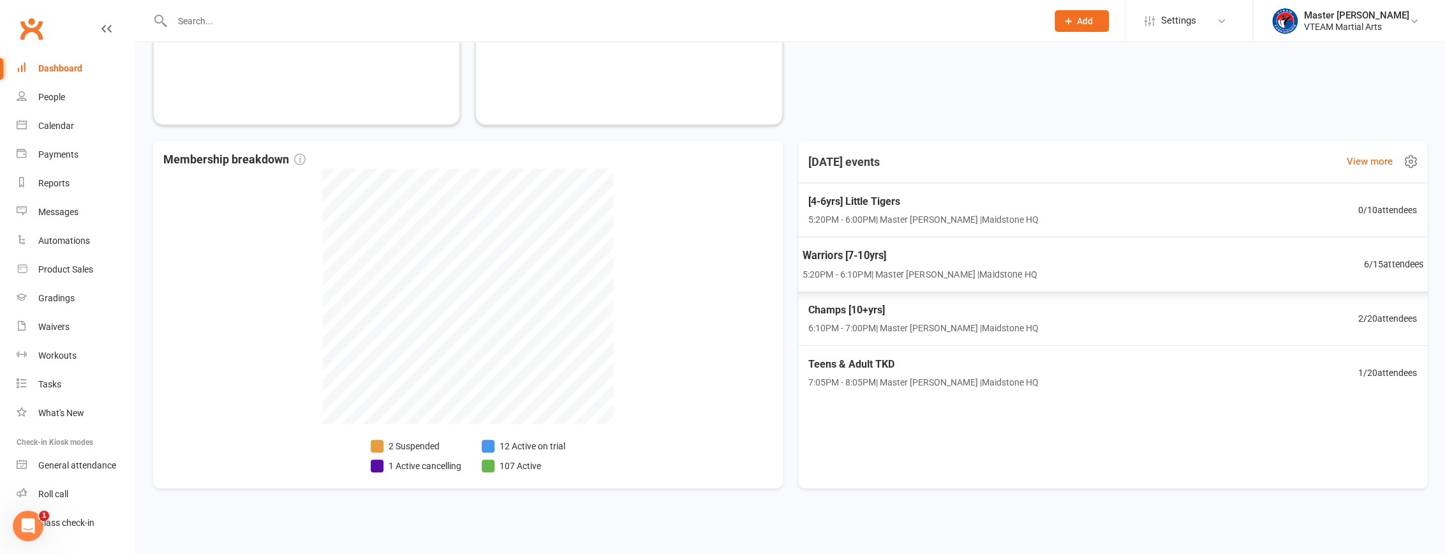
click at [1100, 257] on div "Warriors [7-10yrs] 5:20PM - 6:10PM | Master Eric Phan | Maidstone HQ 6 / 15 att…" at bounding box center [1112, 265] width 653 height 56
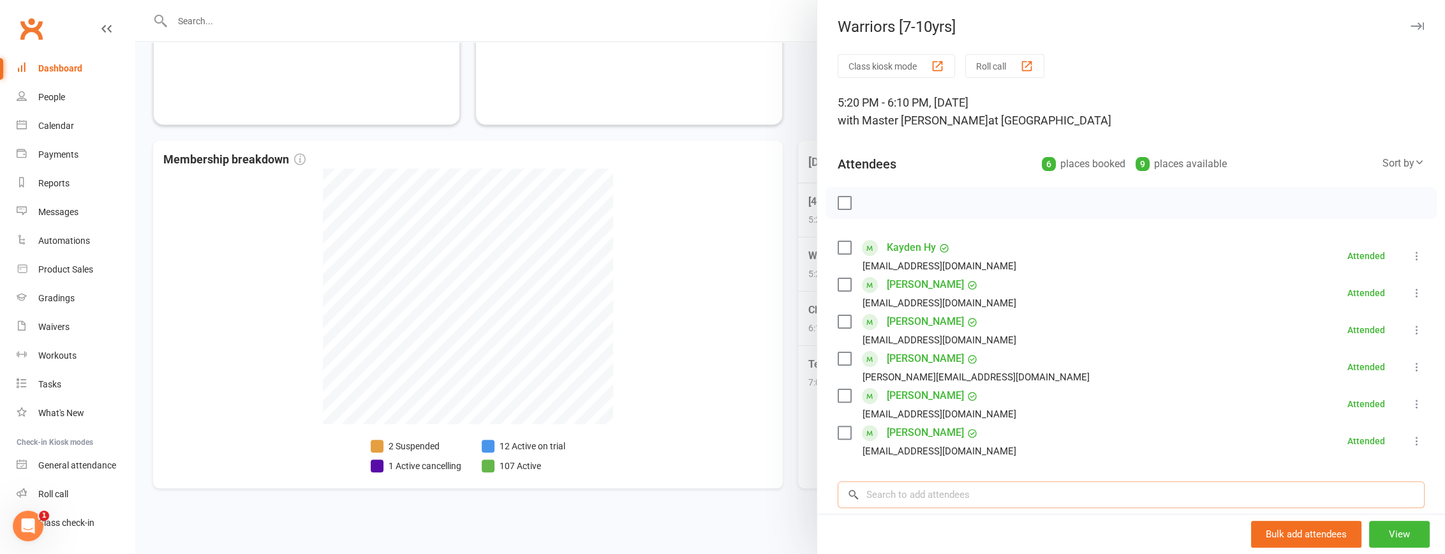
click at [1025, 496] on input "search" at bounding box center [1131, 494] width 587 height 27
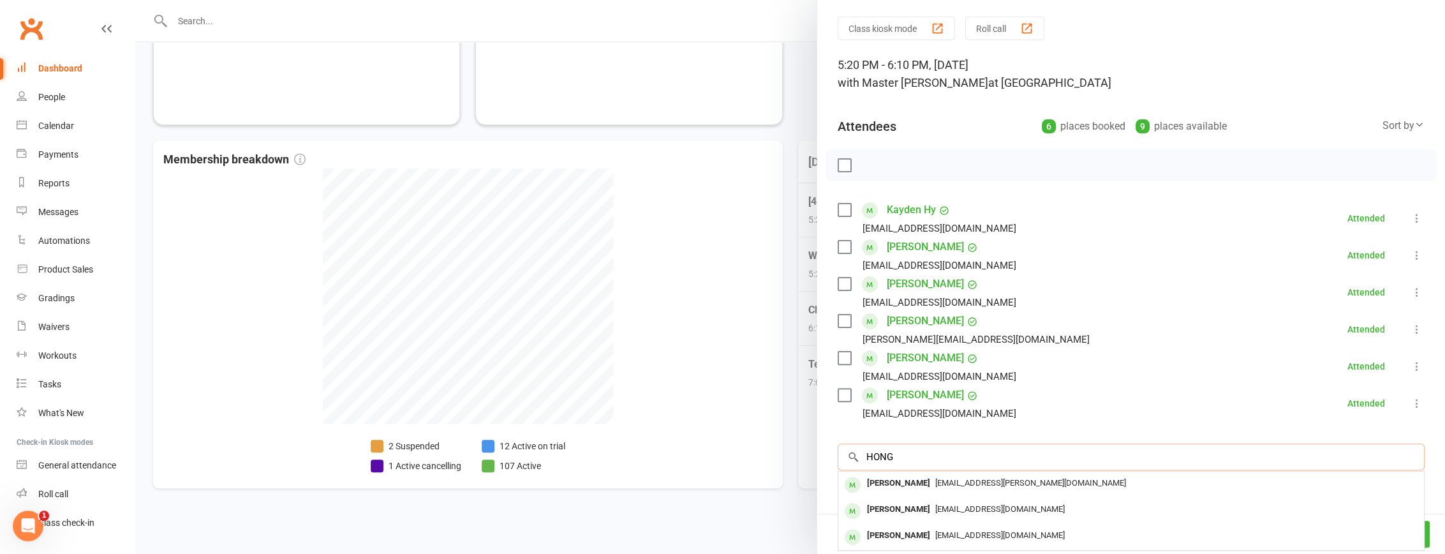
scroll to position [57, 0]
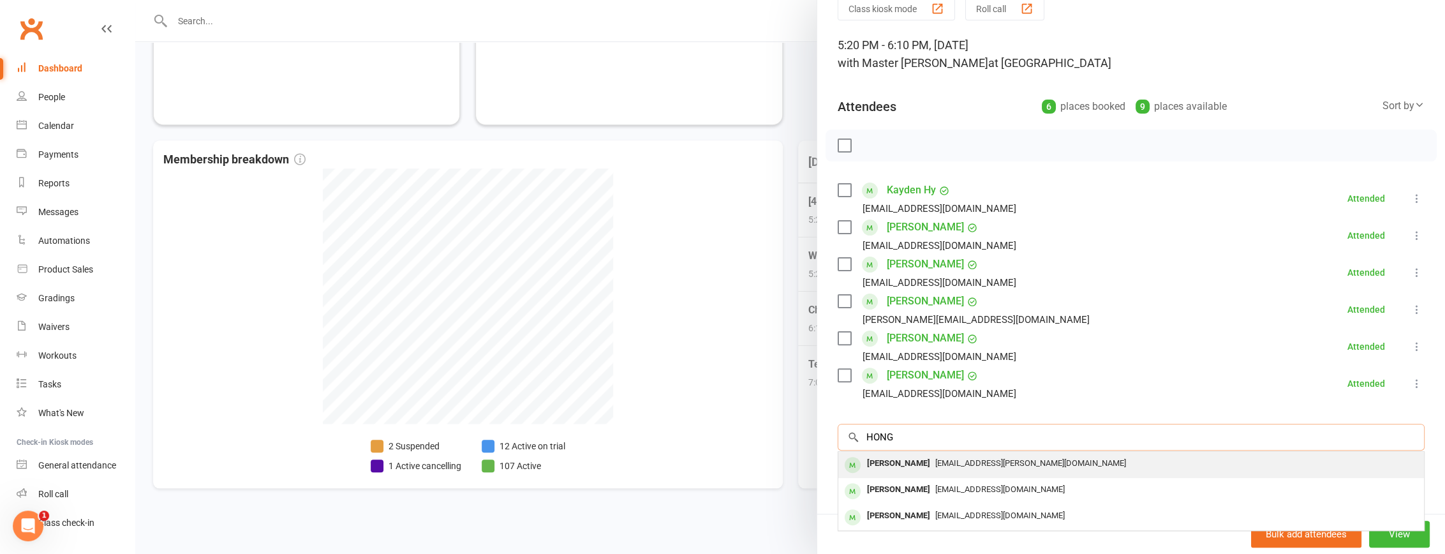
type input "HONG"
click at [1020, 466] on div "trixie.nguyen@ymail.com" at bounding box center [1132, 463] width 576 height 19
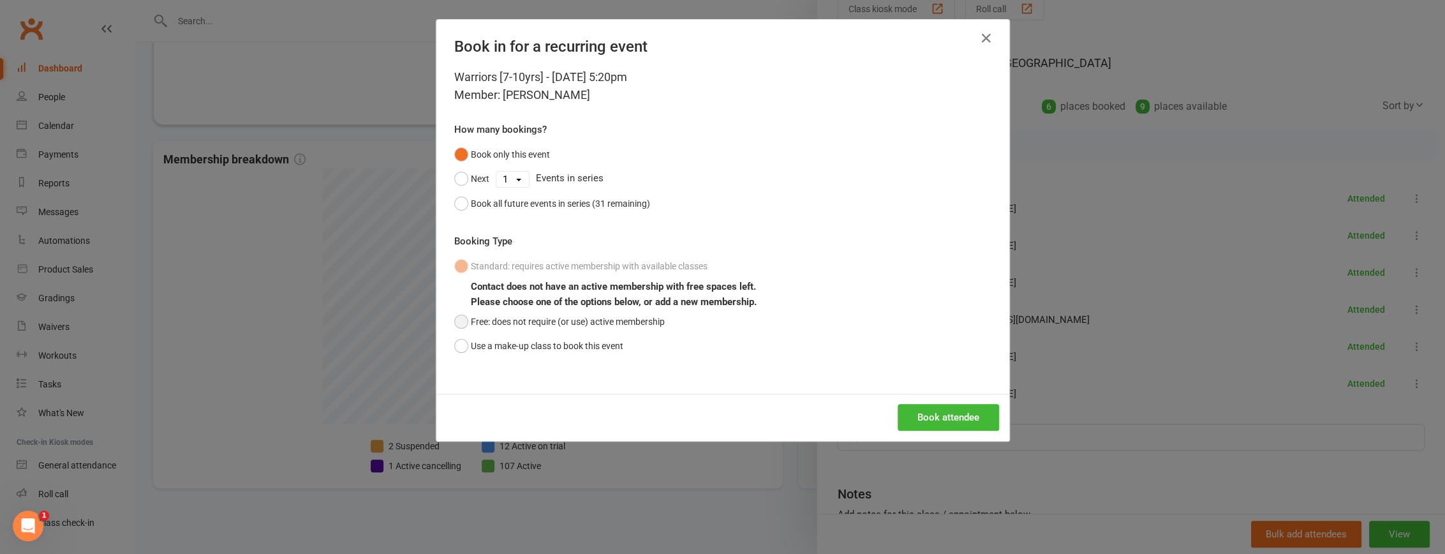
click at [563, 320] on button "Free: does not require (or use) active membership" at bounding box center [559, 321] width 211 height 24
click at [916, 415] on button "Book attendee" at bounding box center [948, 417] width 101 height 27
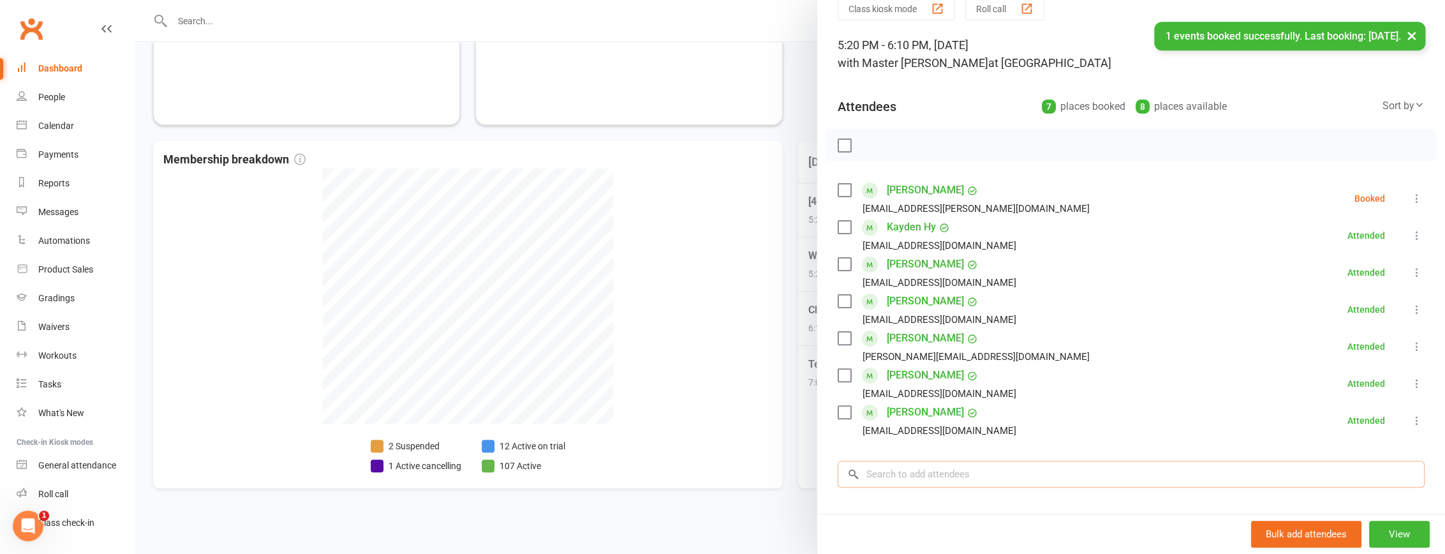
click at [907, 479] on input "search" at bounding box center [1131, 474] width 587 height 27
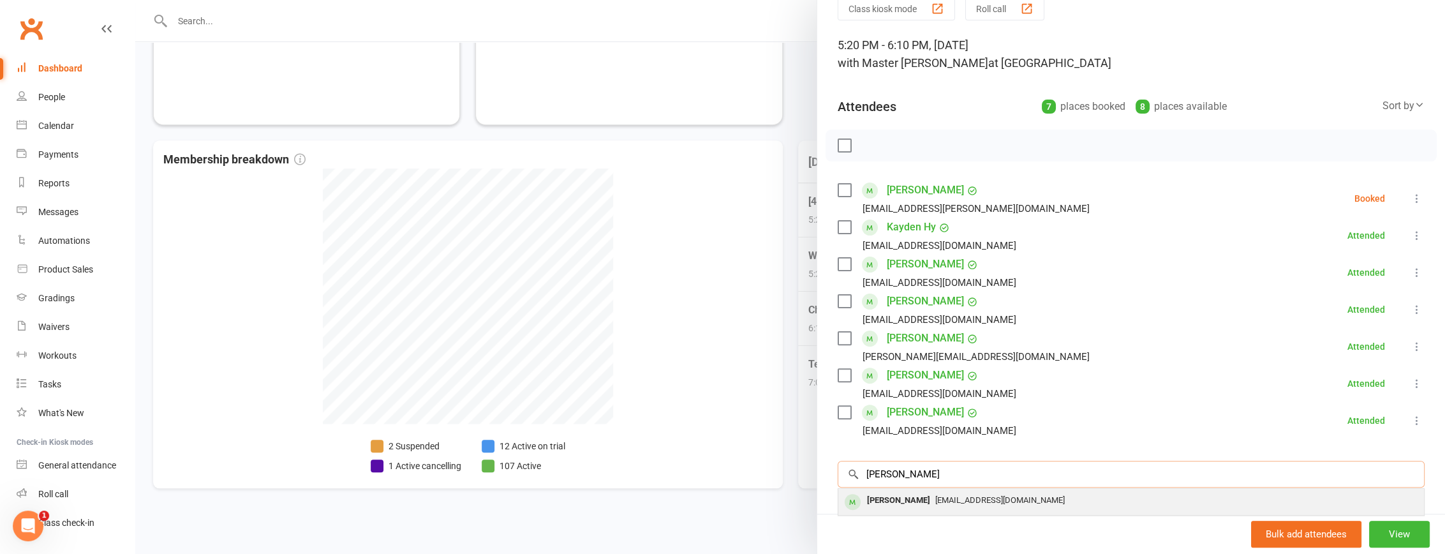
type input "juan"
click at [935, 500] on span "pozses@gmail.com" at bounding box center [1000, 500] width 130 height 10
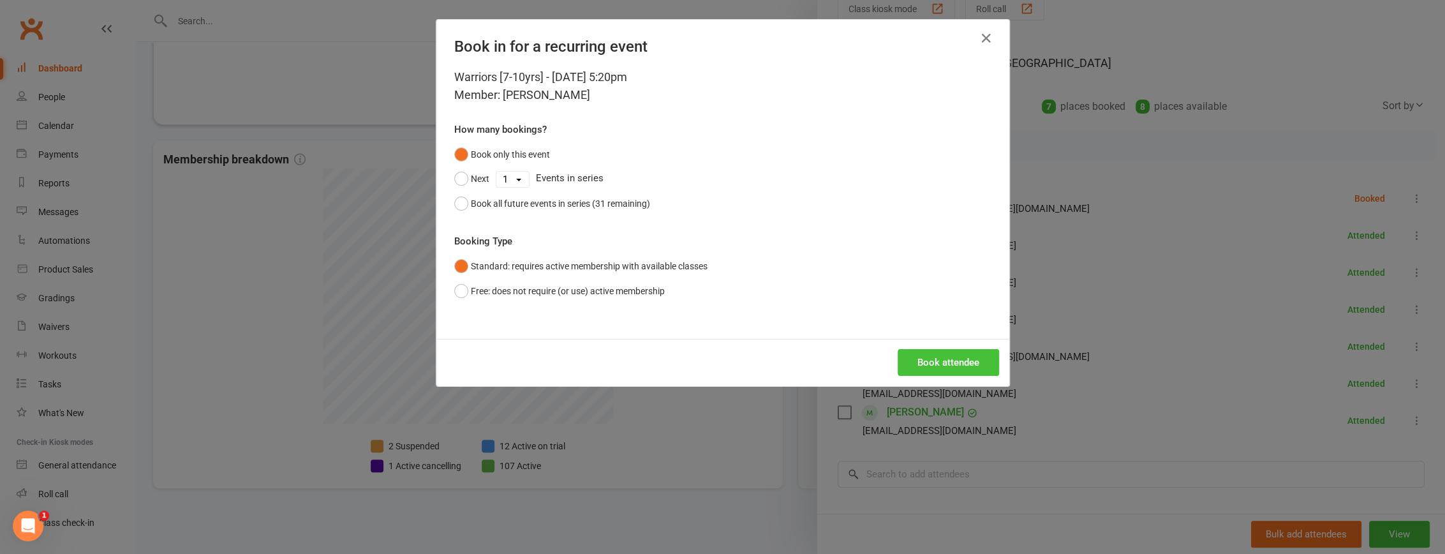
click at [921, 362] on button "Book attendee" at bounding box center [948, 362] width 101 height 27
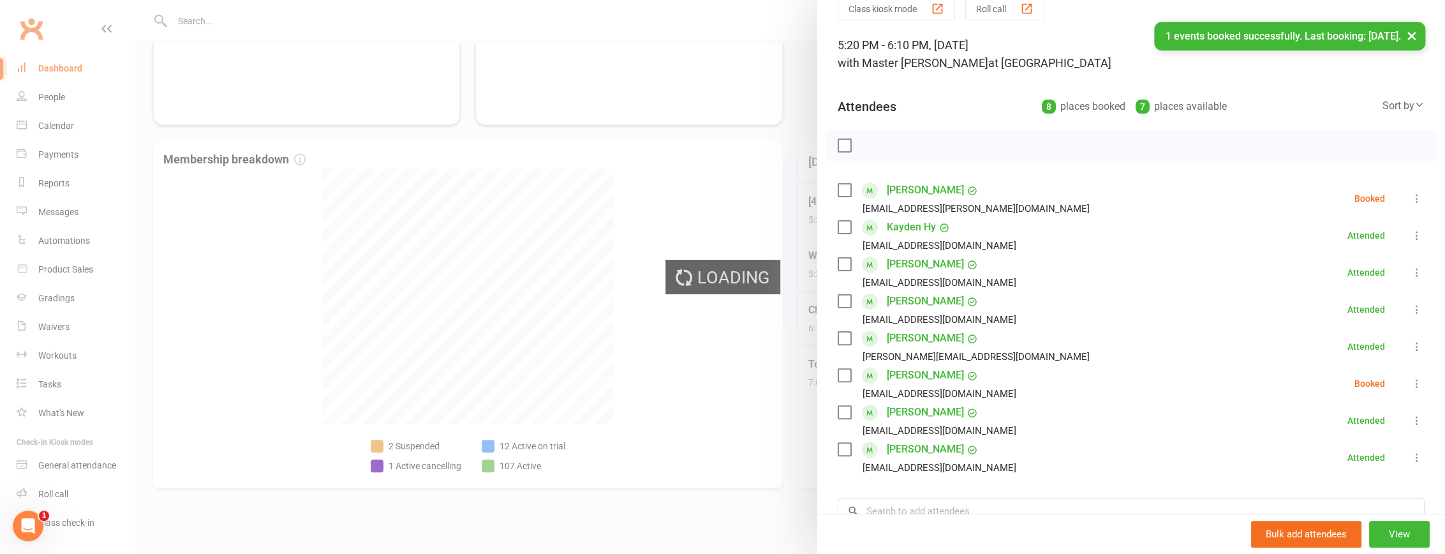
click at [796, 126] on div at bounding box center [790, 277] width 1310 height 554
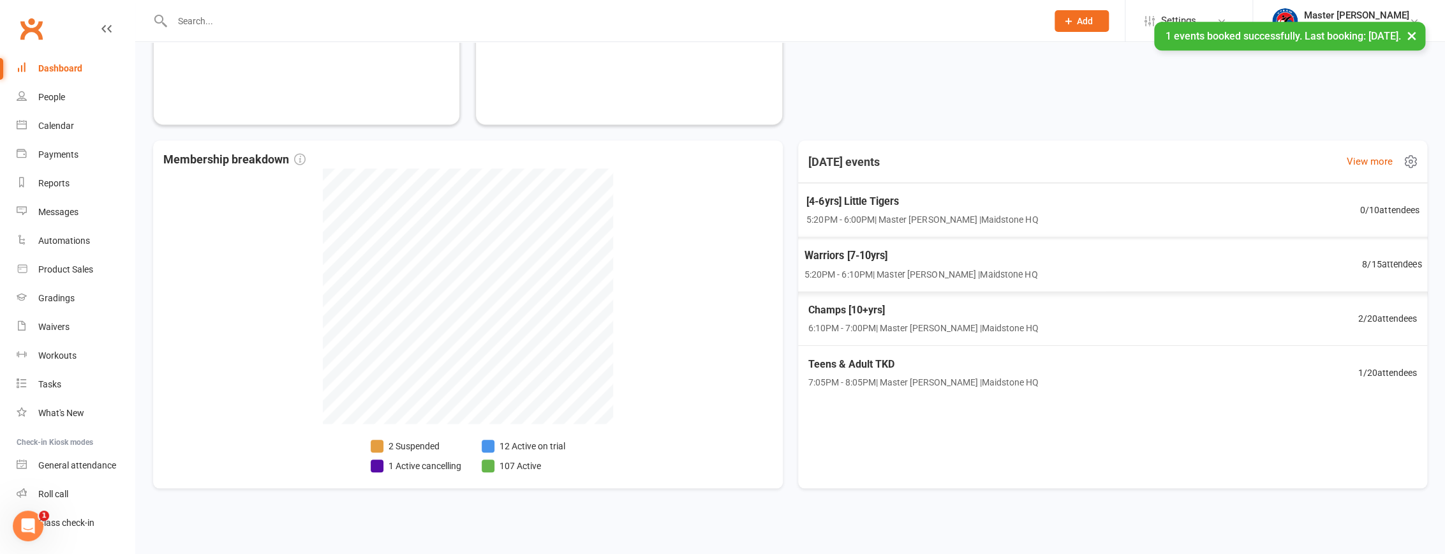
click at [959, 262] on div "Warriors [7-10yrs] 5:20PM - 6:10PM | Master Eric Phan | Maidstone HQ" at bounding box center [921, 265] width 234 height 34
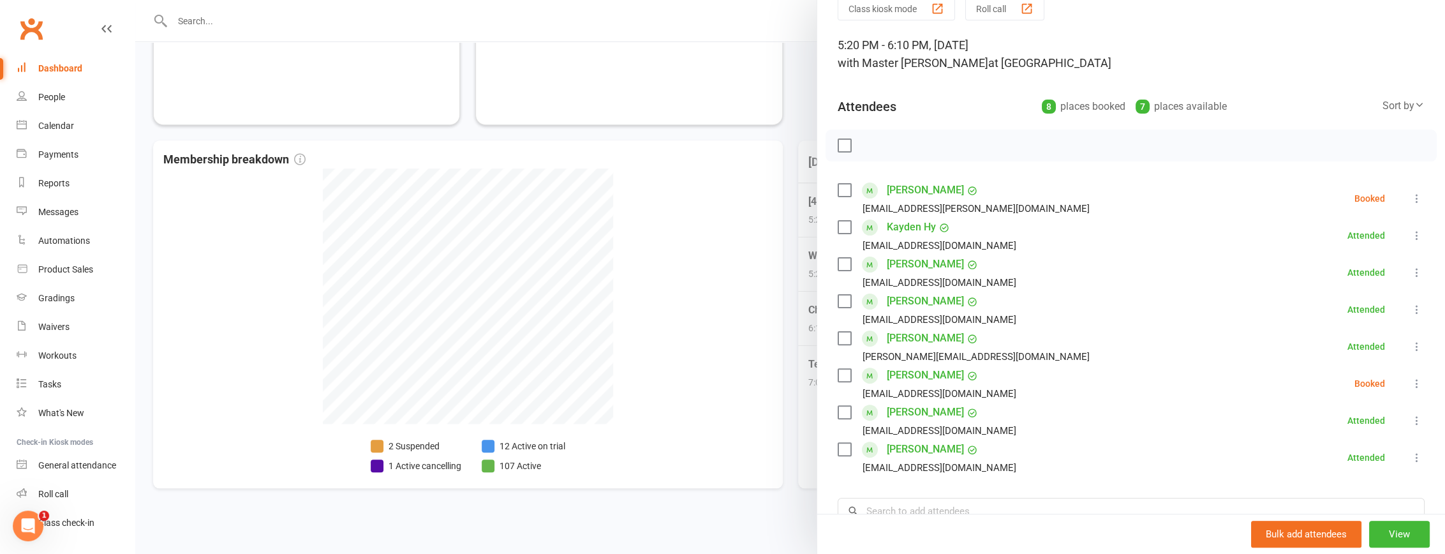
click at [791, 217] on div at bounding box center [790, 277] width 1310 height 554
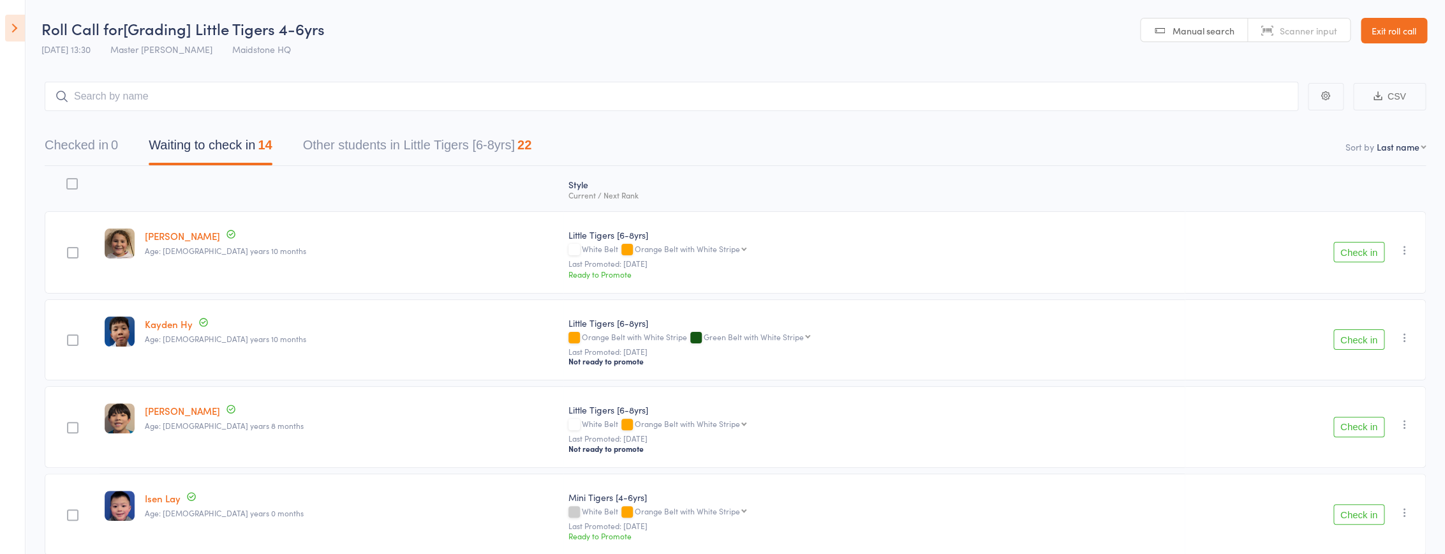
click at [23, 32] on icon at bounding box center [15, 28] width 20 height 27
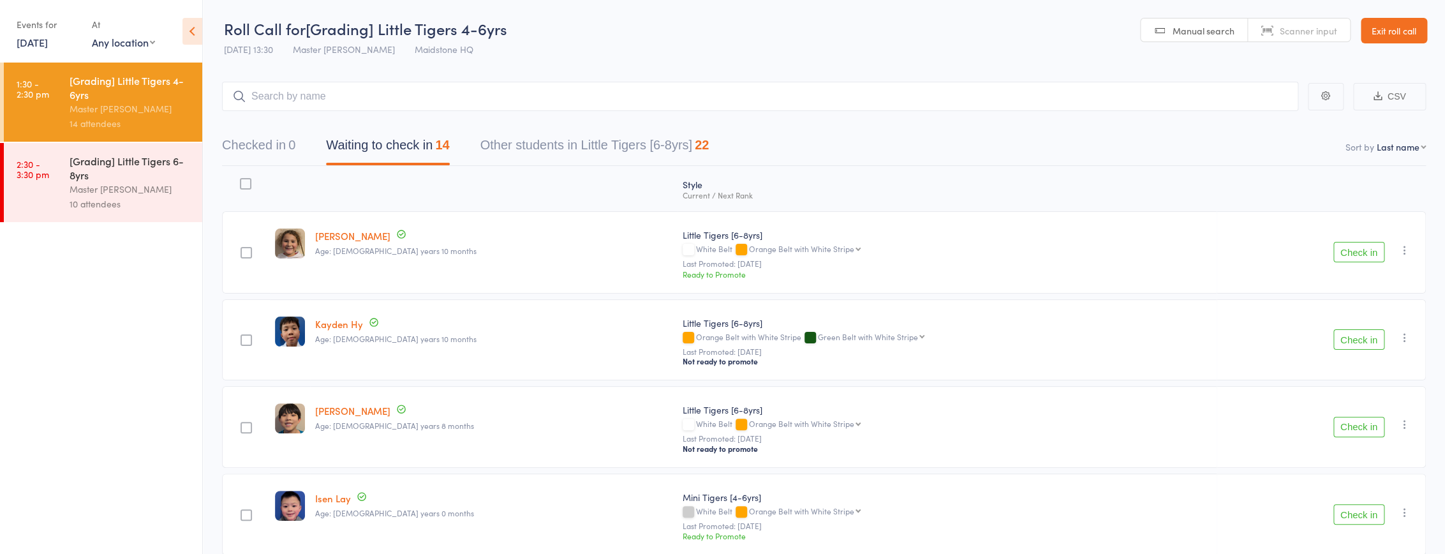
click at [39, 36] on link "16 Aug, 2025" at bounding box center [32, 42] width 31 height 14
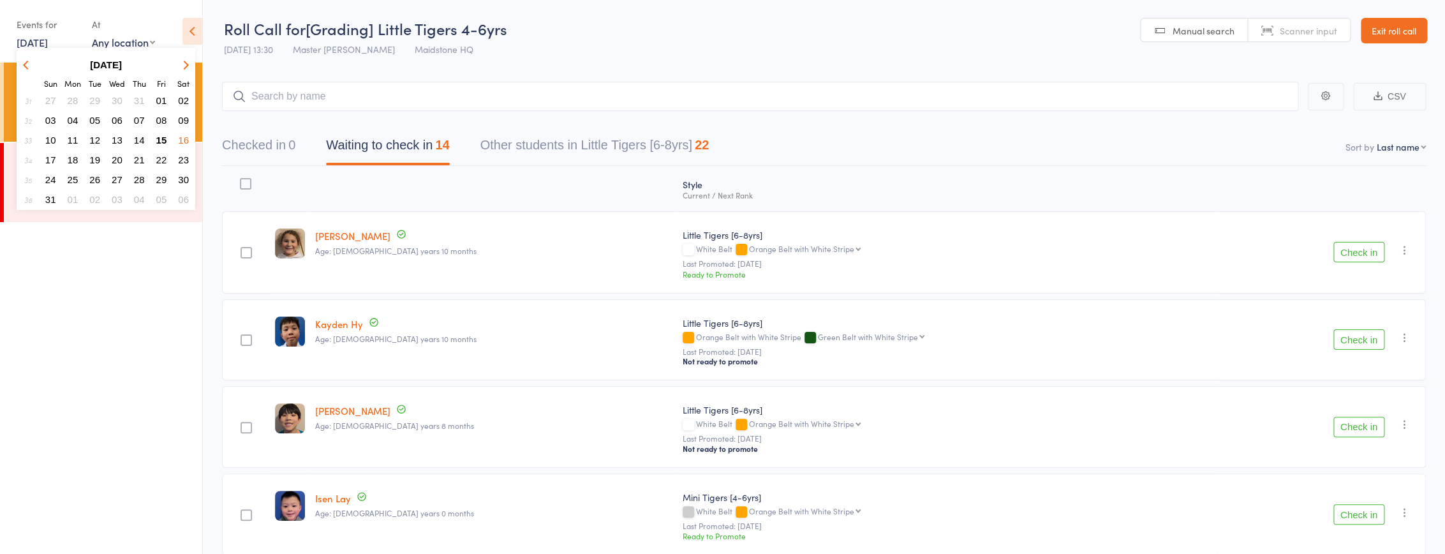
click at [160, 116] on span "08" at bounding box center [161, 120] width 11 height 11
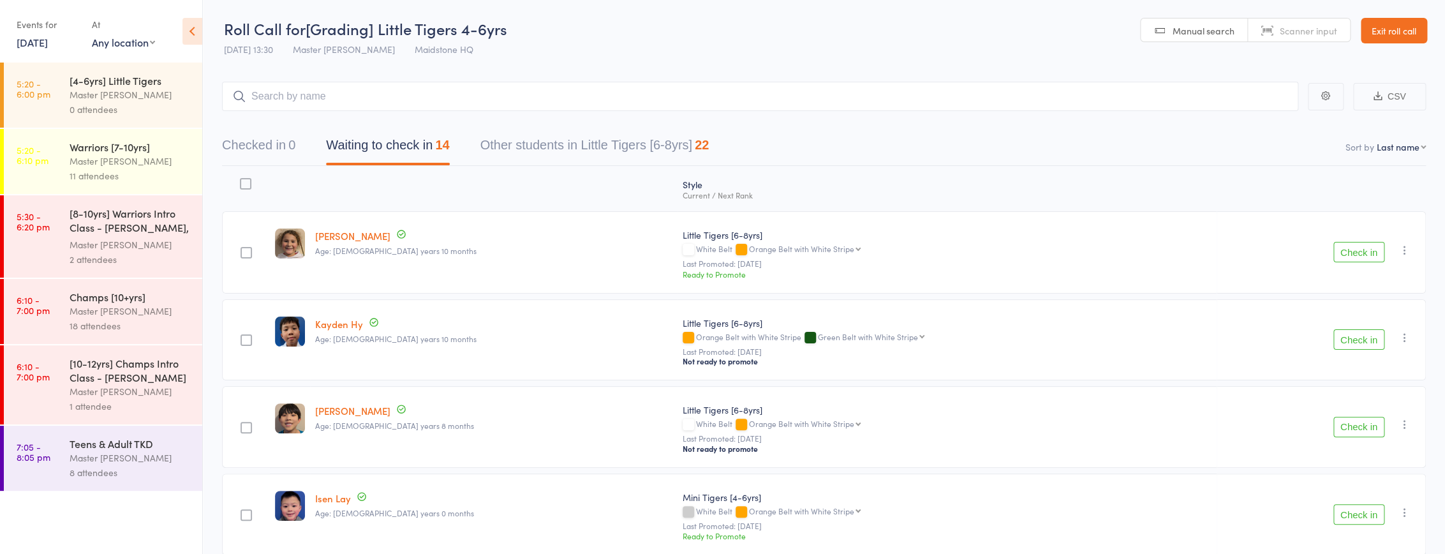
click at [160, 310] on div "Master [PERSON_NAME]" at bounding box center [131, 311] width 122 height 15
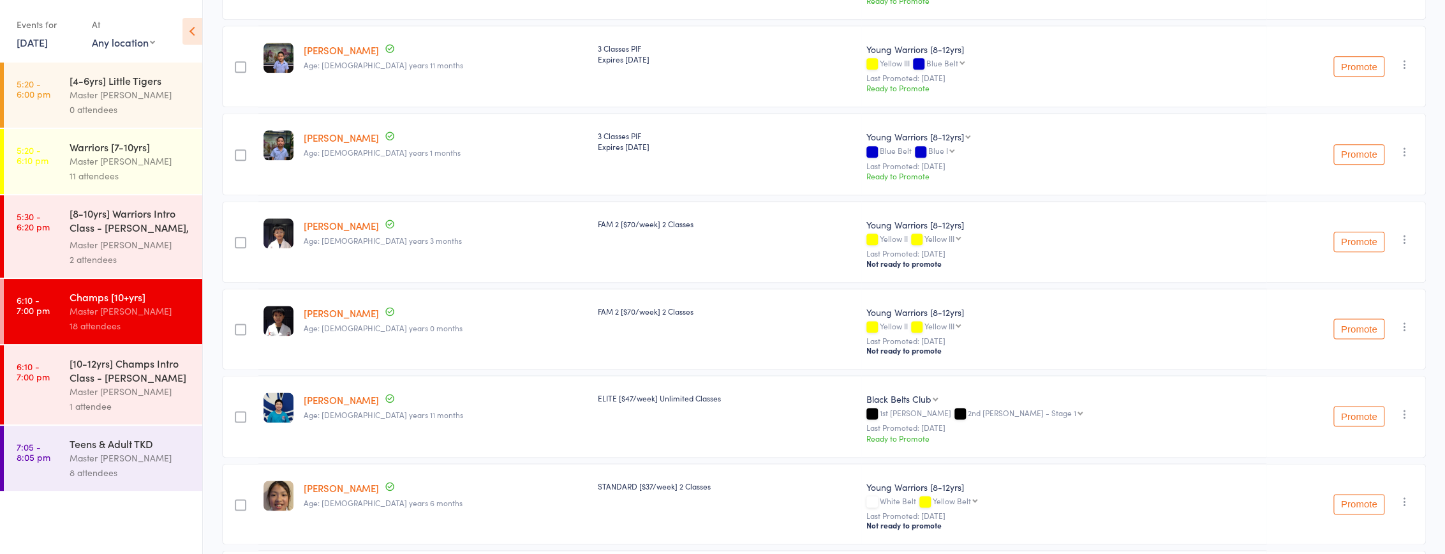
scroll to position [1102, 0]
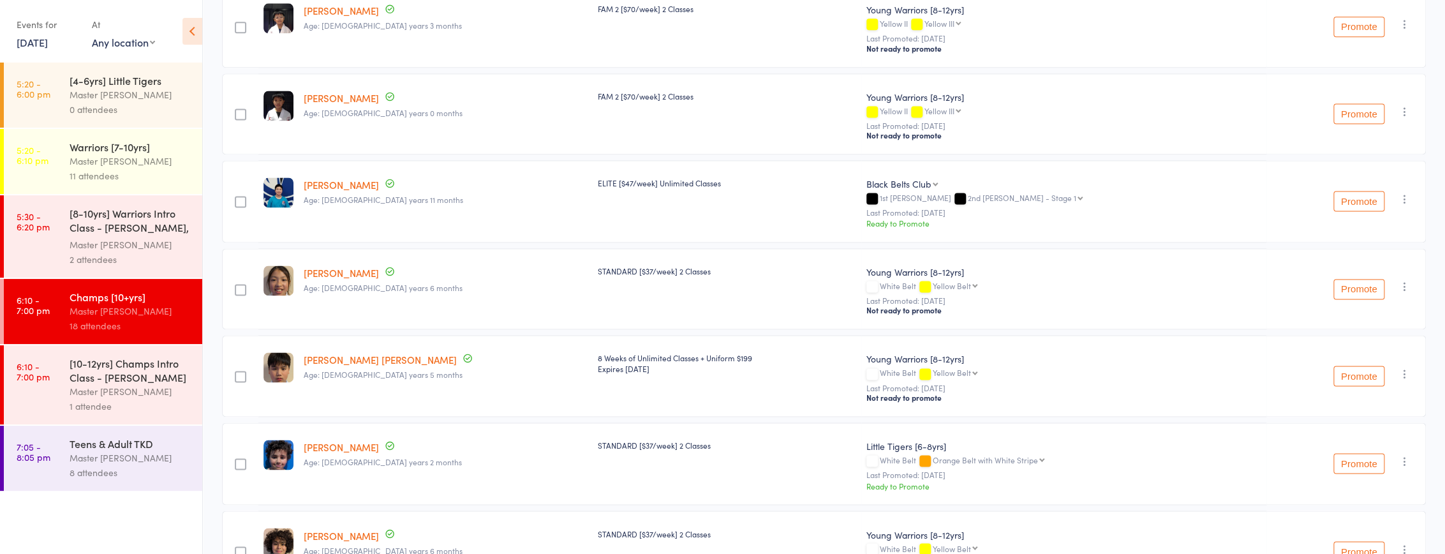
click at [26, 43] on link "8 Aug, 2025" at bounding box center [32, 42] width 31 height 14
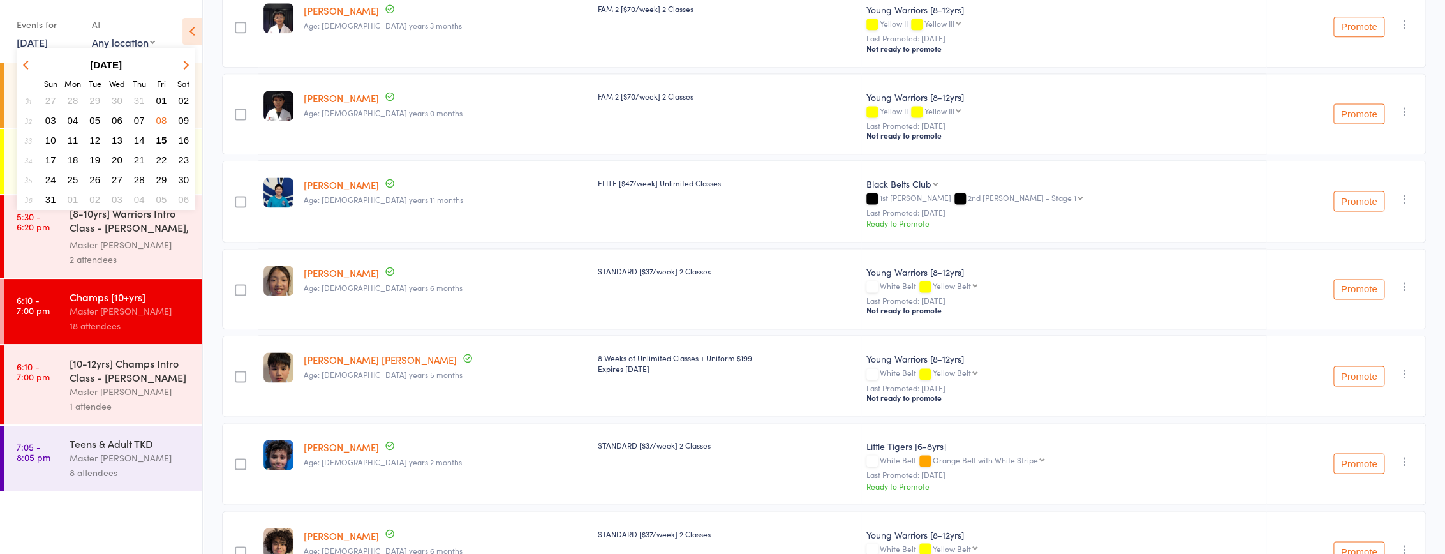
click at [163, 139] on span "15" at bounding box center [161, 140] width 11 height 11
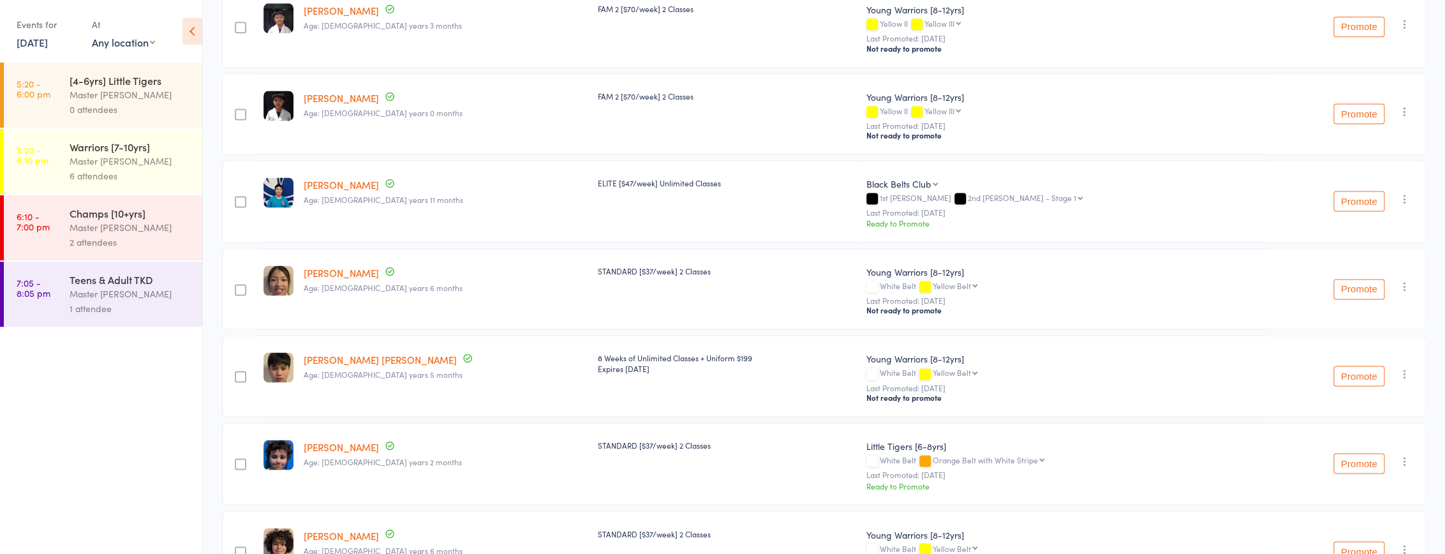
click at [135, 153] on div "Warriors [7-10yrs]" at bounding box center [131, 147] width 122 height 14
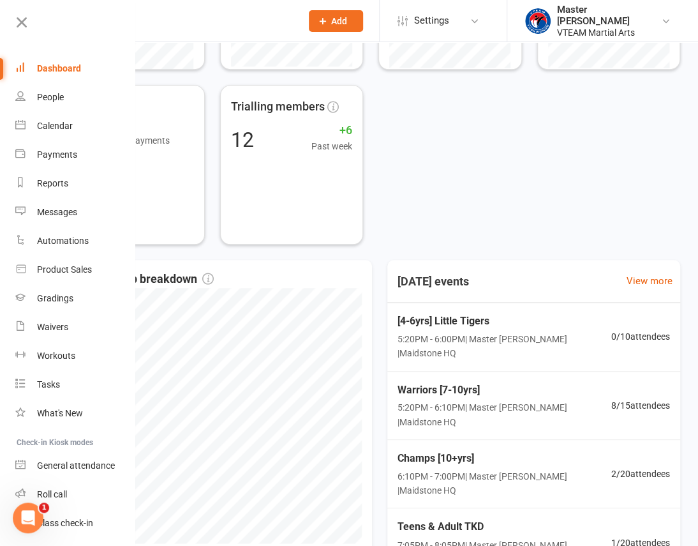
scroll to position [311, 0]
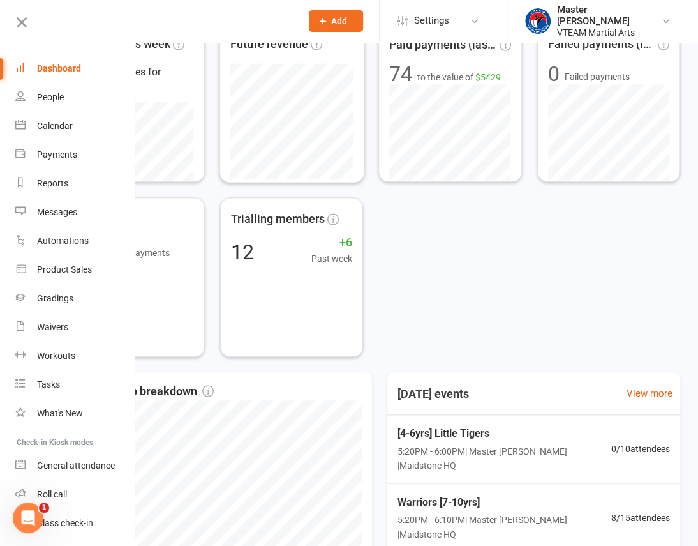
click at [334, 24] on span "Add" at bounding box center [339, 21] width 16 height 10
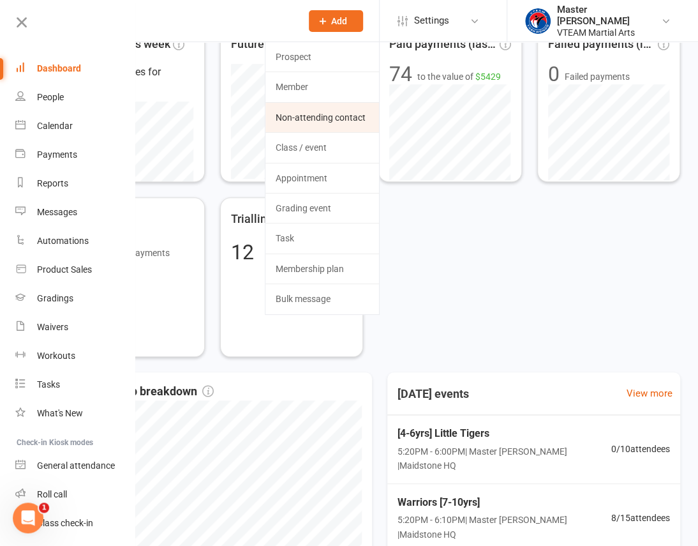
click at [330, 118] on link "Non-attending contact" at bounding box center [322, 117] width 114 height 29
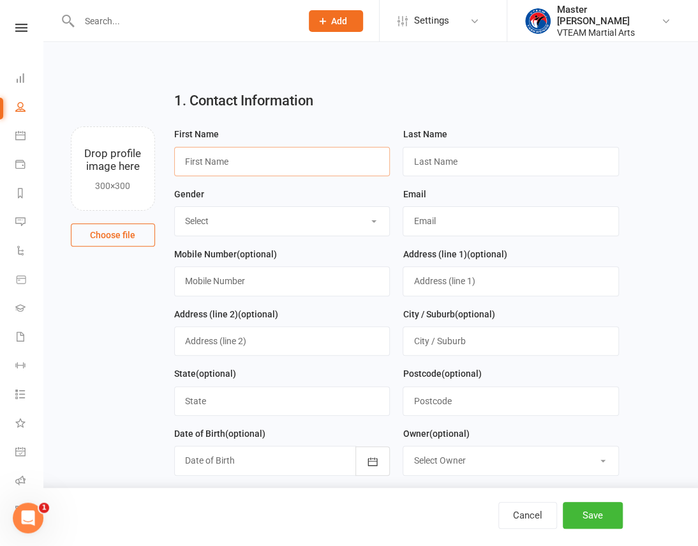
click at [223, 170] on input "text" at bounding box center [282, 161] width 216 height 29
paste input "Nick"
type input "Nick"
click at [517, 166] on input "text" at bounding box center [511, 161] width 216 height 29
paste input "Fitzpatrick"
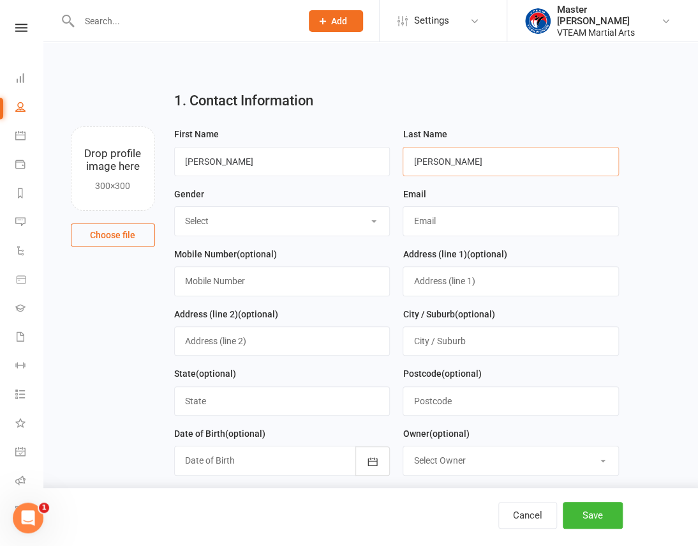
type input "Fitzpatrick"
drag, startPoint x: 240, startPoint y: 220, endPoint x: 240, endPoint y: 228, distance: 7.7
click at [240, 220] on select "Select Male Female" at bounding box center [282, 221] width 215 height 28
select select "Male"
click at [175, 207] on select "Select Male Female" at bounding box center [282, 221] width 215 height 28
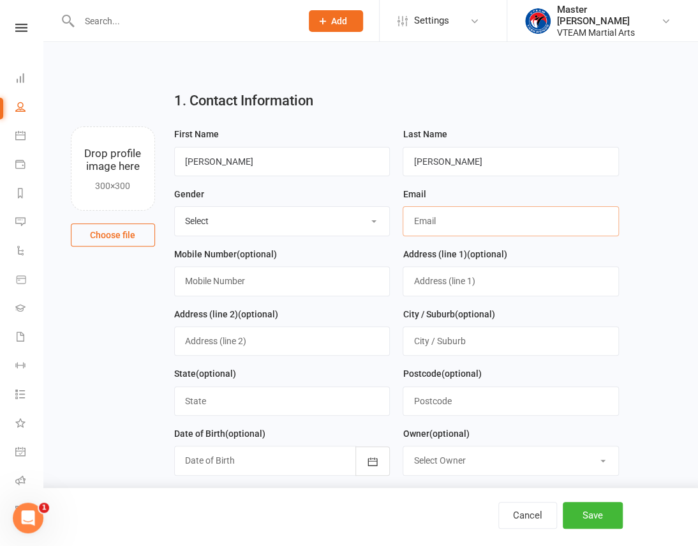
click at [429, 225] on input "text" at bounding box center [511, 220] width 216 height 29
paste input "fita_patrick@hotmail.com"
type input "fita_patrick@hotmail.com"
click at [254, 281] on input "text" at bounding box center [282, 280] width 216 height 29
paste input "0431 183 782"
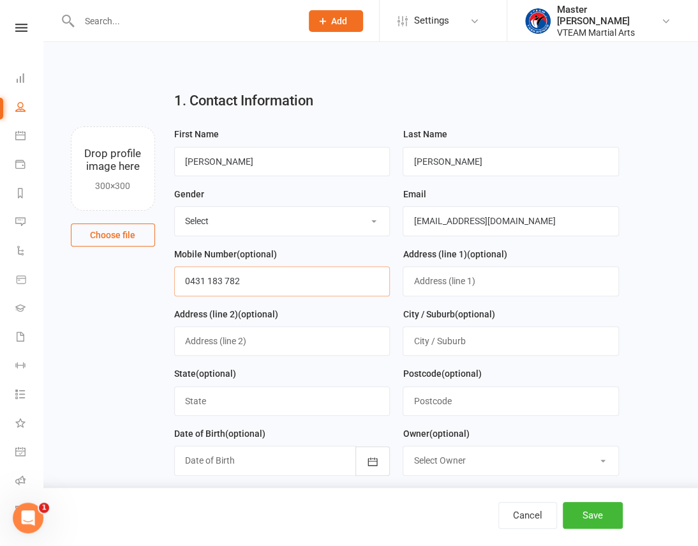
type input "0431 183 782"
click at [96, 415] on main "1. Contact Information Drop profile image here 300×300 Choose file First Name N…" at bounding box center [370, 312] width 619 height 465
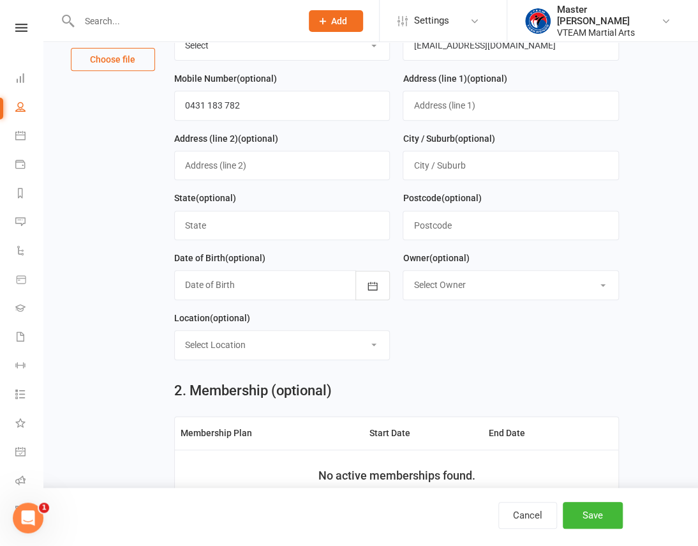
scroll to position [232, 0]
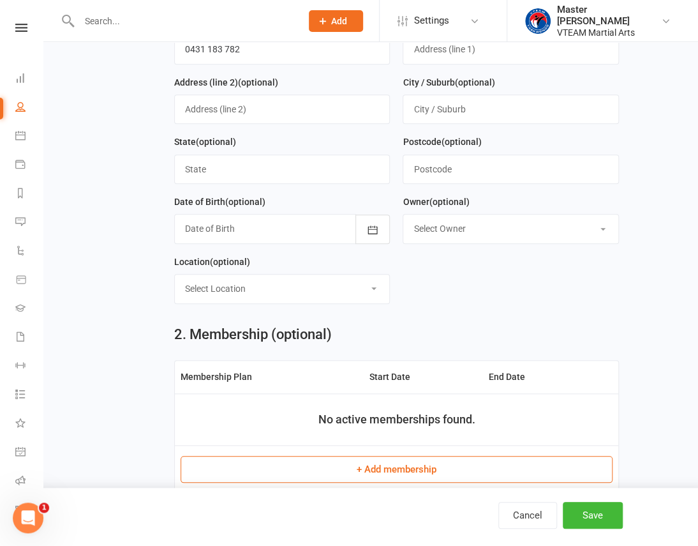
click at [297, 292] on select "Select Location Maidstone HQ" at bounding box center [282, 288] width 215 height 28
select select "0"
click at [175, 277] on select "Select Location Maidstone HQ" at bounding box center [282, 288] width 215 height 28
click at [588, 511] on button "Save" at bounding box center [593, 515] width 60 height 27
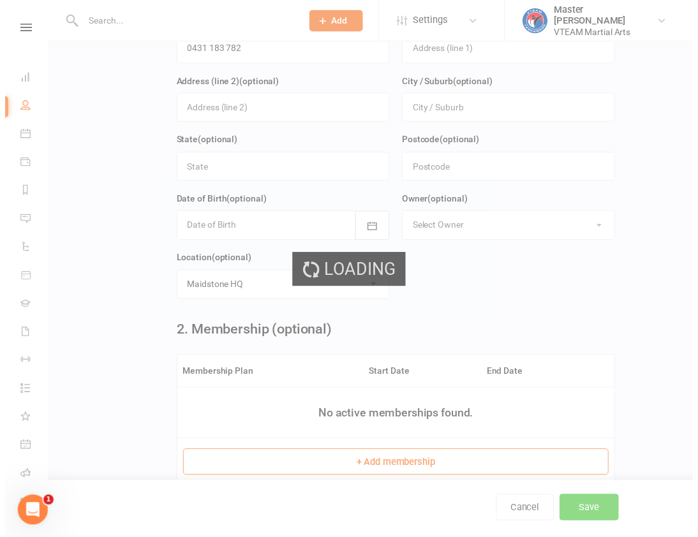
scroll to position [0, 0]
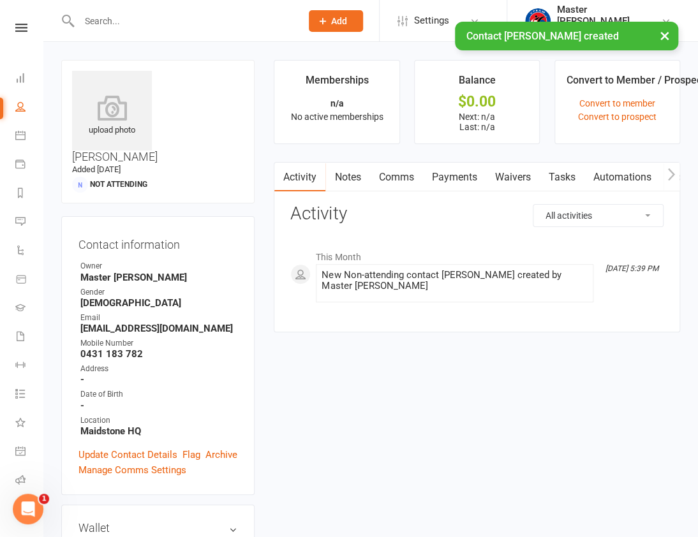
click at [516, 179] on link "Waivers" at bounding box center [513, 177] width 54 height 29
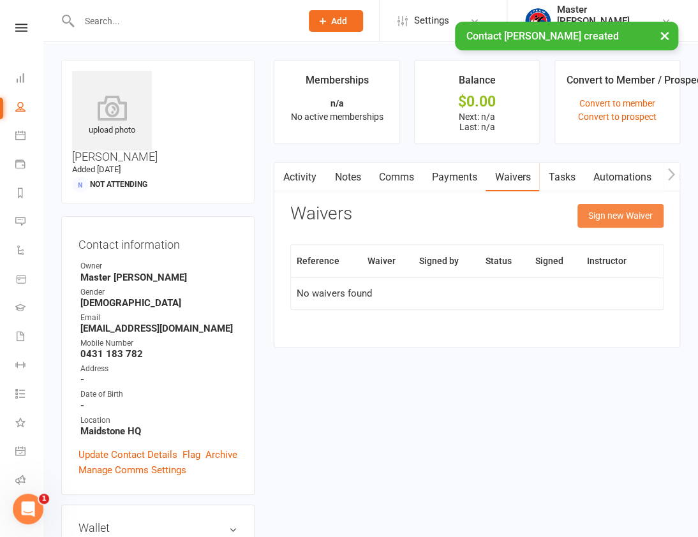
click at [611, 219] on button "Sign new Waiver" at bounding box center [620, 215] width 86 height 23
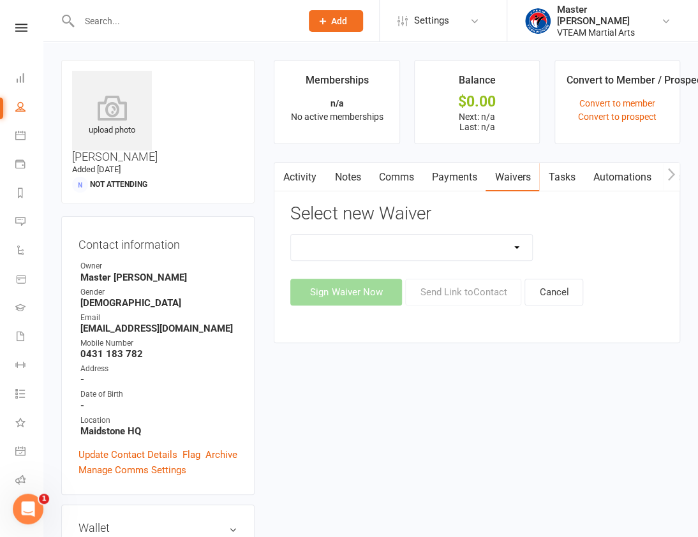
click at [514, 251] on select at bounding box center [411, 248] width 241 height 26
click at [470, 237] on select at bounding box center [411, 248] width 241 height 26
drag, startPoint x: 582, startPoint y: 228, endPoint x: 560, endPoint y: 241, distance: 25.7
click at [582, 228] on div "Select new Waiver Sign Waiver Now Send Link to Contact Cancel" at bounding box center [476, 254] width 373 height 101
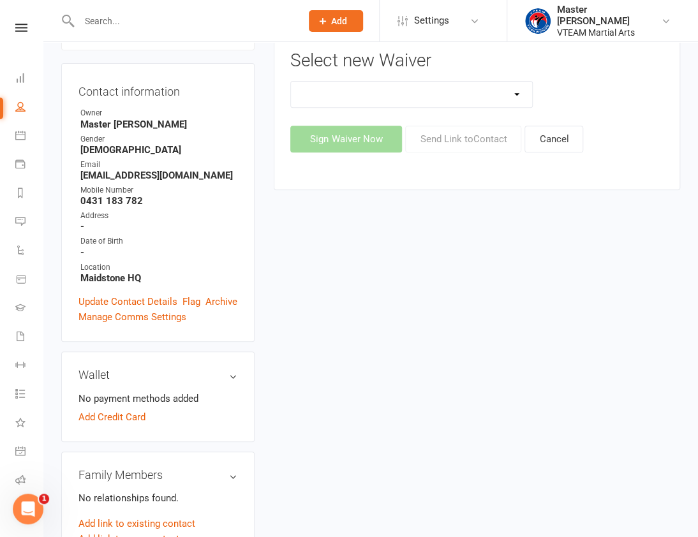
scroll to position [174, 0]
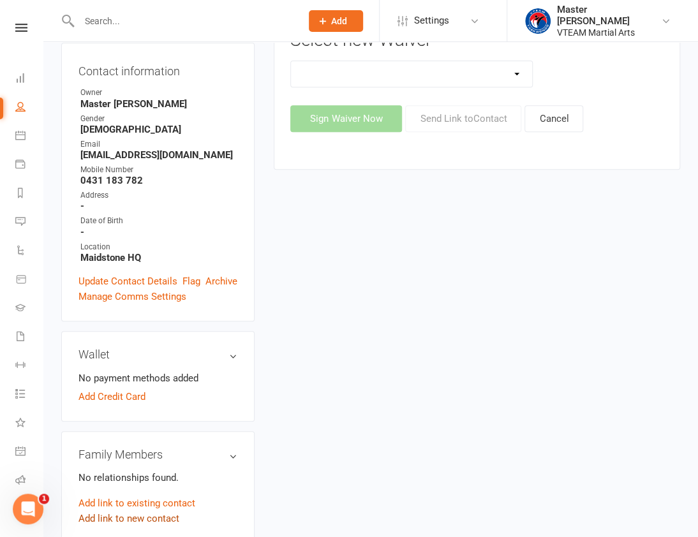
click at [147, 511] on link "Add link to new contact" at bounding box center [128, 518] width 101 height 15
click at [142, 500] on span "Member" at bounding box center [134, 505] width 35 height 11
click at [110, 535] on button "Continue" at bounding box center [102, 542] width 40 height 15
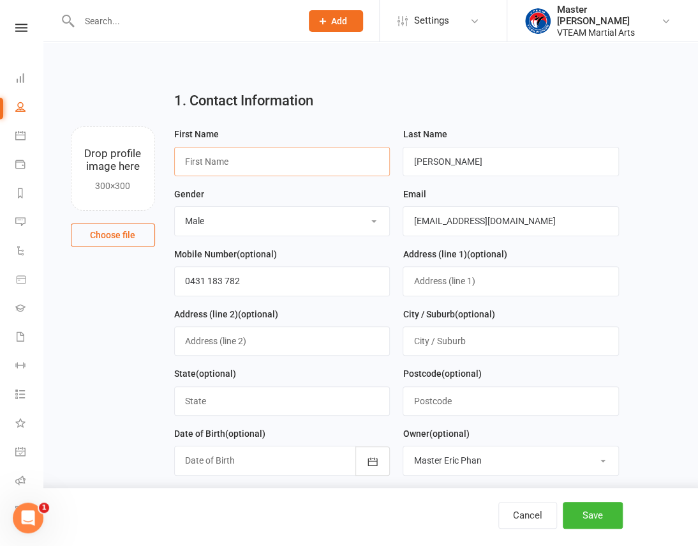
click at [267, 159] on input "text" at bounding box center [282, 161] width 216 height 29
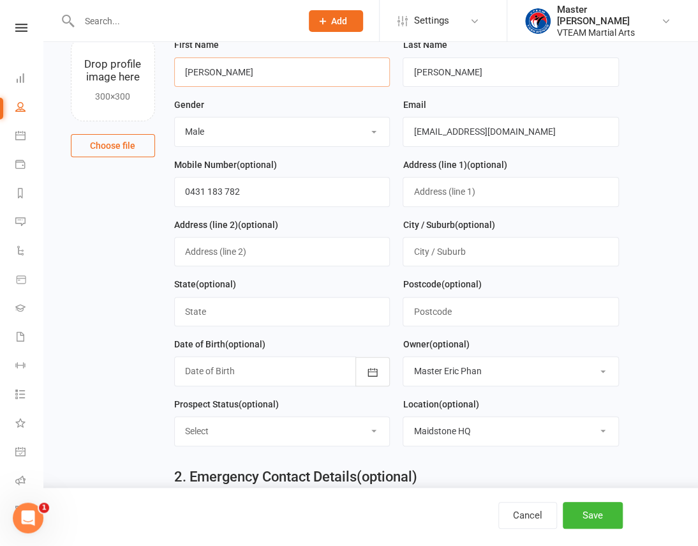
scroll to position [232, 0]
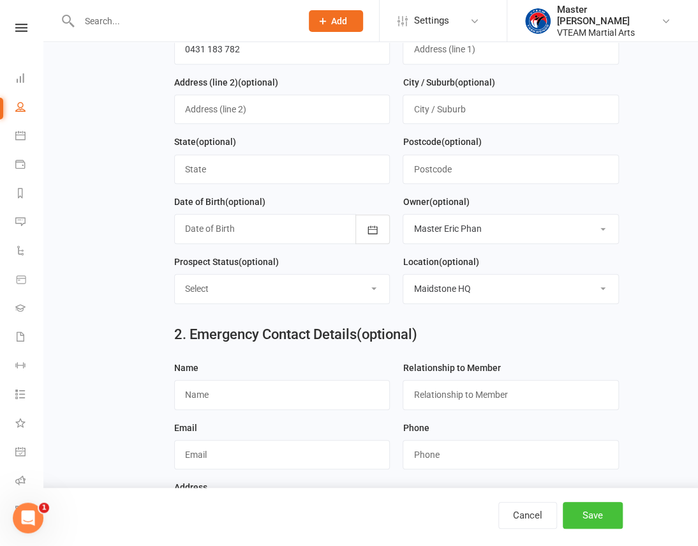
type input "Jacob"
click at [582, 518] on button "Save" at bounding box center [593, 515] width 60 height 27
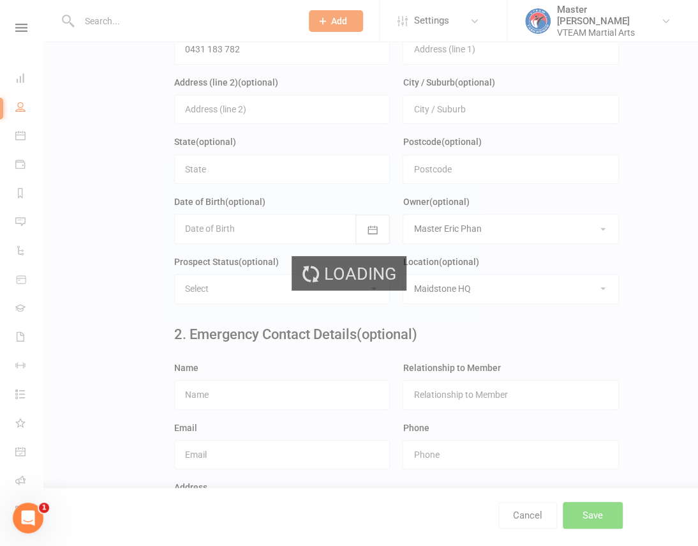
scroll to position [0, 0]
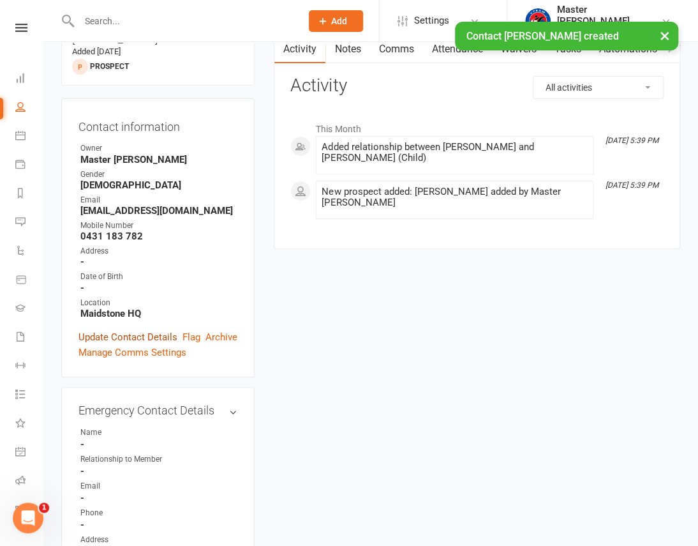
scroll to position [232, 0]
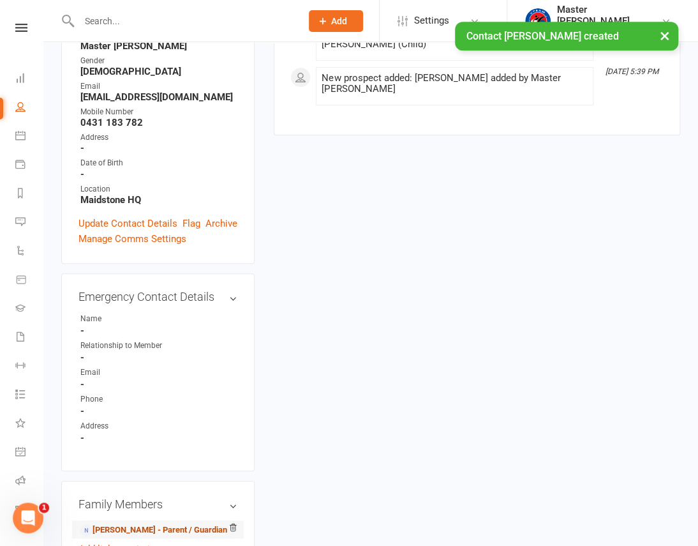
click at [158, 523] on link "Nick Fitzpatrick - Parent / Guardian" at bounding box center [153, 529] width 147 height 13
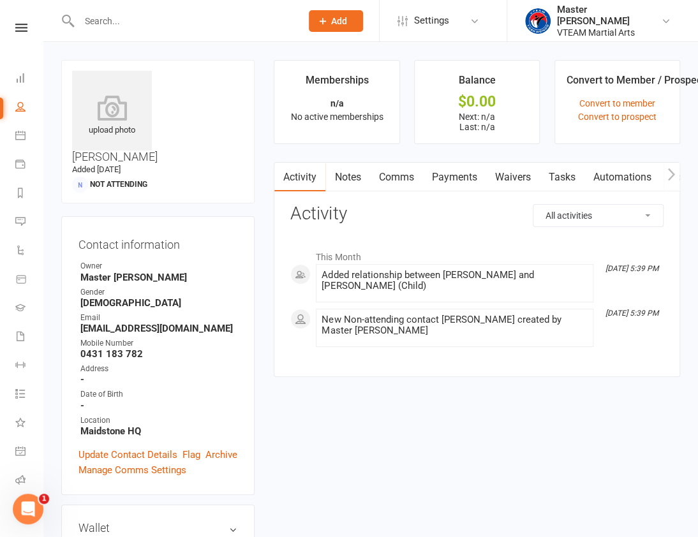
click at [515, 181] on link "Waivers" at bounding box center [513, 177] width 54 height 29
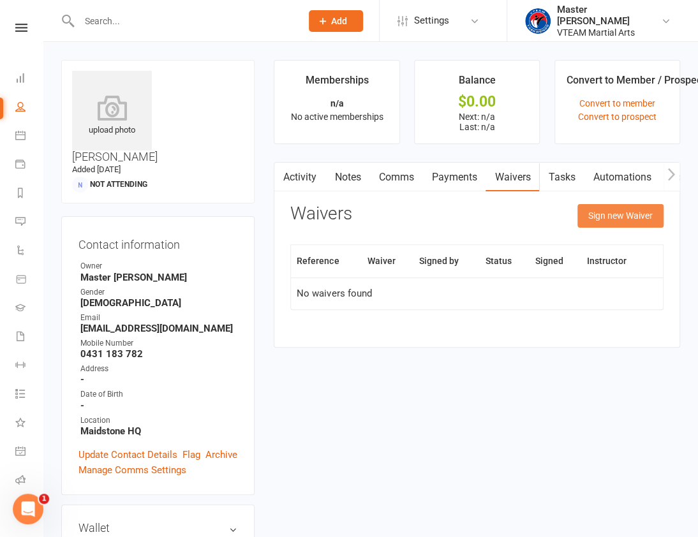
click at [600, 216] on button "Sign new Waiver" at bounding box center [620, 215] width 86 height 23
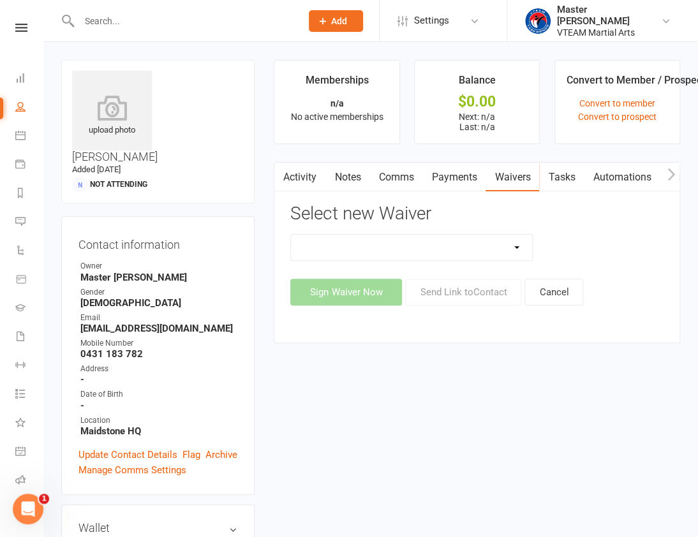
click at [475, 247] on select "Adult Fitness Adult Self Defence Adult Taekwondo Cancellation Advice Competitio…" at bounding box center [411, 248] width 241 height 26
select select "11120"
click at [291, 235] on select "Adult Fitness Adult Self Defence Adult Taekwondo Cancellation Advice Competitio…" at bounding box center [411, 248] width 241 height 26
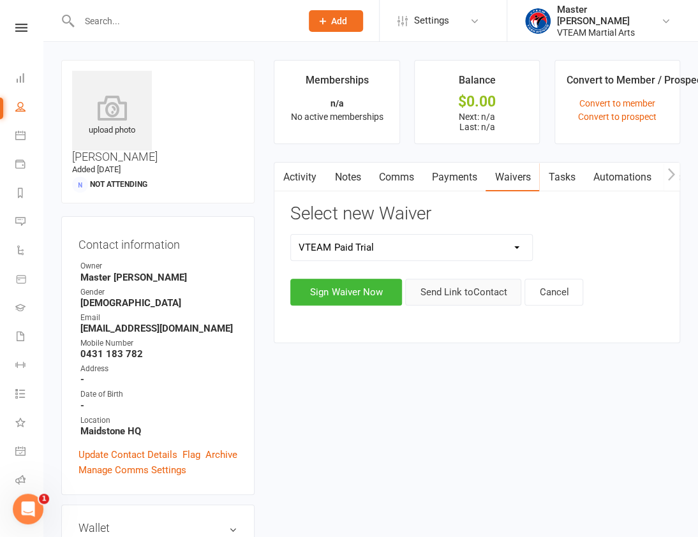
click at [454, 290] on button "Send Link to Contact" at bounding box center [463, 292] width 116 height 27
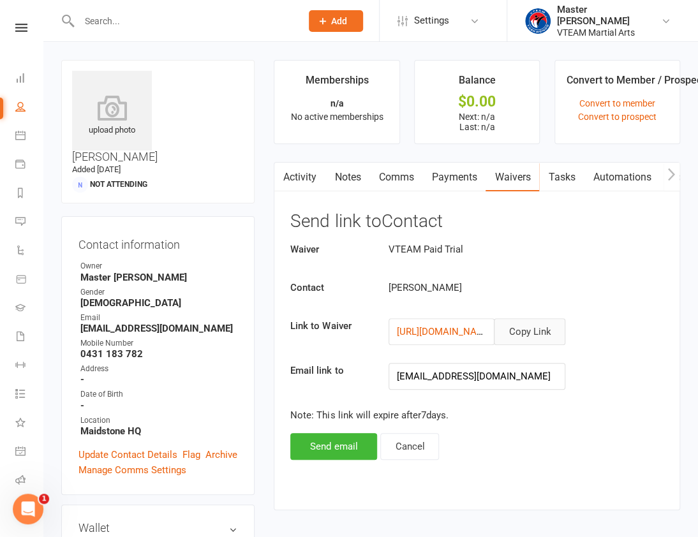
click at [526, 326] on button "Copy Link" at bounding box center [529, 331] width 71 height 27
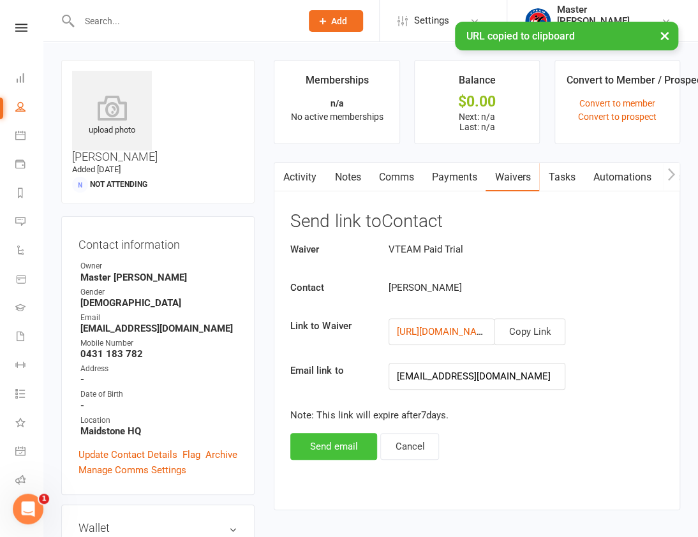
click at [329, 450] on button "Send email" at bounding box center [333, 446] width 87 height 27
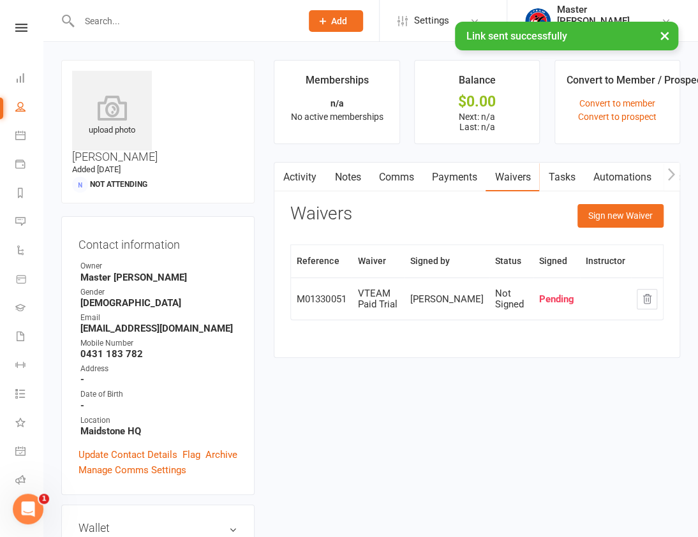
click at [294, 174] on link "Activity" at bounding box center [299, 177] width 51 height 29
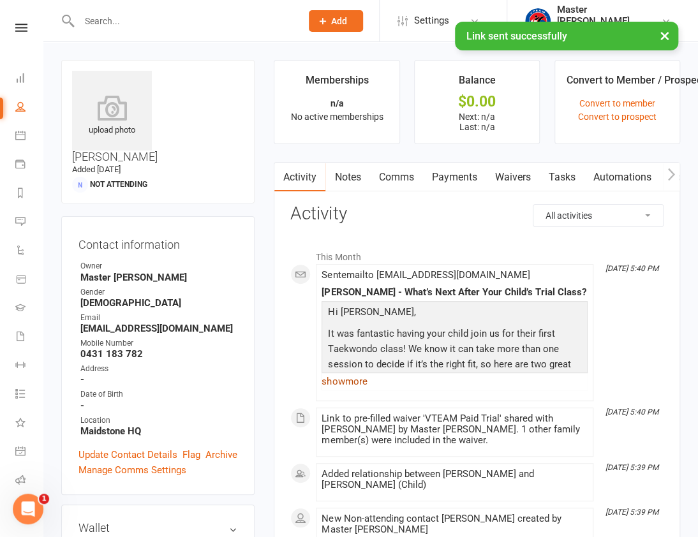
click at [356, 379] on link "show more" at bounding box center [455, 382] width 266 height 18
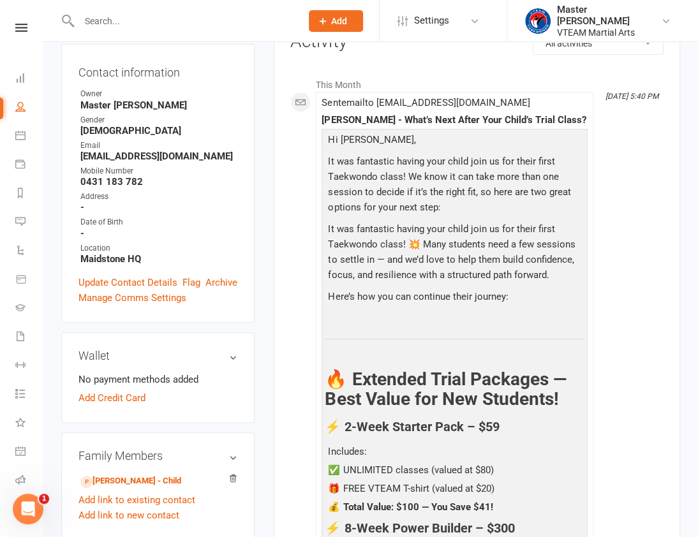
scroll to position [172, 0]
click at [130, 508] on link "Add link to new contact" at bounding box center [128, 515] width 101 height 15
click at [142, 498] on span "Member" at bounding box center [134, 503] width 35 height 11
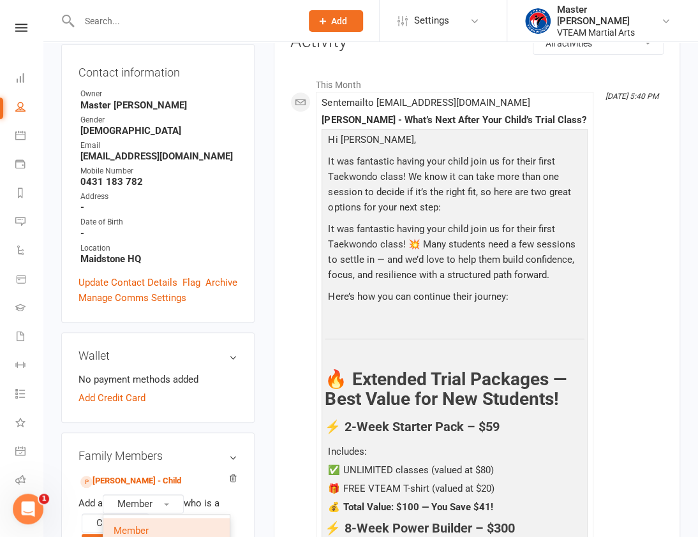
click at [114, 534] on button "Continue" at bounding box center [102, 541] width 40 height 15
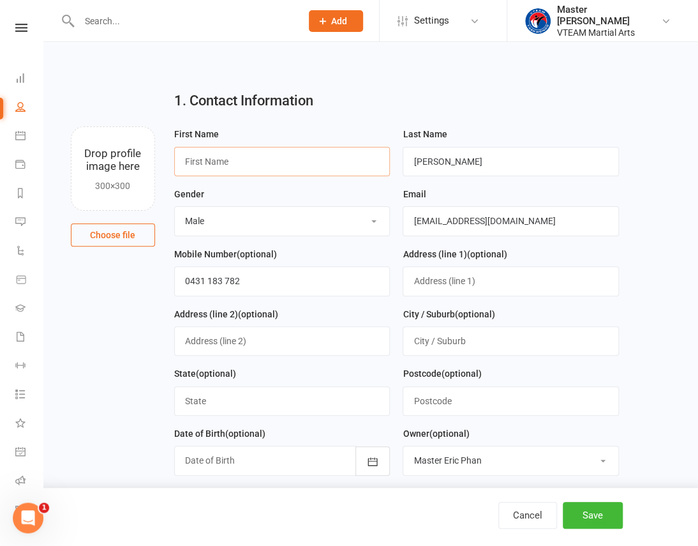
click at [268, 163] on input "text" at bounding box center [282, 161] width 216 height 29
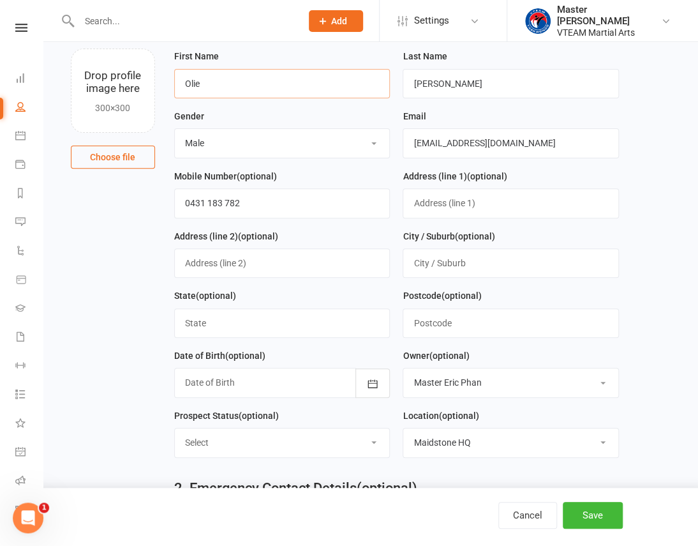
scroll to position [57, 0]
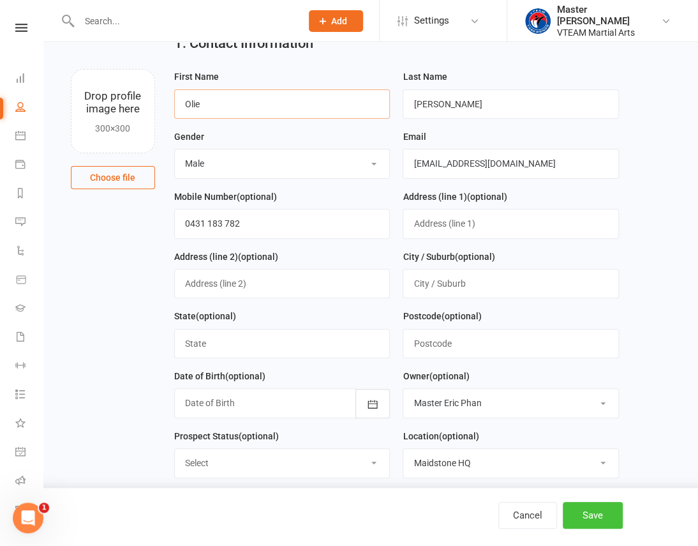
type input "Olie"
click at [591, 512] on button "Save" at bounding box center [593, 515] width 60 height 27
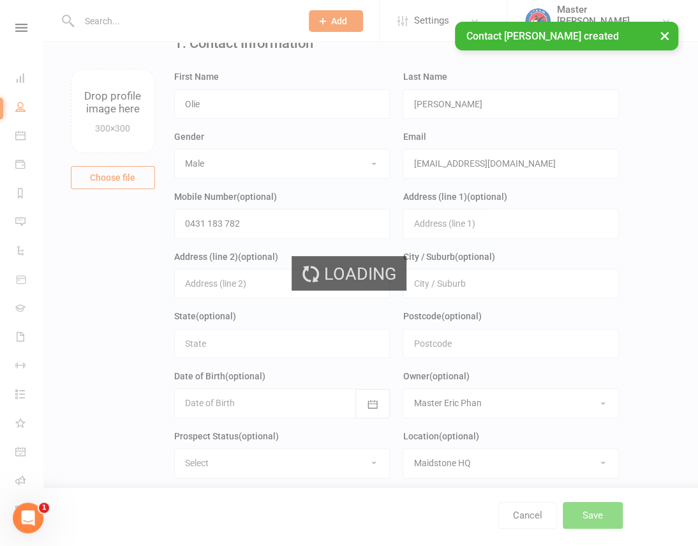
scroll to position [0, 0]
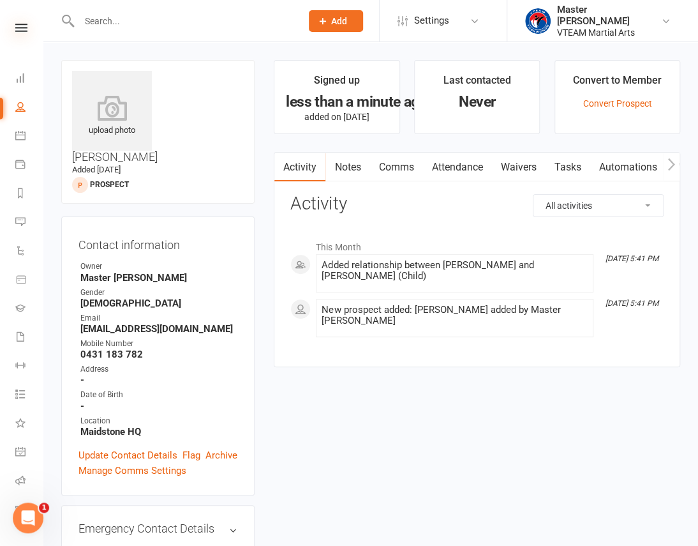
click at [19, 27] on icon at bounding box center [21, 28] width 12 height 8
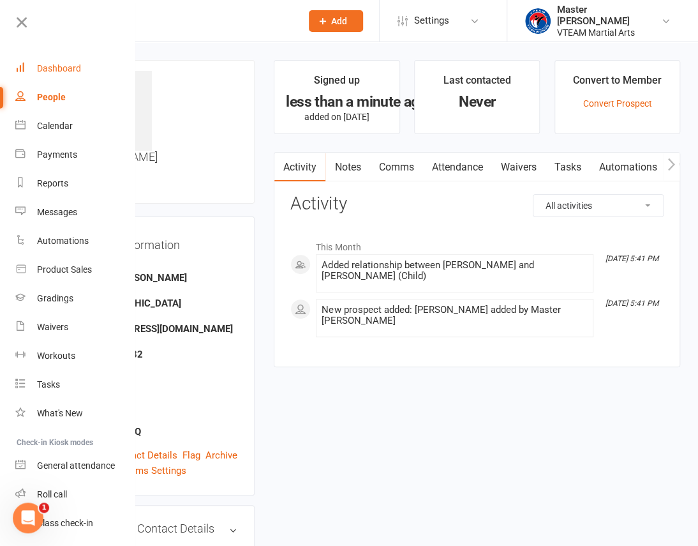
click at [75, 68] on div "Dashboard" at bounding box center [59, 68] width 44 height 10
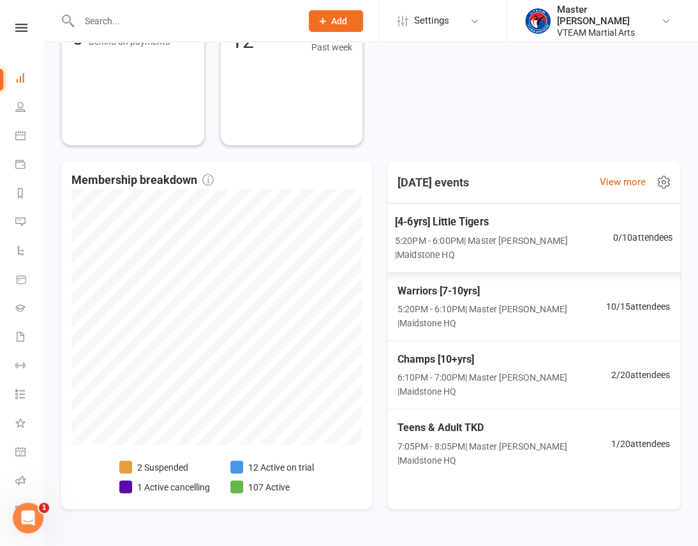
click at [551, 230] on div "[4-6yrs] Little Tigers 5:20PM - 6:00PM | Master [PERSON_NAME] | Maidstone HQ" at bounding box center [504, 238] width 218 height 48
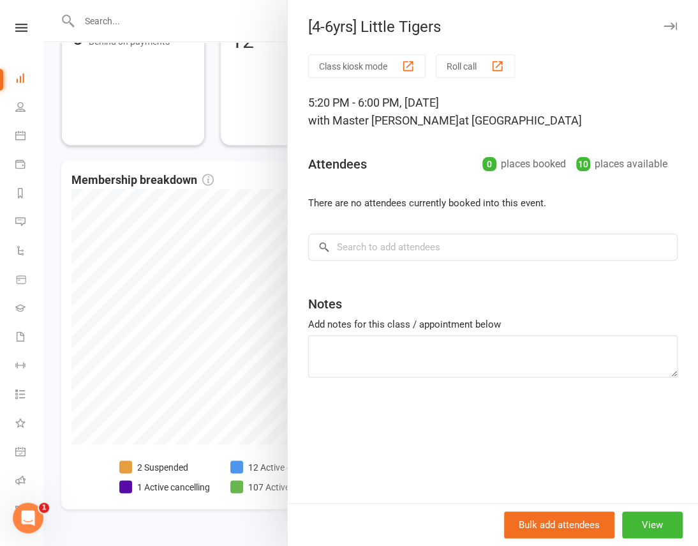
click at [248, 22] on div at bounding box center [370, 273] width 655 height 546
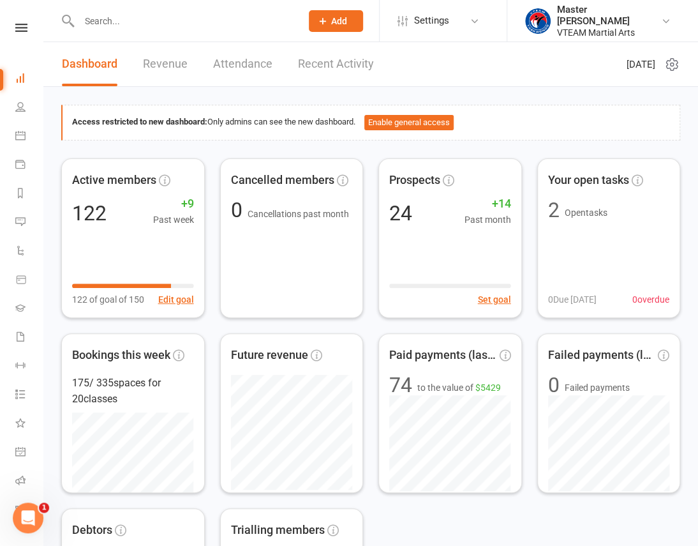
click at [667, 60] on icon at bounding box center [671, 64] width 15 height 15
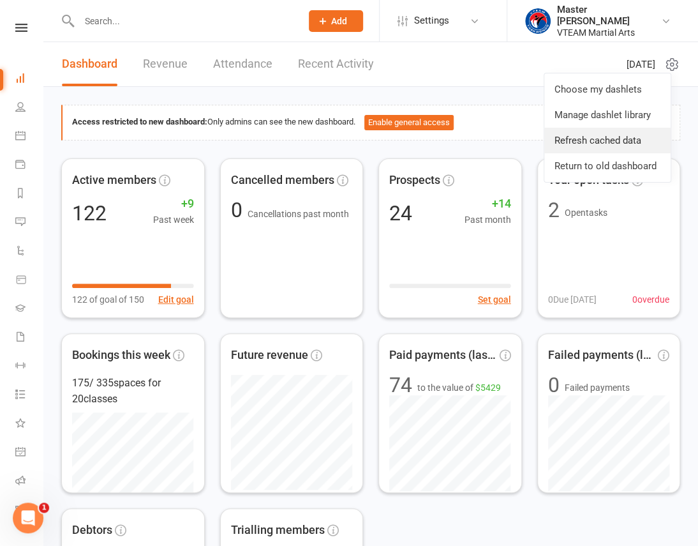
click at [632, 140] on link "Refresh cached data" at bounding box center [607, 141] width 126 height 26
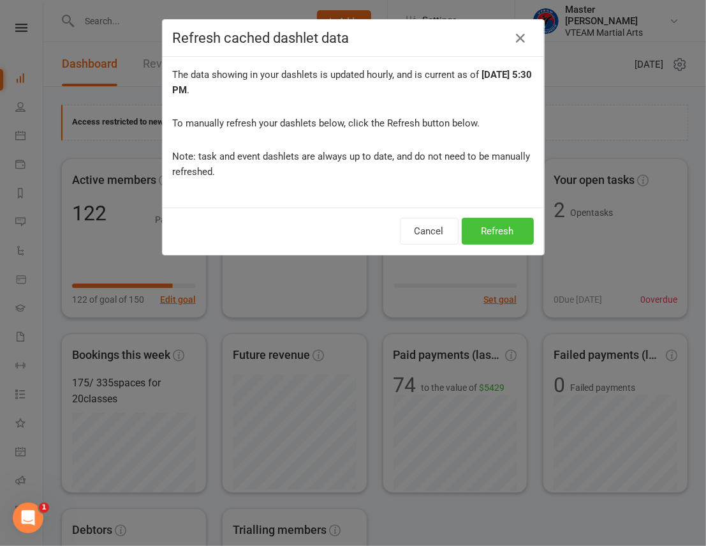
click at [500, 231] on button "Refresh" at bounding box center [498, 231] width 72 height 27
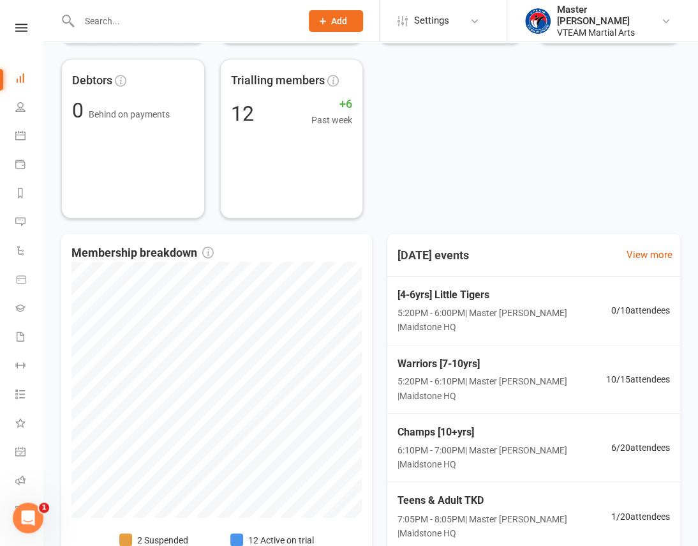
scroll to position [464, 0]
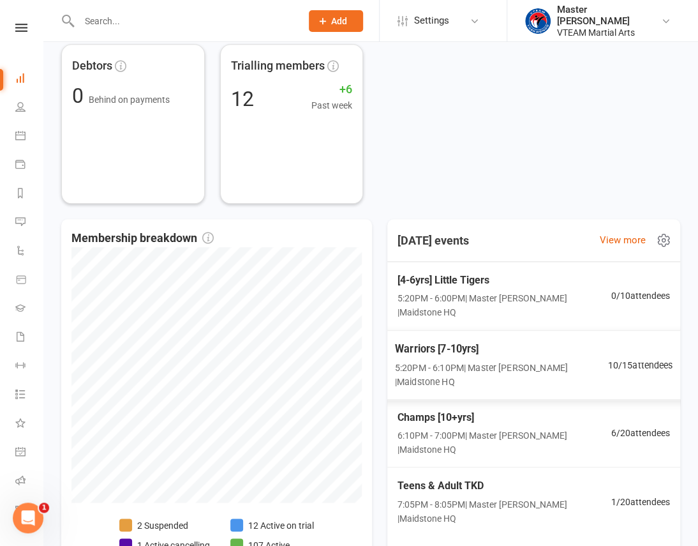
click at [433, 359] on span "5:20PM - 6:10PM | Master [PERSON_NAME] | Maidstone HQ" at bounding box center [501, 373] width 213 height 29
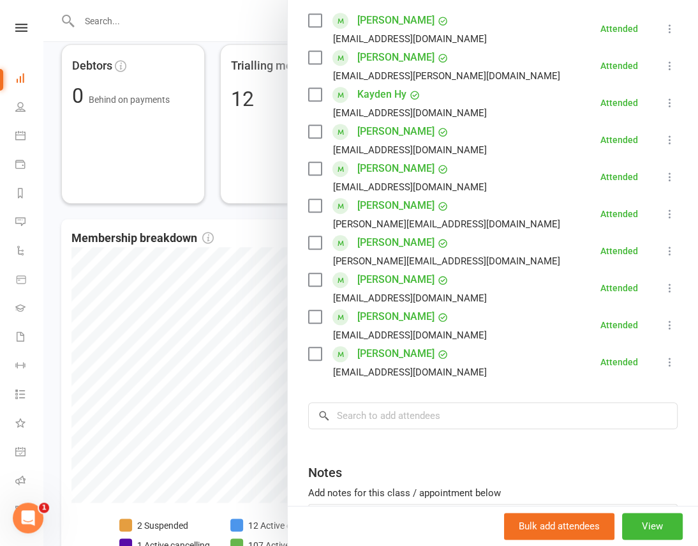
scroll to position [331, 0]
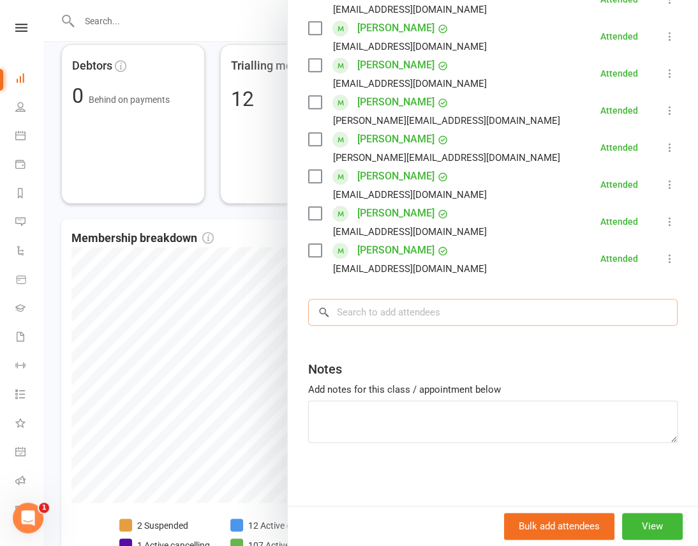
click at [495, 317] on input "search" at bounding box center [492, 312] width 369 height 27
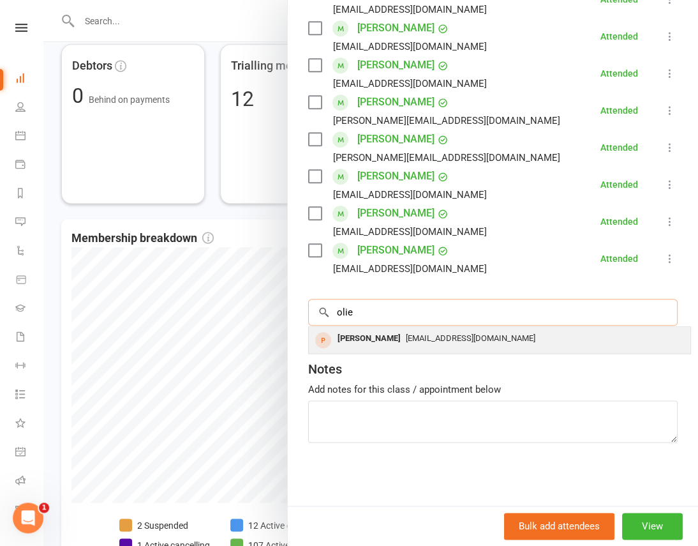
type input "olie"
click at [482, 334] on span "fita_patrick@hotmail.com" at bounding box center [471, 338] width 130 height 10
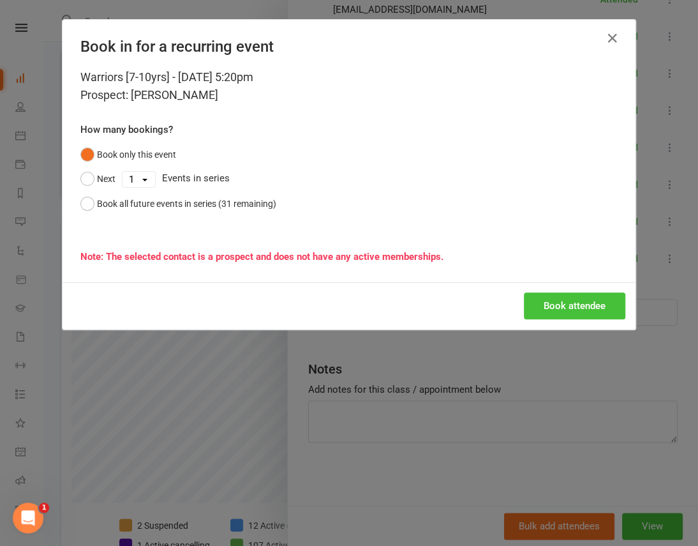
click at [551, 307] on button "Book attendee" at bounding box center [574, 305] width 101 height 27
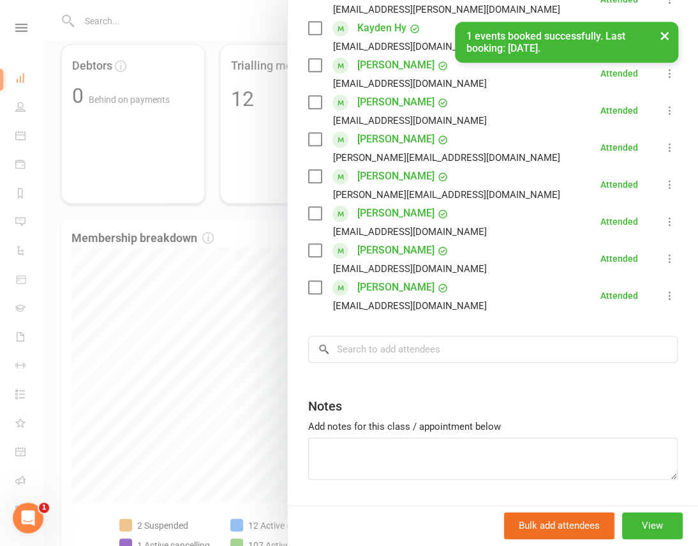
scroll to position [367, 0]
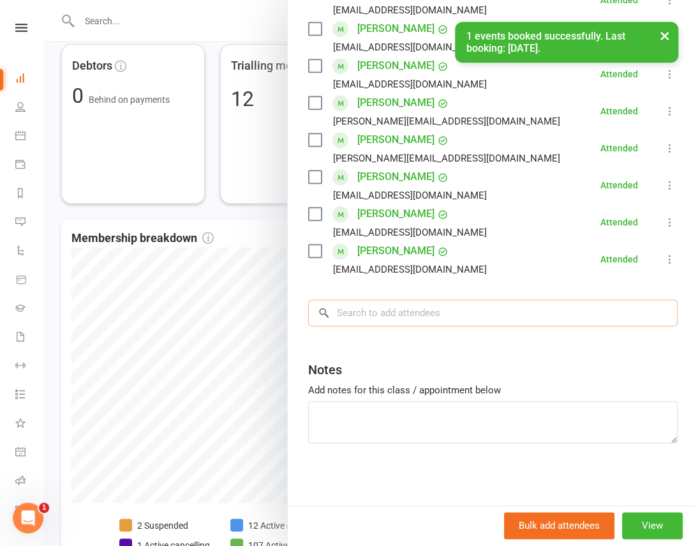
click at [486, 316] on input "search" at bounding box center [492, 312] width 369 height 27
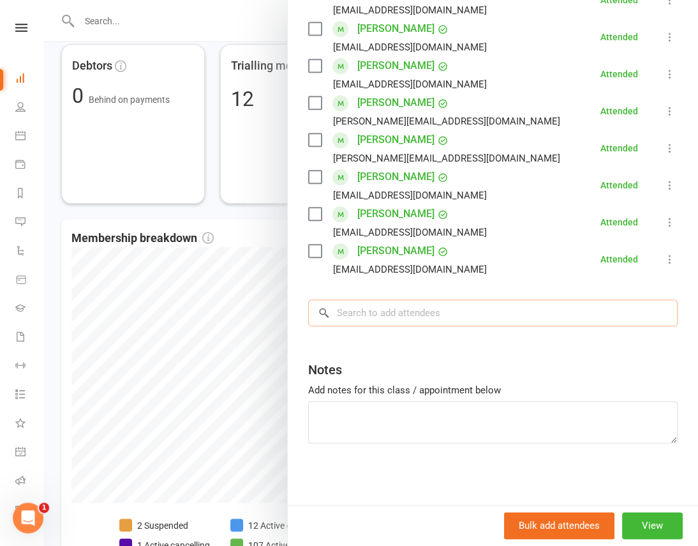
scroll to position [251, 0]
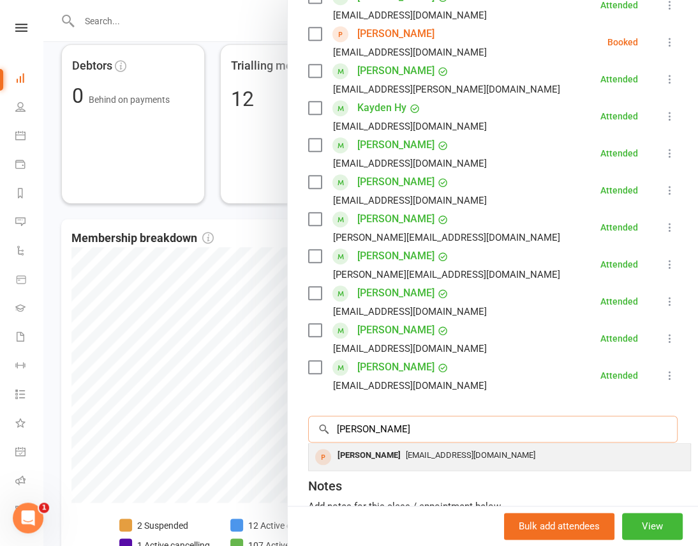
type input "jacob"
click at [433, 458] on span "fita_patrick@hotmail.com" at bounding box center [471, 455] width 130 height 10
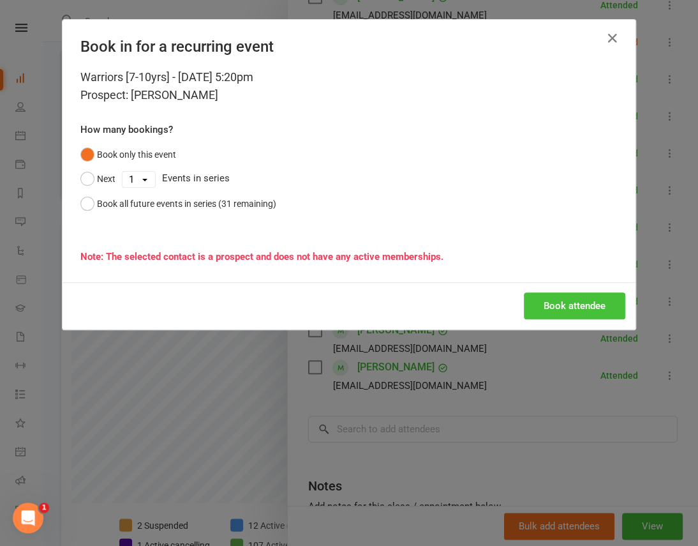
click at [544, 299] on button "Book attendee" at bounding box center [574, 305] width 101 height 27
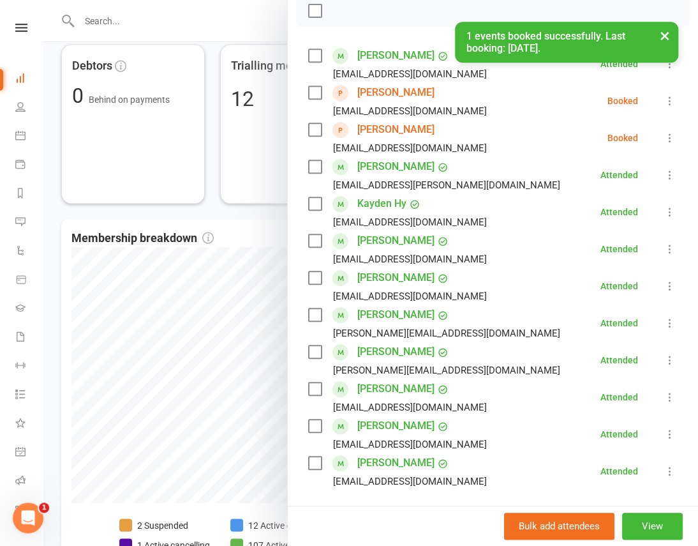
scroll to position [135, 0]
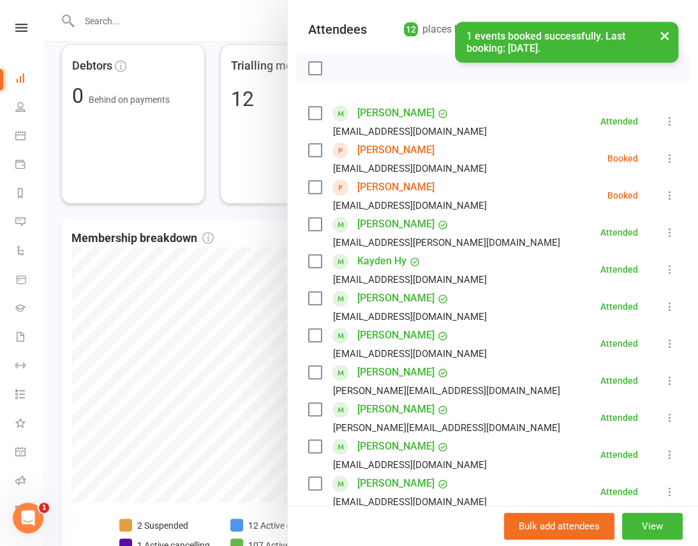
click at [664, 161] on icon at bounding box center [670, 158] width 13 height 13
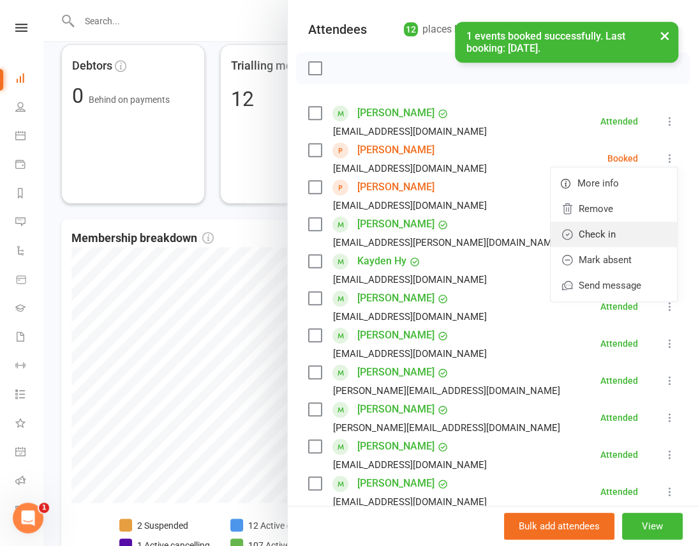
click at [610, 237] on link "Check in" at bounding box center [614, 234] width 126 height 26
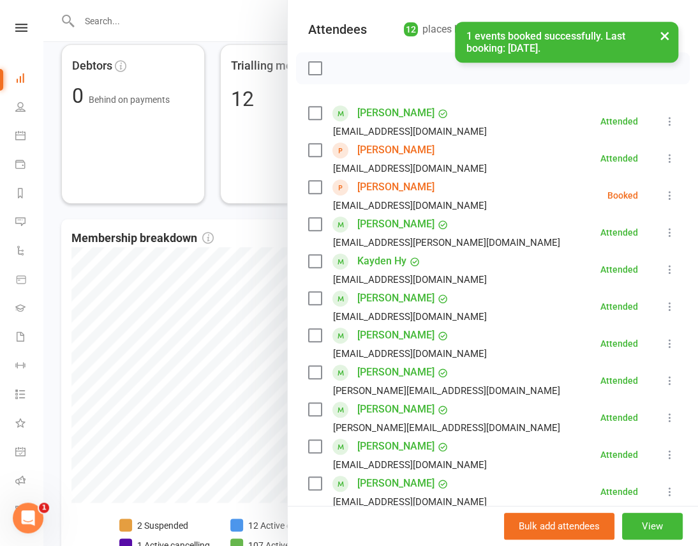
click at [664, 191] on icon at bounding box center [670, 195] width 13 height 13
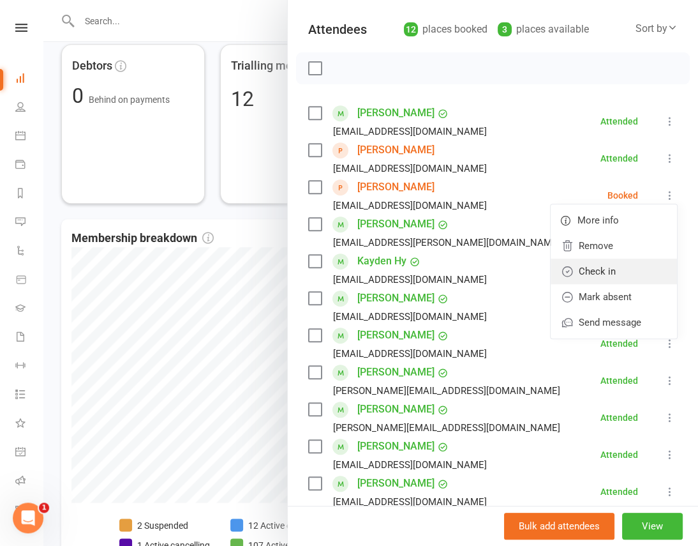
click at [614, 270] on link "Check in" at bounding box center [614, 271] width 126 height 26
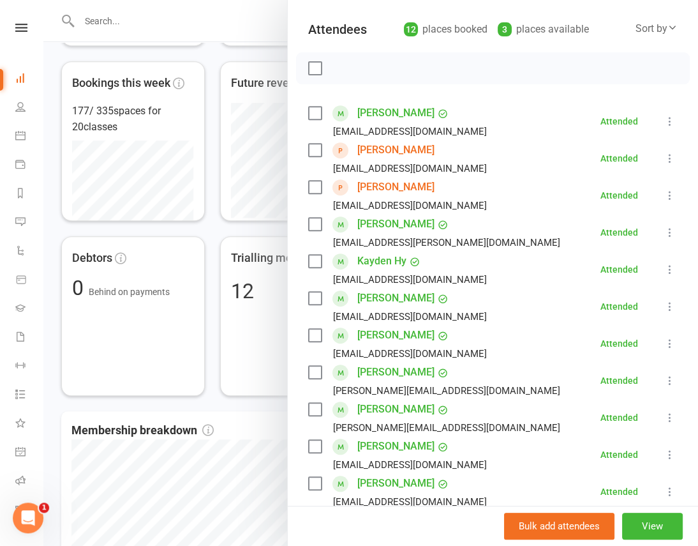
scroll to position [232, 0]
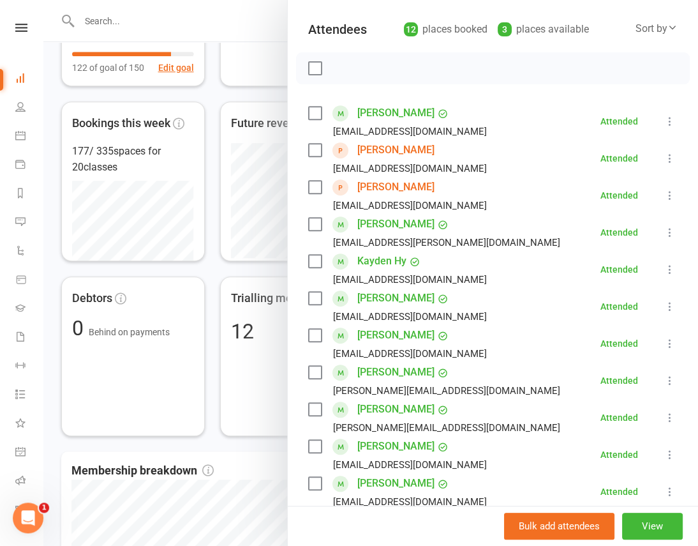
click at [229, 90] on div at bounding box center [370, 273] width 655 height 546
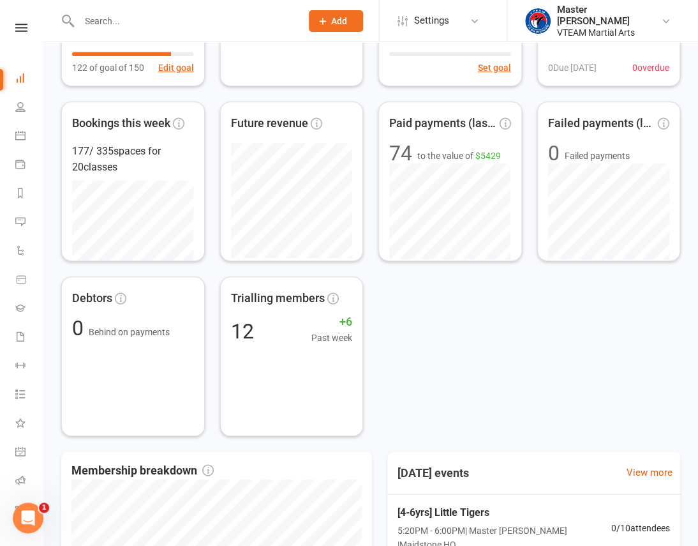
click at [16, 32] on div "Clubworx" at bounding box center [21, 44] width 43 height 41
click at [19, 24] on icon at bounding box center [21, 28] width 12 height 8
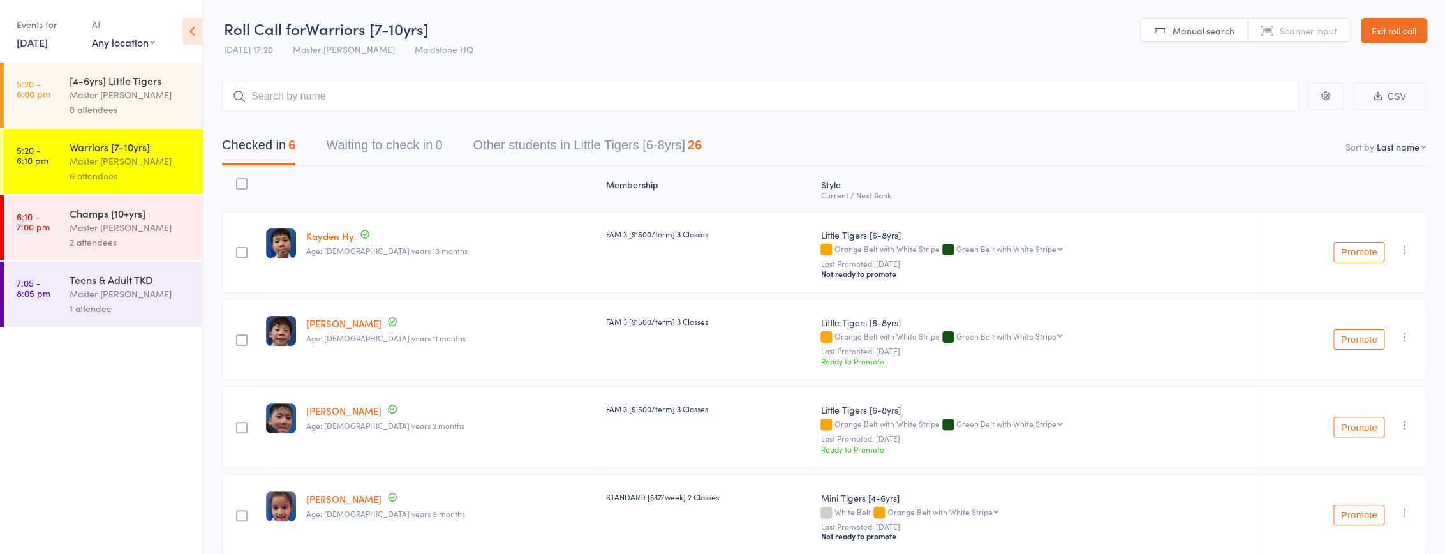
click at [138, 233] on div "Master [PERSON_NAME]" at bounding box center [131, 227] width 122 height 15
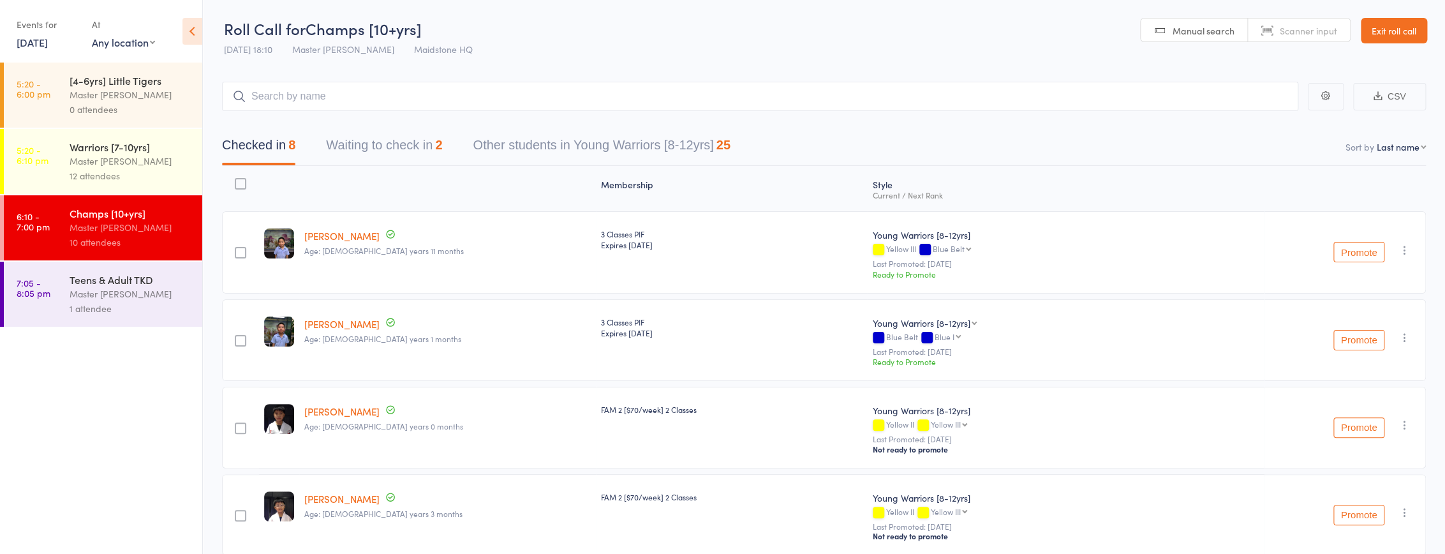
click at [660, 141] on button "Other students in Young Warriors [8-12yrs] 25" at bounding box center [601, 148] width 257 height 34
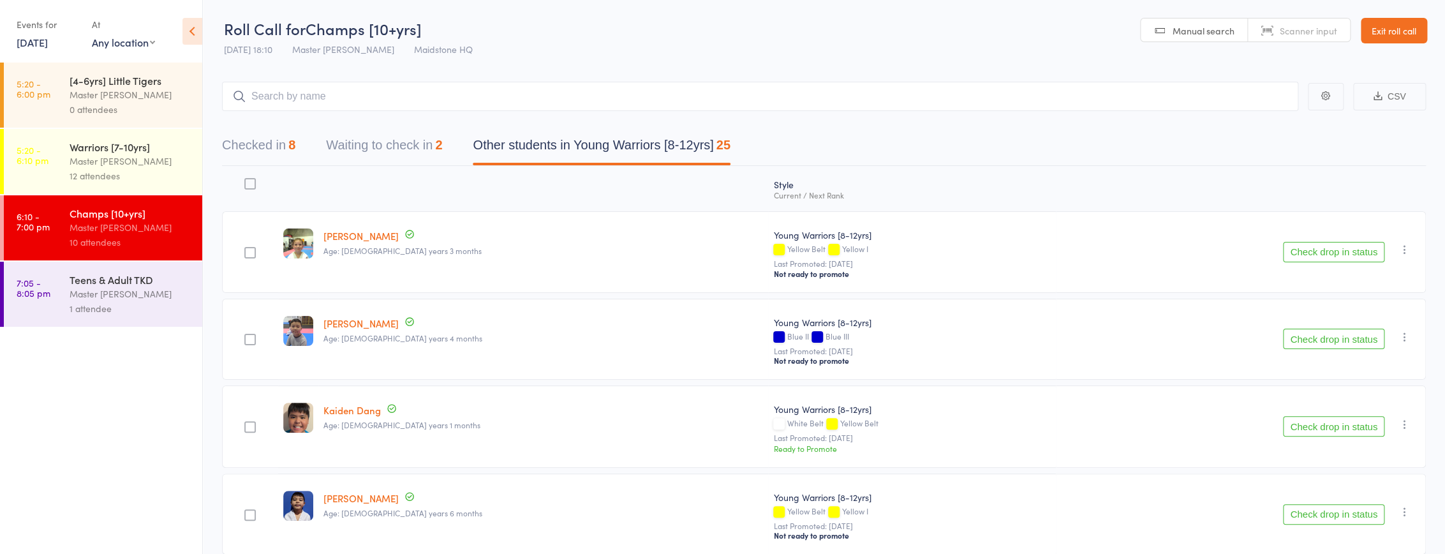
click at [251, 150] on button "Checked in 8" at bounding box center [258, 148] width 73 height 34
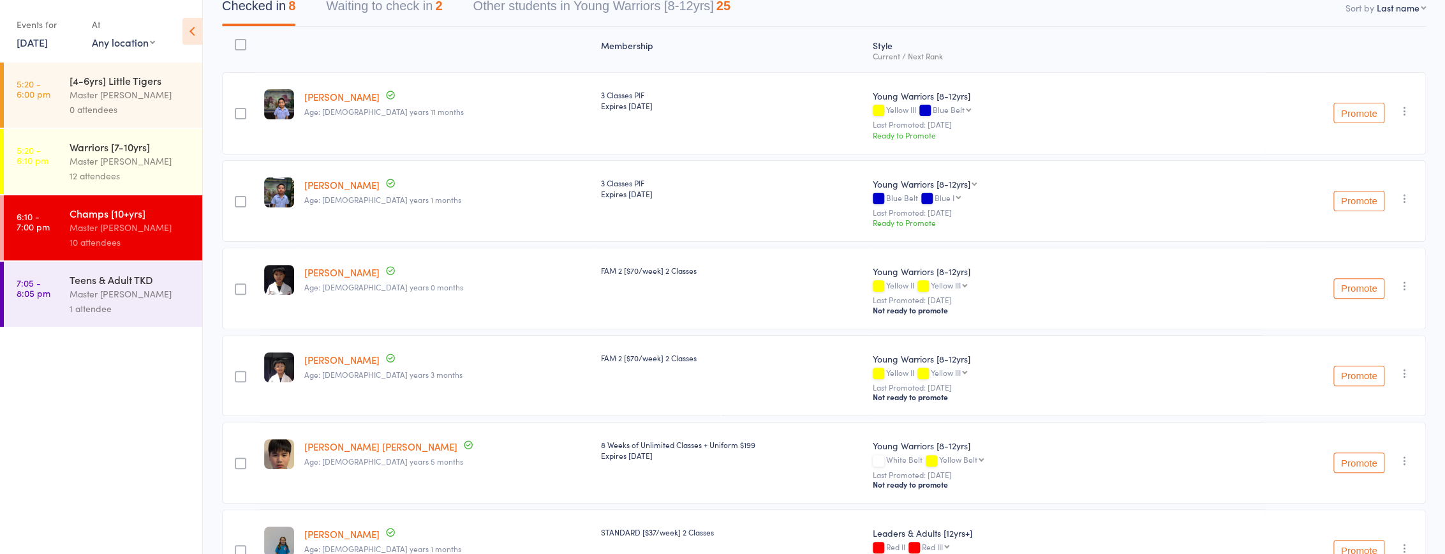
scroll to position [110, 0]
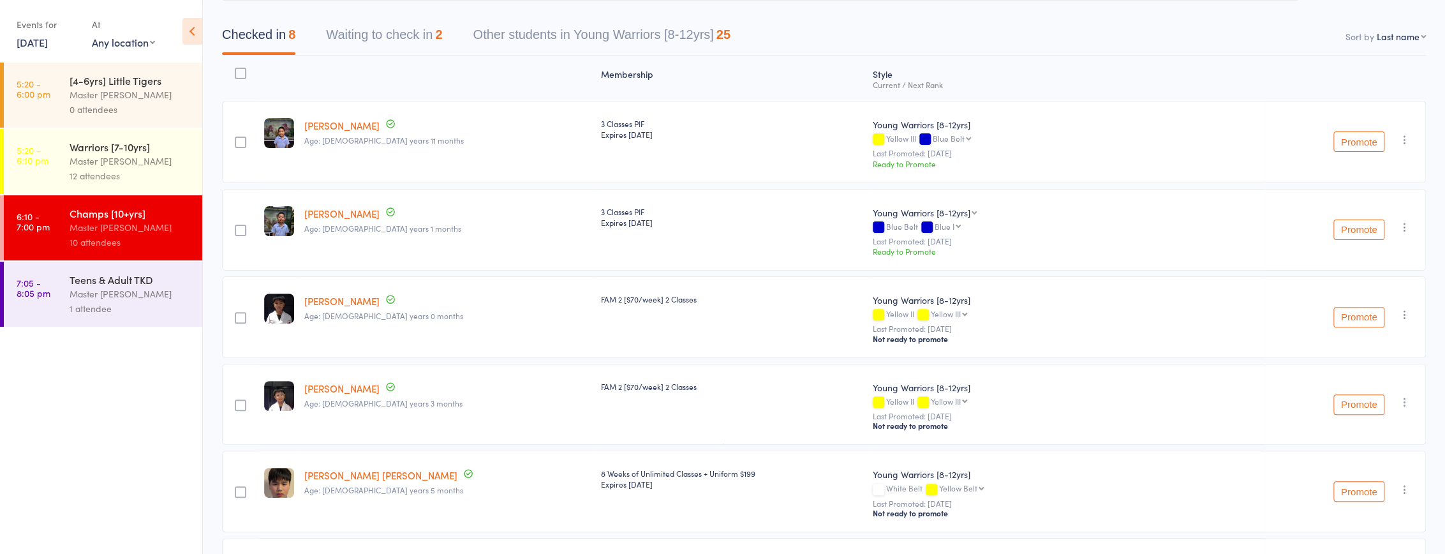
click at [440, 40] on button "Waiting to check in 2" at bounding box center [384, 38] width 116 height 34
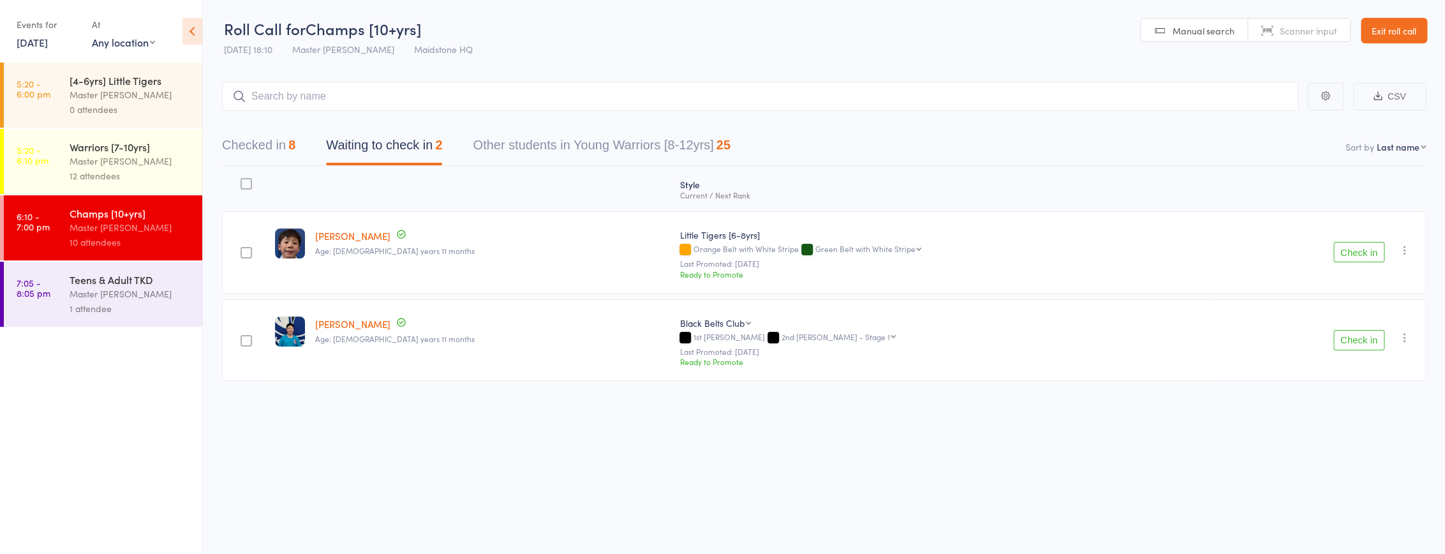
click at [1401, 248] on icon "button" at bounding box center [1405, 250] width 13 height 13
click at [1358, 373] on li "Remove" at bounding box center [1359, 377] width 105 height 17
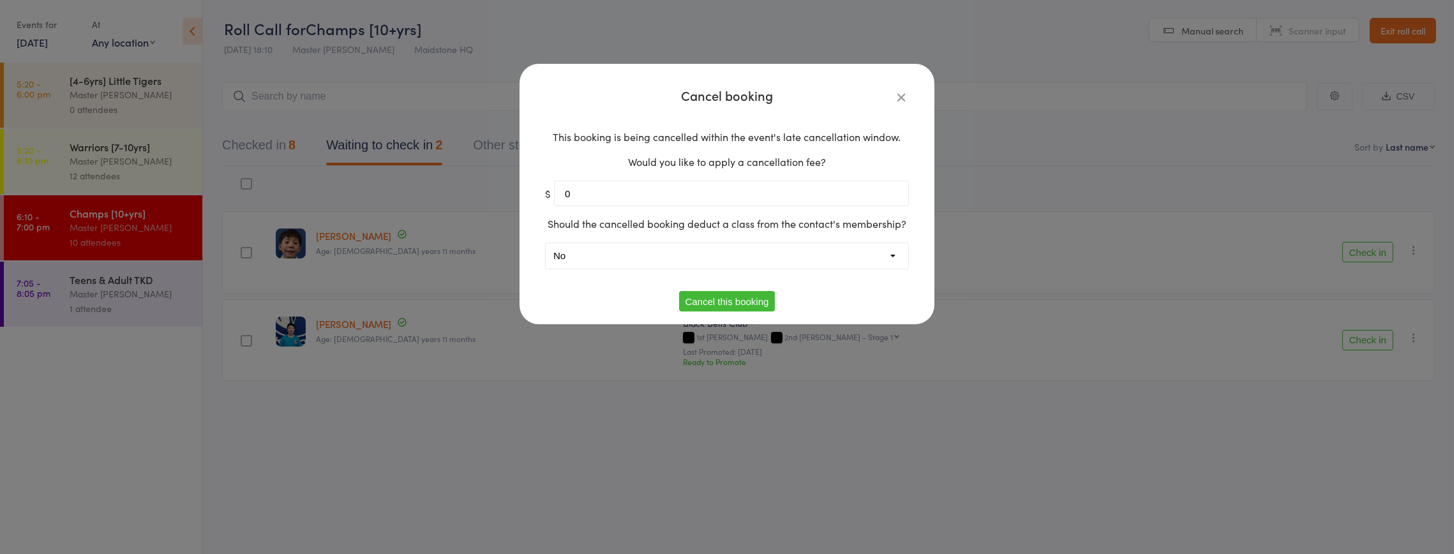
click at [745, 300] on button "Cancel this booking" at bounding box center [727, 301] width 96 height 20
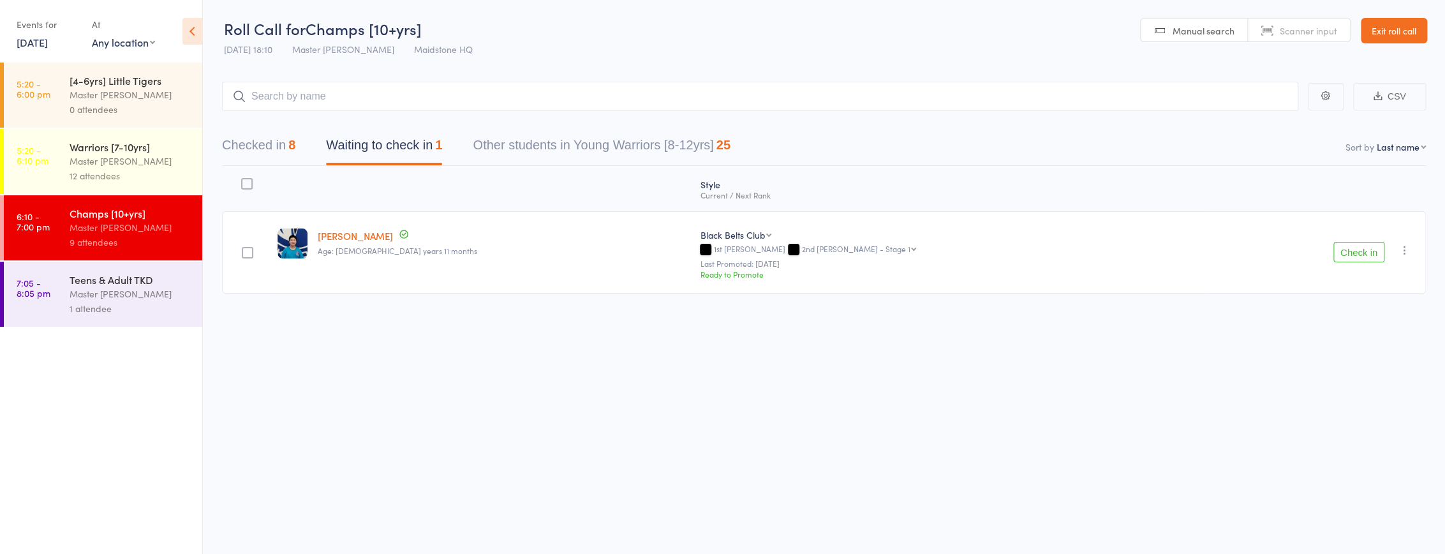
click at [670, 144] on button "Other students in Young Warriors [8-12yrs] 25" at bounding box center [601, 148] width 257 height 34
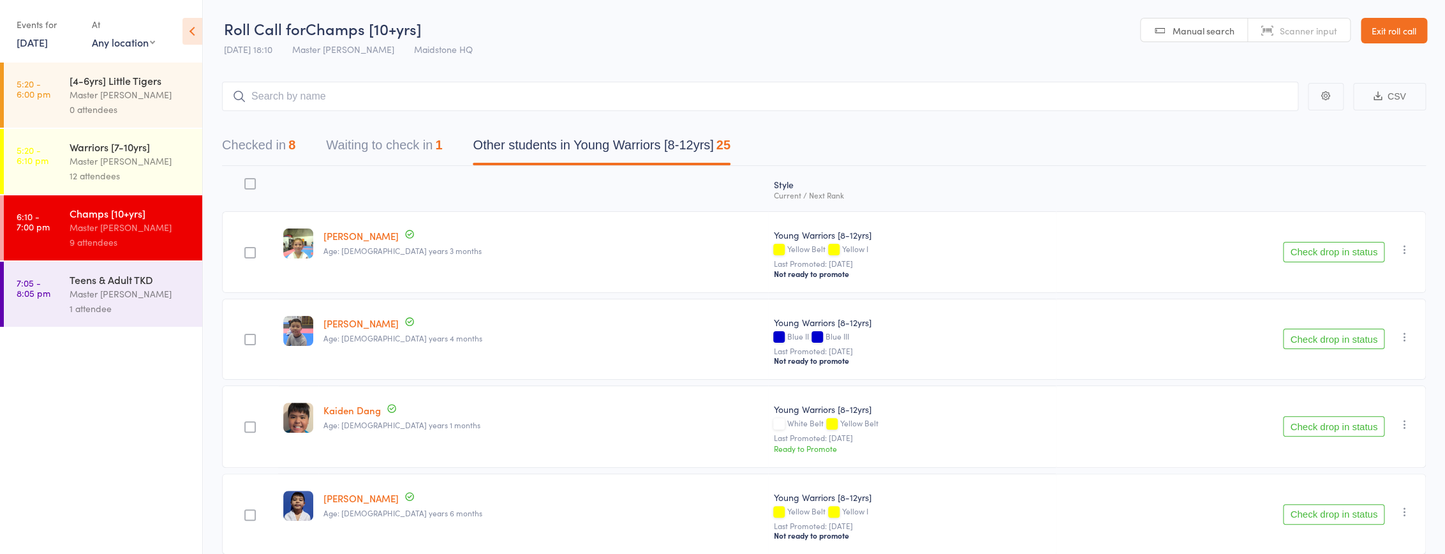
click at [262, 146] on button "Checked in 8" at bounding box center [258, 148] width 73 height 34
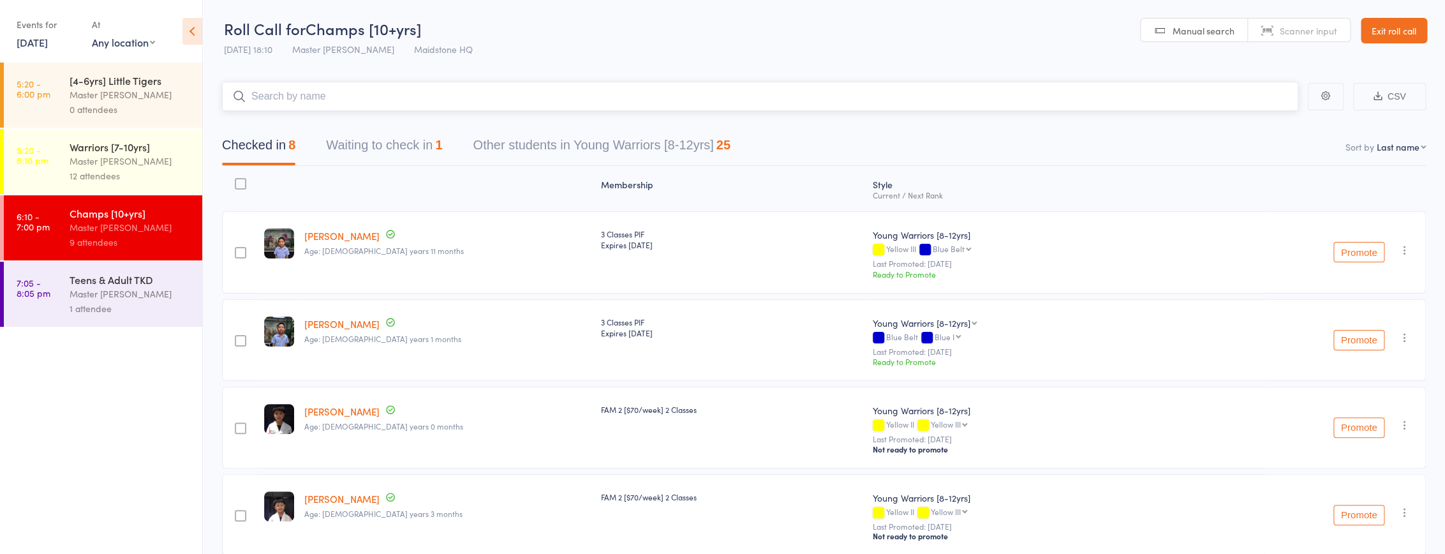
click at [287, 90] on input "search" at bounding box center [760, 96] width 1076 height 29
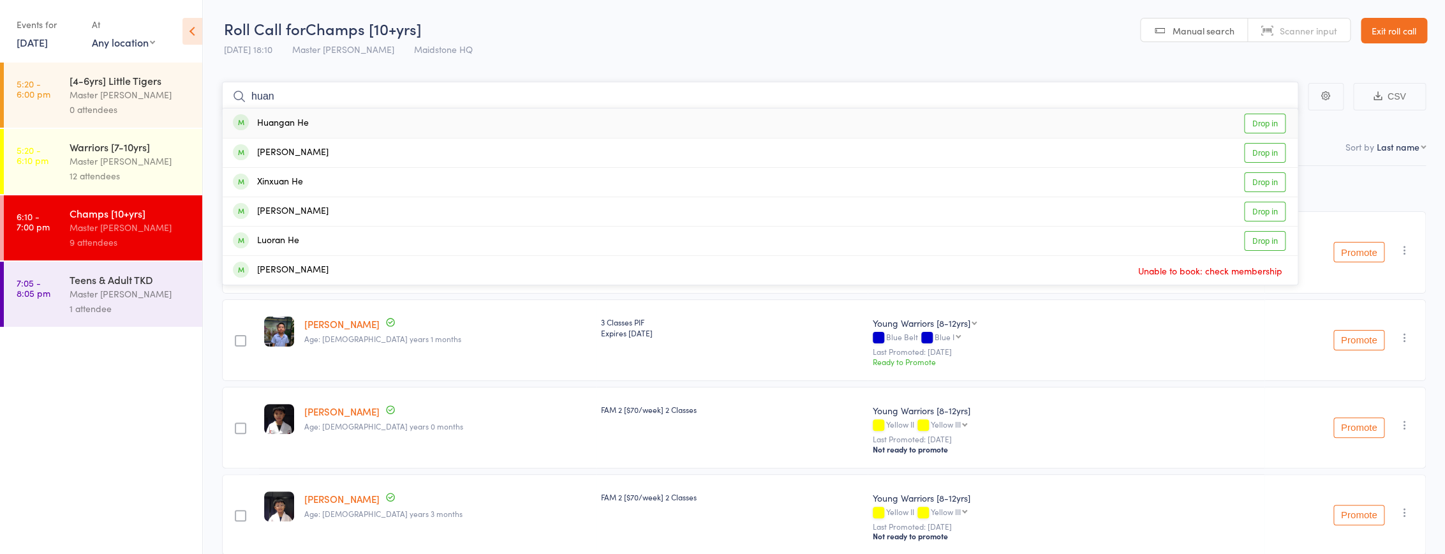
type input "huan"
click at [314, 121] on div "Huangan He Drop in" at bounding box center [760, 122] width 1075 height 29
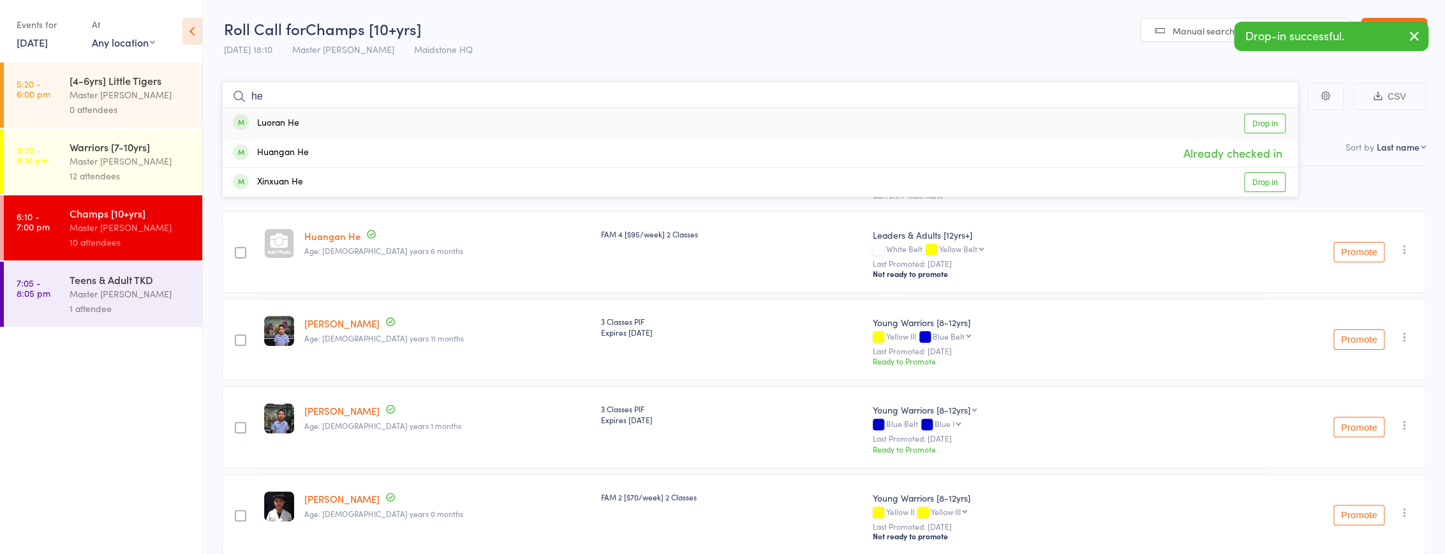
type input "he"
click at [306, 124] on div "Luoran He Drop in" at bounding box center [760, 122] width 1075 height 29
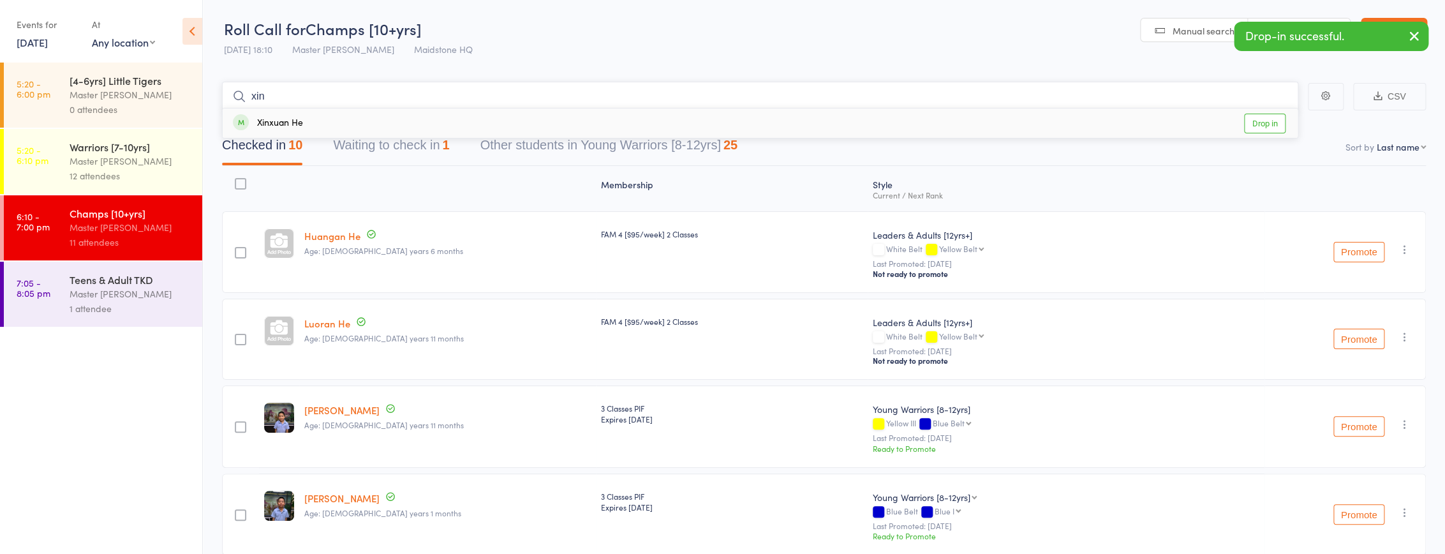
type input "xin"
click at [322, 122] on div "Xinxuan He Drop in" at bounding box center [760, 122] width 1075 height 29
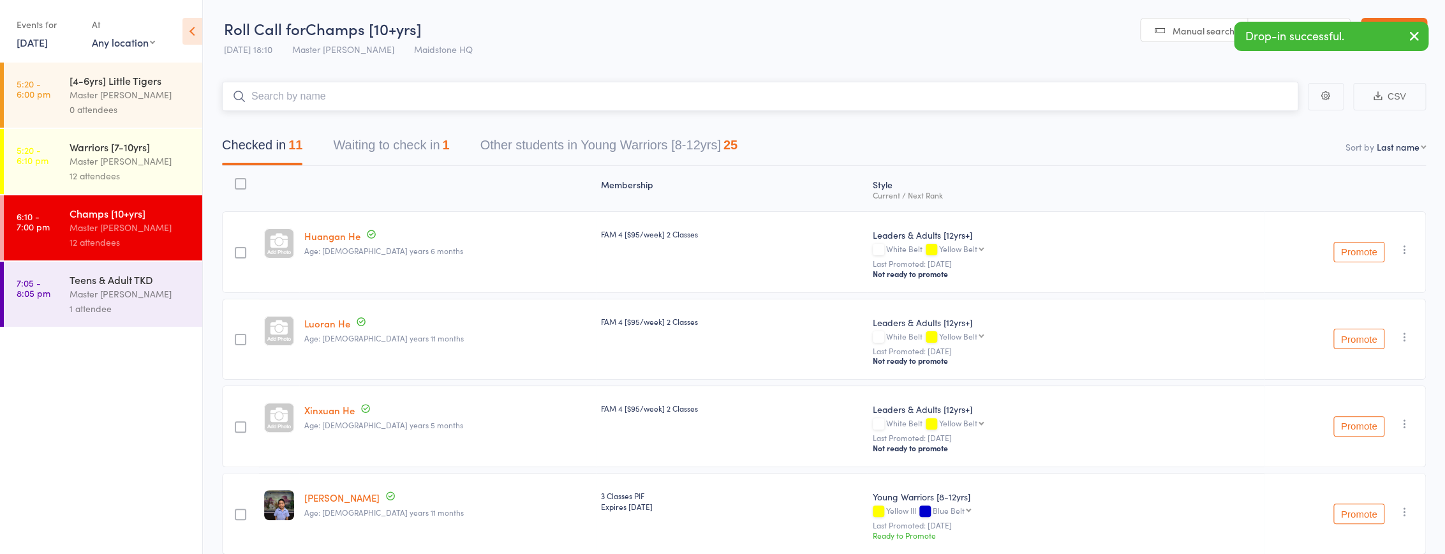
click at [341, 101] on input "search" at bounding box center [760, 96] width 1076 height 29
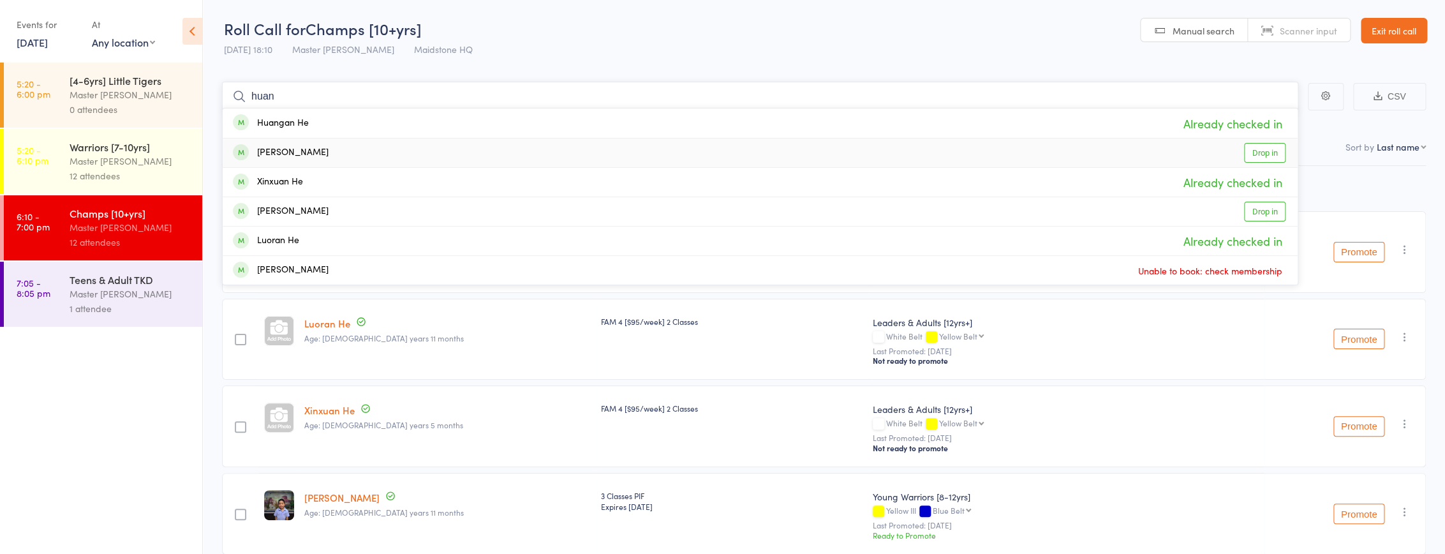
type input "huan"
click at [324, 156] on div "[PERSON_NAME] Drop in" at bounding box center [760, 152] width 1075 height 29
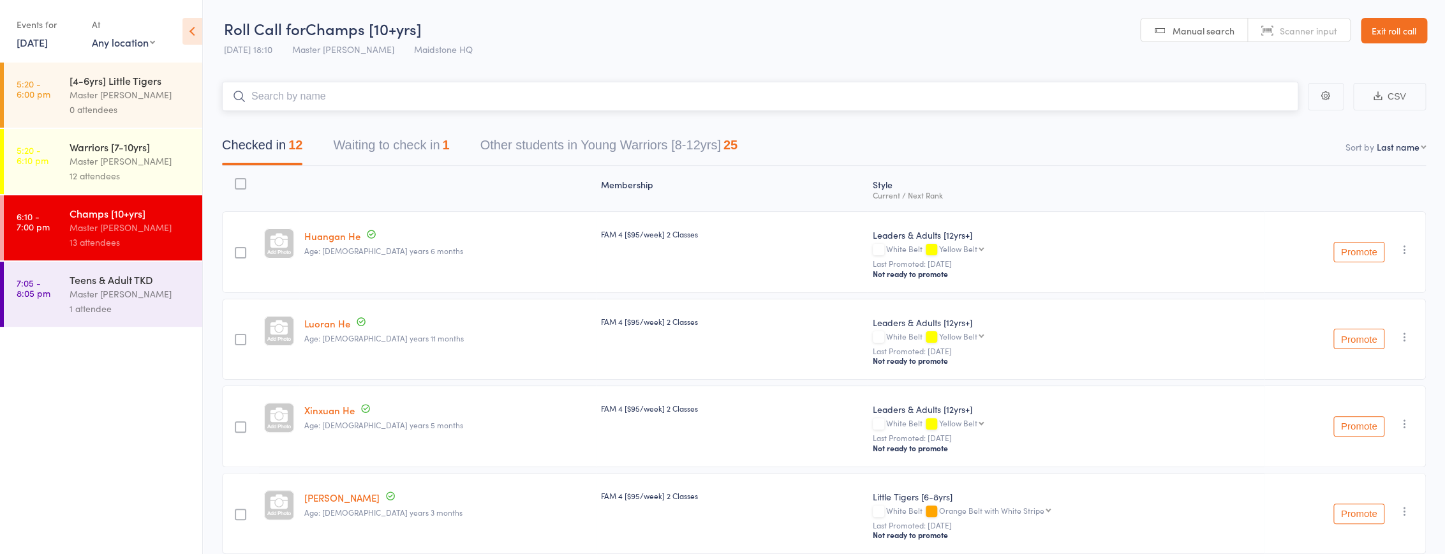
click at [394, 143] on button "Waiting to check in 1" at bounding box center [391, 148] width 116 height 34
